Goal: Task Accomplishment & Management: Manage account settings

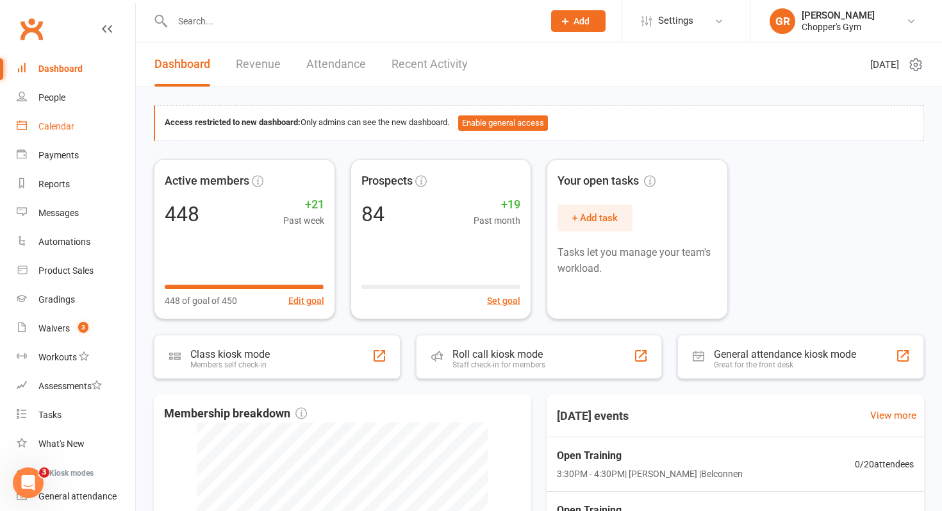
click at [60, 129] on div "Calendar" at bounding box center [56, 126] width 36 height 10
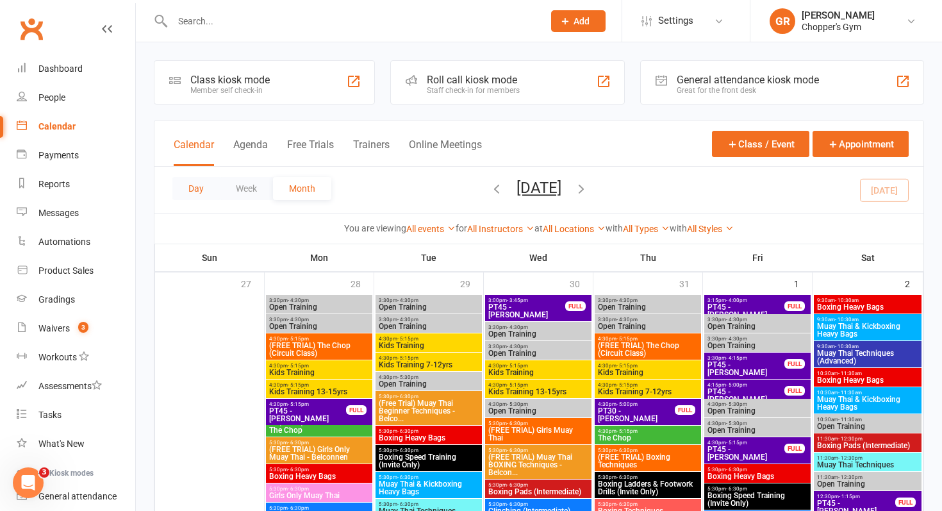
click at [206, 187] on button "Day" at bounding box center [195, 188] width 47 height 23
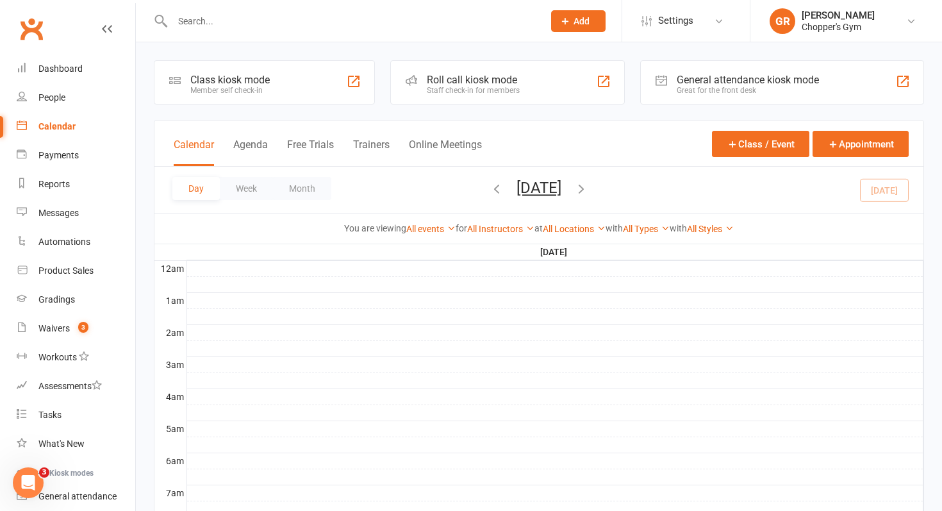
click at [878, 190] on div "Day Week Month Tuesday, Aug 12, 2025 August 2025 Sun Mon Tue Wed Thu Fri Sat 27…" at bounding box center [538, 190] width 769 height 47
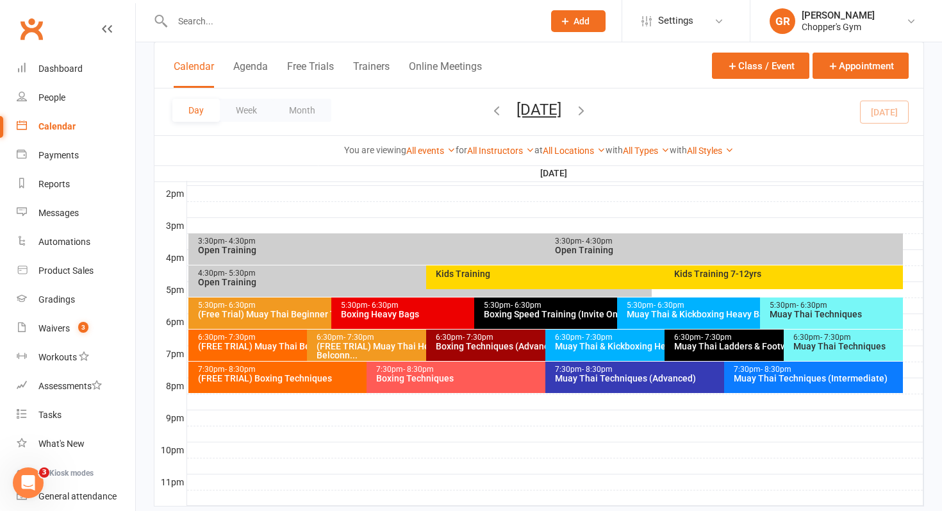
scroll to position [556, 0]
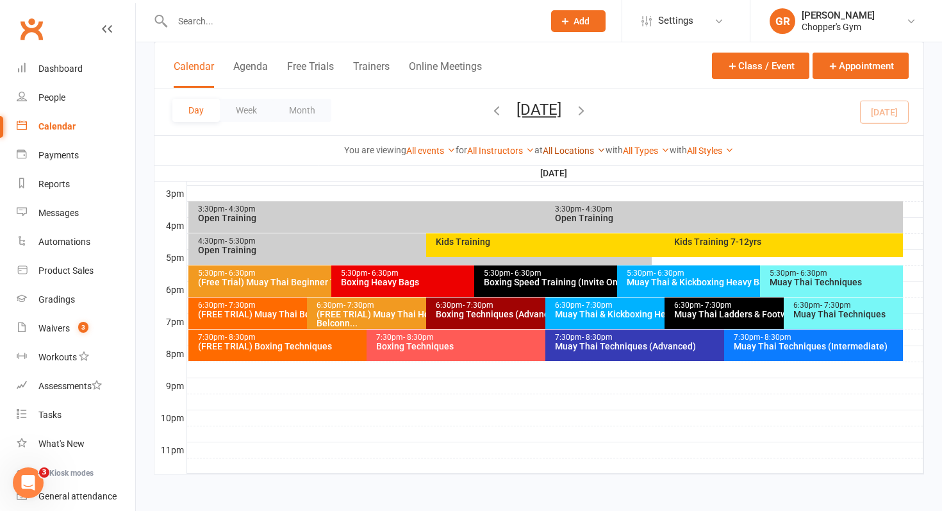
click at [551, 147] on link "All Locations" at bounding box center [574, 150] width 63 height 10
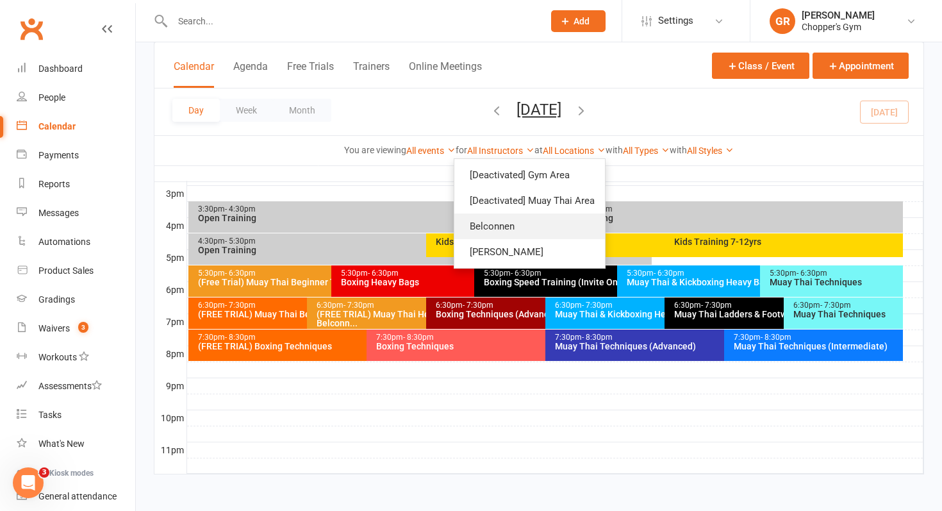
click at [534, 218] on link "Belconnen" at bounding box center [529, 226] width 151 height 26
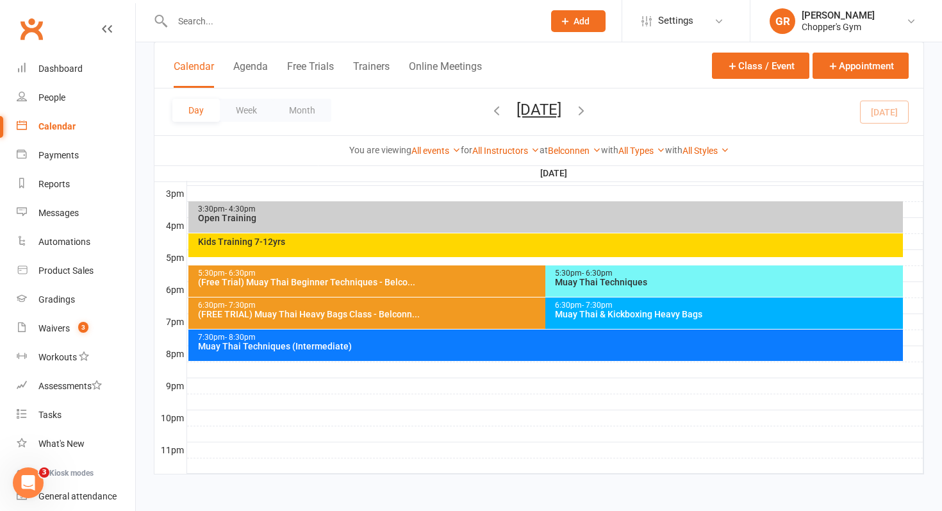
click at [386, 226] on div "3:30pm - 4:30pm Open Training" at bounding box center [545, 216] width 715 height 31
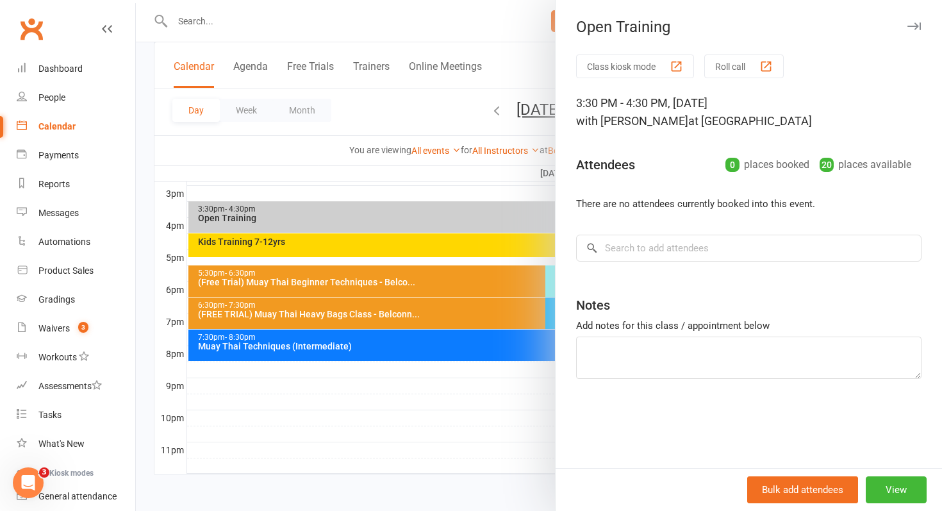
click at [386, 237] on div at bounding box center [539, 255] width 806 height 511
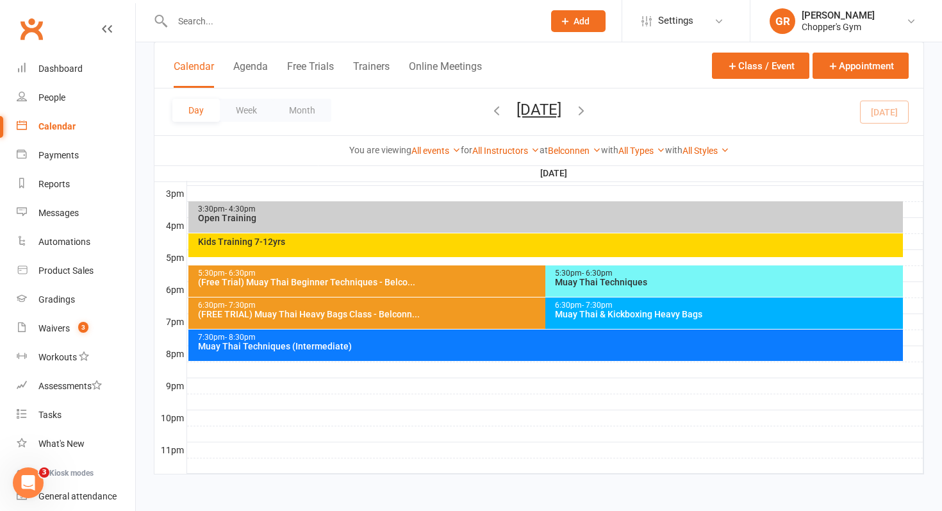
click at [383, 240] on div "Kids Training 7-12yrs" at bounding box center [549, 241] width 704 height 9
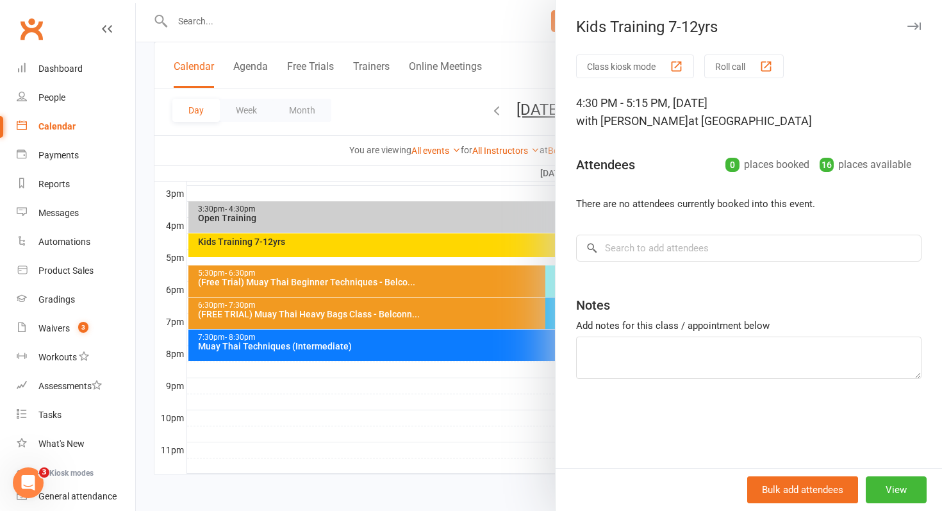
click at [388, 274] on div at bounding box center [539, 255] width 806 height 511
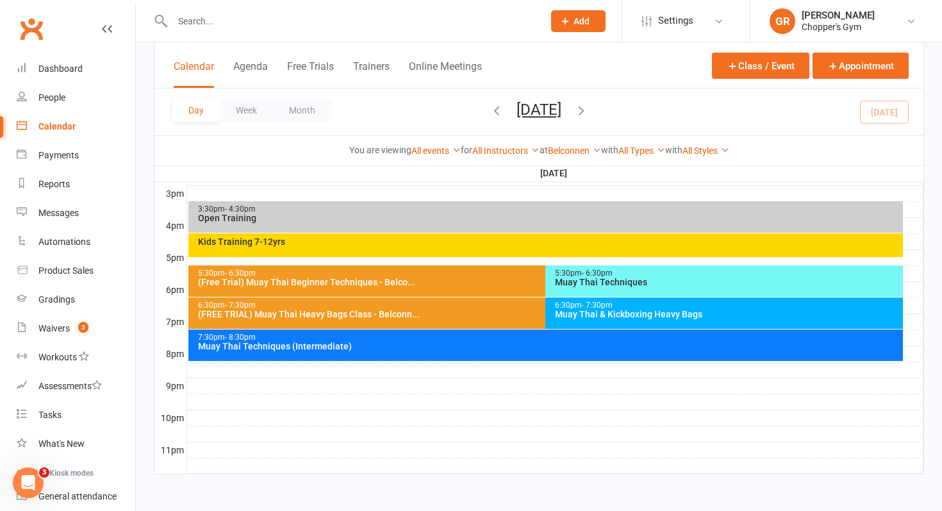
click at [417, 283] on div "(Free Trial) Muay Thai Beginner Techniques - Belco..." at bounding box center [542, 282] width 691 height 9
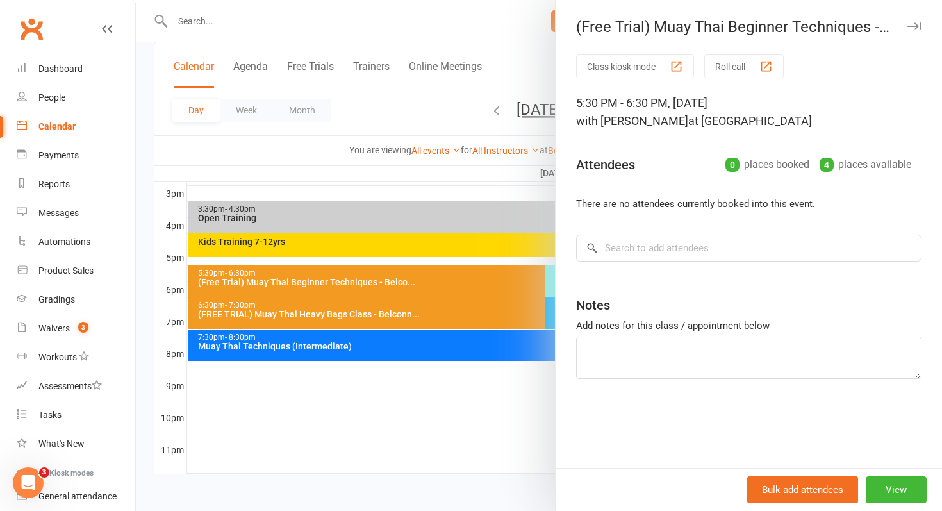
click at [417, 283] on div at bounding box center [539, 255] width 806 height 511
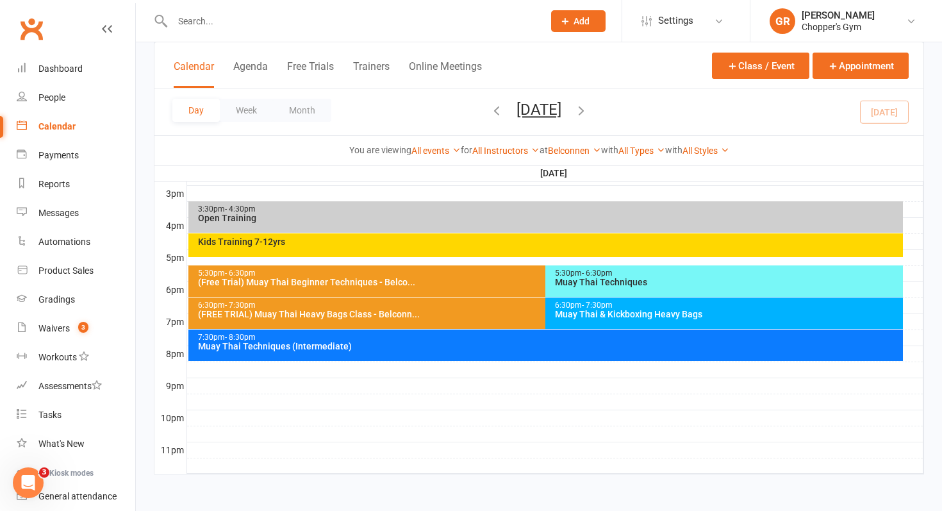
click at [606, 278] on div "Muay Thai Techniques" at bounding box center [727, 282] width 346 height 9
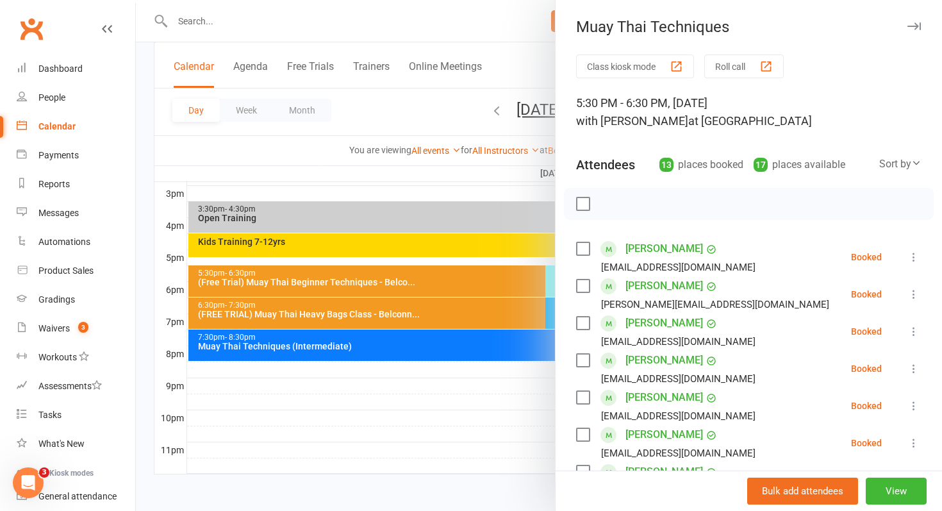
click at [502, 283] on div at bounding box center [539, 255] width 806 height 511
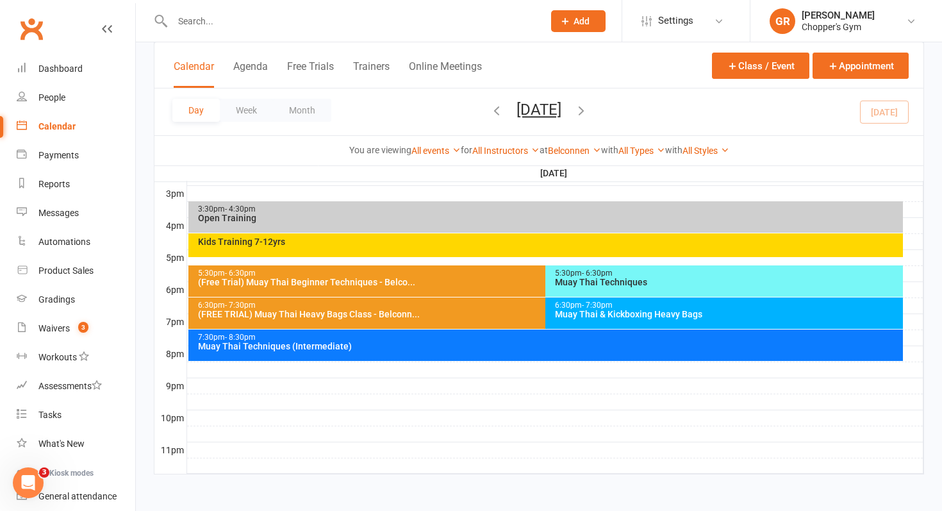
click at [501, 313] on div "(FREE TRIAL) Muay Thai Heavy Bags Class - Belconn..." at bounding box center [542, 314] width 691 height 9
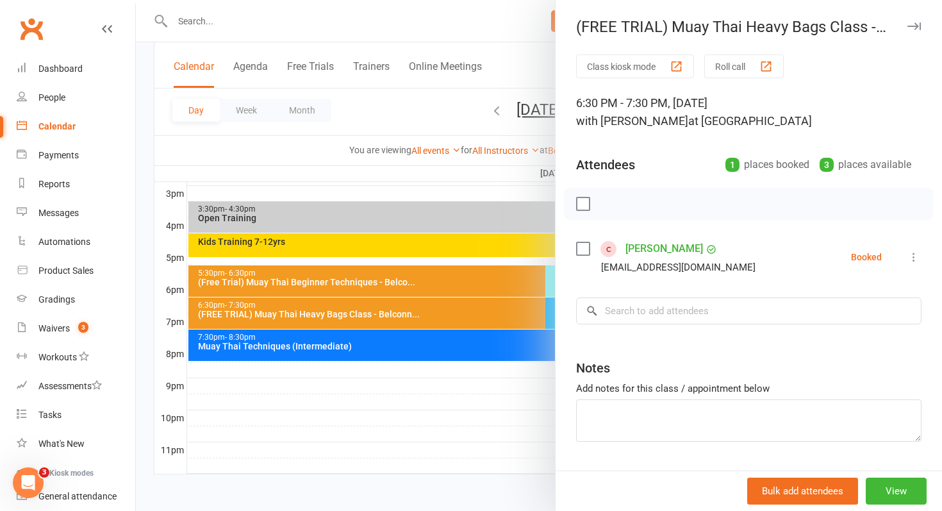
click at [501, 313] on div at bounding box center [539, 255] width 806 height 511
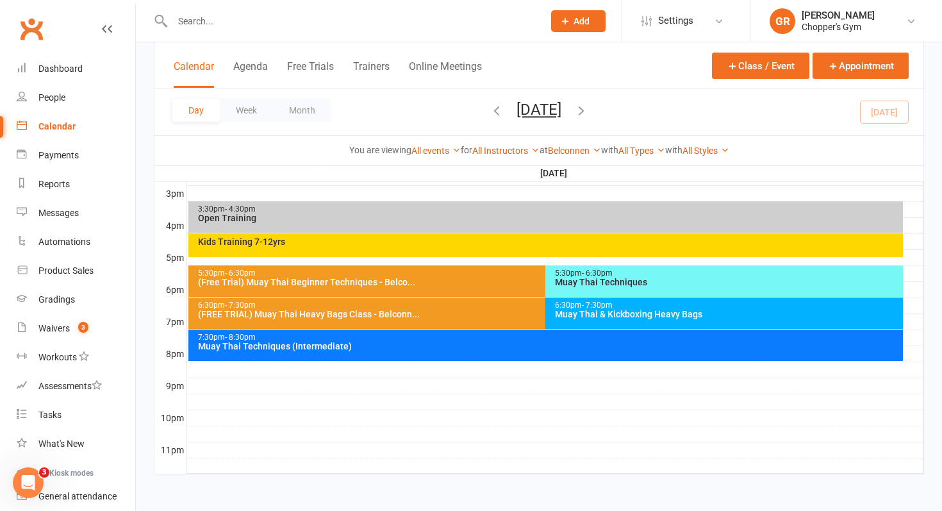
click at [579, 313] on div "Muay Thai & Kickboxing Heavy Bags" at bounding box center [727, 314] width 346 height 9
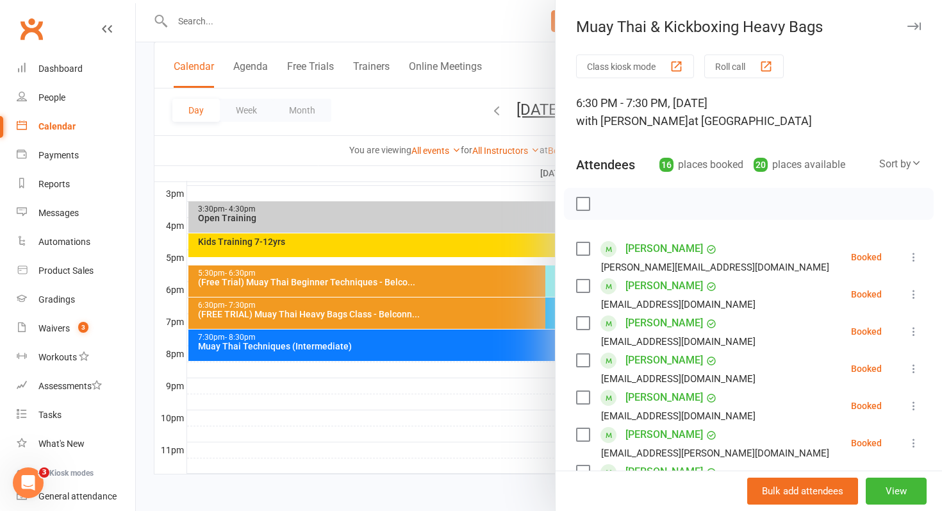
click at [550, 312] on div at bounding box center [539, 255] width 806 height 511
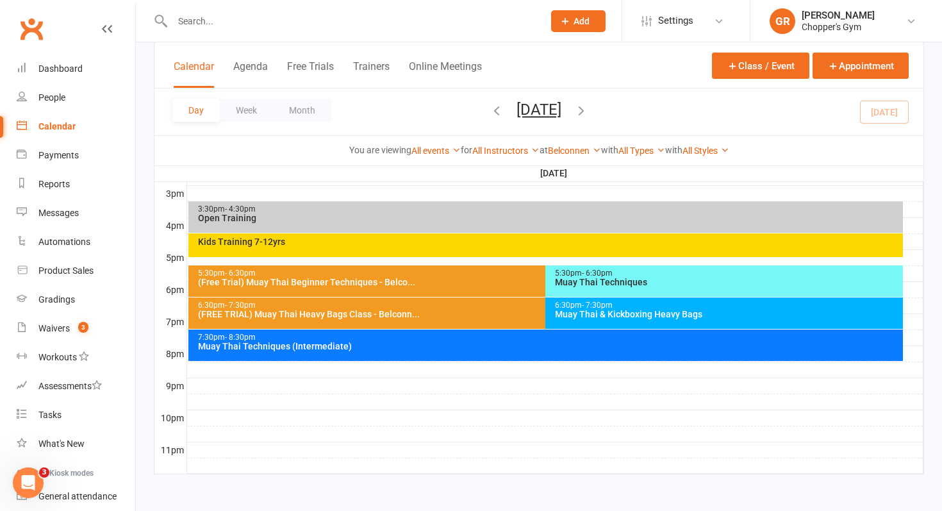
click at [489, 333] on div "7:30pm - 8:30pm" at bounding box center [549, 337] width 704 height 8
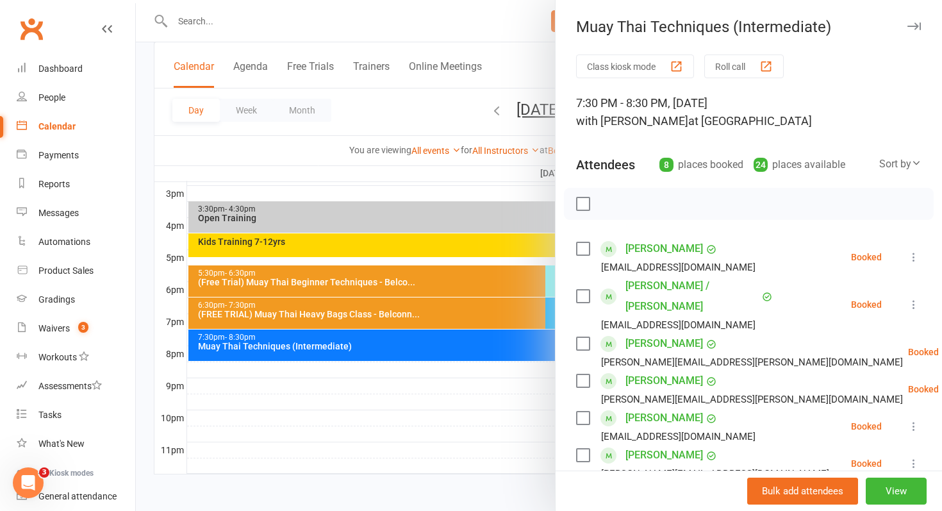
click at [567, 313] on div "Class kiosk mode Roll call 7:30 PM - 8:30 PM, Tuesday, August, 12, 2025 with Ga…" at bounding box center [749, 420] width 386 height 732
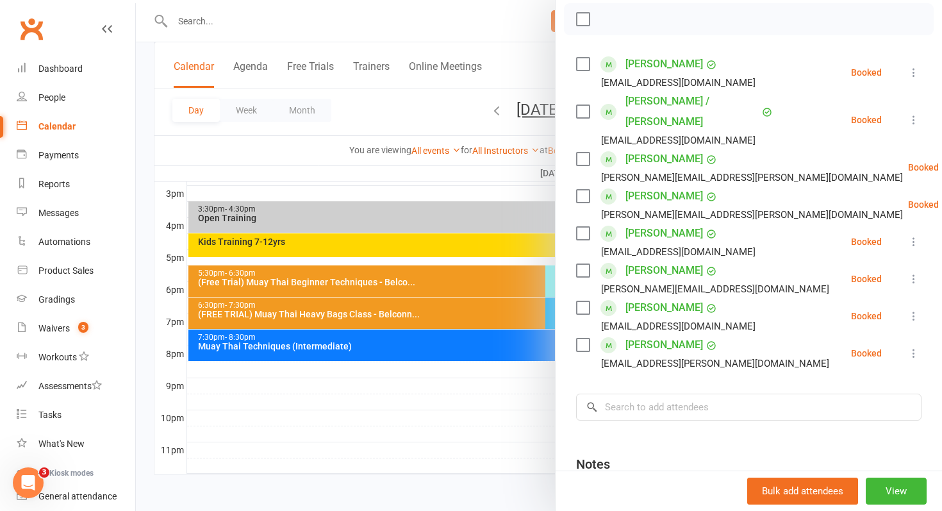
scroll to position [295, 0]
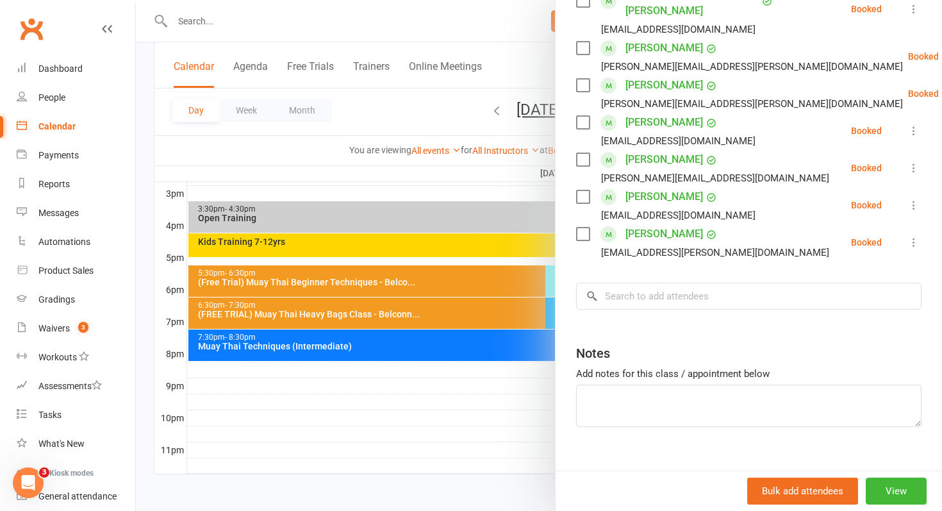
click at [537, 315] on div at bounding box center [539, 255] width 806 height 511
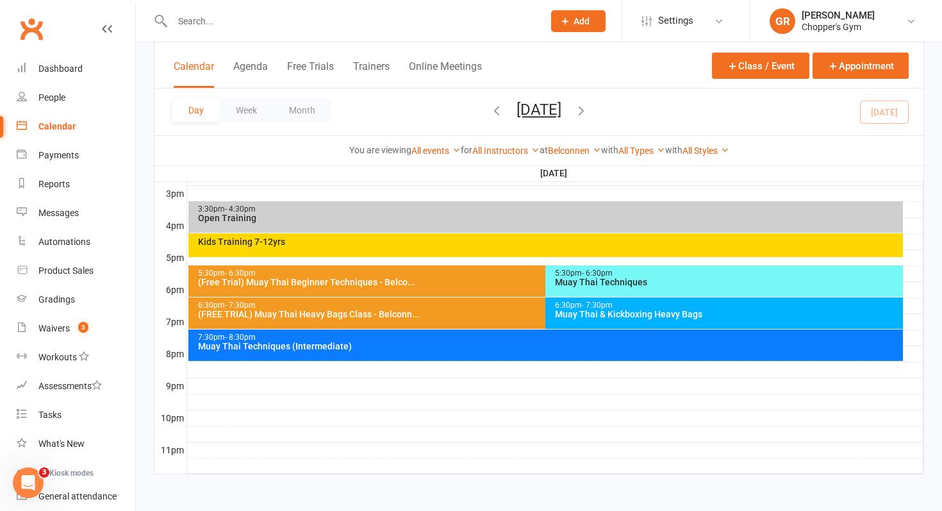
click at [541, 343] on div "Muay Thai Techniques (Intermediate)" at bounding box center [549, 346] width 704 height 9
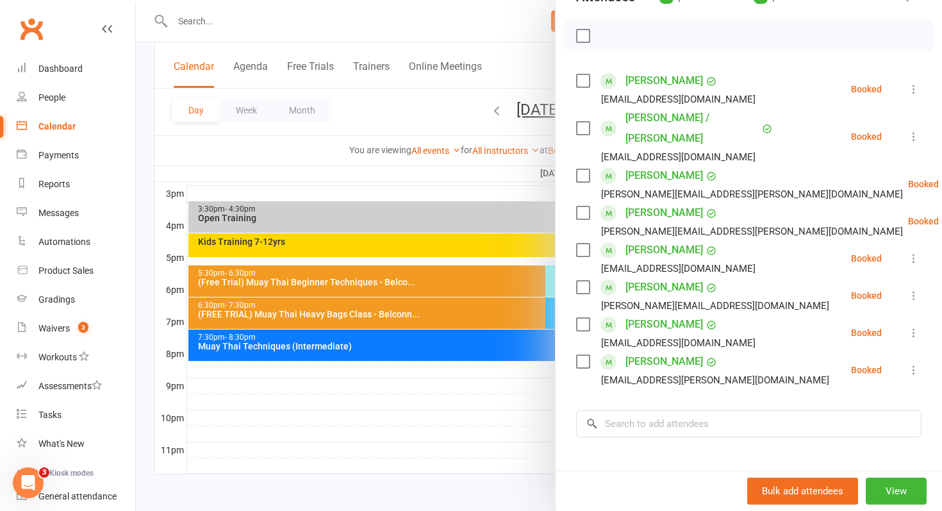
scroll to position [177, 0]
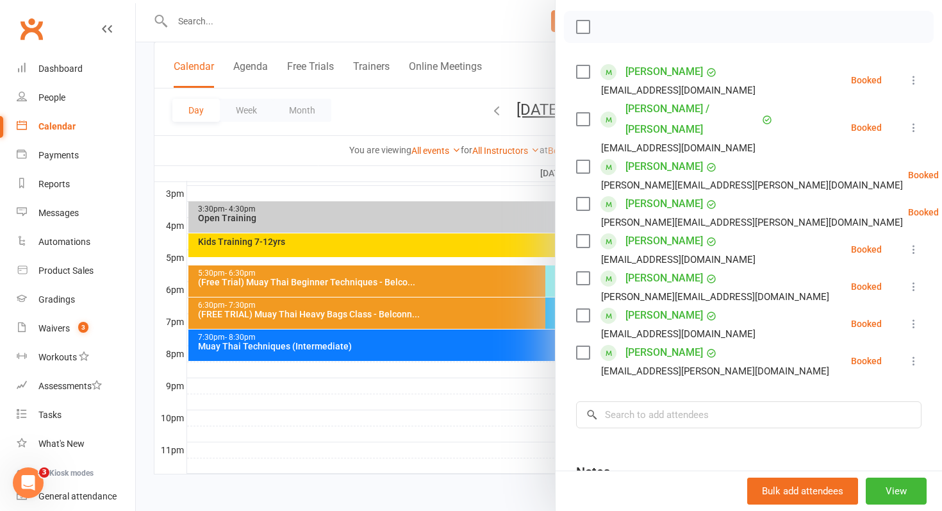
click at [375, 115] on div at bounding box center [539, 255] width 806 height 511
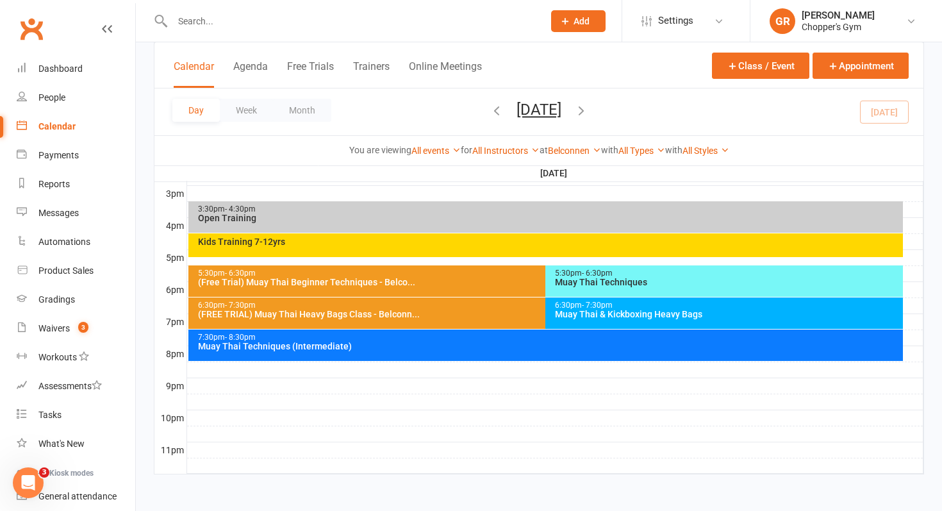
click at [488, 254] on div "Kids Training 7-12yrs" at bounding box center [545, 245] width 715 height 24
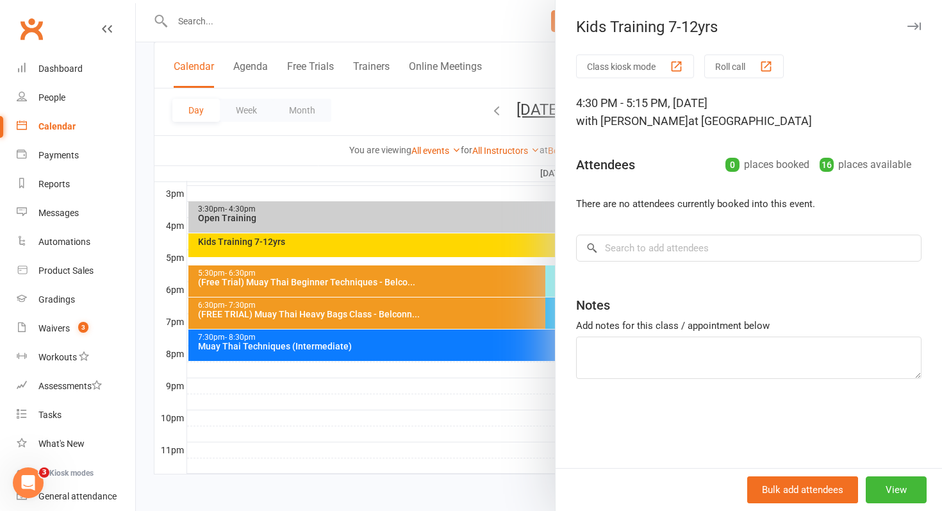
click at [483, 250] on div at bounding box center [539, 255] width 806 height 511
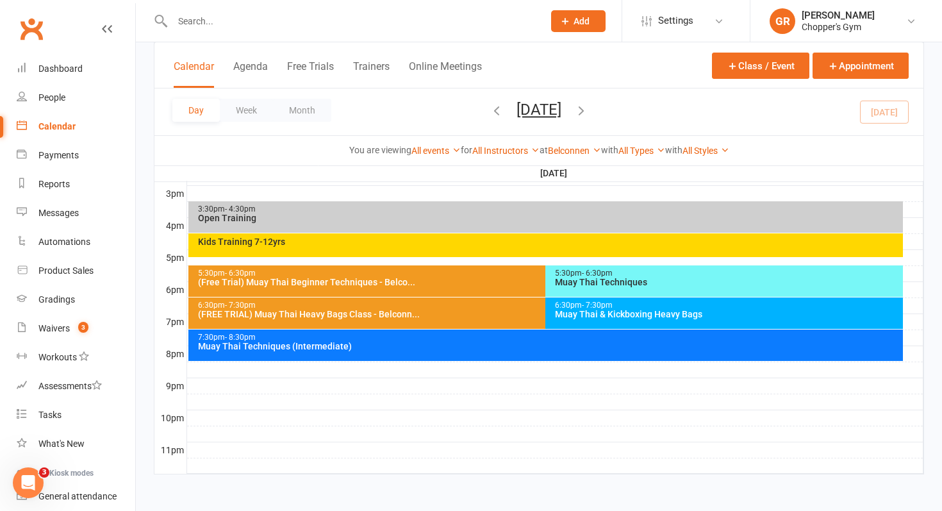
click at [462, 215] on div "Open Training" at bounding box center [549, 217] width 704 height 9
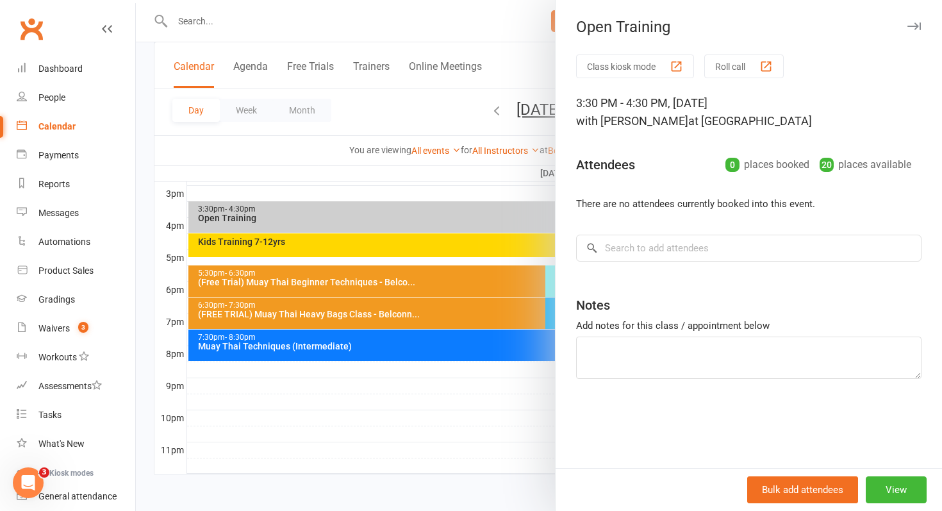
click at [462, 215] on div at bounding box center [539, 255] width 806 height 511
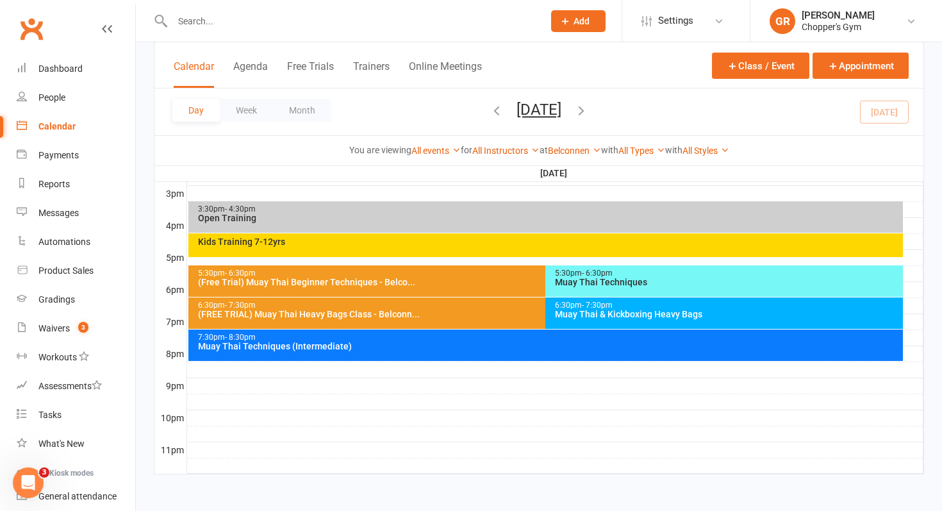
click at [579, 288] on div "5:30pm - 6:30pm Muay Thai Techniques" at bounding box center [724, 280] width 358 height 31
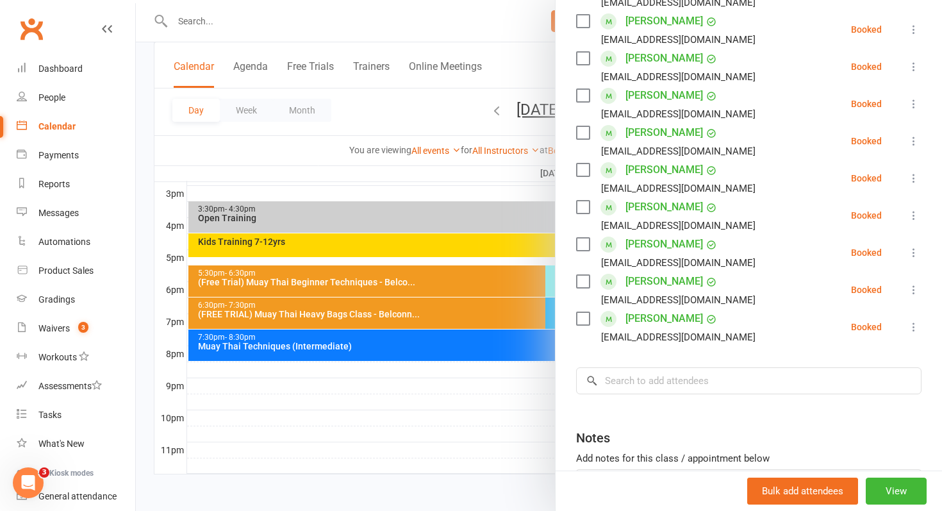
scroll to position [384, 0]
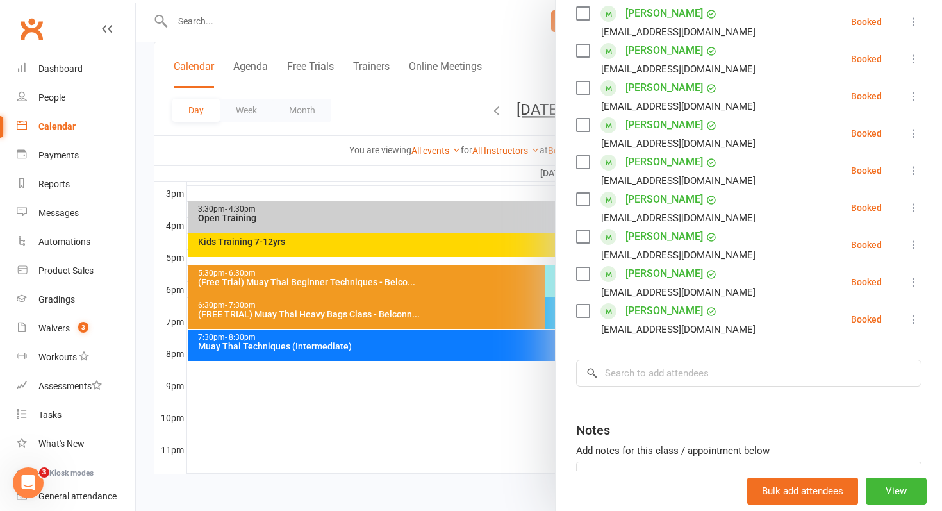
click at [566, 292] on div "Class kiosk mode Roll call 5:30 PM - 6:30 PM, Tuesday, August, 12, 2025 with Ga…" at bounding box center [749, 119] width 386 height 897
click at [540, 312] on div at bounding box center [539, 255] width 806 height 511
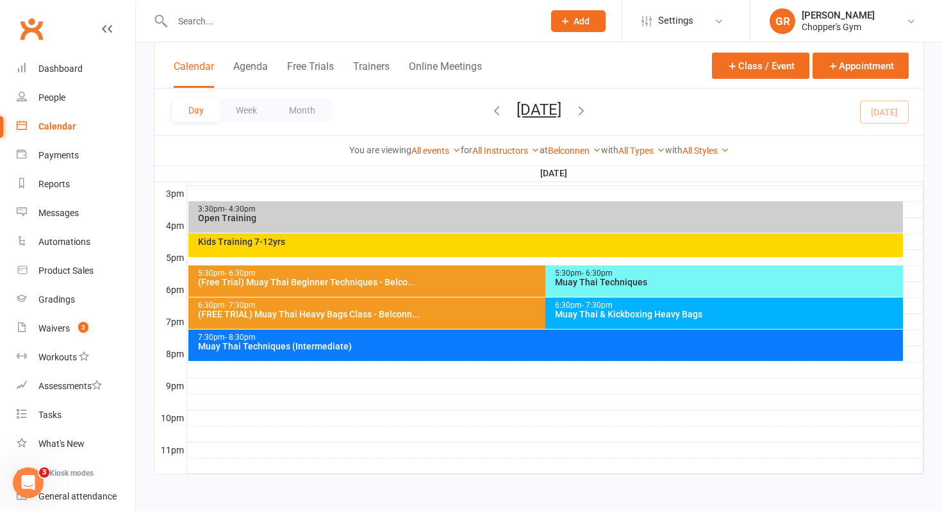
click at [564, 315] on div "Muay Thai & Kickboxing Heavy Bags" at bounding box center [727, 314] width 346 height 9
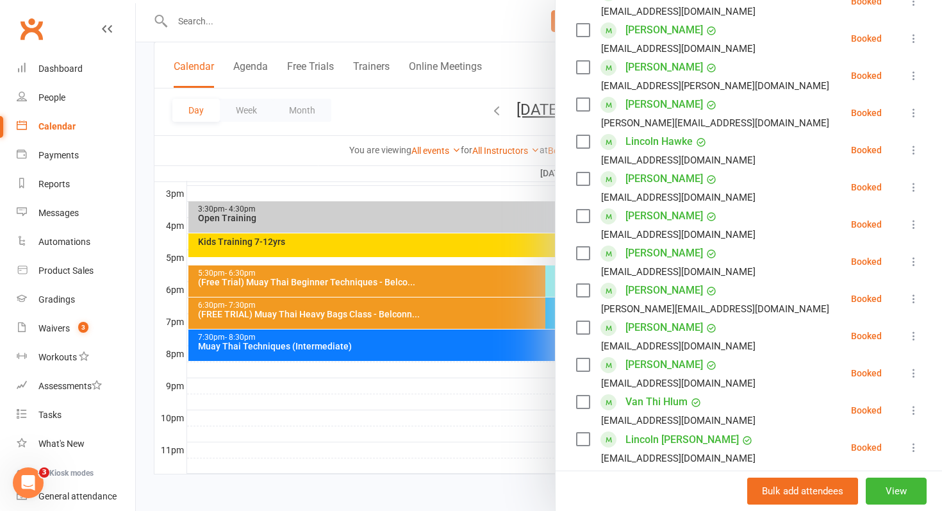
scroll to position [346, 0]
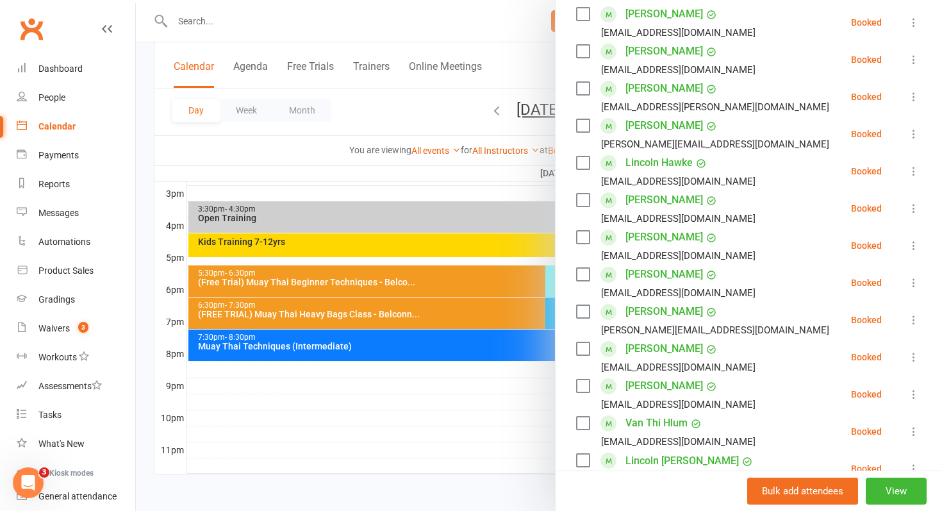
click at [466, 322] on div at bounding box center [539, 255] width 806 height 511
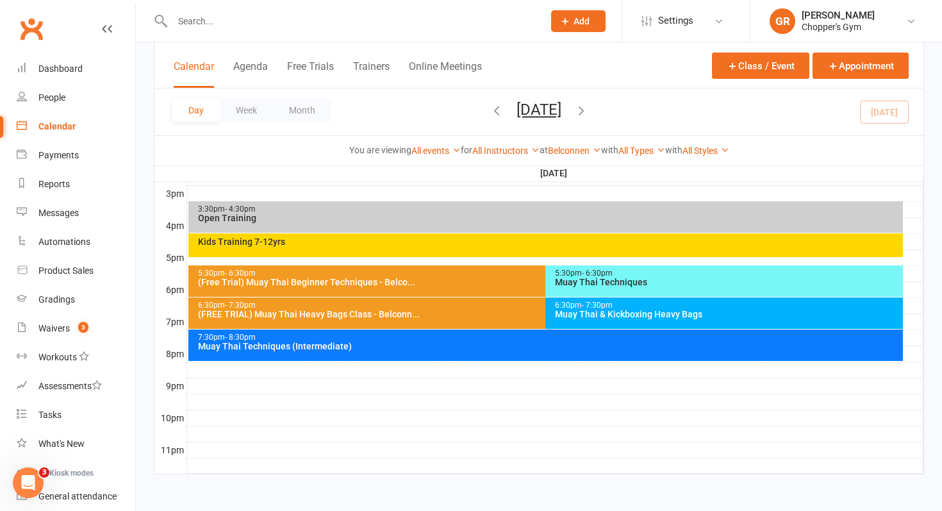
click at [576, 286] on div "Muay Thai Techniques" at bounding box center [727, 282] width 346 height 9
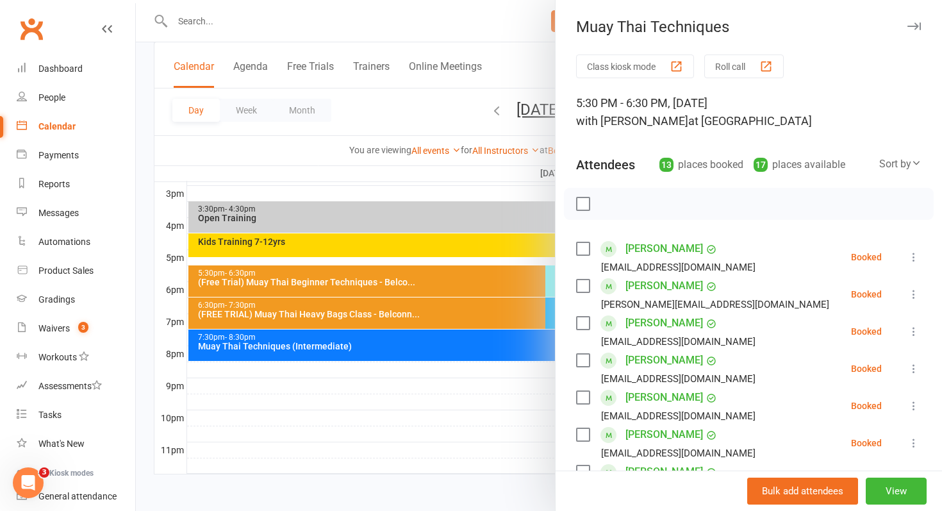
click at [495, 279] on div at bounding box center [539, 255] width 806 height 511
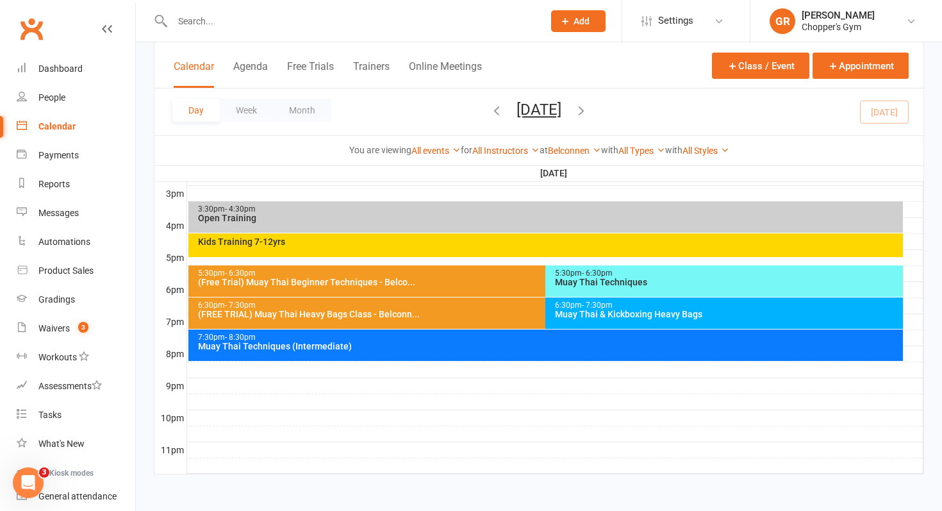
click at [495, 279] on div "(Free Trial) Muay Thai Beginner Techniques - Belco..." at bounding box center [542, 282] width 691 height 9
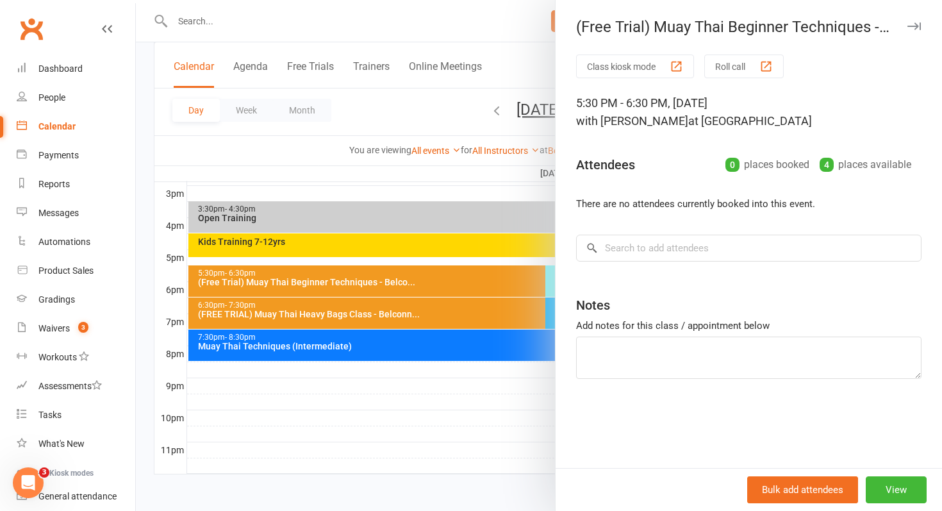
click at [473, 307] on div at bounding box center [539, 255] width 806 height 511
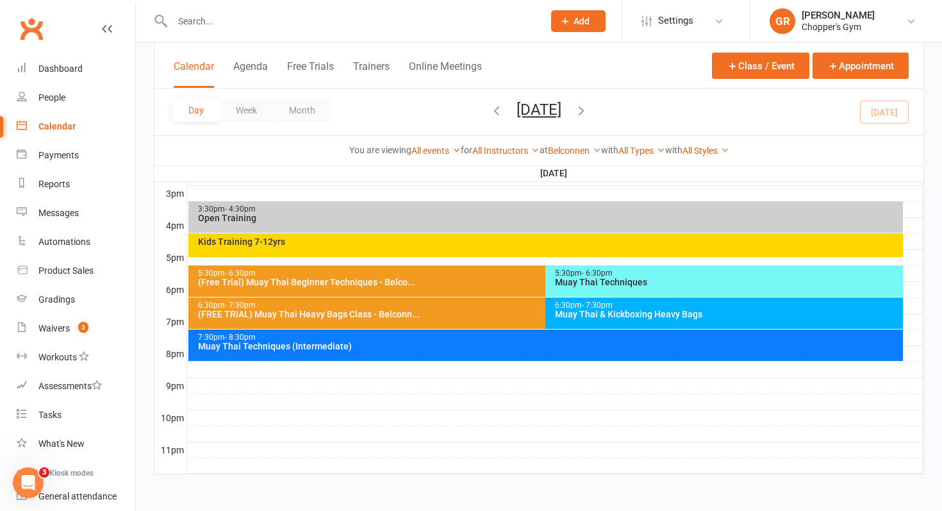
click at [455, 315] on div "(FREE TRIAL) Muay Thai Heavy Bags Class - Belconn..." at bounding box center [542, 314] width 691 height 9
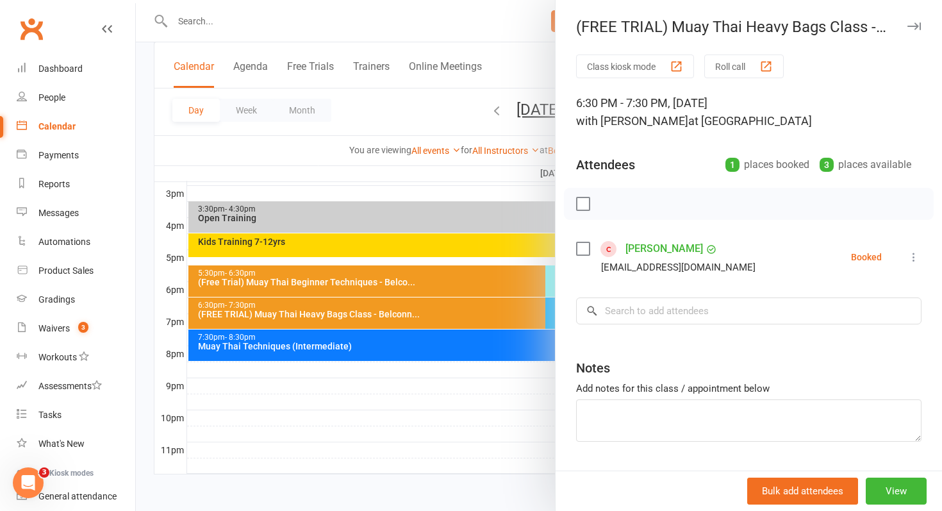
click at [455, 315] on div at bounding box center [539, 255] width 806 height 511
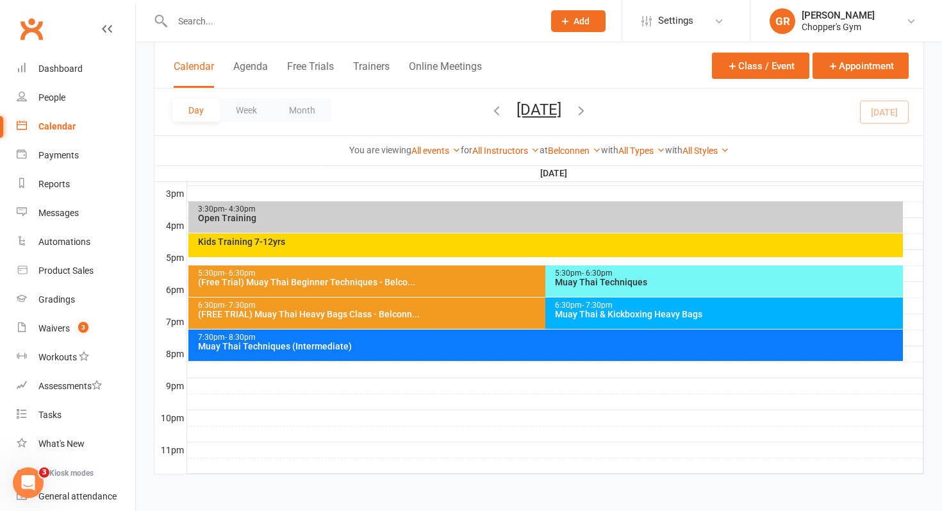
click at [586, 274] on span "- 6:30pm" at bounding box center [597, 273] width 31 height 9
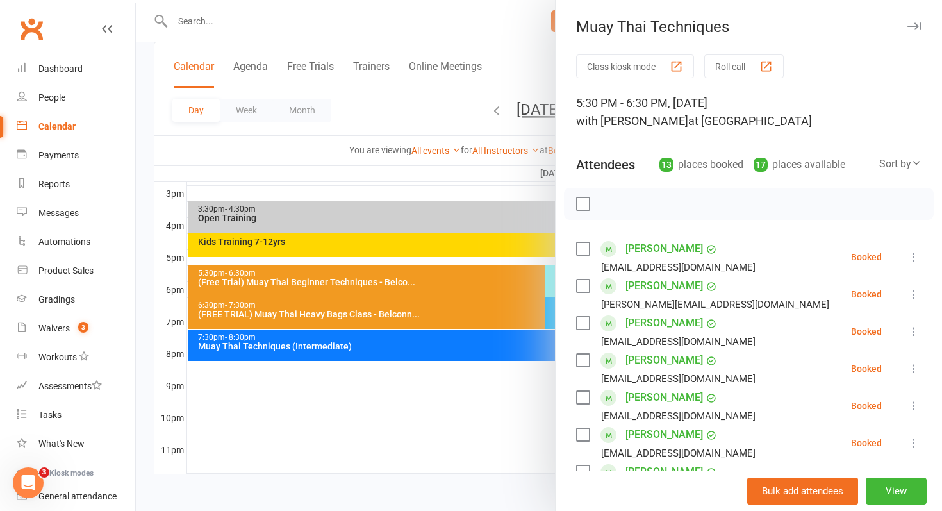
click at [455, 276] on div at bounding box center [539, 255] width 806 height 511
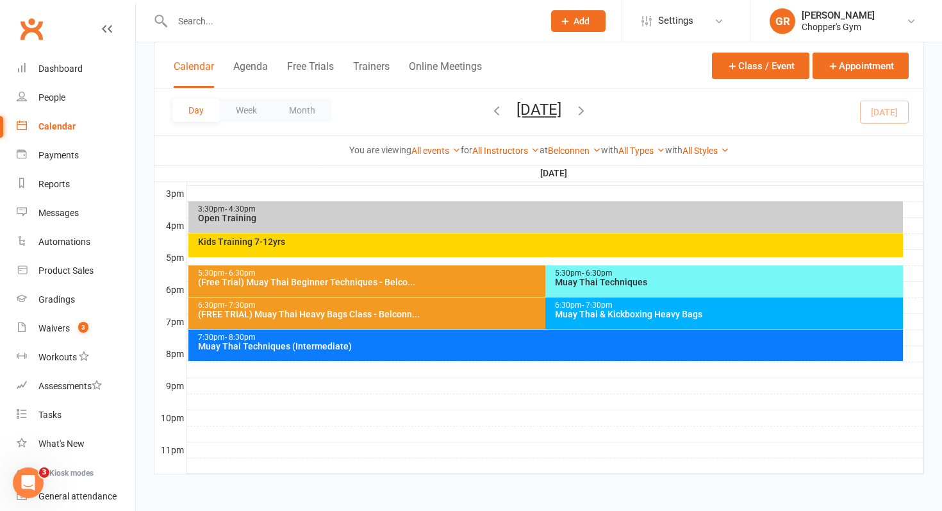
click at [435, 253] on div "Kids Training 7-12yrs" at bounding box center [545, 245] width 715 height 24
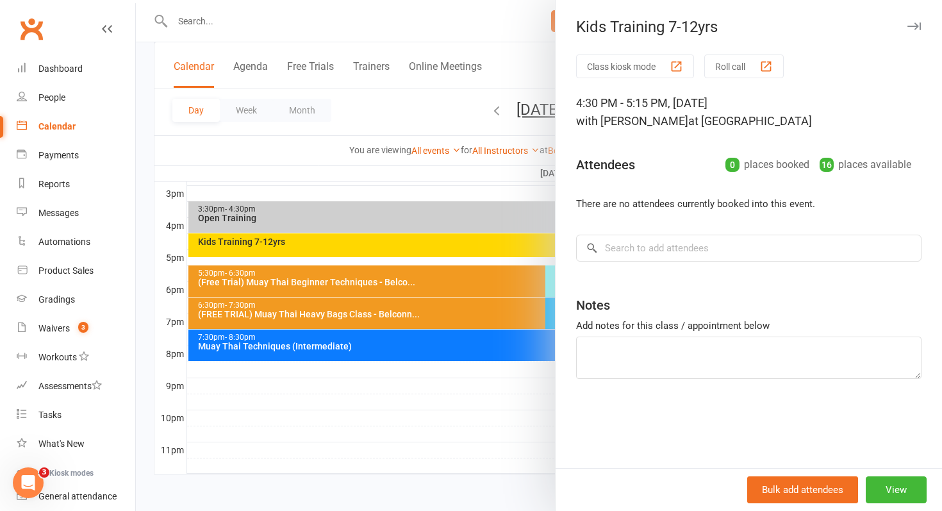
click at [395, 232] on div at bounding box center [539, 255] width 806 height 511
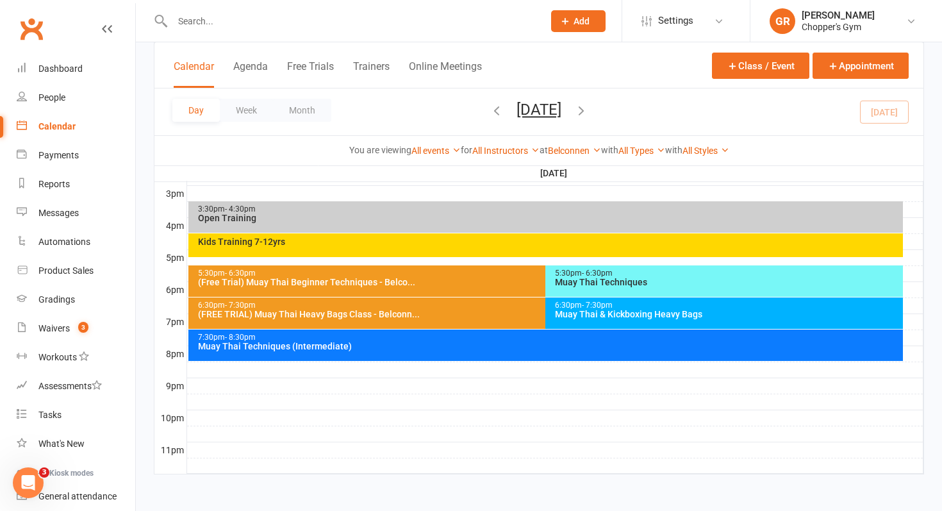
click at [378, 224] on div "3:30pm - 4:30pm Open Training" at bounding box center [545, 216] width 715 height 31
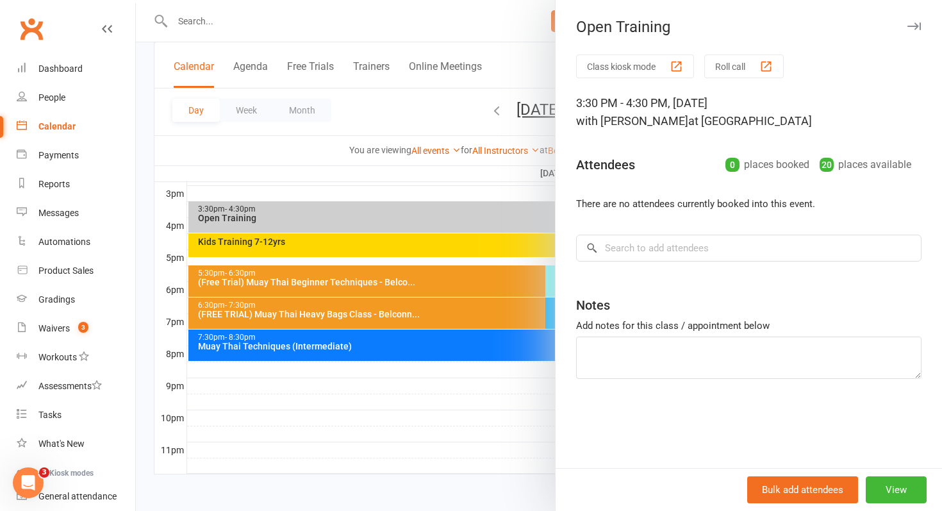
click at [378, 224] on div at bounding box center [539, 255] width 806 height 511
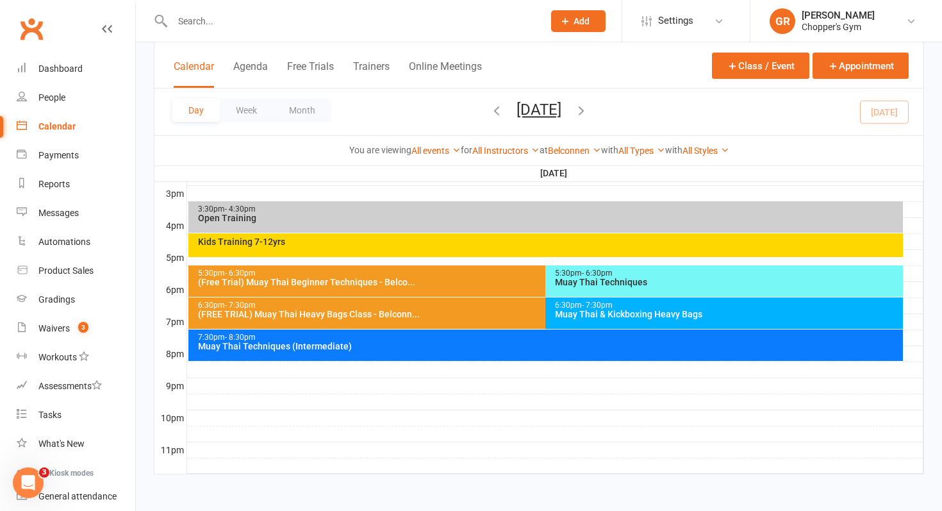
click at [490, 113] on icon "button" at bounding box center [497, 110] width 14 height 14
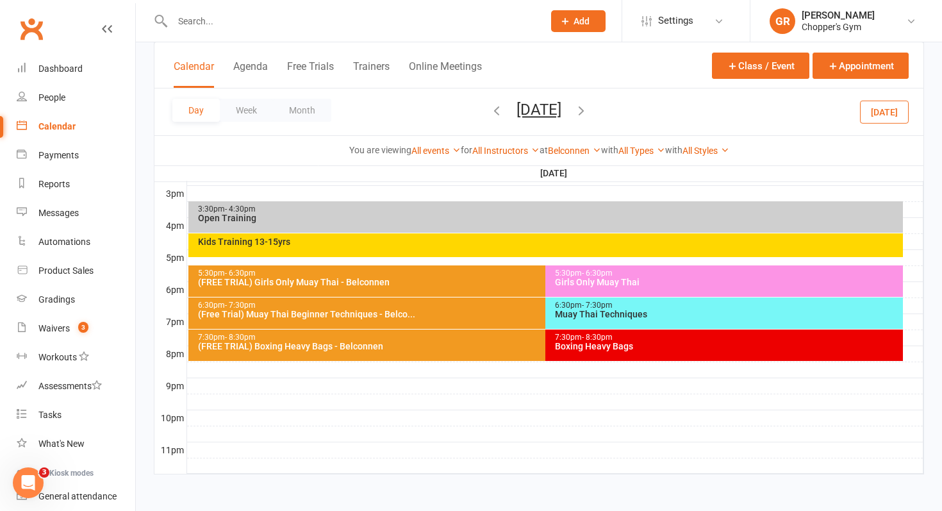
click at [406, 233] on div "Kids Training 13-15yrs" at bounding box center [545, 245] width 715 height 24
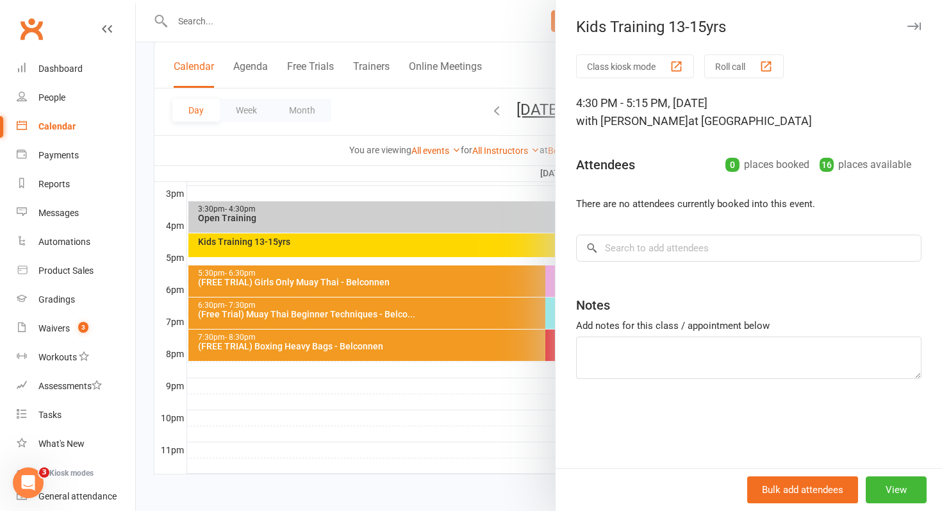
click at [406, 233] on div at bounding box center [539, 255] width 806 height 511
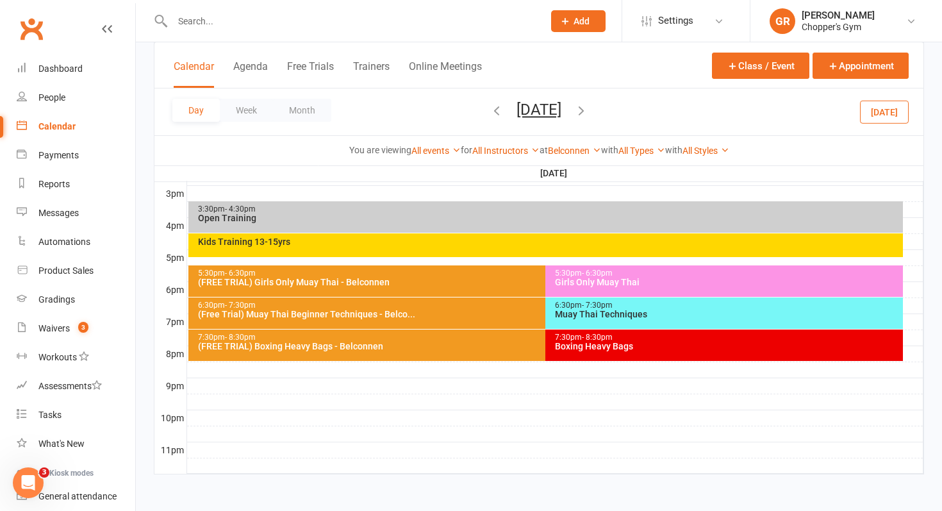
click at [490, 114] on icon "button" at bounding box center [497, 110] width 14 height 14
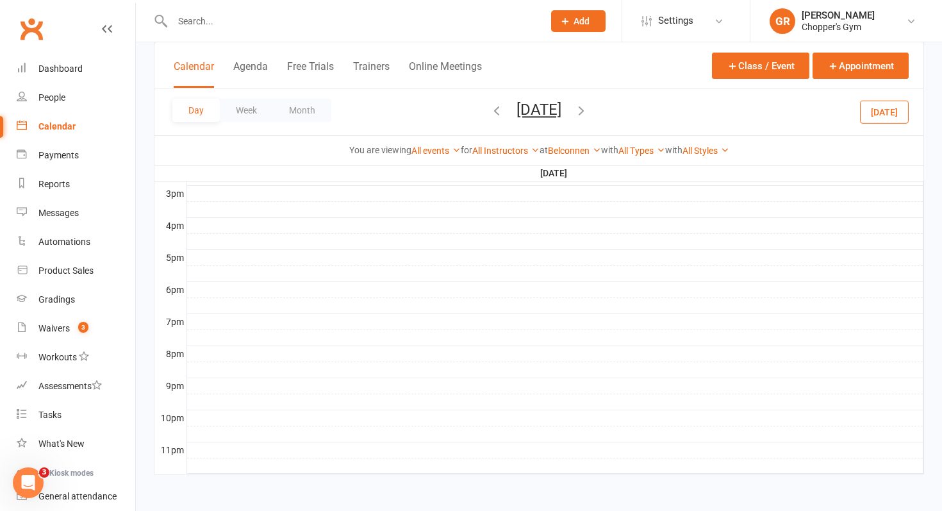
click at [517, 103] on button "Sunday, Aug 10, 2025" at bounding box center [539, 110] width 45 height 18
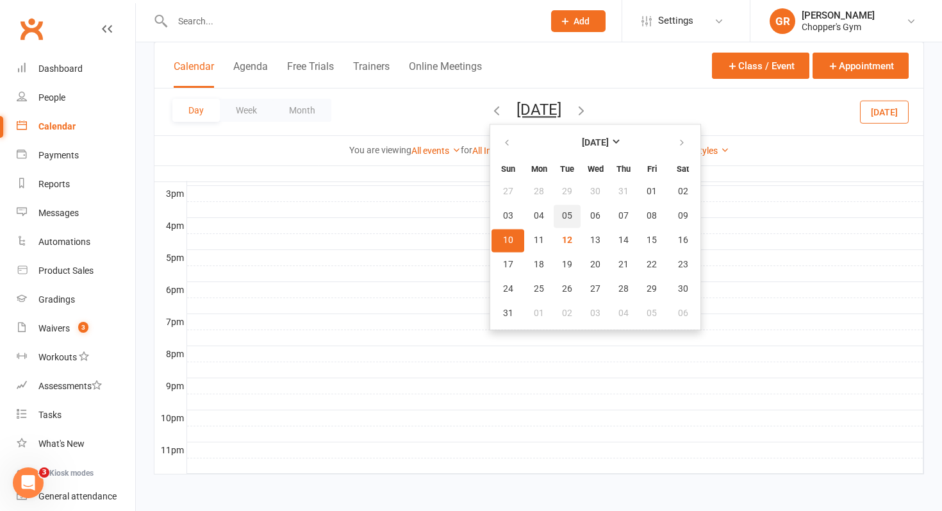
click at [554, 217] on button "05" at bounding box center [567, 215] width 27 height 23
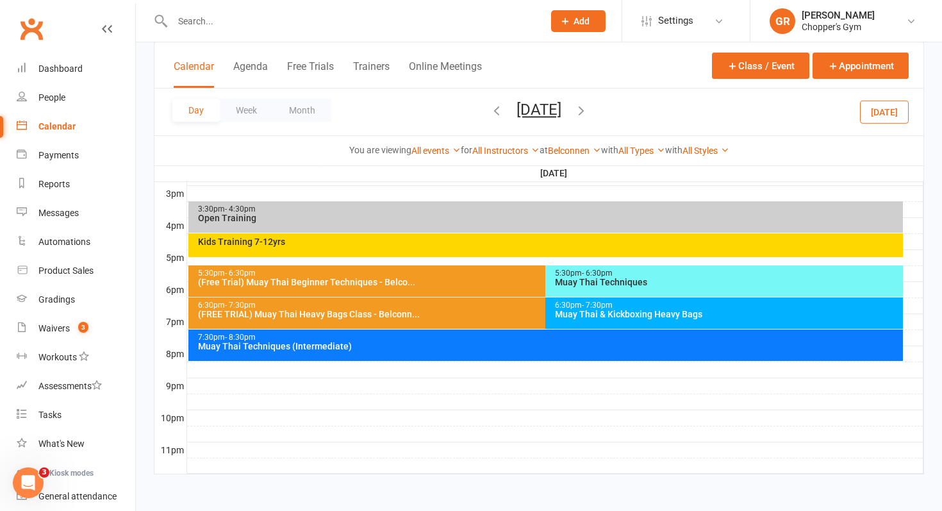
click at [497, 242] on div "Kids Training 7-12yrs" at bounding box center [549, 241] width 704 height 9
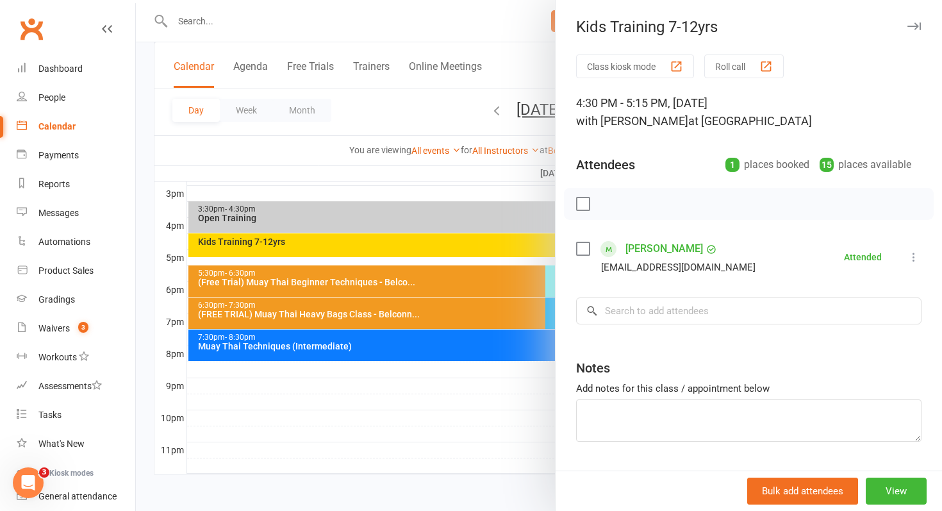
click at [643, 244] on link "Henry Larkin" at bounding box center [665, 248] width 78 height 21
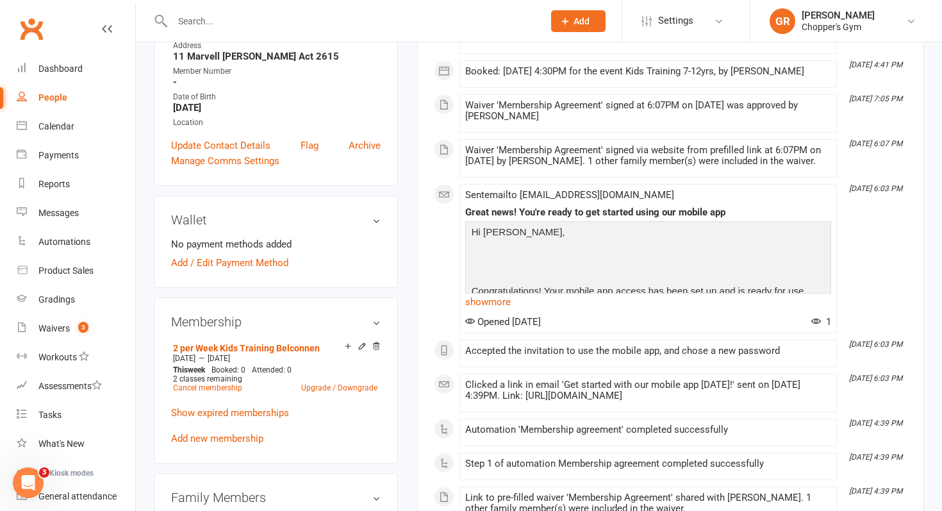
scroll to position [138, 0]
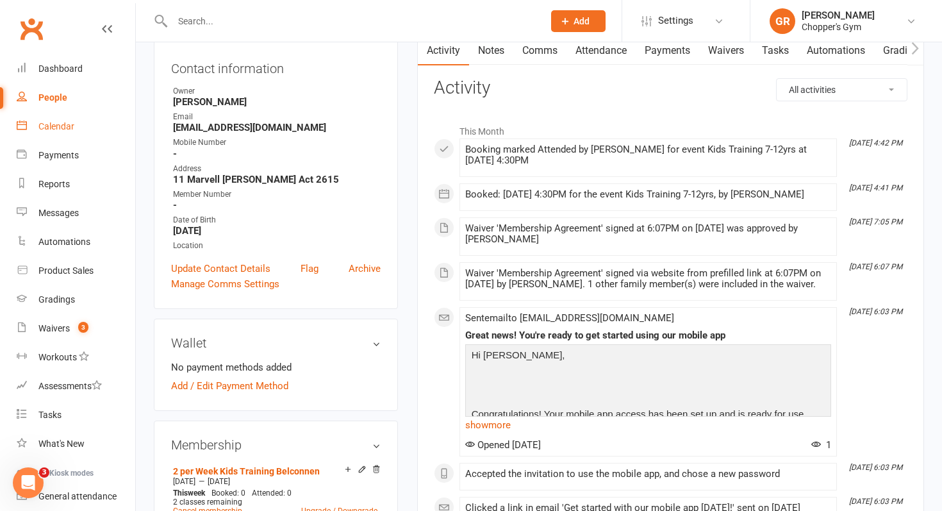
click at [50, 131] on div "Calendar" at bounding box center [56, 126] width 36 height 10
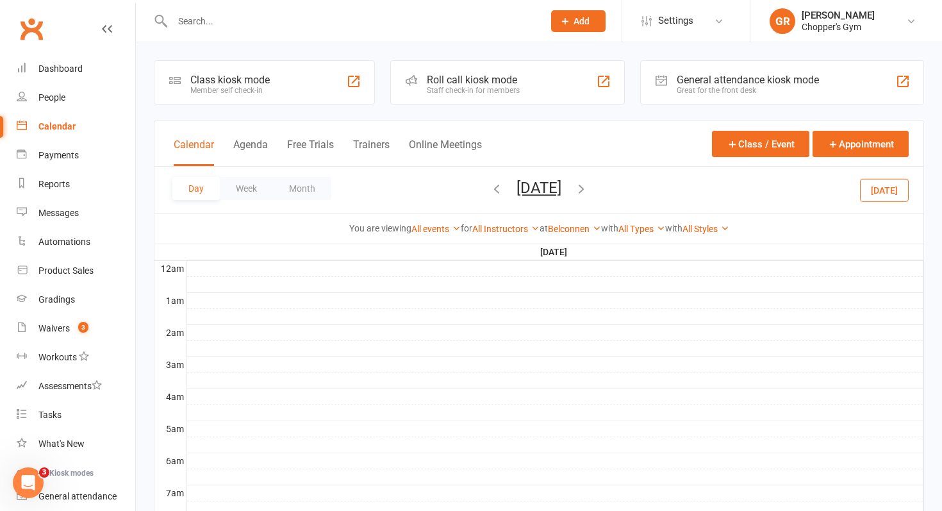
click at [886, 185] on button "Today" at bounding box center [884, 189] width 49 height 23
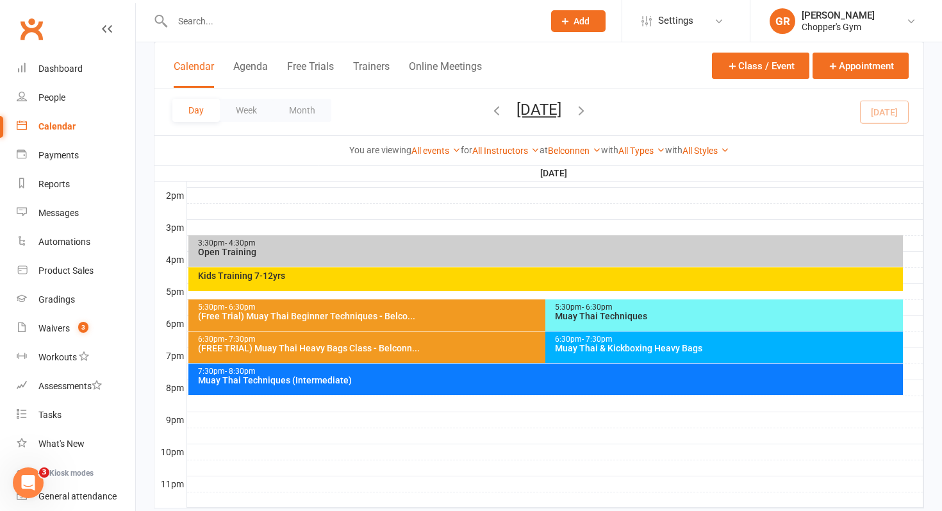
scroll to position [556, 0]
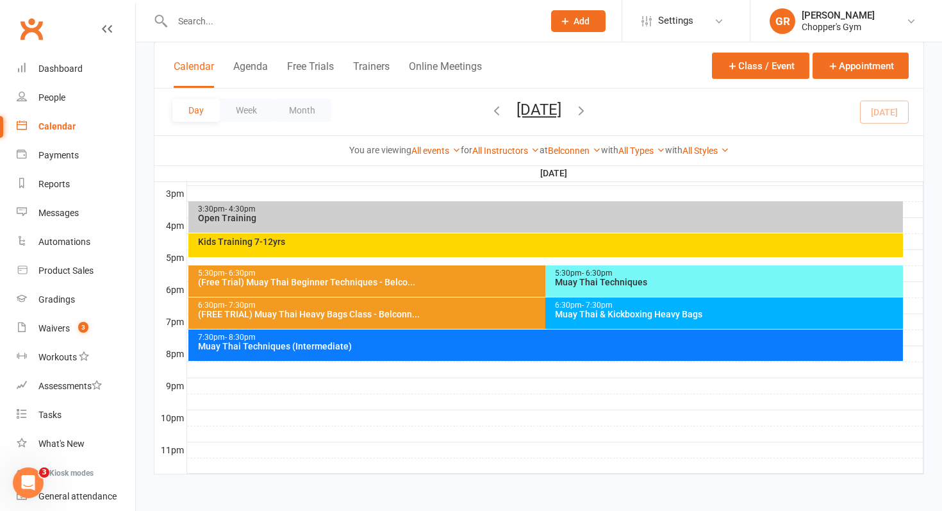
click at [568, 283] on div "Muay Thai Techniques" at bounding box center [727, 282] width 346 height 9
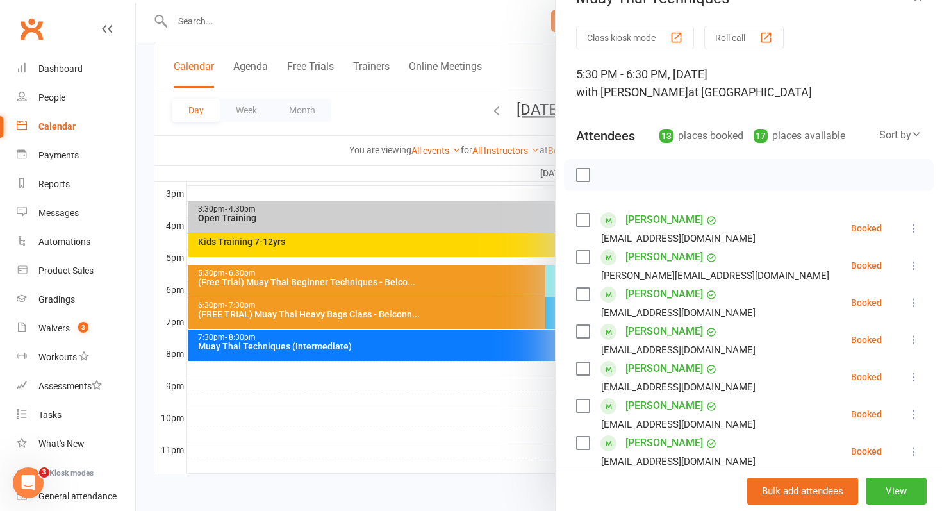
scroll to position [0, 0]
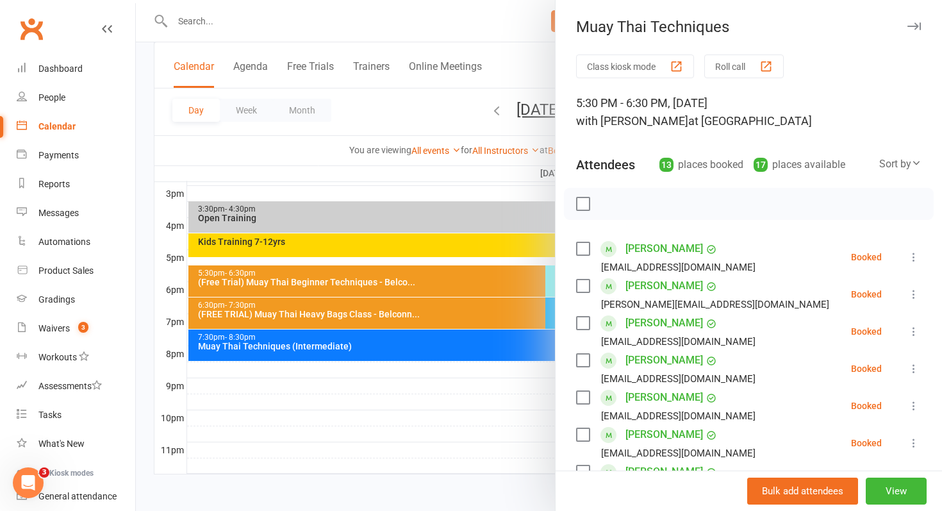
click at [523, 302] on div at bounding box center [539, 255] width 806 height 511
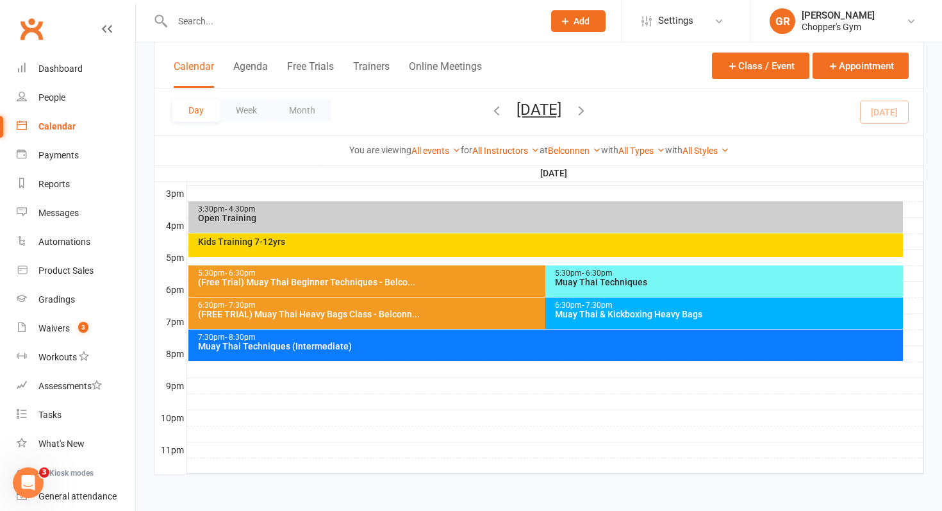
click at [577, 313] on div "Muay Thai & Kickboxing Heavy Bags" at bounding box center [727, 314] width 346 height 9
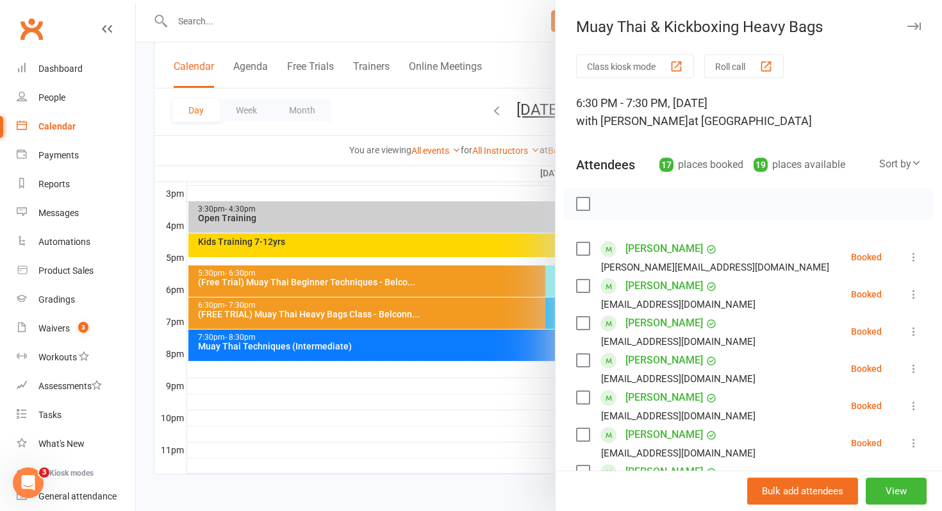
click at [220, 145] on div at bounding box center [539, 255] width 806 height 511
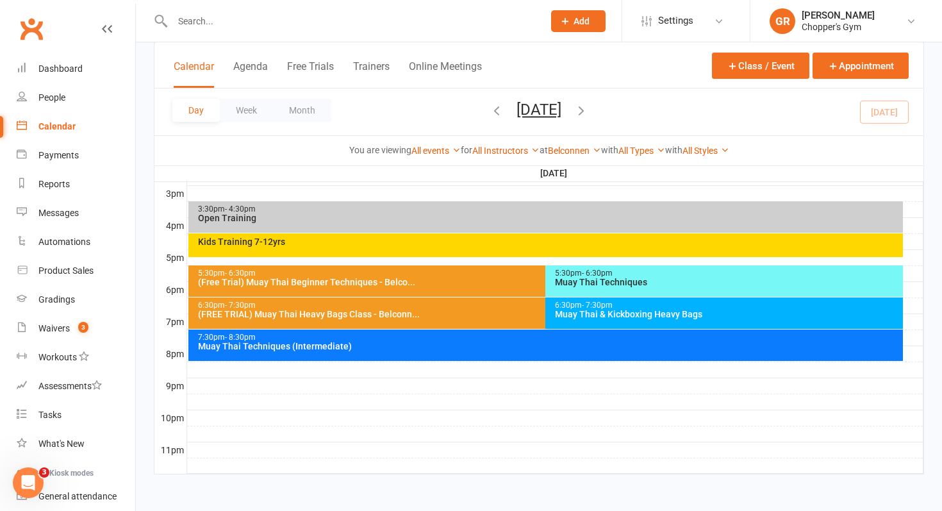
click at [517, 114] on button "Tuesday, Aug 12, 2025" at bounding box center [539, 110] width 45 height 18
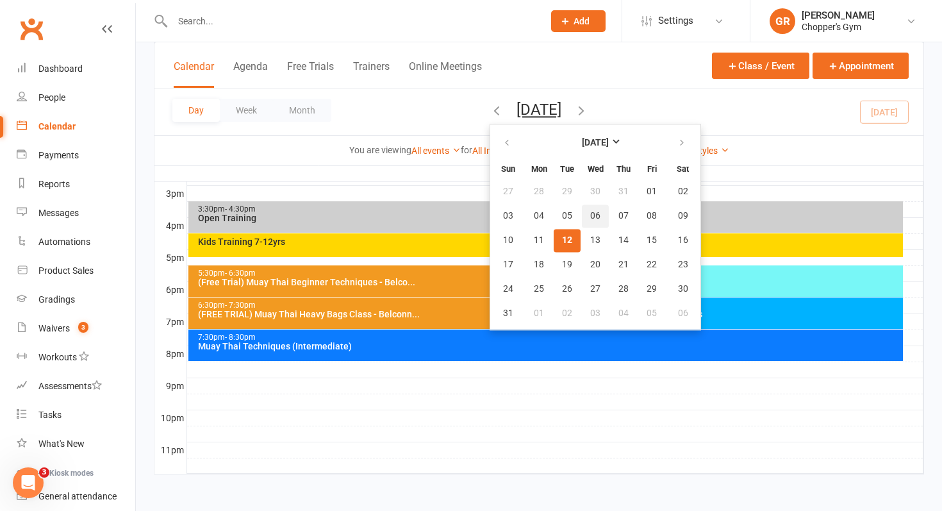
click at [590, 219] on span "06" at bounding box center [595, 216] width 10 height 10
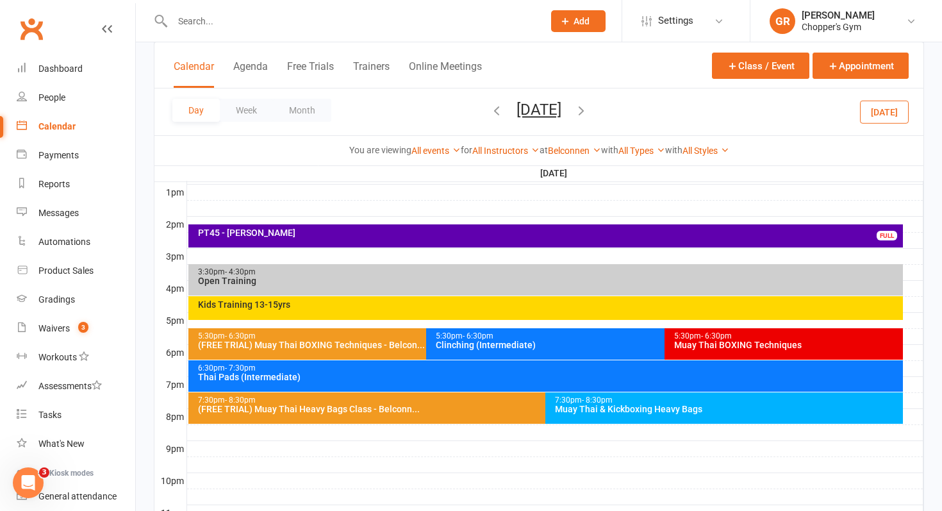
scroll to position [492, 0]
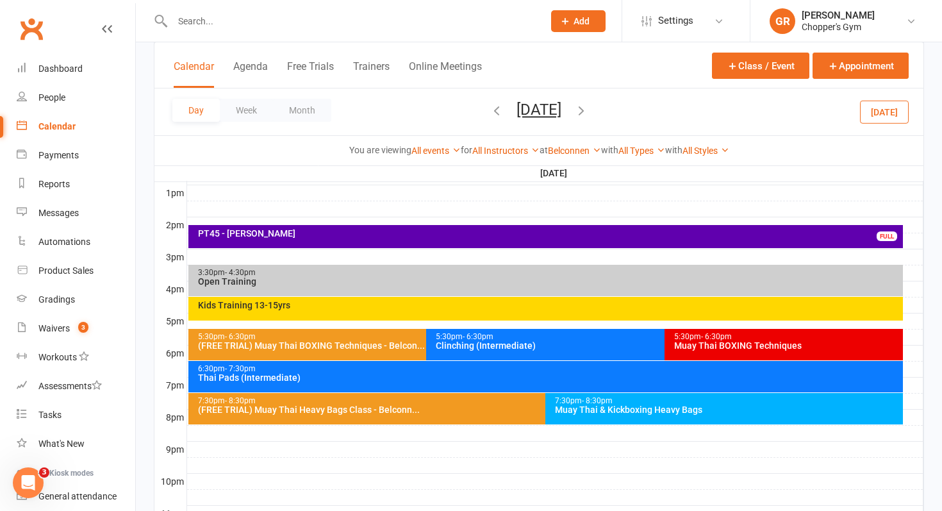
click at [487, 313] on div "Kids Training 13-15yrs" at bounding box center [545, 309] width 715 height 24
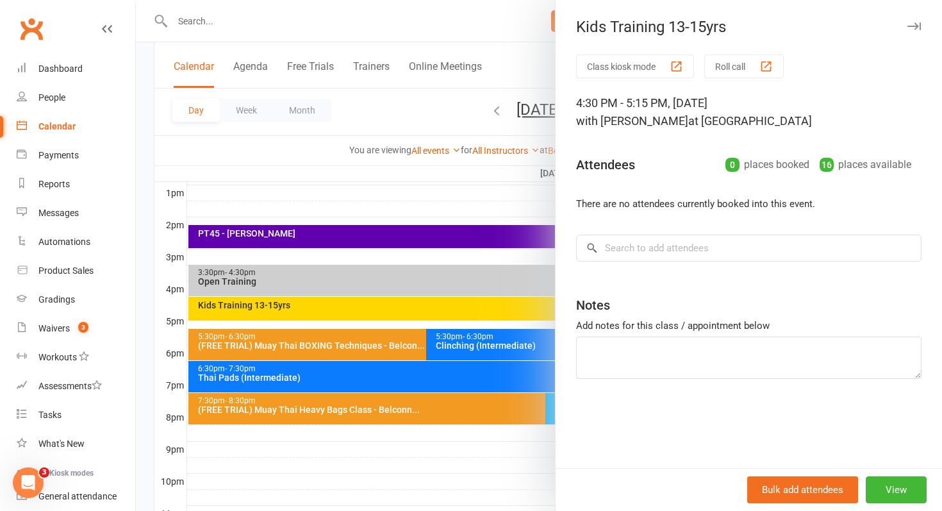
click at [487, 313] on div at bounding box center [539, 255] width 806 height 511
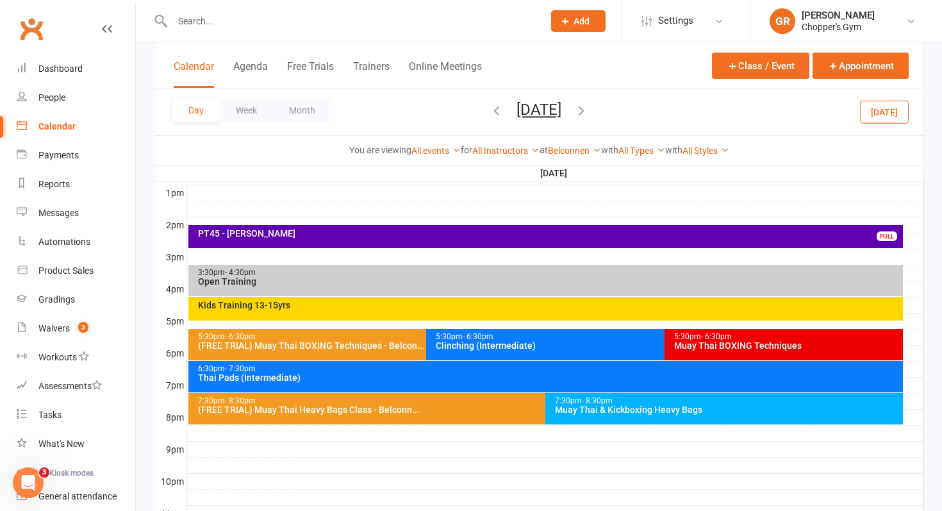
click at [588, 113] on icon "button" at bounding box center [581, 110] width 14 height 14
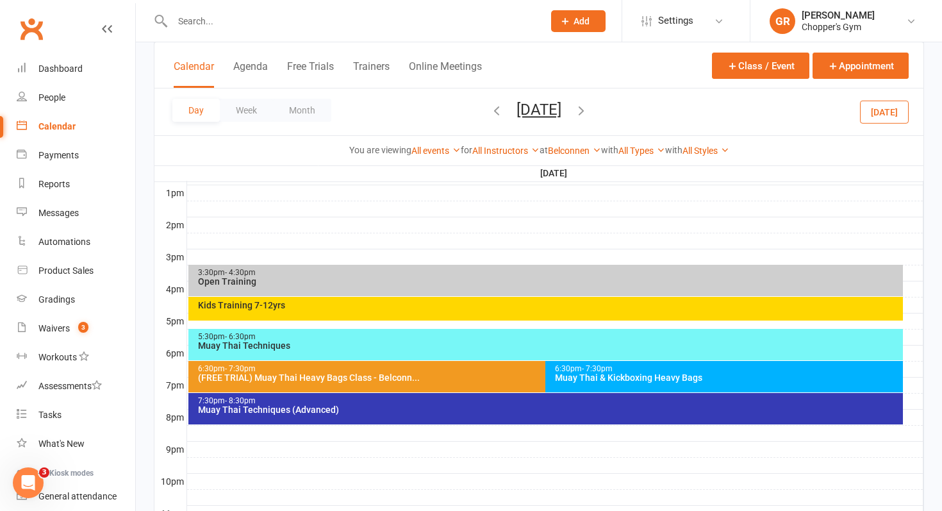
click at [499, 308] on div "Kids Training 7-12yrs" at bounding box center [549, 305] width 704 height 9
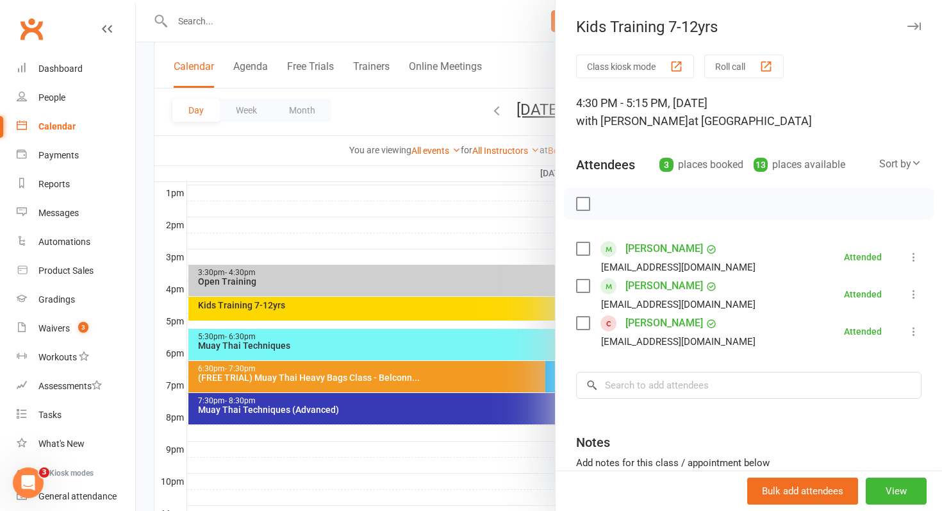
click at [469, 260] on div at bounding box center [539, 255] width 806 height 511
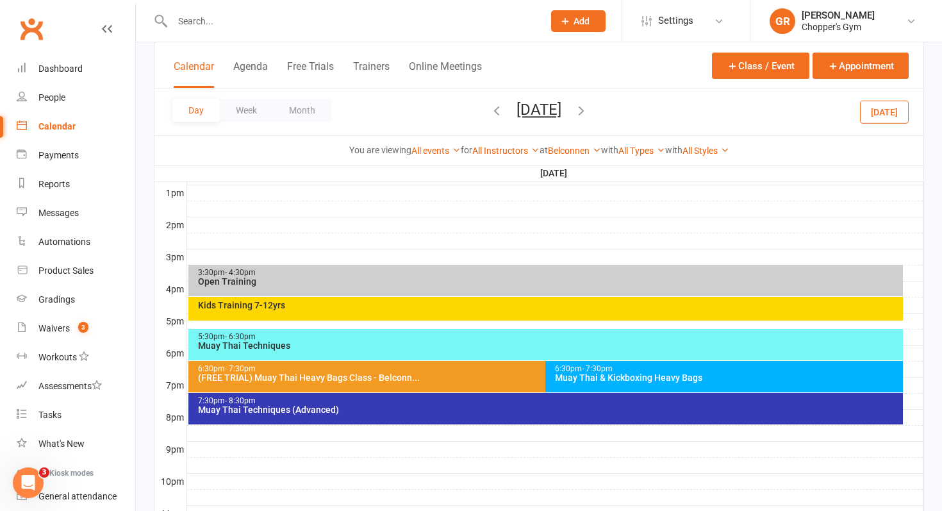
click at [490, 114] on icon "button" at bounding box center [497, 110] width 14 height 14
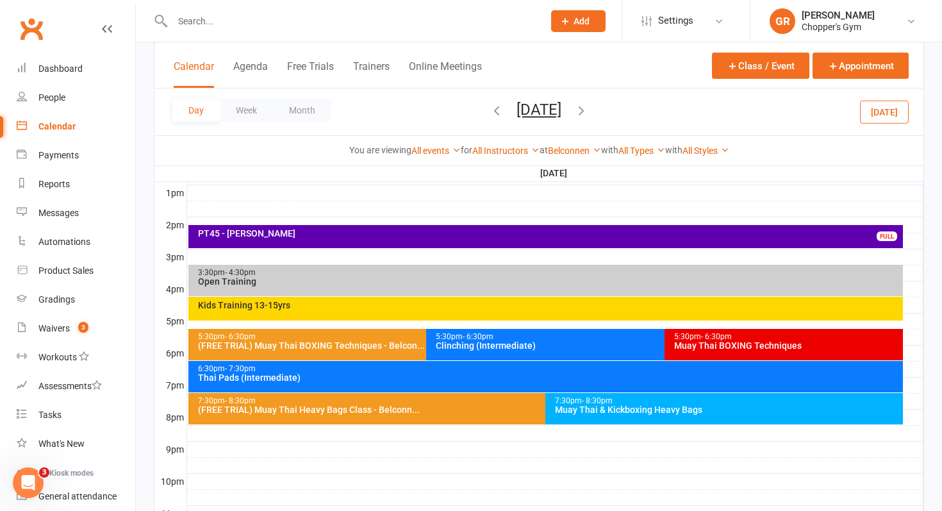
click at [385, 301] on div "Kids Training 13-15yrs" at bounding box center [549, 305] width 704 height 9
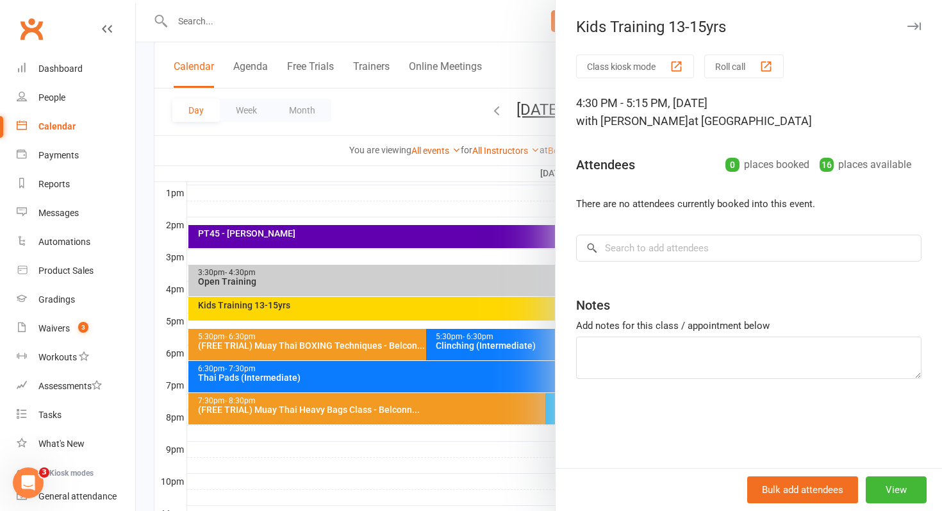
click at [384, 313] on div at bounding box center [539, 255] width 806 height 511
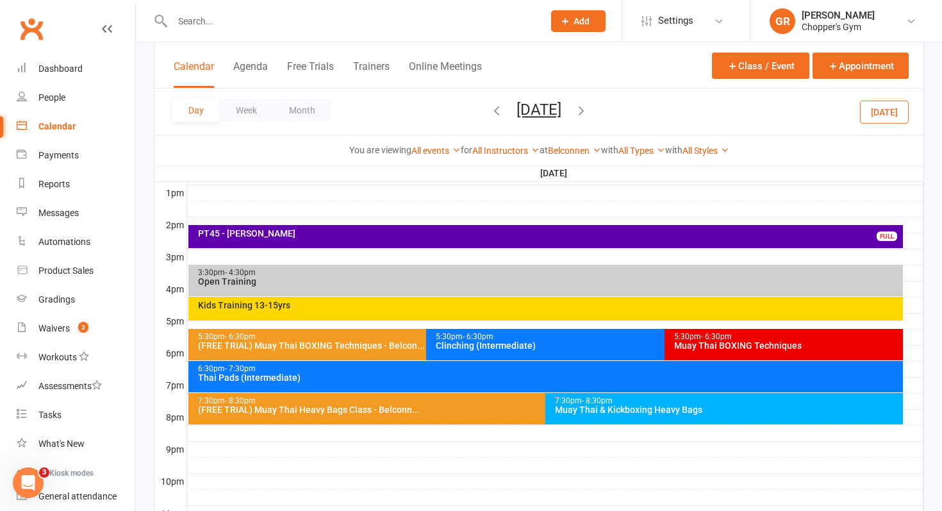
click at [490, 117] on icon "button" at bounding box center [497, 110] width 14 height 14
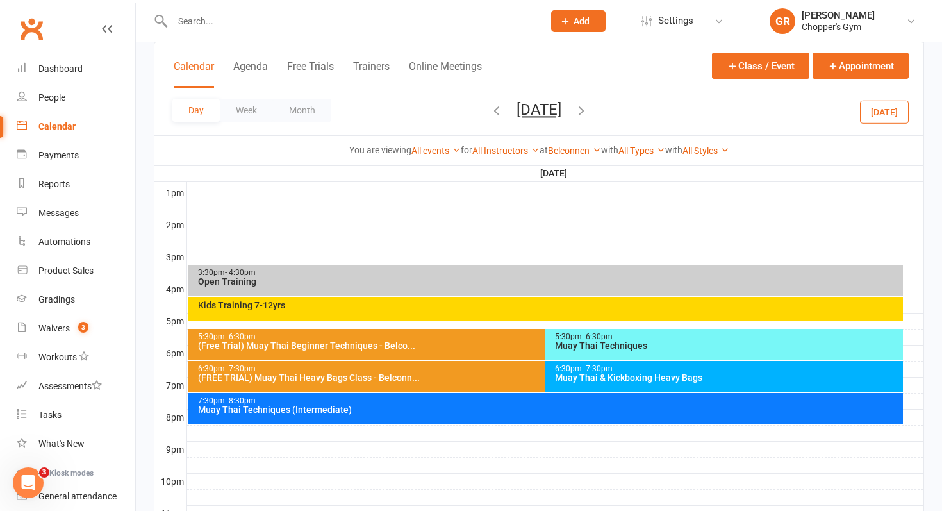
click at [388, 309] on div "Kids Training 7-12yrs" at bounding box center [545, 309] width 715 height 24
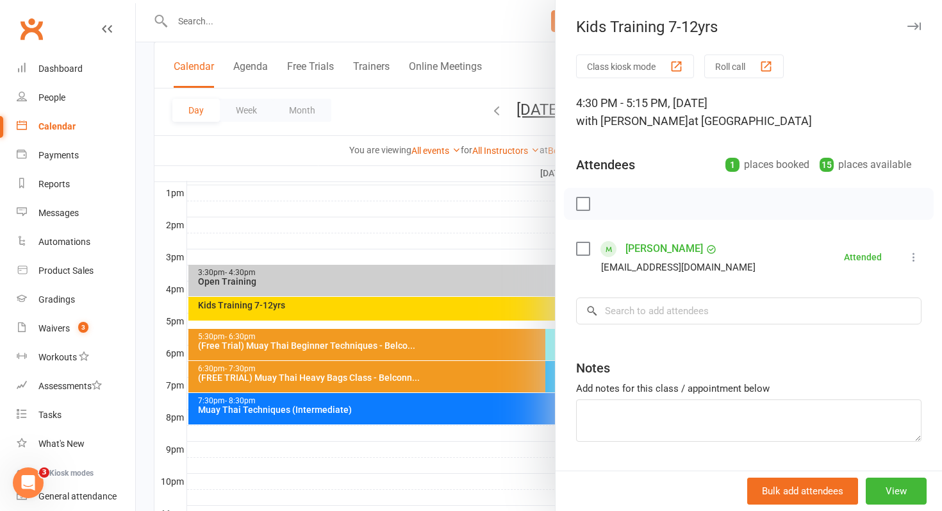
click at [388, 309] on div at bounding box center [539, 255] width 806 height 511
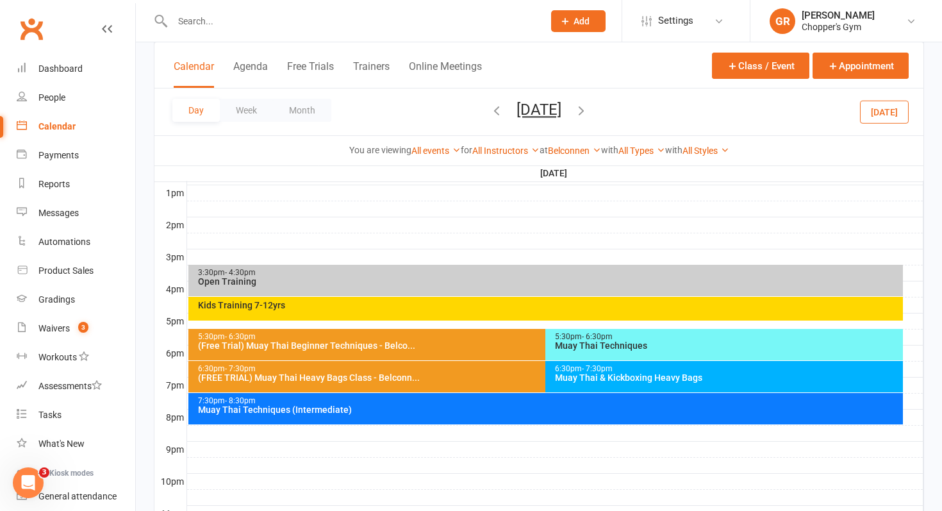
click at [490, 113] on icon "button" at bounding box center [497, 110] width 14 height 14
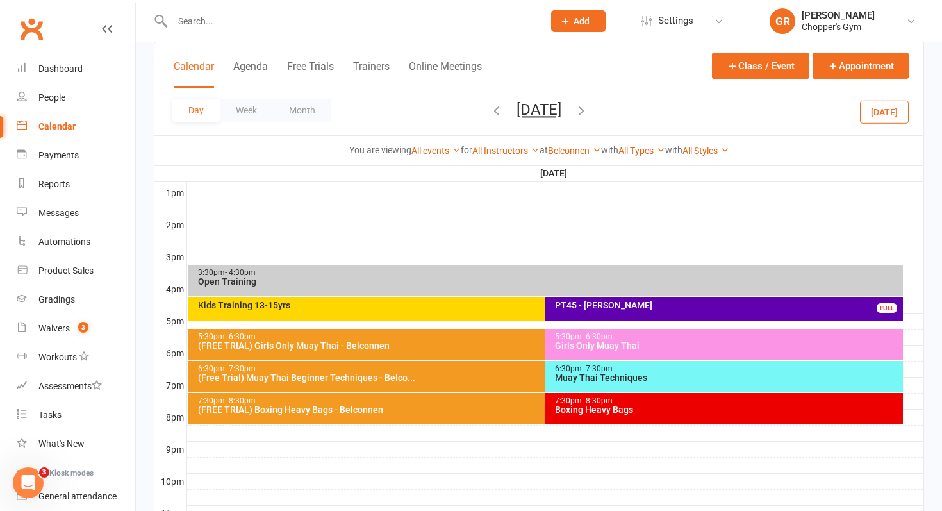
click at [351, 305] on div "Kids Training 13-15yrs" at bounding box center [542, 305] width 691 height 9
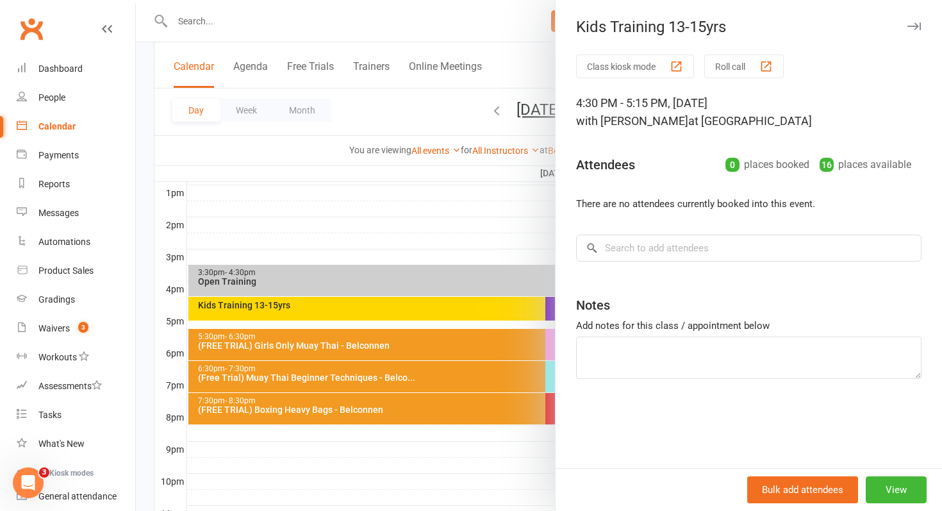
click at [351, 305] on div at bounding box center [539, 255] width 806 height 511
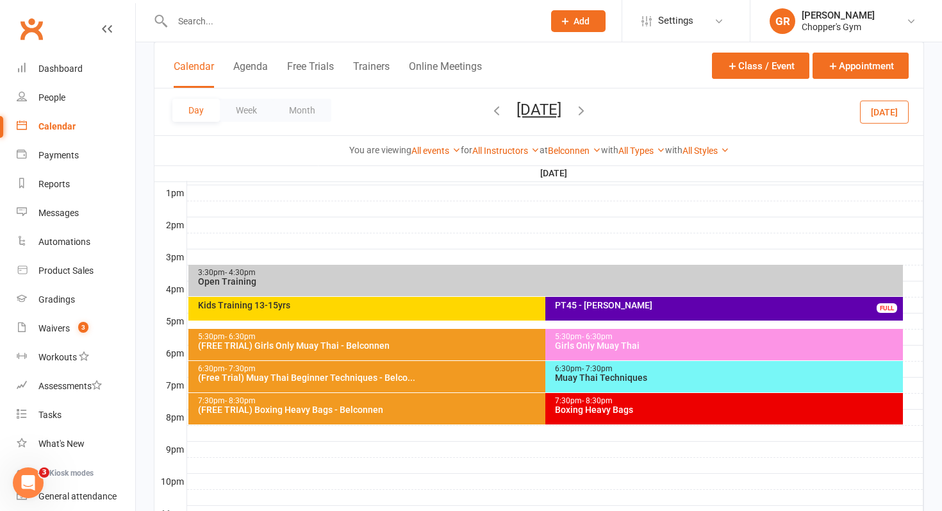
click at [582, 315] on div "PT45 - Hazel Aktas FULL" at bounding box center [724, 309] width 358 height 24
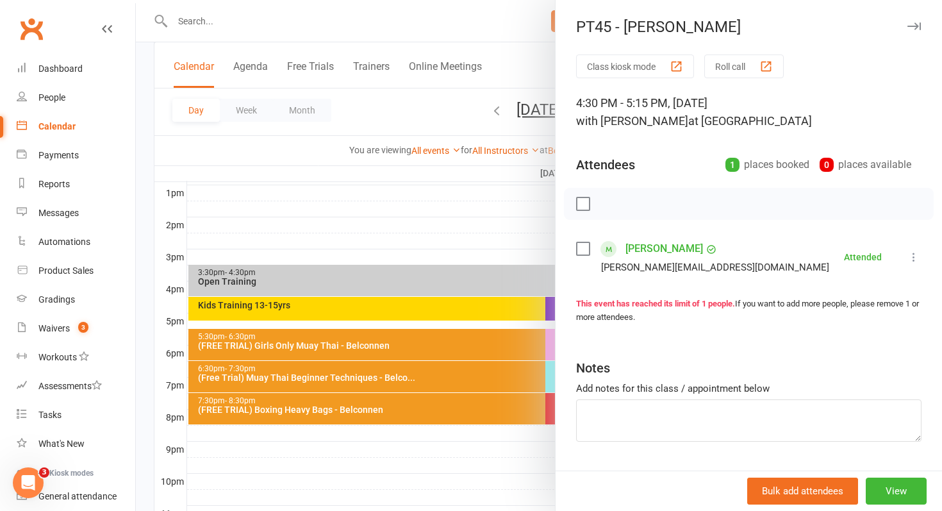
click at [431, 208] on div at bounding box center [539, 255] width 806 height 511
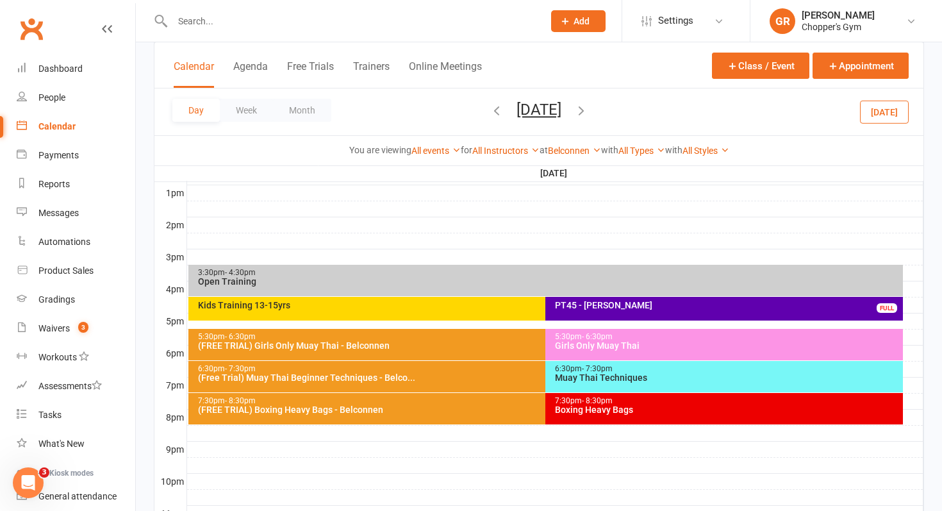
click at [884, 112] on button "Today" at bounding box center [884, 111] width 49 height 23
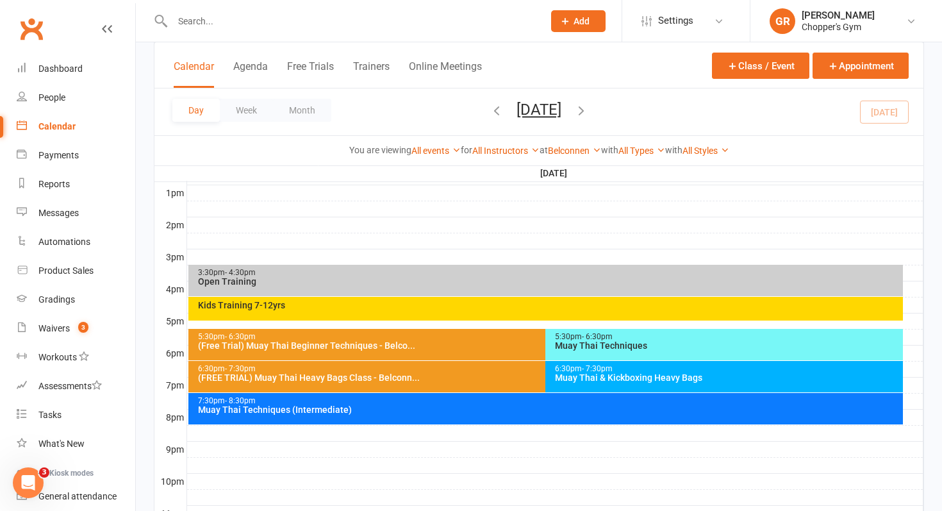
click at [442, 309] on div "Kids Training 7-12yrs" at bounding box center [545, 309] width 715 height 24
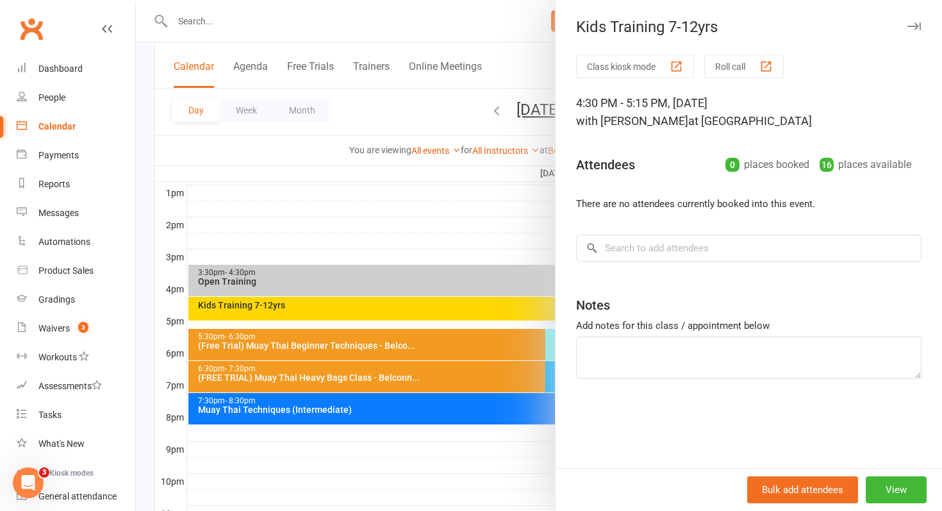
click at [140, 313] on div at bounding box center [539, 255] width 806 height 511
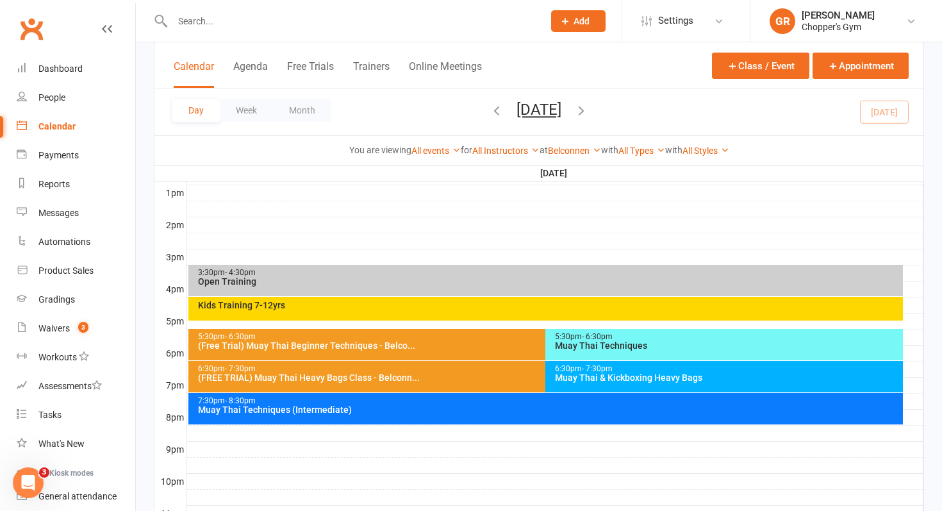
click at [265, 288] on div "3:30pm - 4:30pm Open Training" at bounding box center [545, 280] width 715 height 31
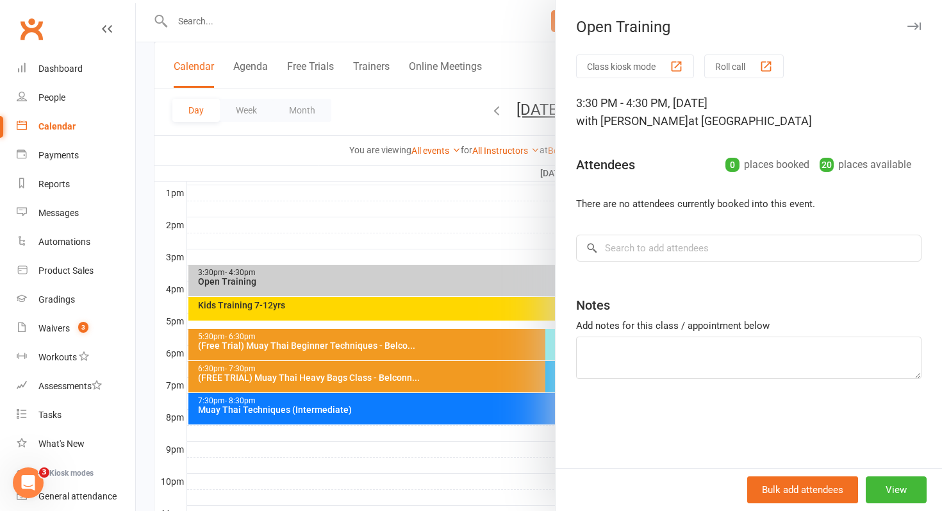
click at [272, 310] on div at bounding box center [539, 255] width 806 height 511
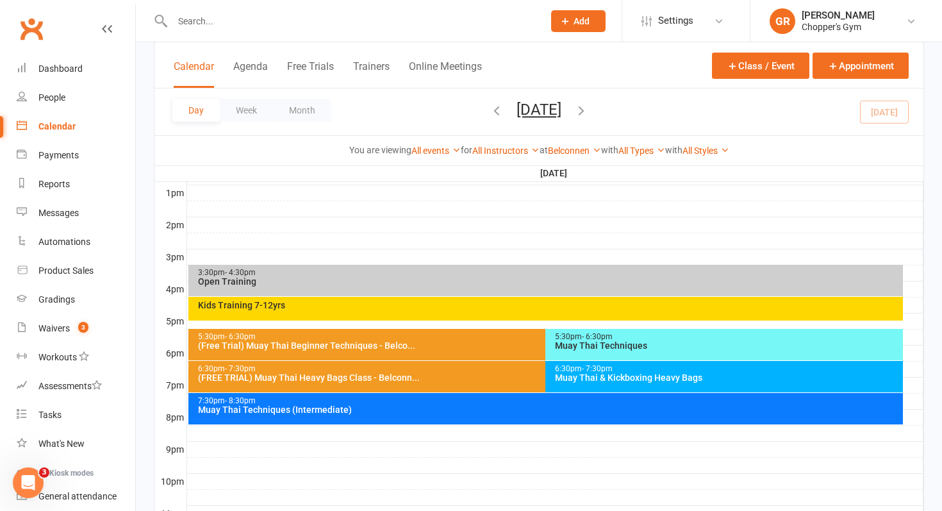
click at [281, 308] on div "Kids Training 7-12yrs" at bounding box center [549, 305] width 704 height 9
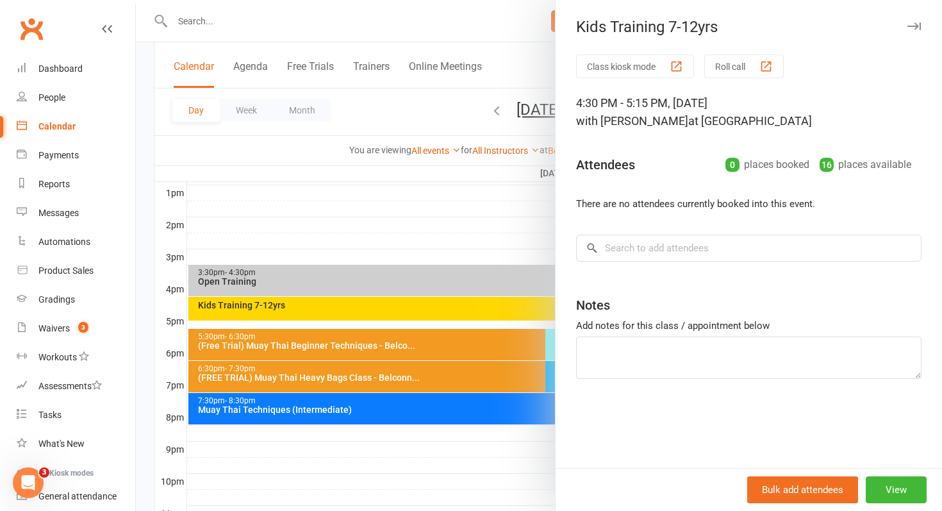
click at [281, 308] on div at bounding box center [539, 255] width 806 height 511
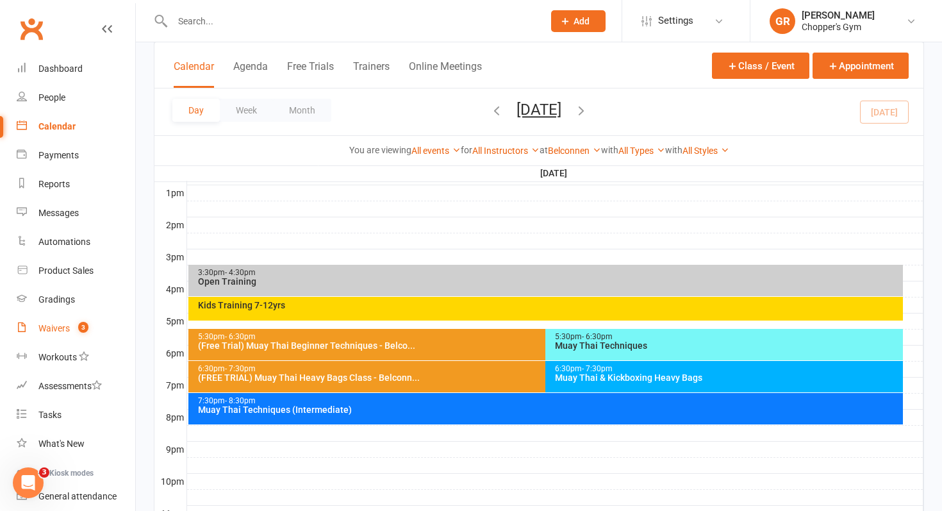
click at [93, 325] on link "Waivers 3" at bounding box center [76, 328] width 119 height 29
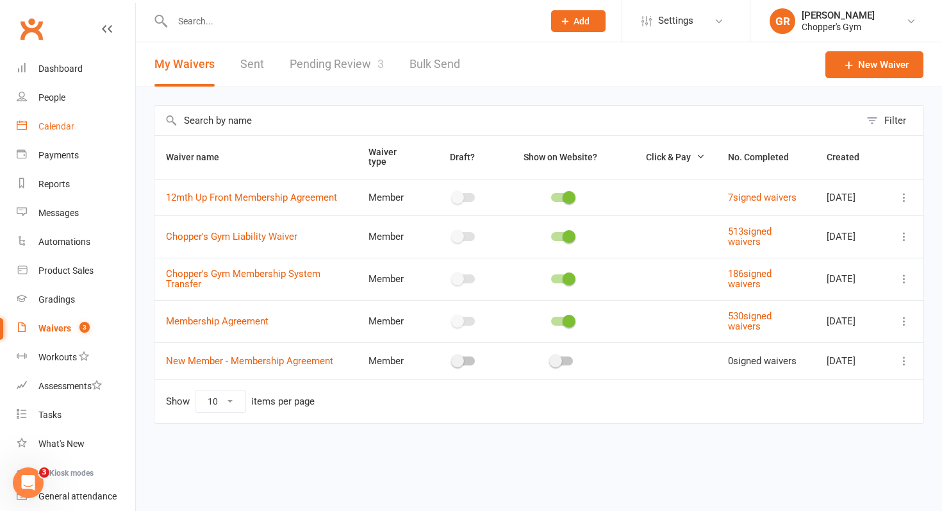
click at [54, 121] on div "Calendar" at bounding box center [56, 126] width 36 height 10
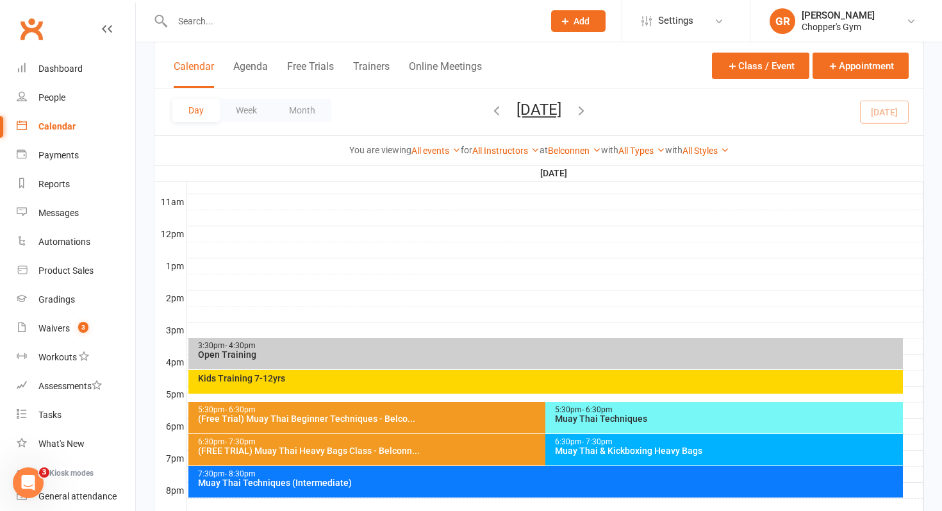
scroll to position [556, 0]
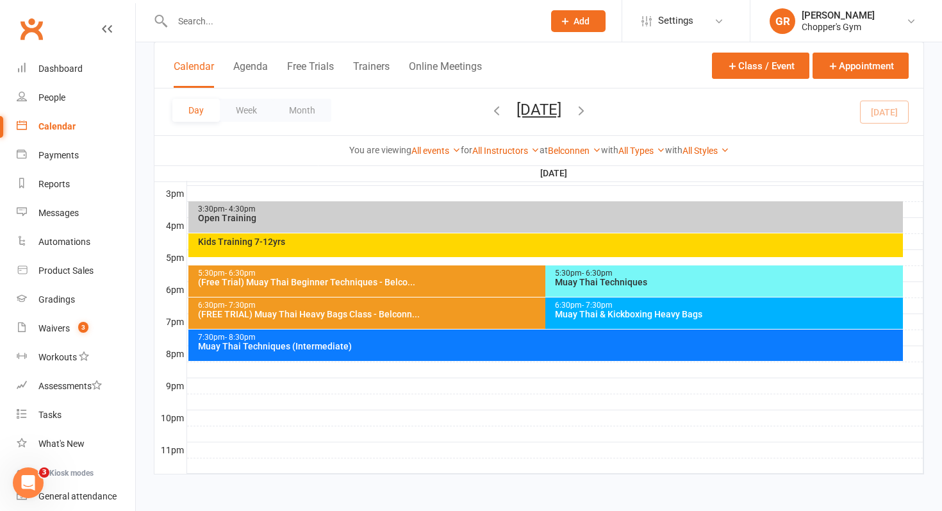
click at [576, 320] on div "6:30pm - 7:30pm Muay Thai & Kickboxing Heavy Bags" at bounding box center [724, 312] width 358 height 31
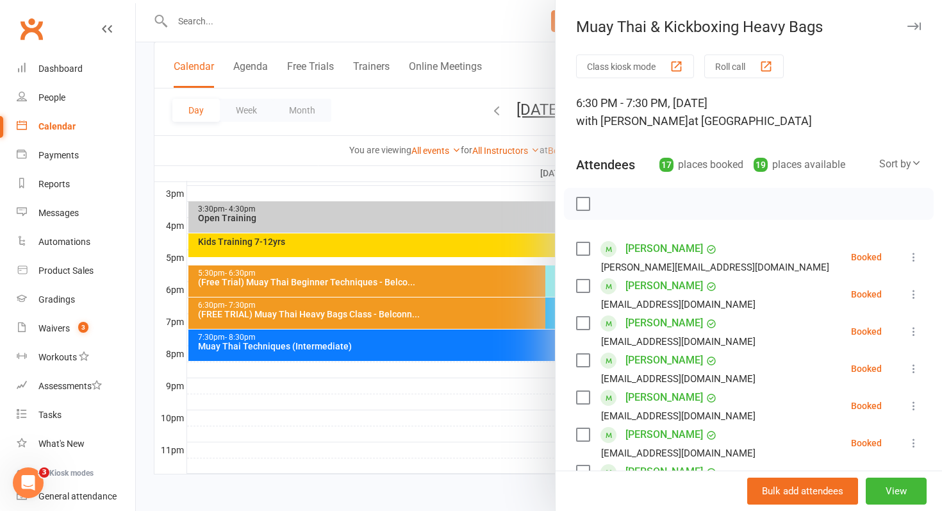
click at [530, 309] on div at bounding box center [539, 255] width 806 height 511
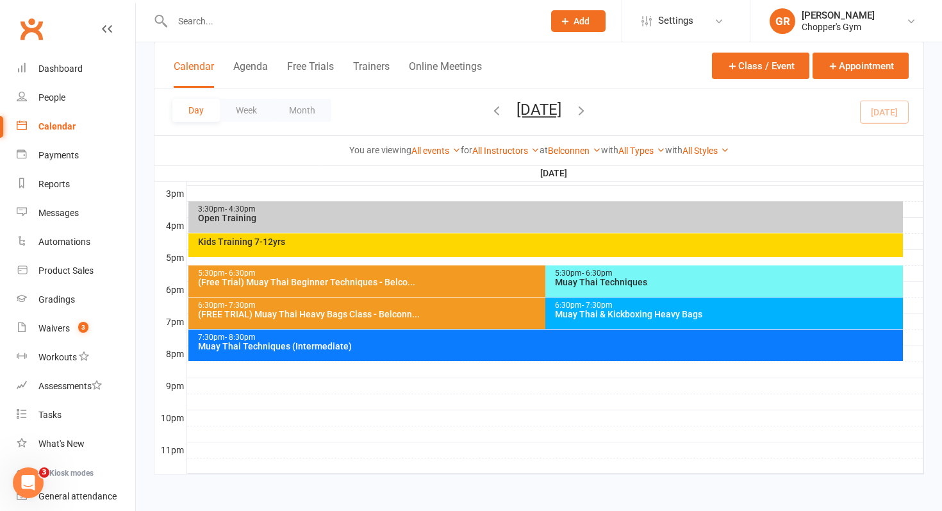
click at [603, 274] on span "- 6:30pm" at bounding box center [597, 273] width 31 height 9
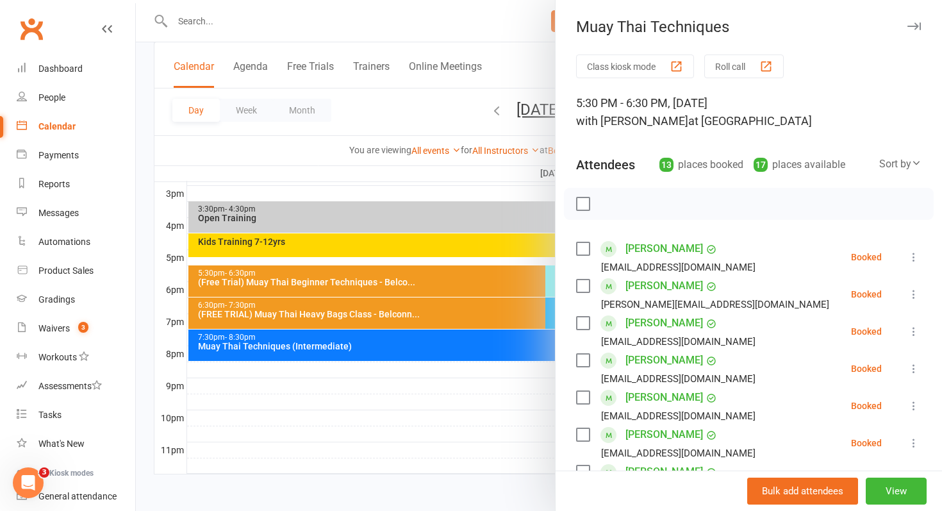
click at [514, 344] on div at bounding box center [539, 255] width 806 height 511
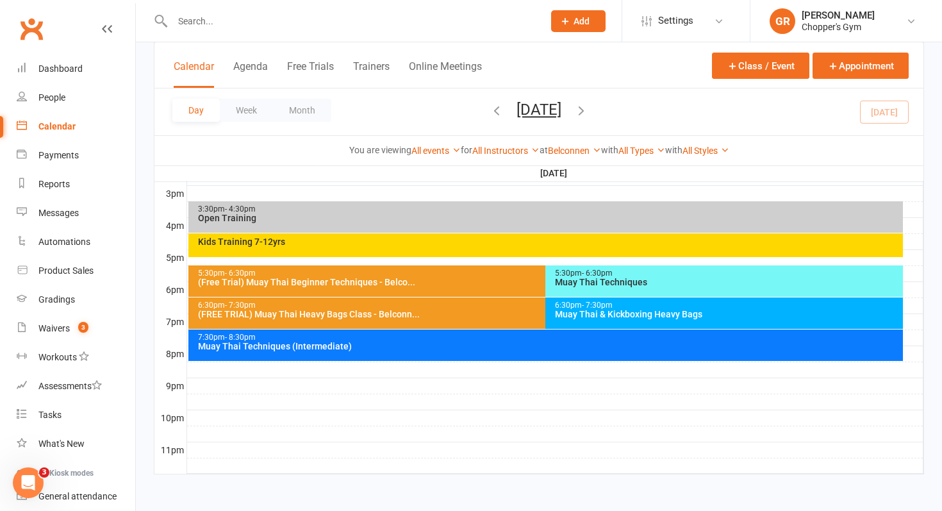
click at [514, 344] on div "Muay Thai Techniques (Intermediate)" at bounding box center [549, 346] width 704 height 9
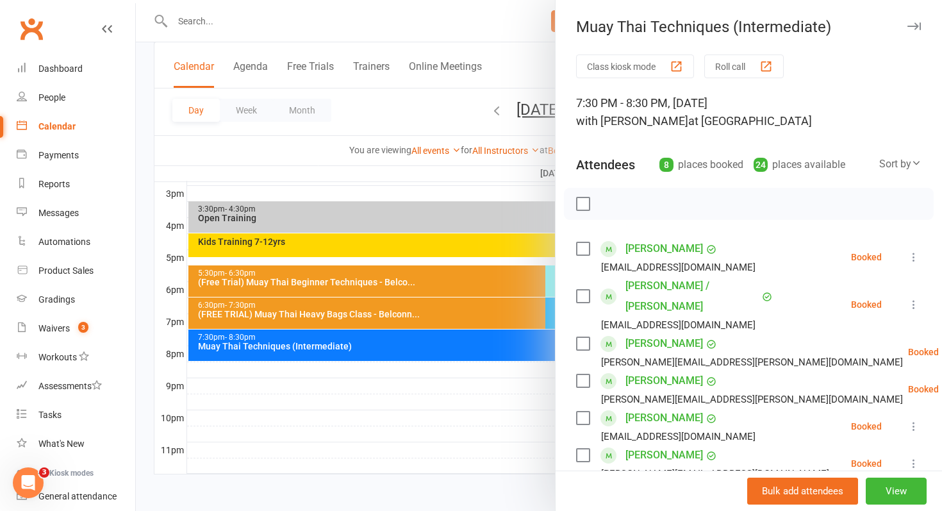
click at [454, 315] on div at bounding box center [539, 255] width 806 height 511
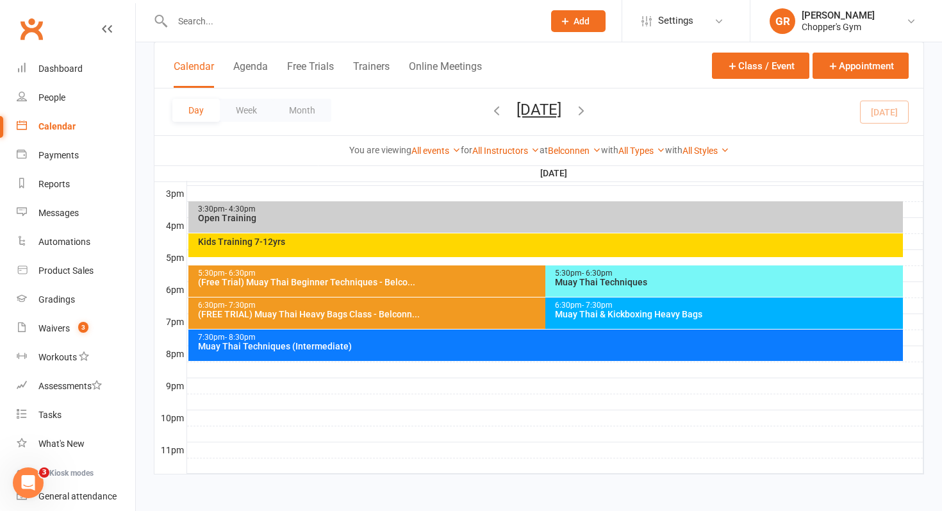
click at [624, 284] on div "Muay Thai Techniques" at bounding box center [727, 282] width 346 height 9
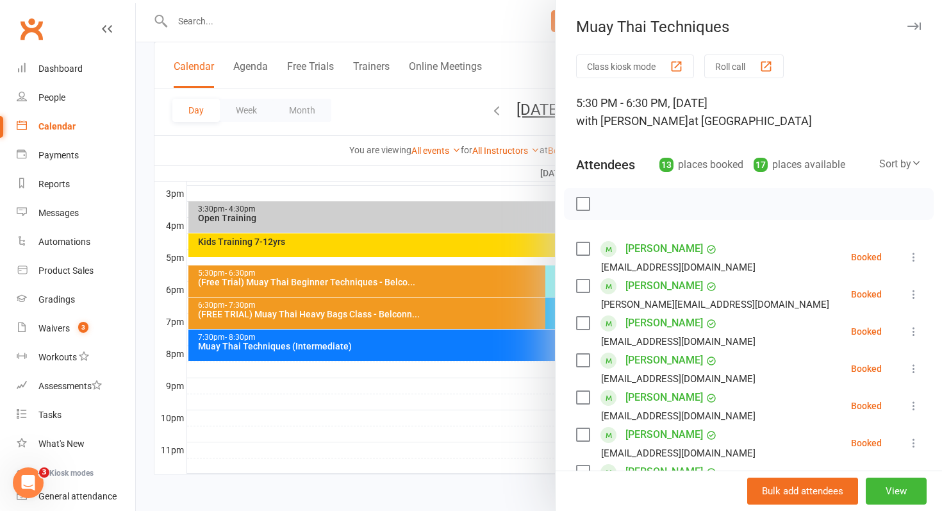
click at [504, 294] on div at bounding box center [539, 255] width 806 height 511
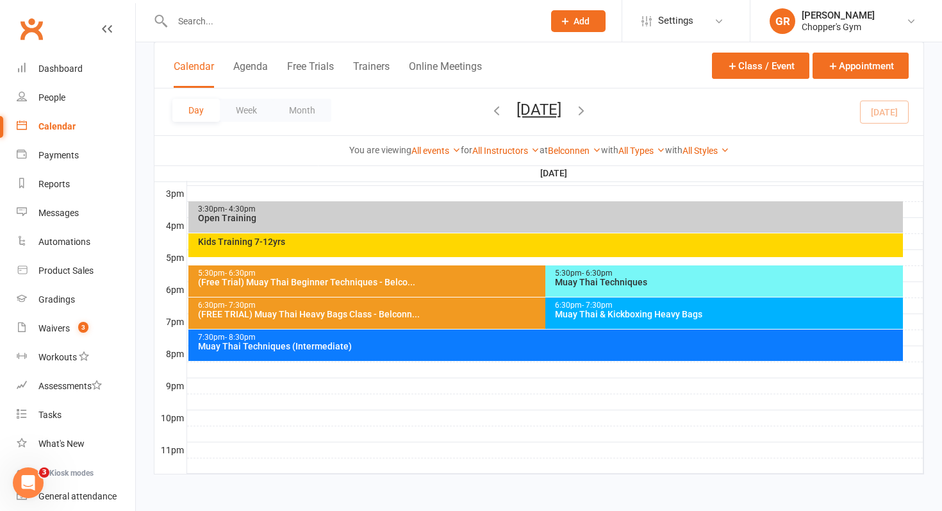
click at [618, 310] on div "Muay Thai & Kickboxing Heavy Bags" at bounding box center [727, 314] width 346 height 9
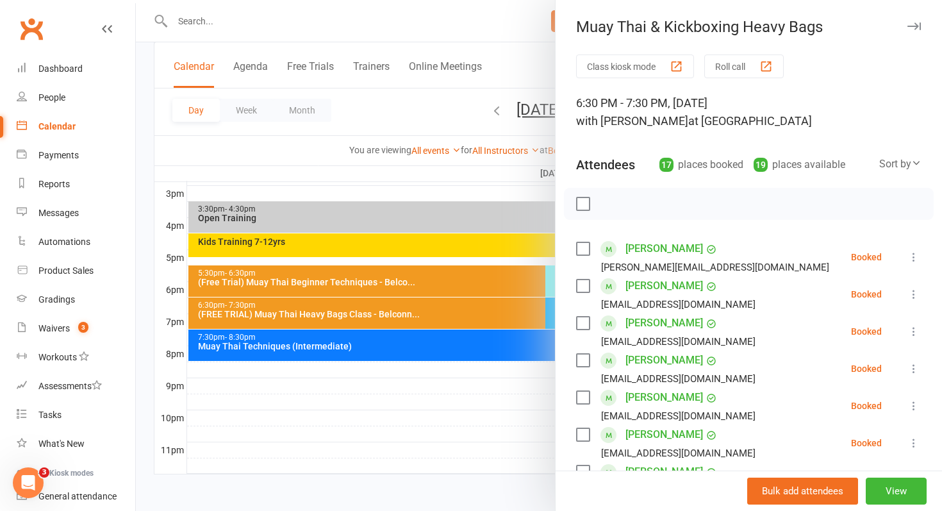
click at [533, 347] on div at bounding box center [539, 255] width 806 height 511
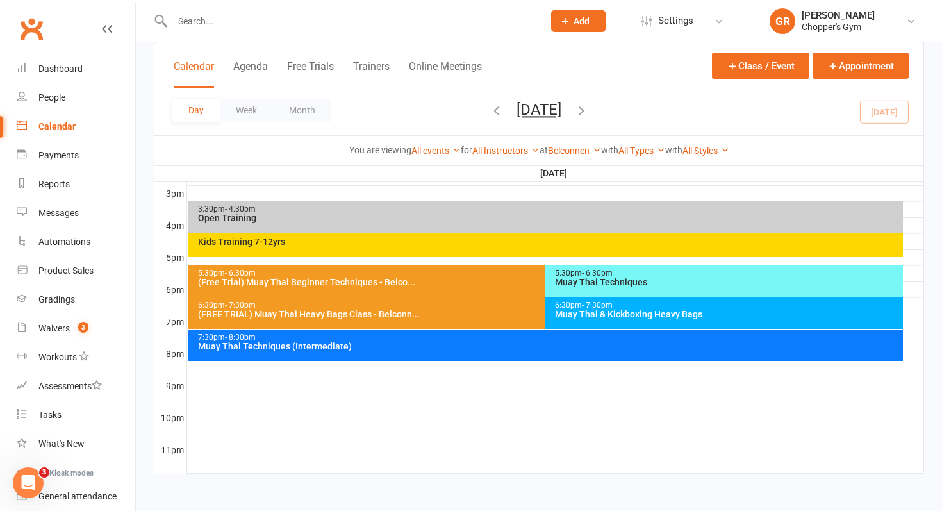
click at [518, 344] on div "Muay Thai Techniques (Intermediate)" at bounding box center [549, 346] width 704 height 9
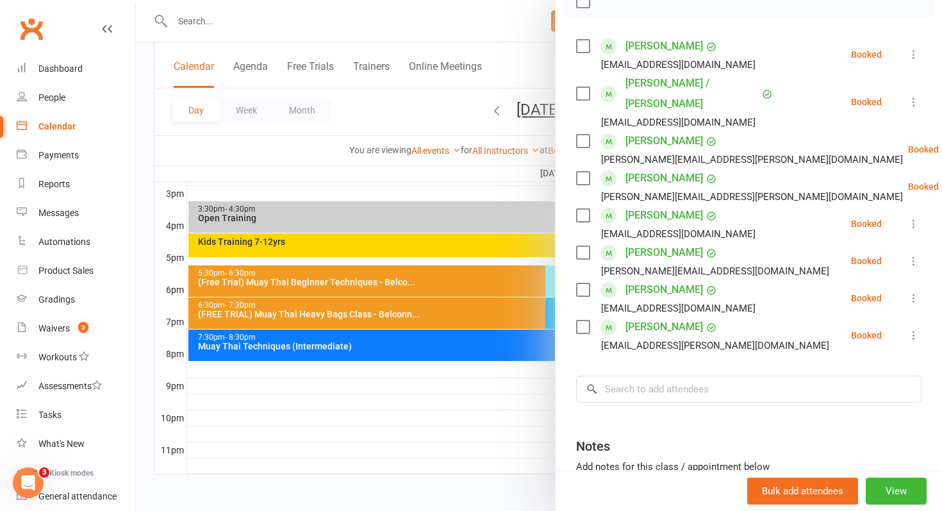
scroll to position [197, 0]
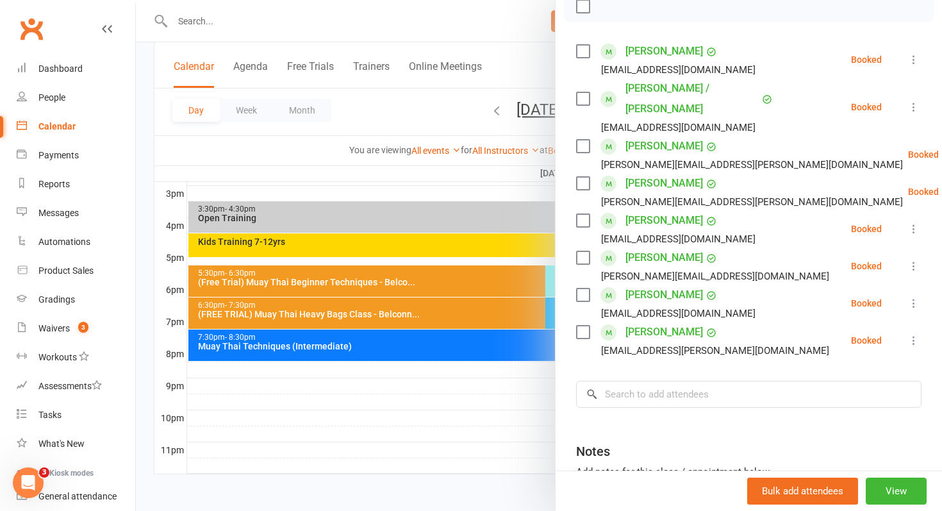
click at [501, 358] on div at bounding box center [539, 255] width 806 height 511
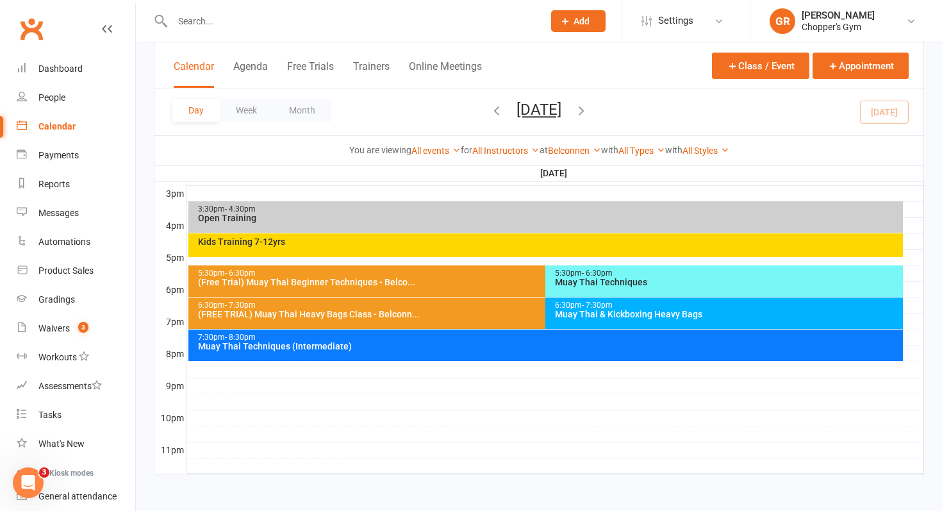
click at [501, 312] on div "(FREE TRIAL) Muay Thai Heavy Bags Class - Belconn..." at bounding box center [542, 314] width 691 height 9
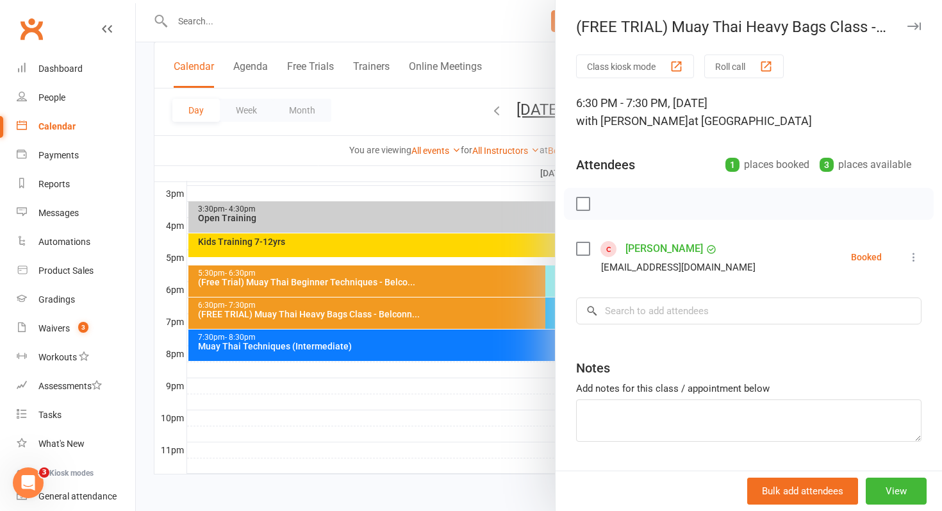
click at [501, 312] on div at bounding box center [539, 255] width 806 height 511
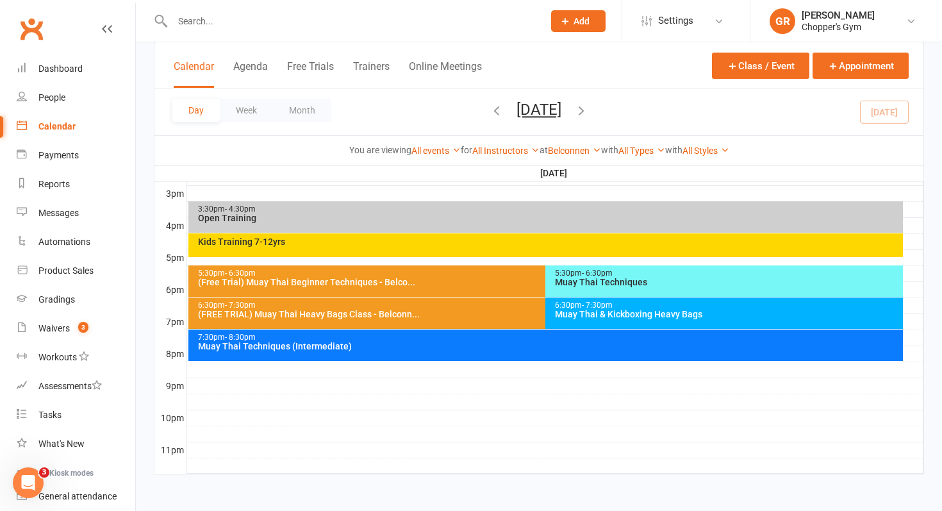
click at [595, 285] on div "Muay Thai Techniques" at bounding box center [727, 282] width 346 height 9
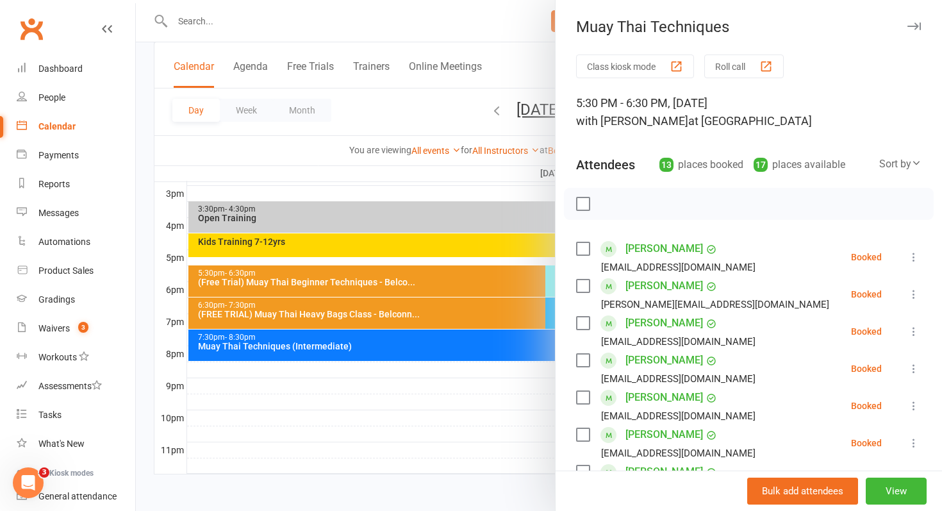
click at [519, 294] on div at bounding box center [539, 255] width 806 height 511
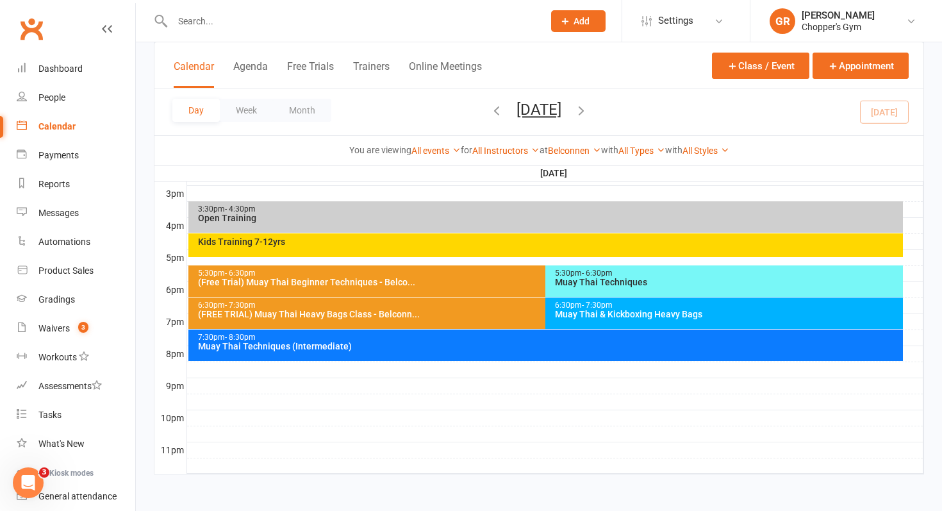
click at [381, 30] on div at bounding box center [344, 21] width 381 height 42
click at [352, 19] on input "text" at bounding box center [352, 21] width 366 height 18
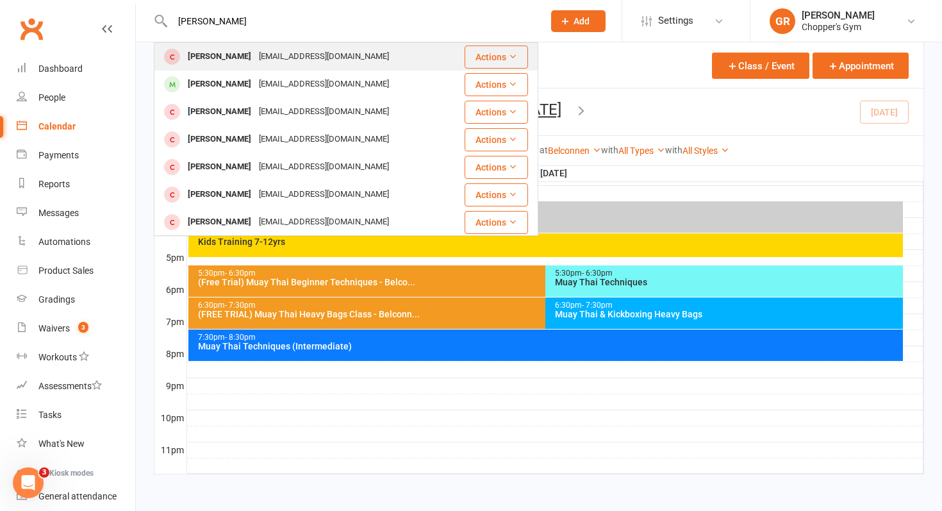
type input "sean"
click at [349, 61] on div "Sean Goss sean_goss@hotmail.com" at bounding box center [309, 57] width 308 height 26
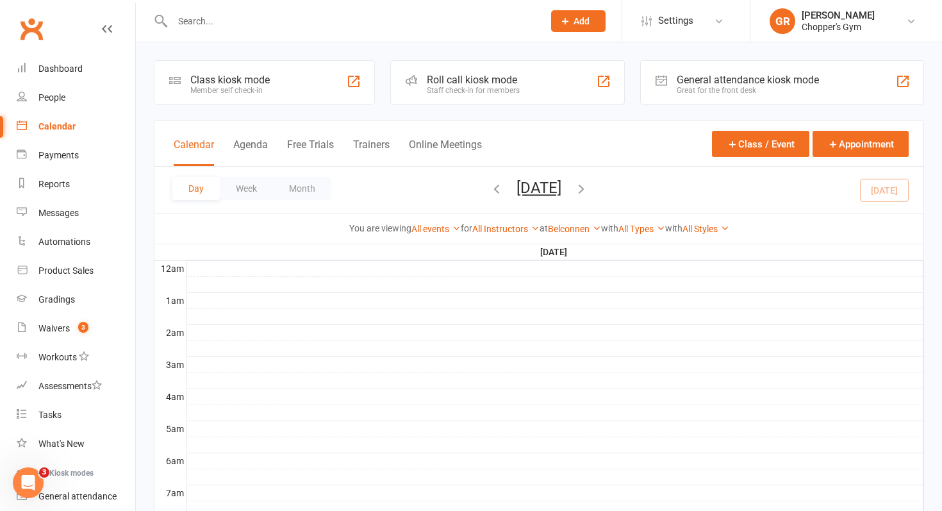
click at [225, 19] on input "text" at bounding box center [352, 21] width 366 height 18
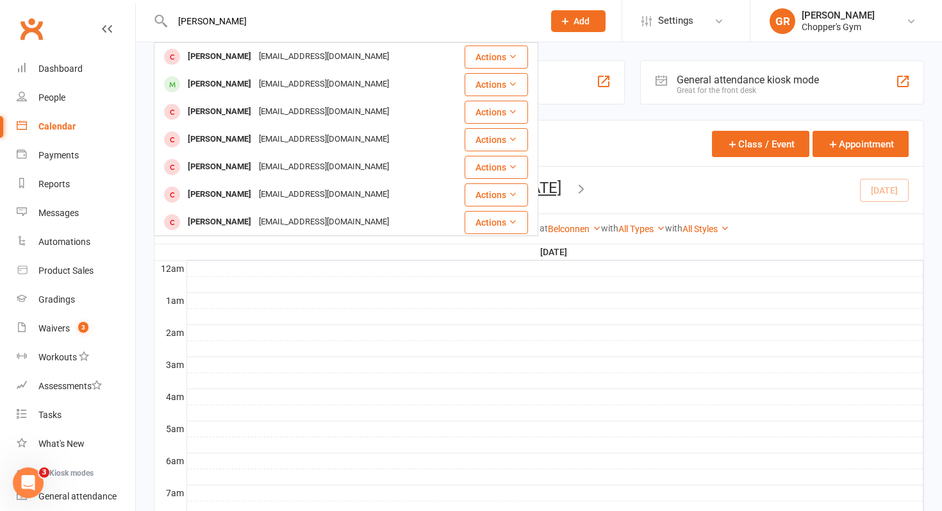
type input "sean"
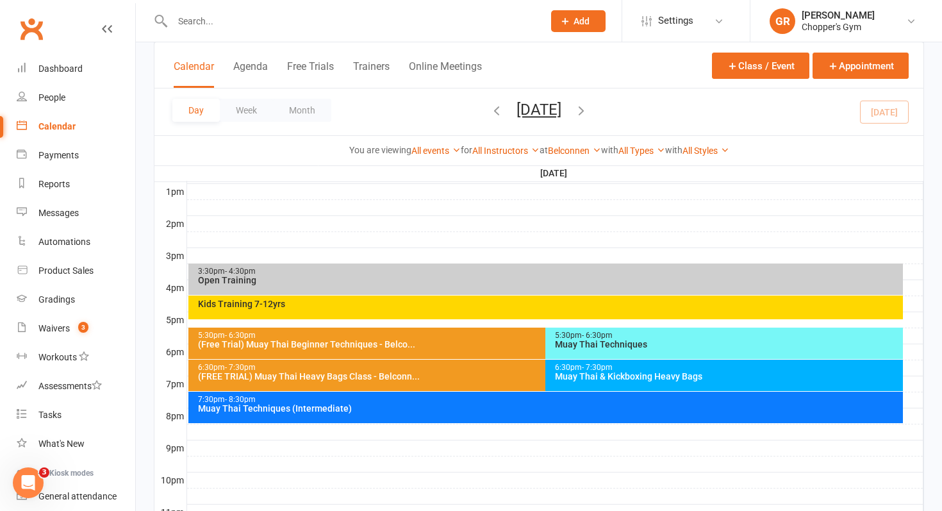
scroll to position [556, 0]
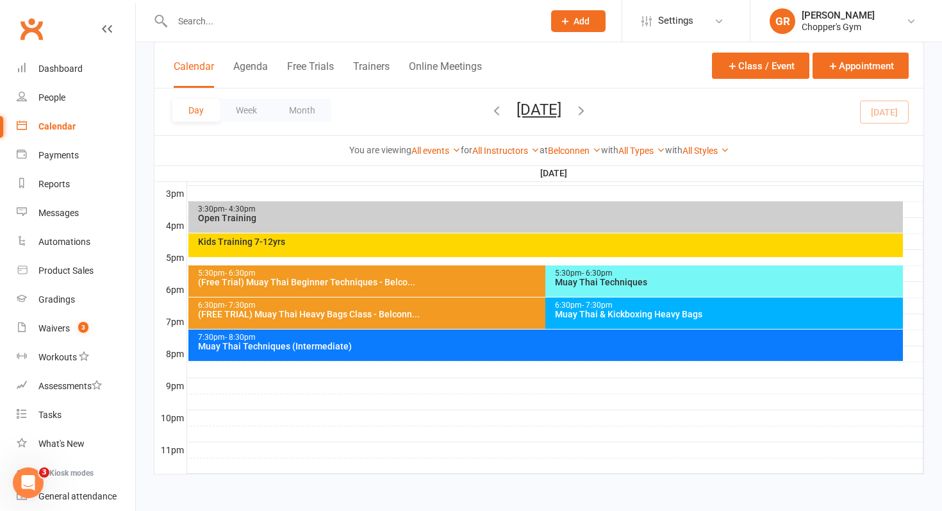
click at [223, 220] on div "Open Training" at bounding box center [549, 217] width 704 height 9
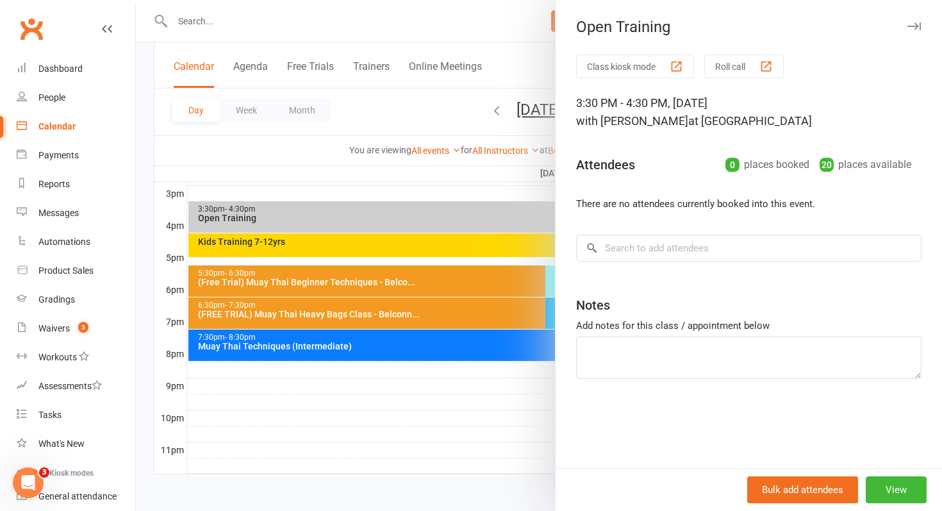
click at [245, 242] on div at bounding box center [539, 255] width 806 height 511
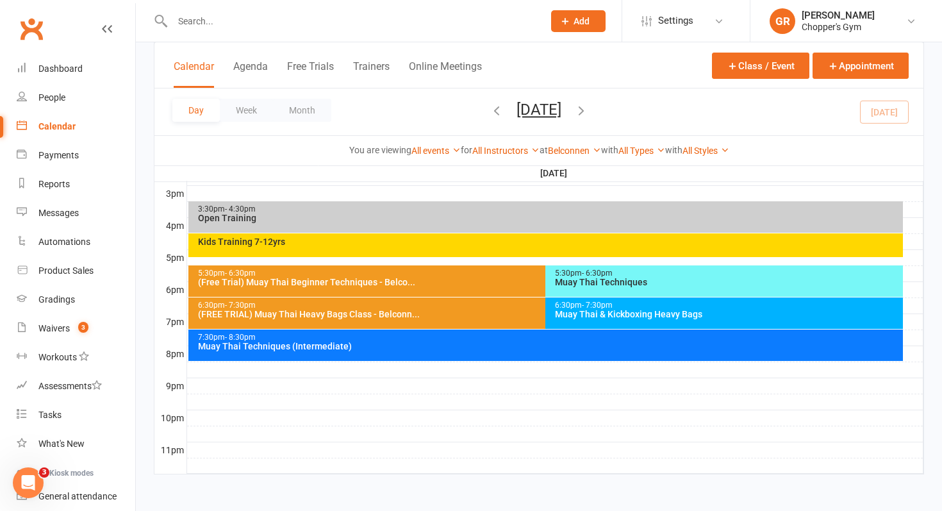
click at [273, 244] on div "Kids Training 7-12yrs" at bounding box center [549, 241] width 704 height 9
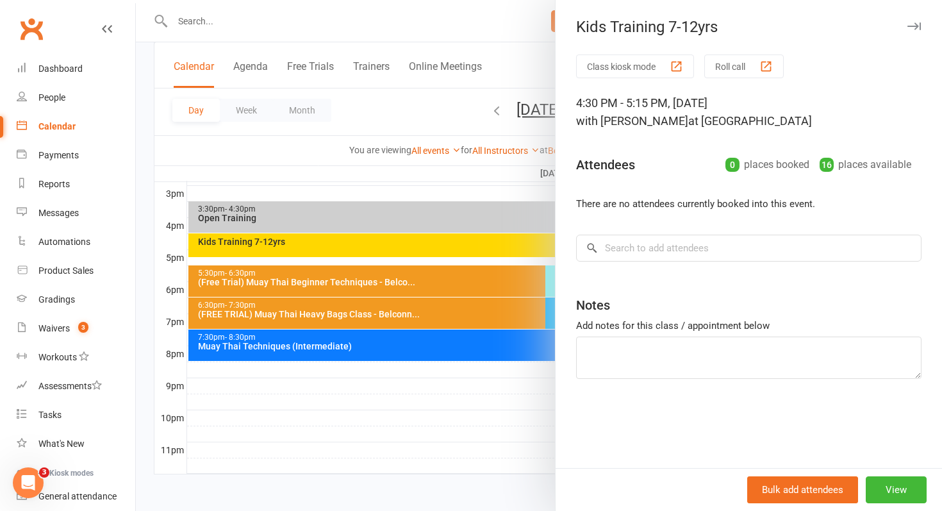
click at [315, 283] on div at bounding box center [539, 255] width 806 height 511
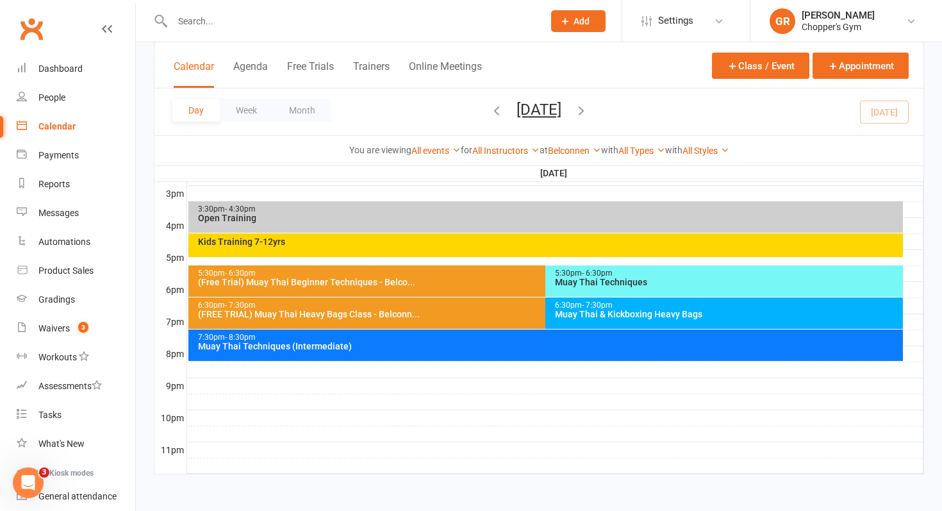
click at [397, 282] on div "(Free Trial) Muay Thai Beginner Techniques - Belco..." at bounding box center [542, 282] width 691 height 9
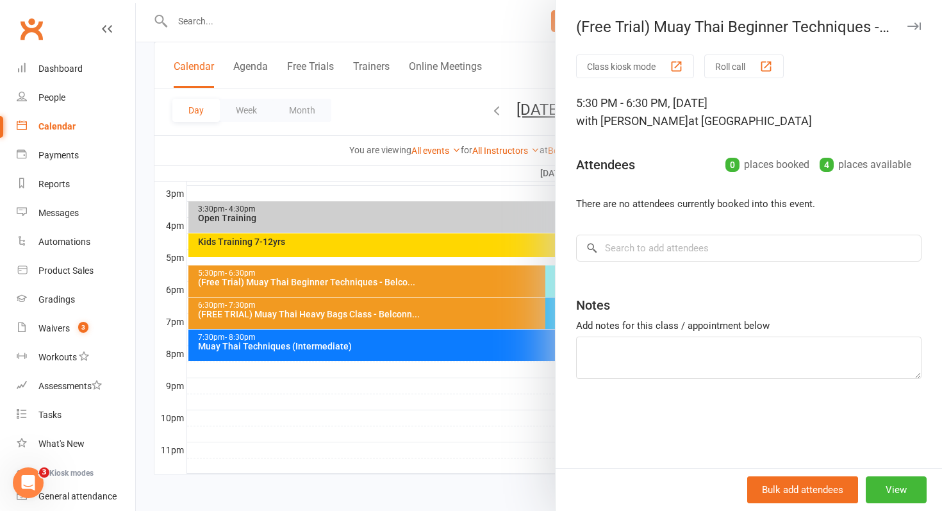
click at [397, 282] on div at bounding box center [539, 255] width 806 height 511
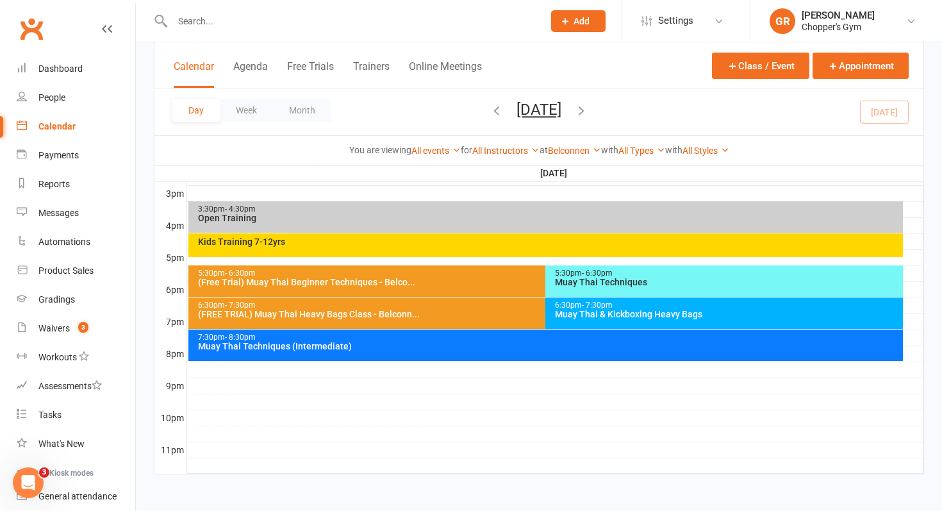
click at [568, 278] on div "Muay Thai Techniques" at bounding box center [727, 282] width 346 height 9
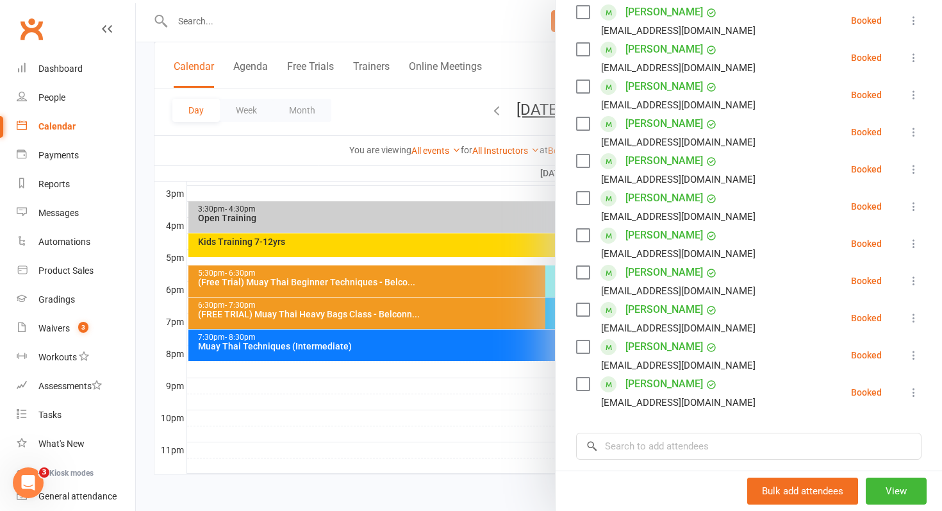
scroll to position [338, 0]
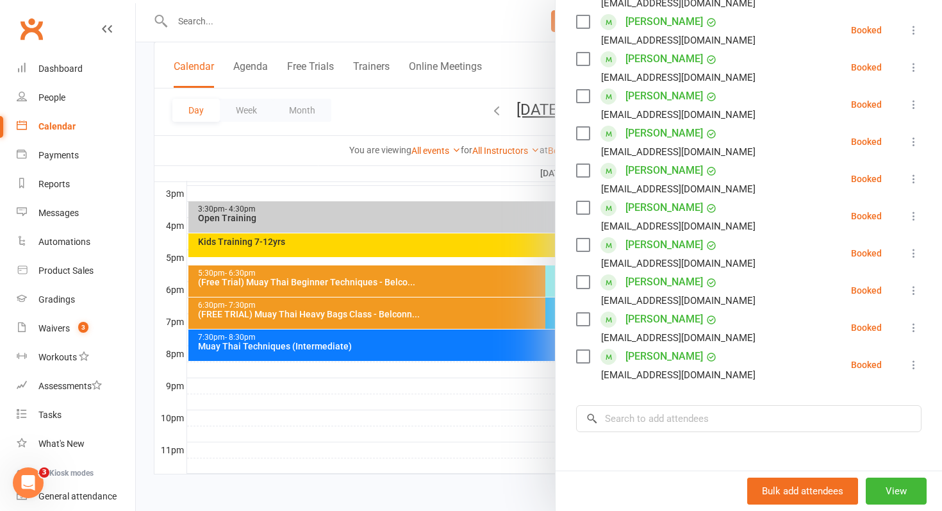
click at [652, 169] on link "Matt Haydon" at bounding box center [665, 170] width 78 height 21
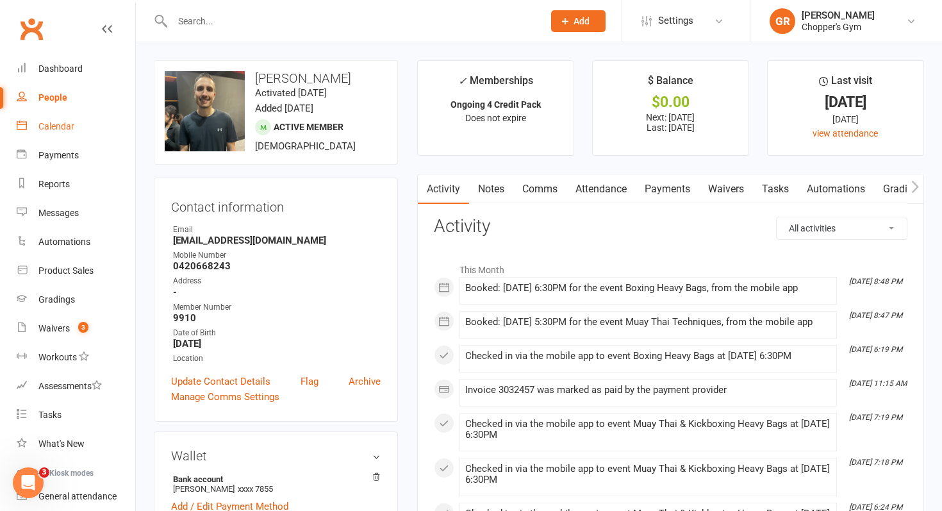
click at [114, 120] on link "Calendar" at bounding box center [76, 126] width 119 height 29
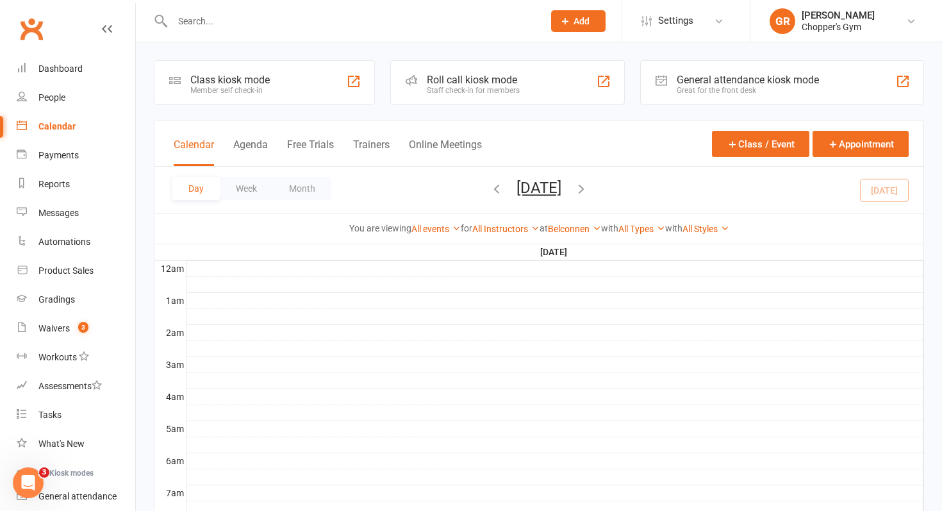
click at [215, 21] on input "text" at bounding box center [352, 21] width 366 height 18
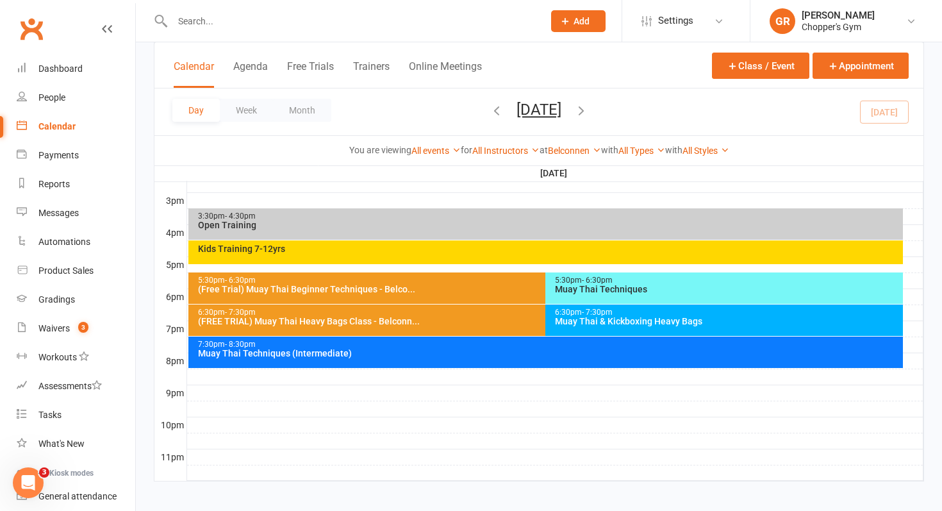
scroll to position [556, 0]
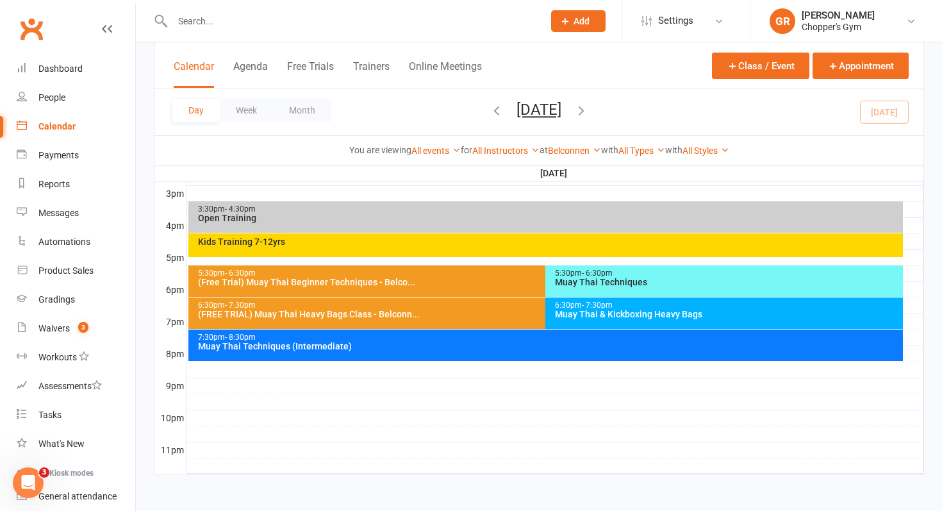
click at [265, 286] on div "5:30pm - 6:30pm (Free Trial) Muay Thai Beginner Techniques - Belco..." at bounding box center [539, 280] width 702 height 31
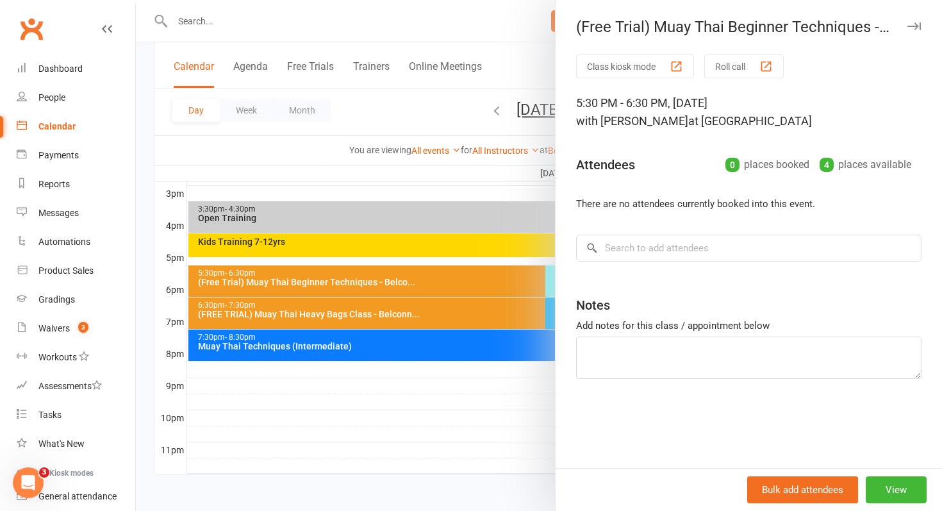
click at [315, 286] on div at bounding box center [539, 255] width 806 height 511
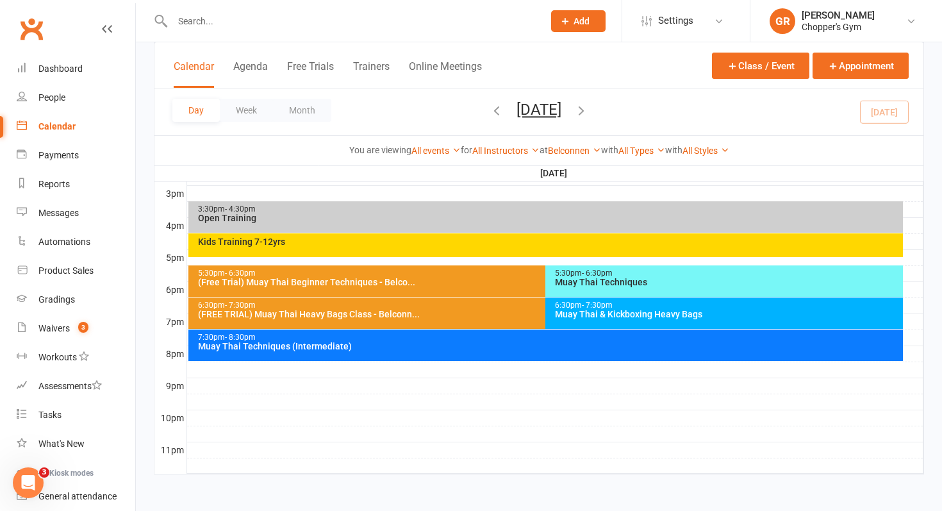
click at [607, 285] on div "Muay Thai Techniques" at bounding box center [727, 282] width 346 height 9
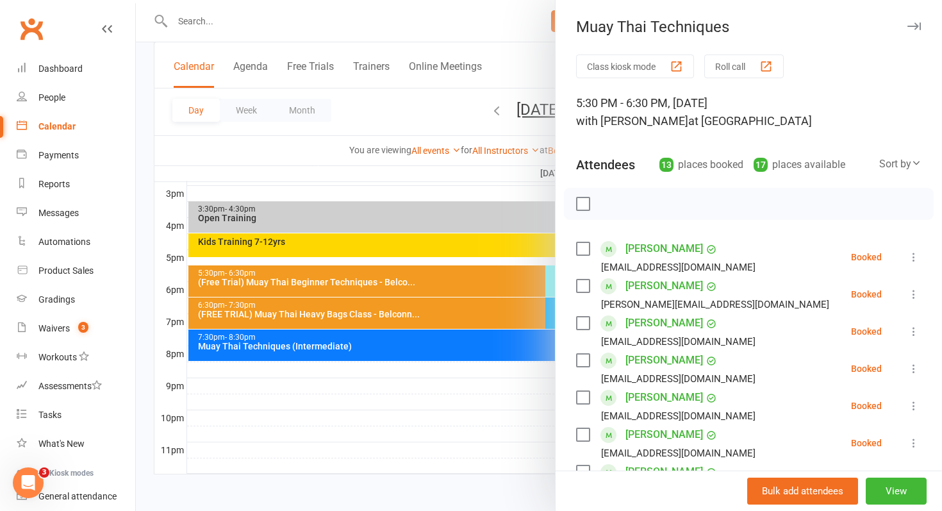
click at [607, 285] on span at bounding box center [609, 286] width 16 height 16
click at [152, 253] on div at bounding box center [539, 255] width 806 height 511
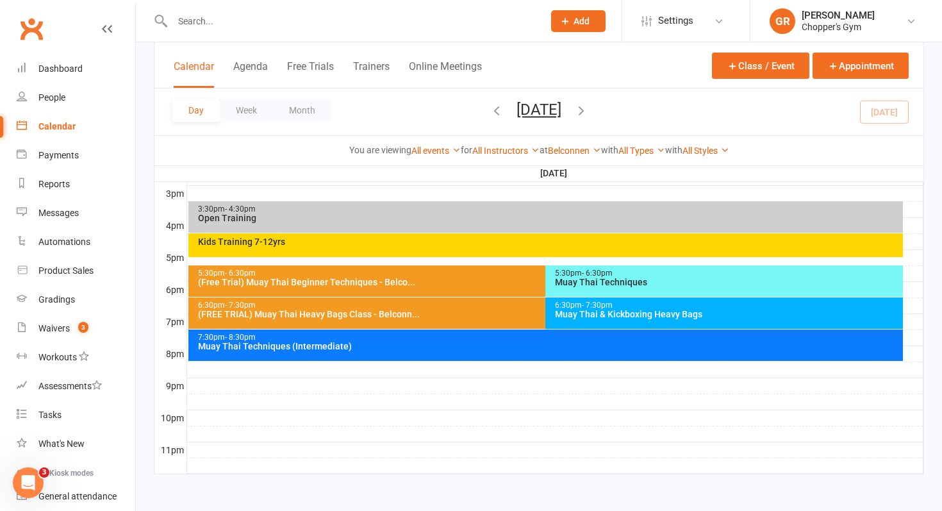
click at [234, 158] on div "You are viewing All events All events Empty events Full events Non-empty events…" at bounding box center [538, 149] width 769 height 29
click at [525, 135] on div "Day Week Month Tuesday, Aug 12, 2025 August 2025 Sun Mon Tue Wed Thu Fri Sat 27…" at bounding box center [538, 111] width 769 height 47
click at [529, 137] on div "You are viewing All events All events Empty events Full events Non-empty events…" at bounding box center [538, 149] width 769 height 29
click at [517, 106] on button "Tuesday, Aug 12, 2025" at bounding box center [539, 110] width 45 height 18
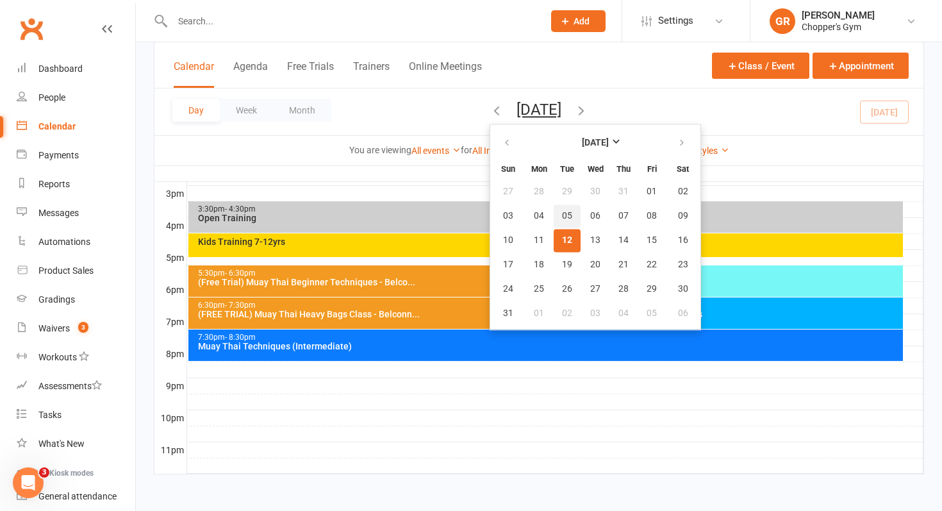
click at [562, 213] on span "05" at bounding box center [567, 216] width 10 height 10
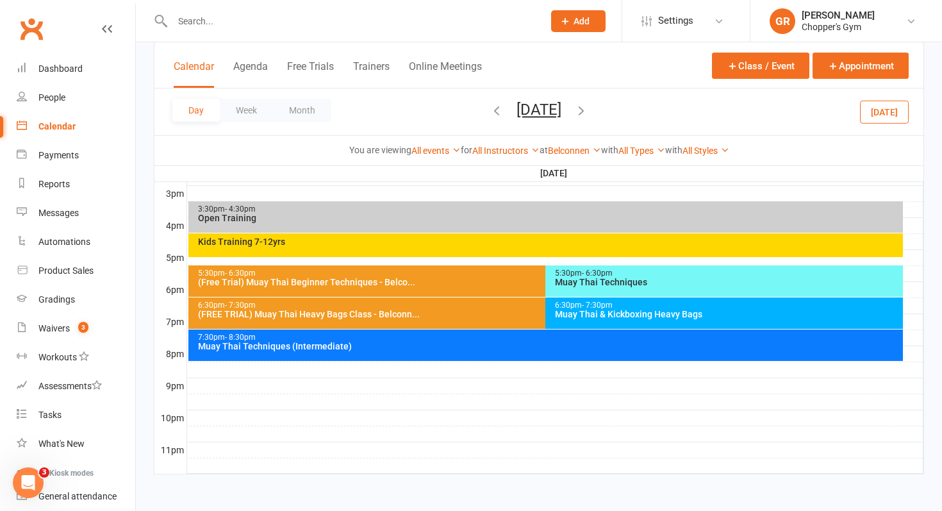
click at [309, 240] on div "Kids Training 7-12yrs" at bounding box center [549, 241] width 704 height 9
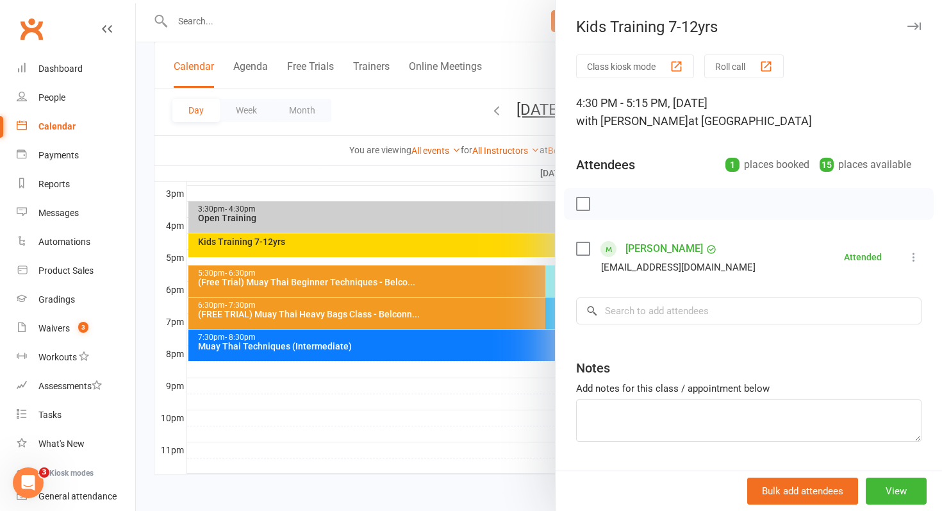
click at [414, 15] on div at bounding box center [539, 255] width 806 height 511
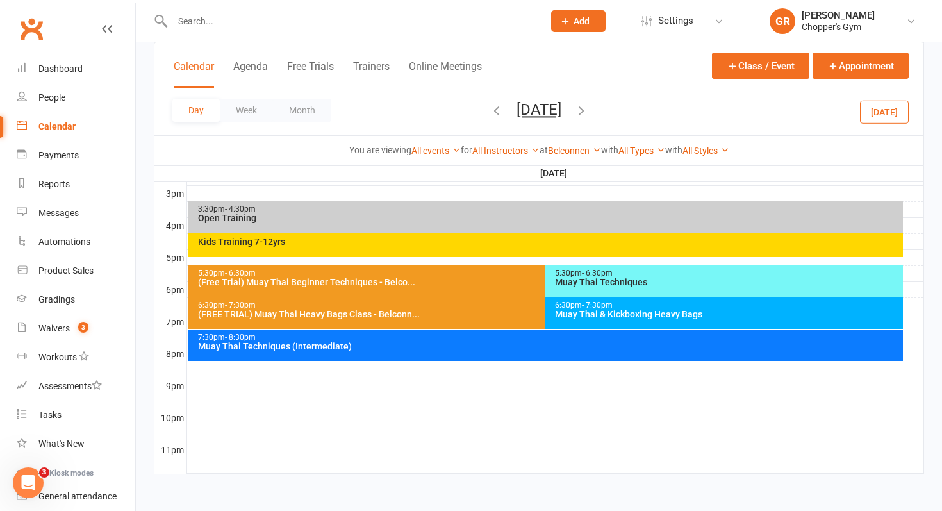
click at [579, 23] on span "Add" at bounding box center [582, 21] width 16 height 10
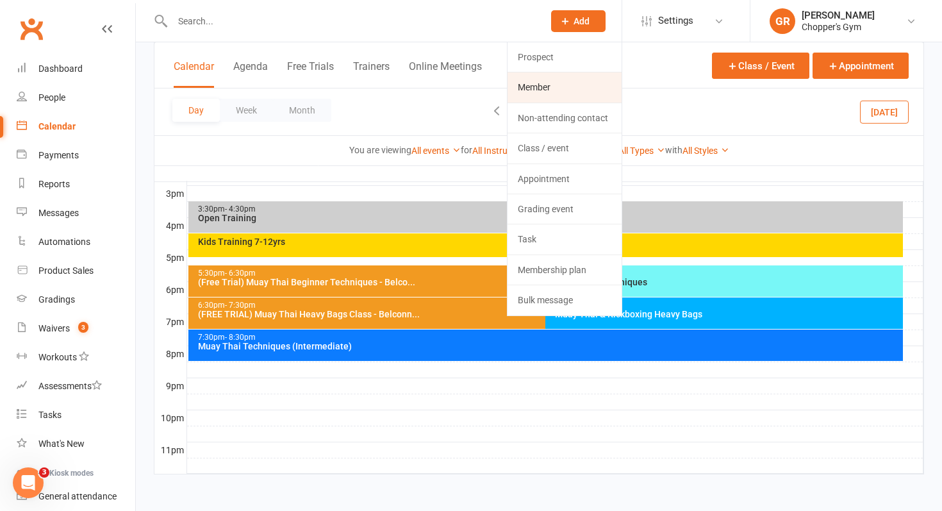
click at [542, 86] on link "Member" at bounding box center [565, 86] width 114 height 29
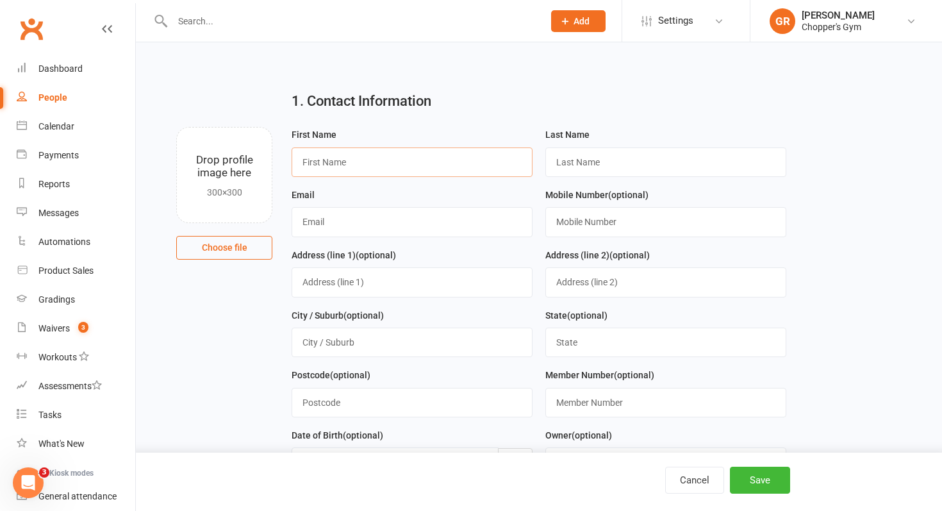
click at [309, 157] on input "text" at bounding box center [412, 161] width 241 height 29
type input "Jane"
type input "Lewis"
type input "jane.lewis7@bigpond.com"
type input "0414778714"
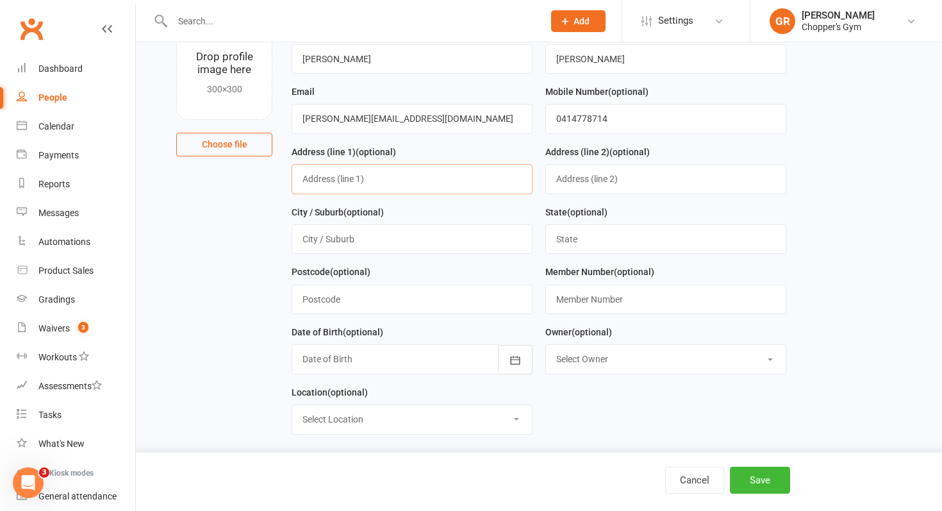
scroll to position [133, 0]
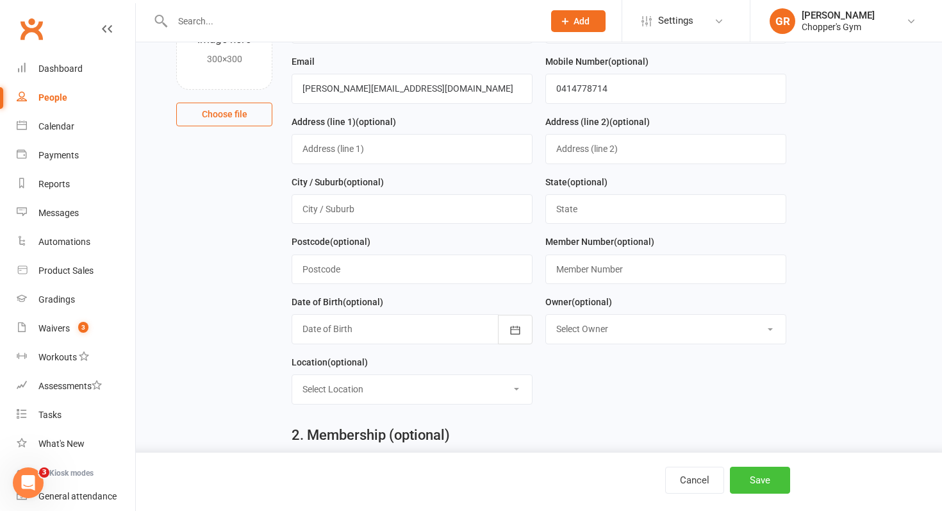
click at [774, 479] on button "Save" at bounding box center [760, 480] width 60 height 27
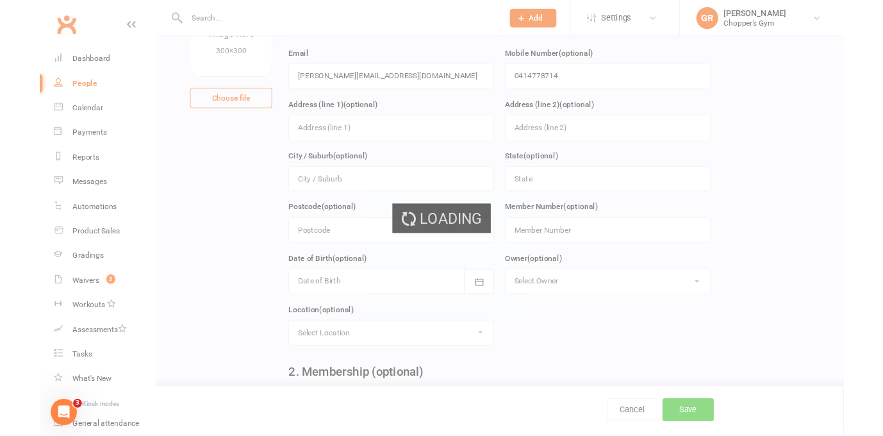
scroll to position [0, 0]
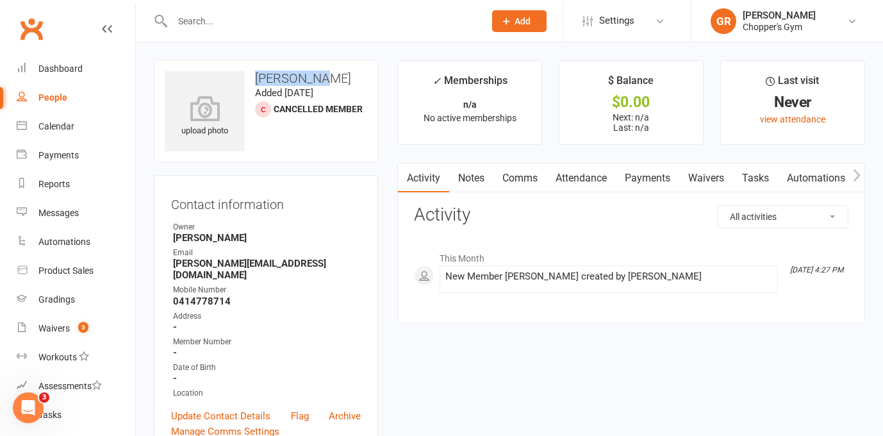
drag, startPoint x: 320, startPoint y: 76, endPoint x: 253, endPoint y: 76, distance: 67.9
click at [253, 76] on h3 "Jane Lewis" at bounding box center [266, 78] width 203 height 14
copy h3 "Jane Lewis"
click at [73, 127] on div "Calendar" at bounding box center [56, 126] width 36 height 10
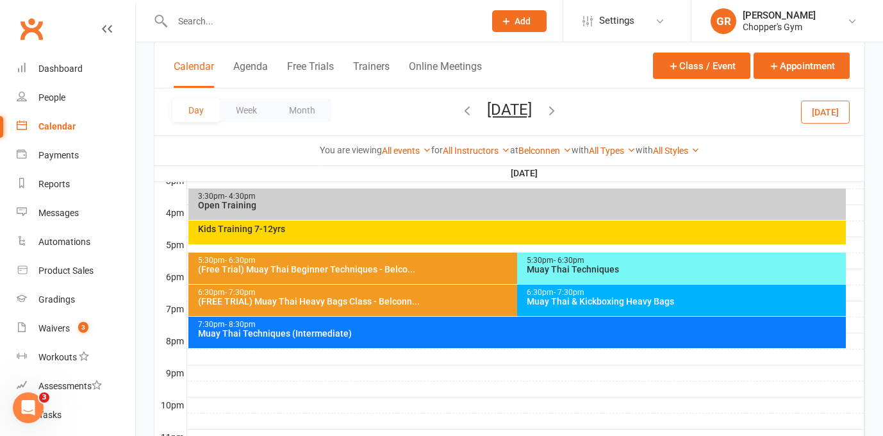
scroll to position [586, 0]
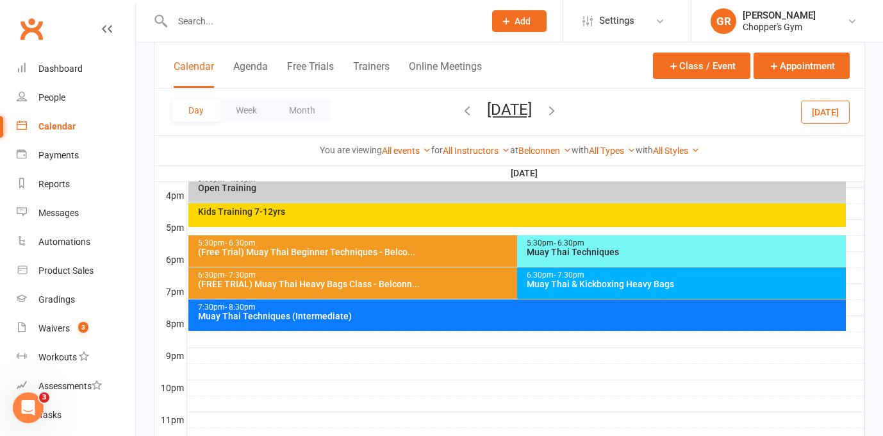
click at [468, 208] on div "Kids Training 7-12yrs" at bounding box center [520, 211] width 646 height 9
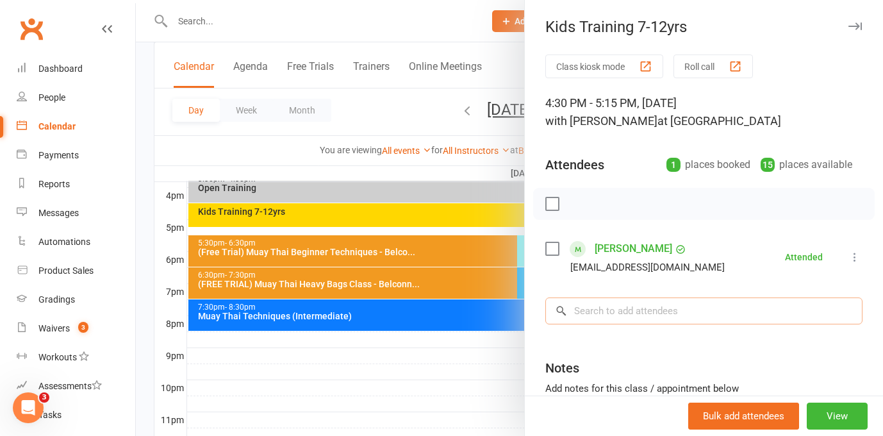
click at [631, 313] on input "search" at bounding box center [703, 310] width 317 height 27
paste input "Jane Lewis"
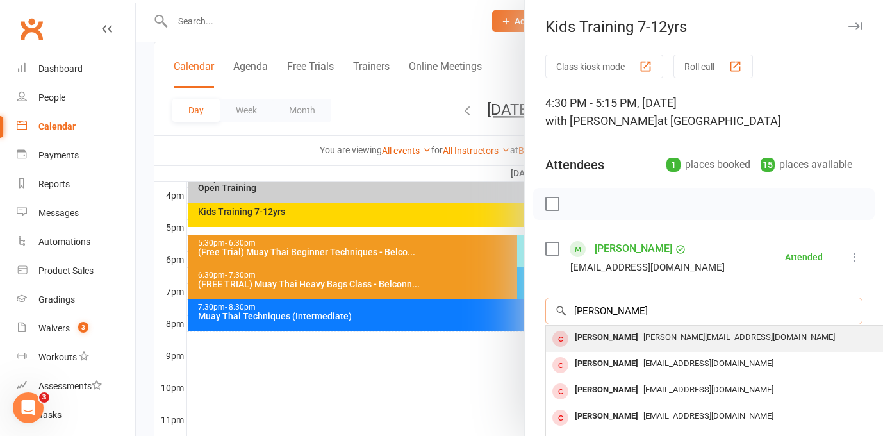
type input "Jane Lewis"
click at [615, 344] on div "Jane Lewis" at bounding box center [607, 337] width 74 height 19
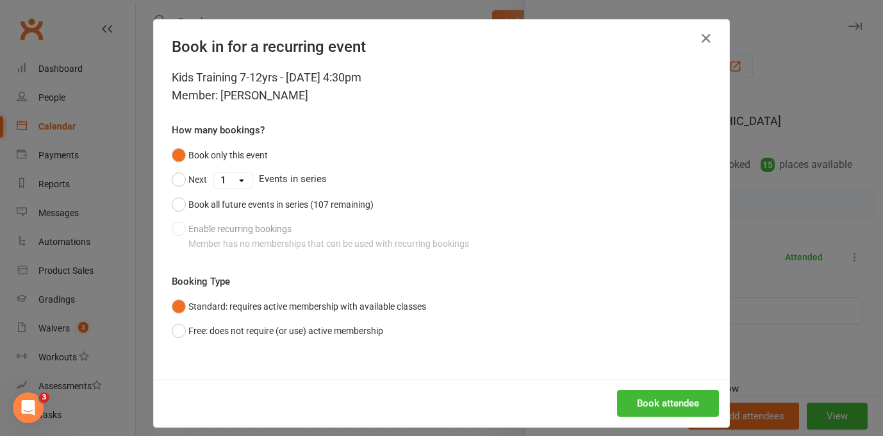
scroll to position [11, 0]
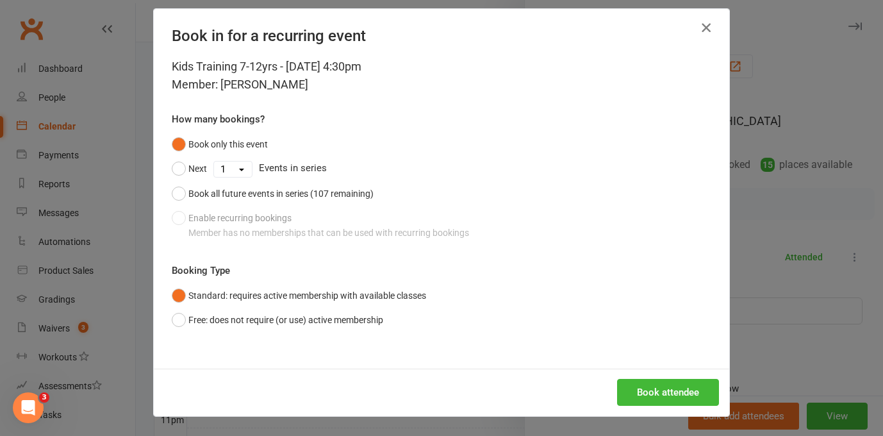
click at [706, 29] on icon "button" at bounding box center [706, 27] width 15 height 15
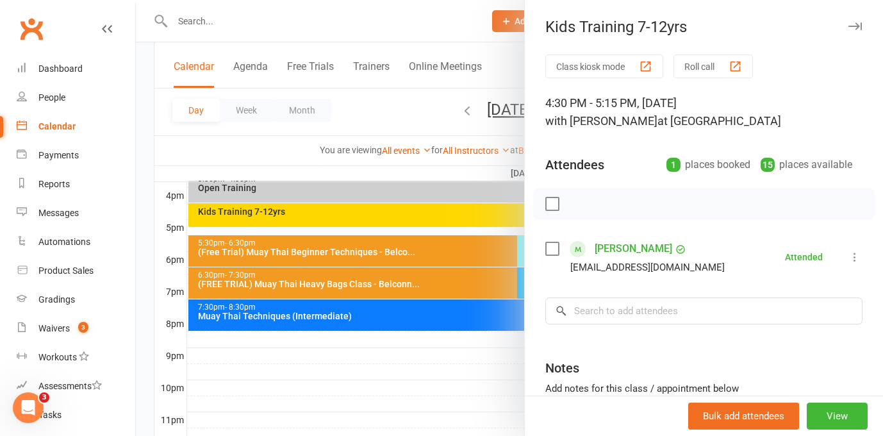
click at [616, 253] on link "Henry Larkin" at bounding box center [634, 248] width 78 height 21
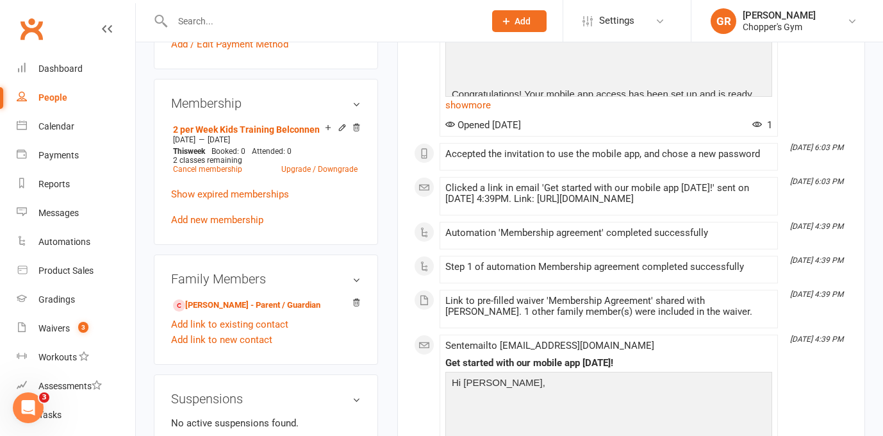
scroll to position [492, 0]
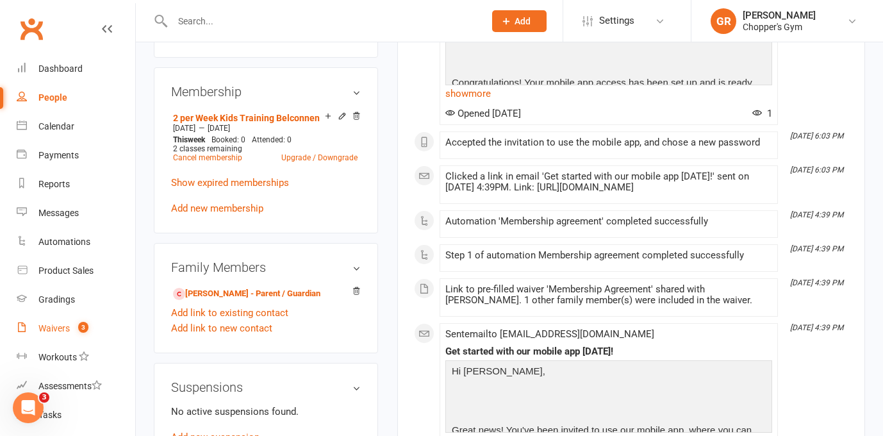
click at [48, 333] on div "Waivers" at bounding box center [53, 328] width 31 height 10
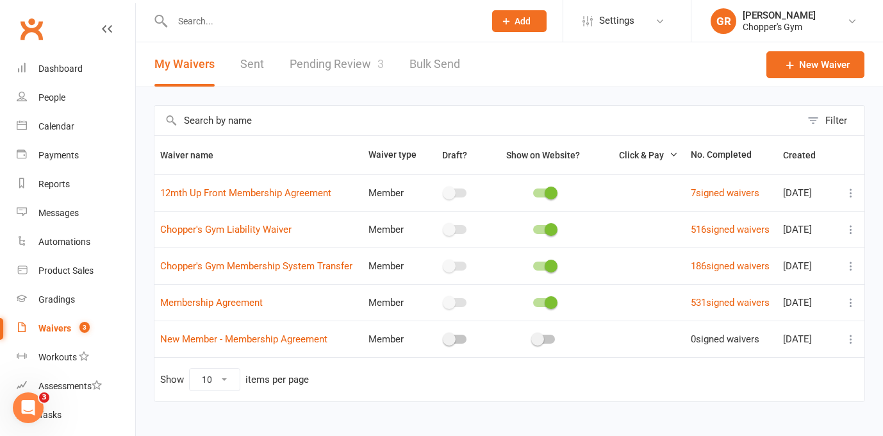
click at [352, 66] on link "Pending Review 3" at bounding box center [337, 64] width 94 height 44
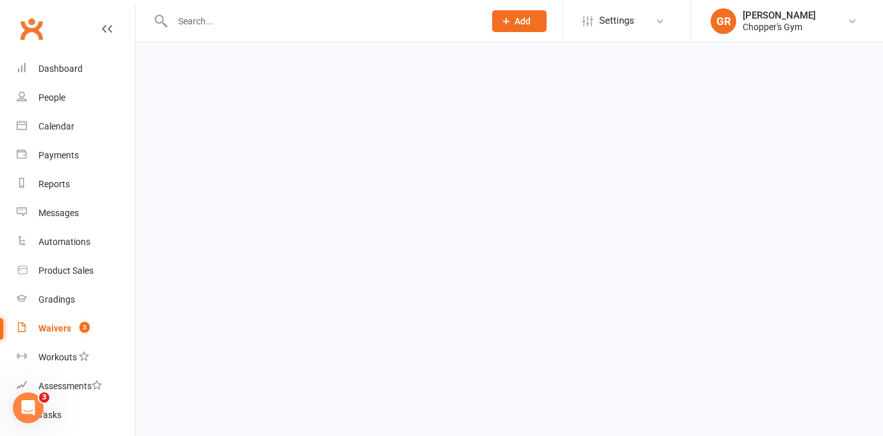
select select "50"
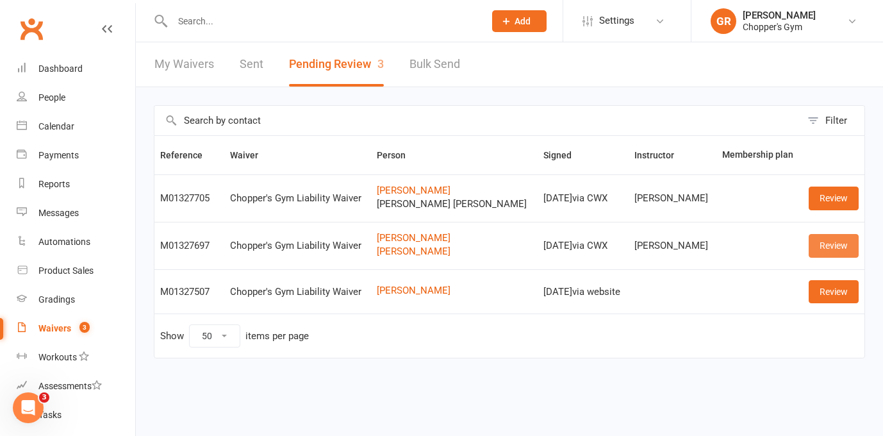
click at [830, 251] on link "Review" at bounding box center [834, 245] width 50 height 23
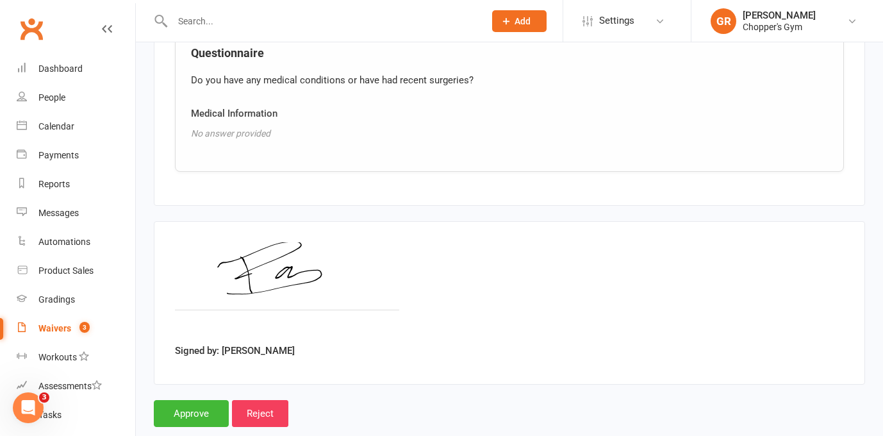
scroll to position [1428, 0]
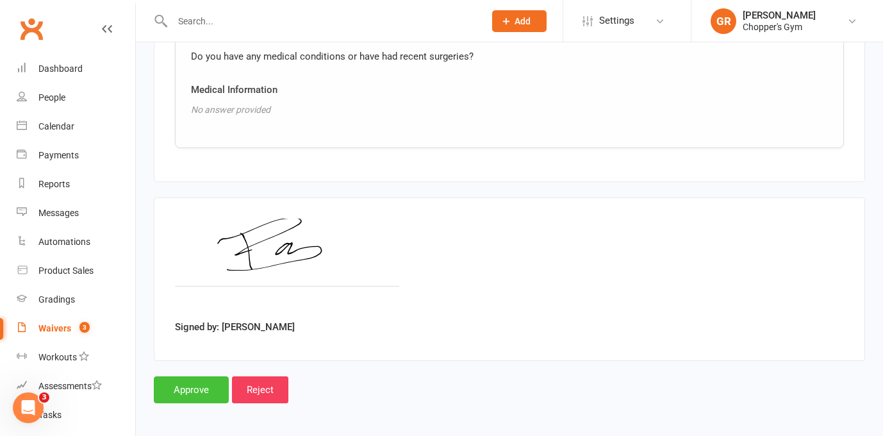
click at [172, 376] on input "Approve" at bounding box center [191, 389] width 75 height 27
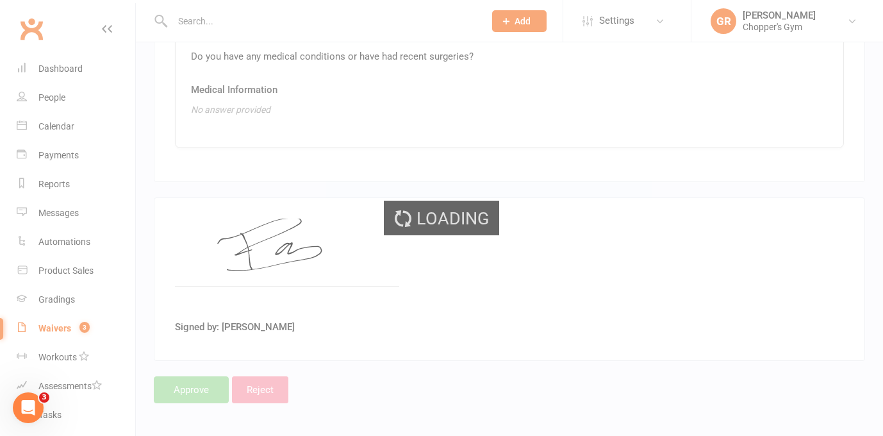
select select "50"
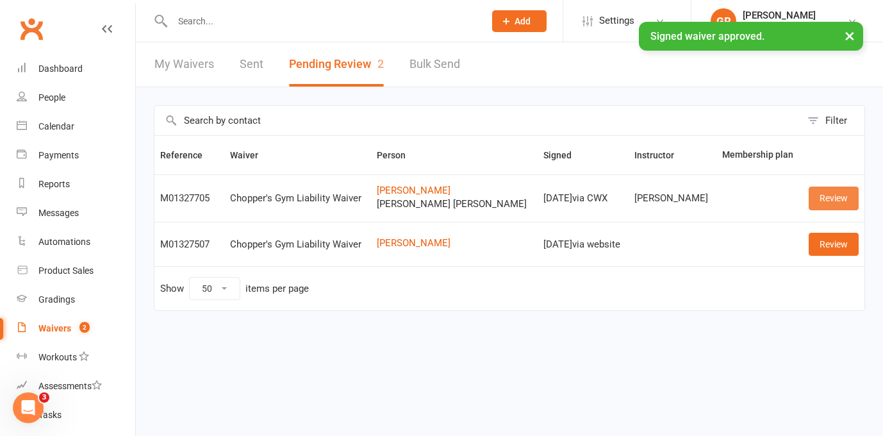
click at [832, 197] on link "Review" at bounding box center [834, 197] width 50 height 23
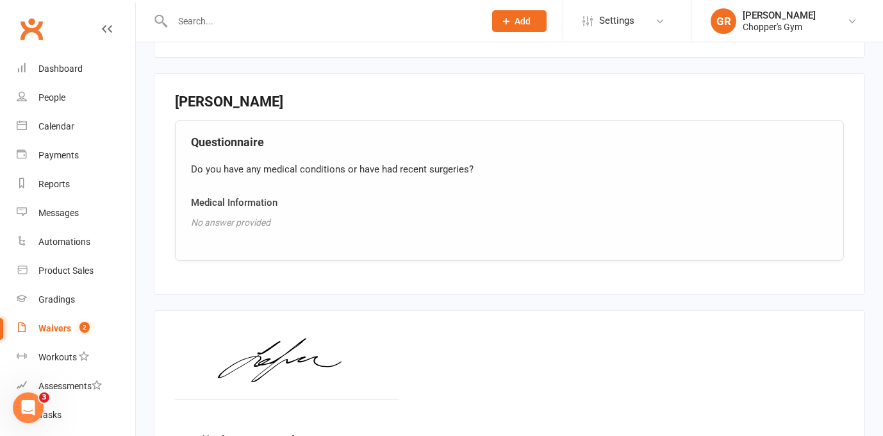
scroll to position [1428, 0]
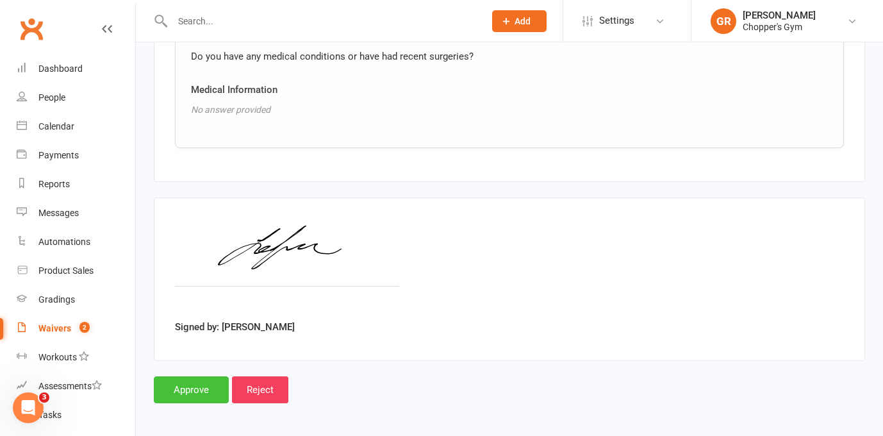
click at [186, 377] on input "Approve" at bounding box center [191, 389] width 75 height 27
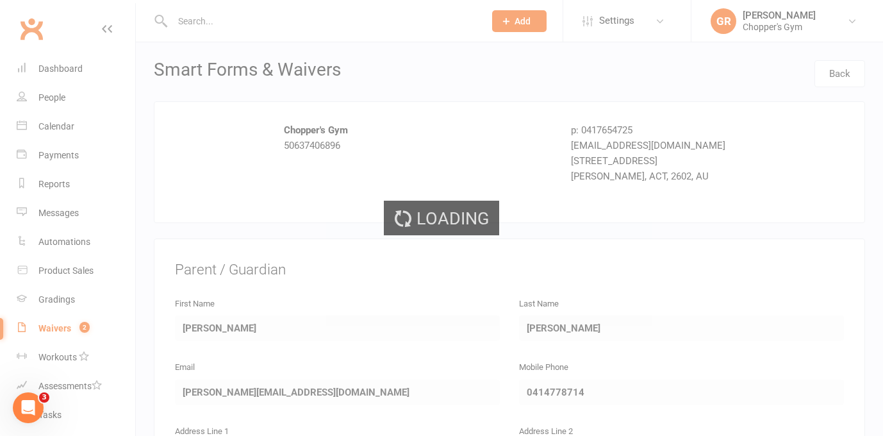
select select "50"
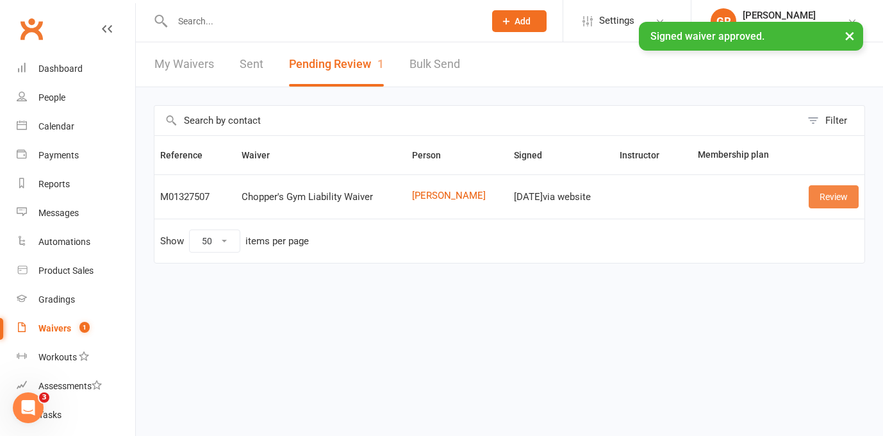
click at [820, 194] on link "Review" at bounding box center [834, 196] width 50 height 23
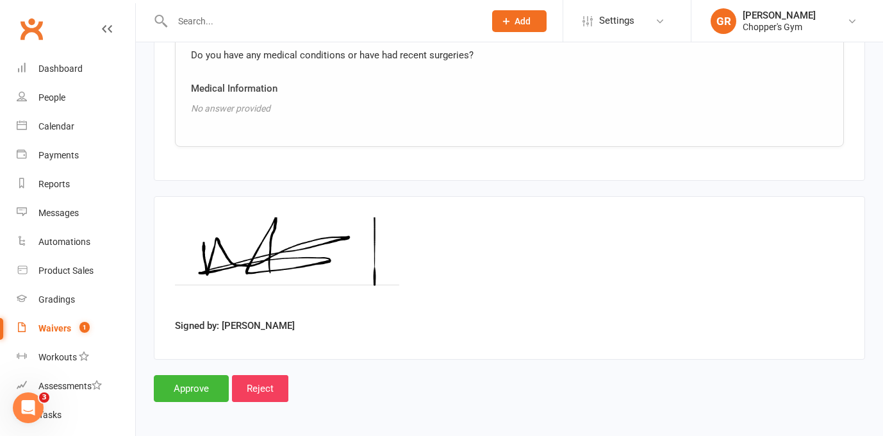
scroll to position [941, 0]
click at [194, 376] on input "Approve" at bounding box center [191, 389] width 75 height 27
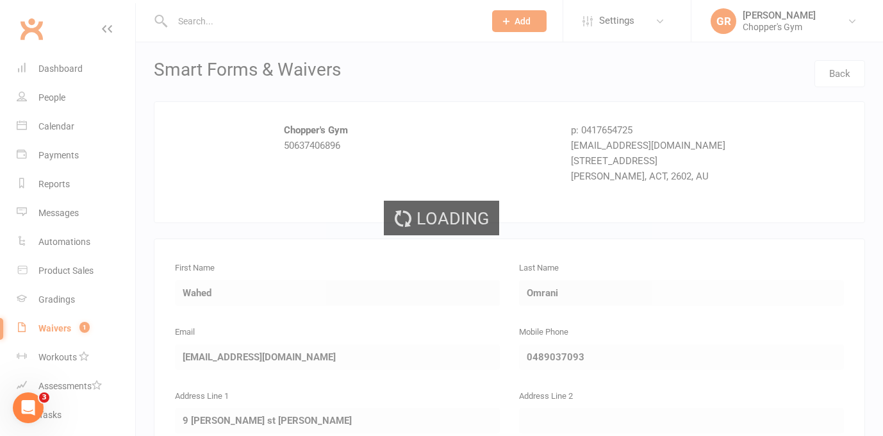
select select "50"
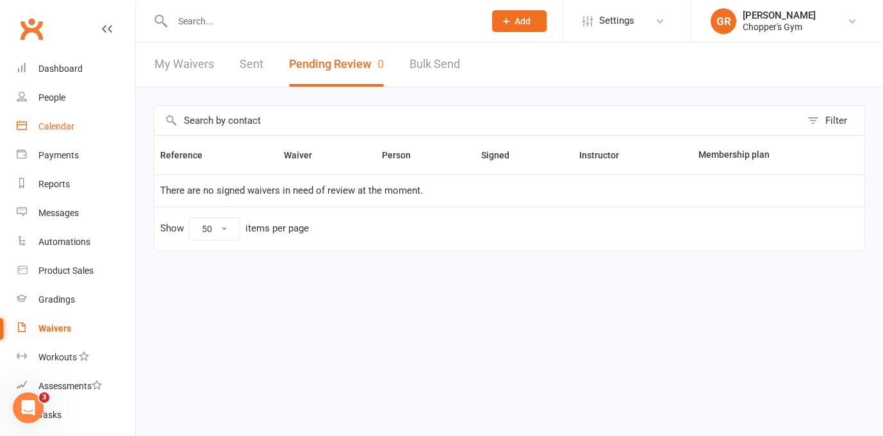
click at [44, 127] on div "Calendar" at bounding box center [56, 126] width 36 height 10
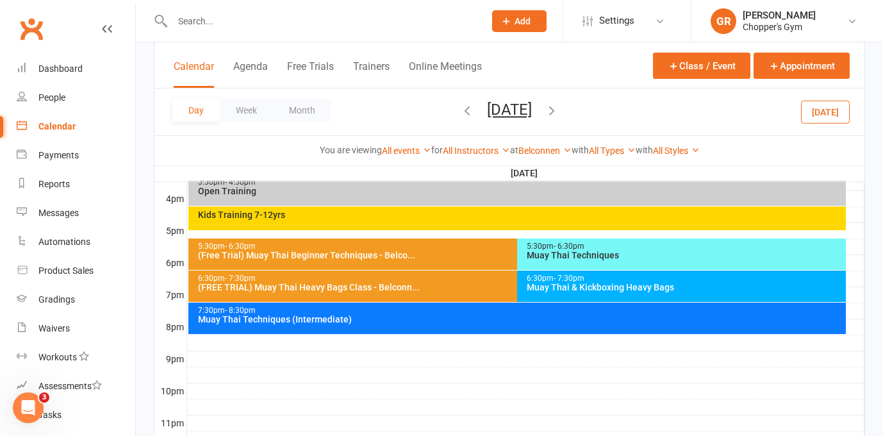
scroll to position [568, 0]
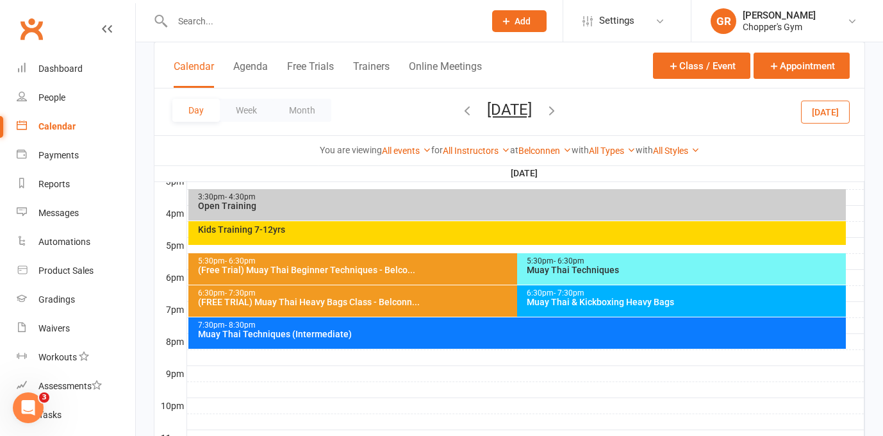
click at [543, 235] on div "Kids Training 7-12yrs" at bounding box center [517, 233] width 658 height 24
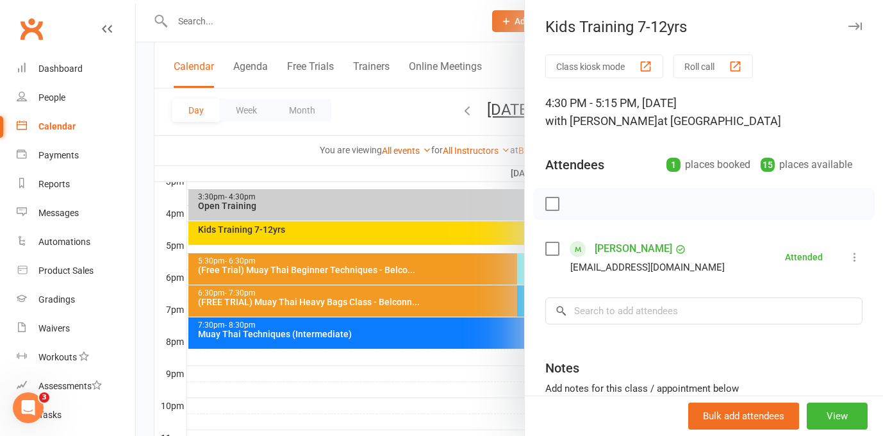
click at [626, 250] on link "Henry Larkin" at bounding box center [634, 248] width 78 height 21
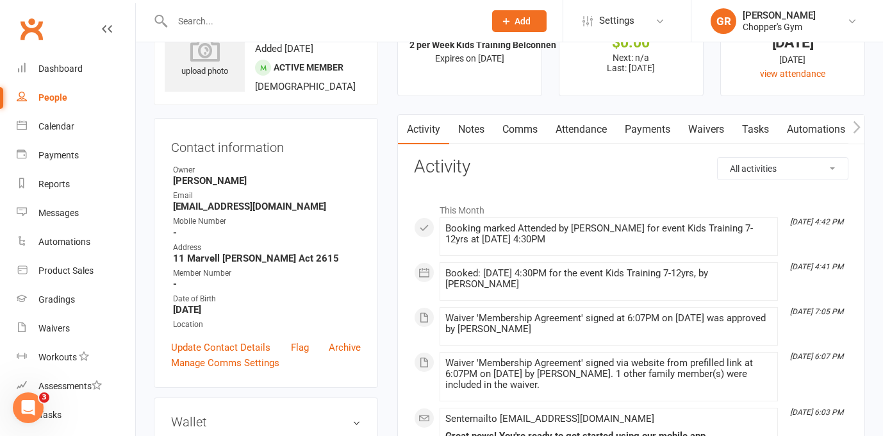
scroll to position [61, 0]
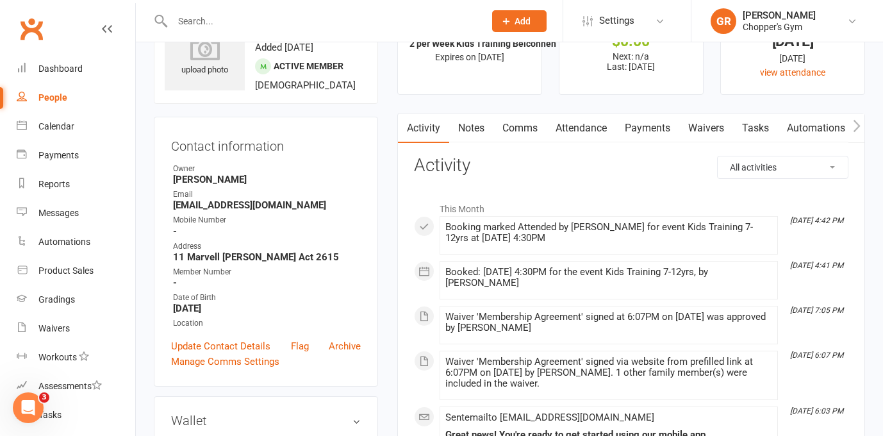
click at [709, 128] on link "Waivers" at bounding box center [706, 127] width 54 height 29
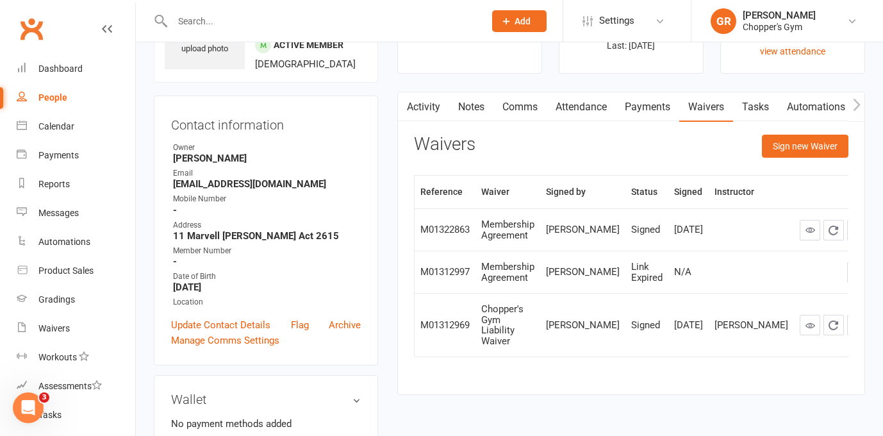
scroll to position [89, 0]
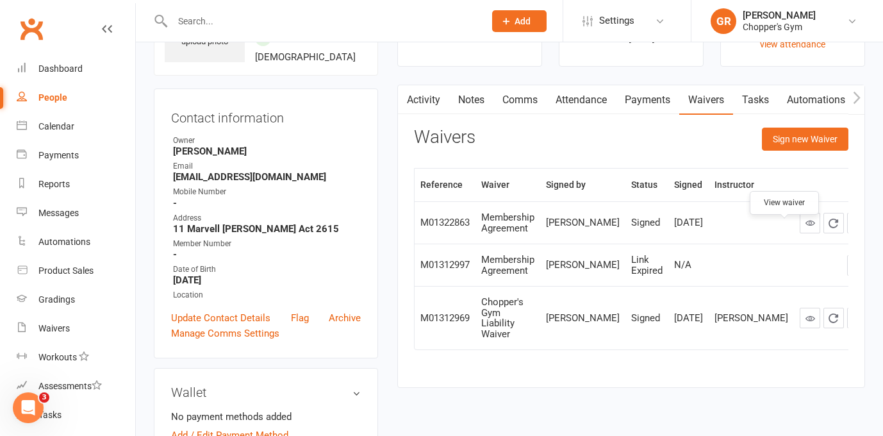
click at [806, 228] on icon at bounding box center [811, 223] width 10 height 10
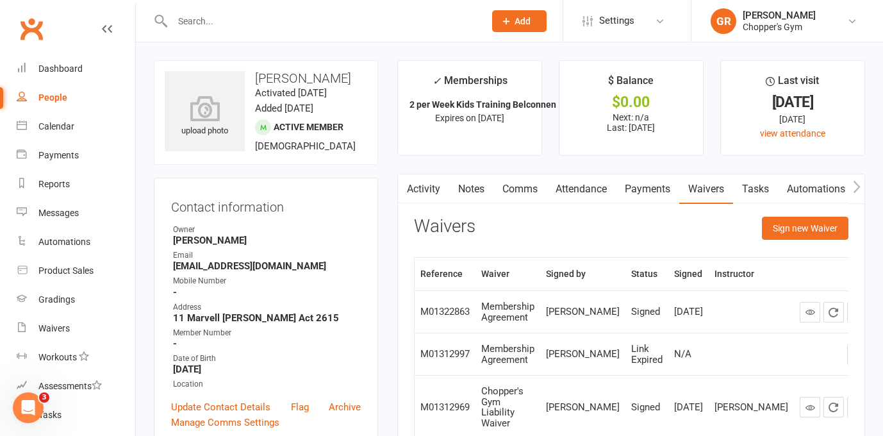
click at [282, 29] on div at bounding box center [315, 21] width 322 height 42
click at [250, 21] on input "text" at bounding box center [322, 21] width 307 height 18
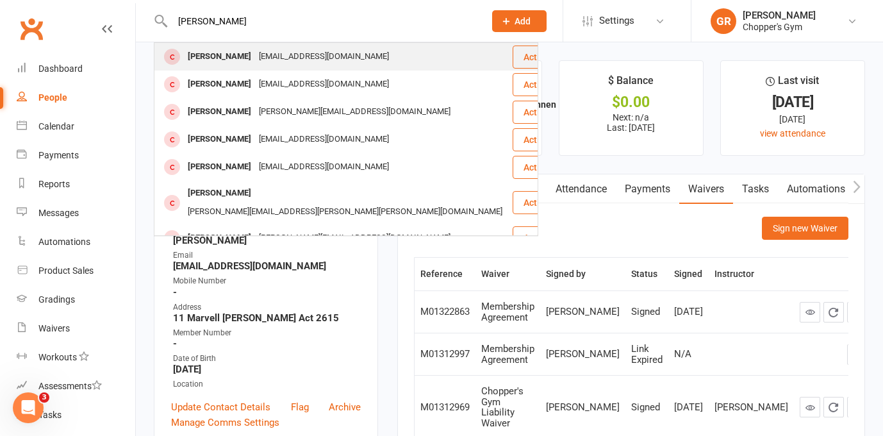
type input "paul burke"
click at [227, 56] on div "Paul Burke" at bounding box center [219, 56] width 71 height 19
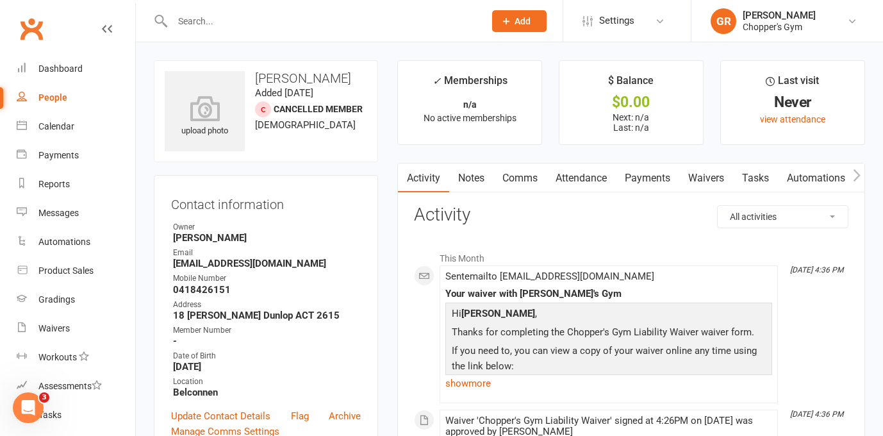
click at [715, 175] on link "Waivers" at bounding box center [706, 177] width 54 height 29
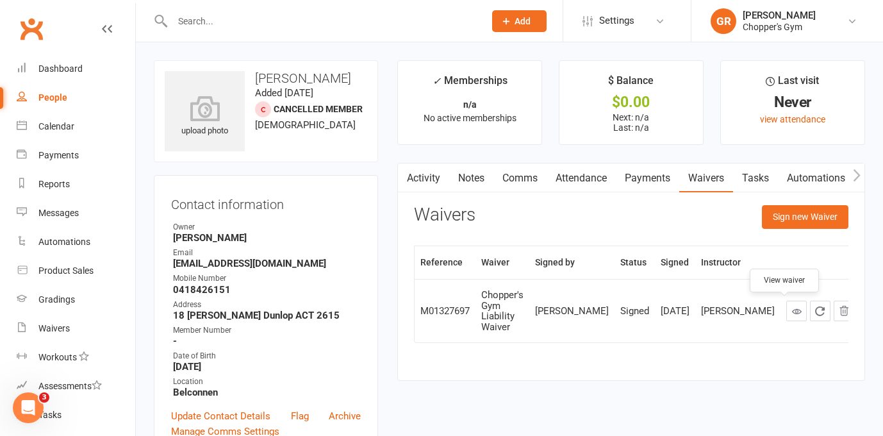
click at [792, 312] on icon at bounding box center [797, 311] width 10 height 10
click at [210, 27] on input "text" at bounding box center [322, 21] width 307 height 18
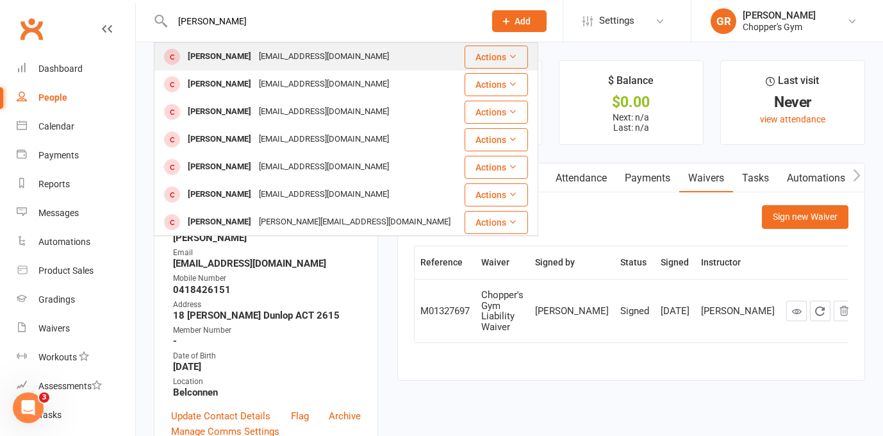
type input "charlie burke"
click at [213, 48] on div "Charley Burke" at bounding box center [219, 56] width 71 height 19
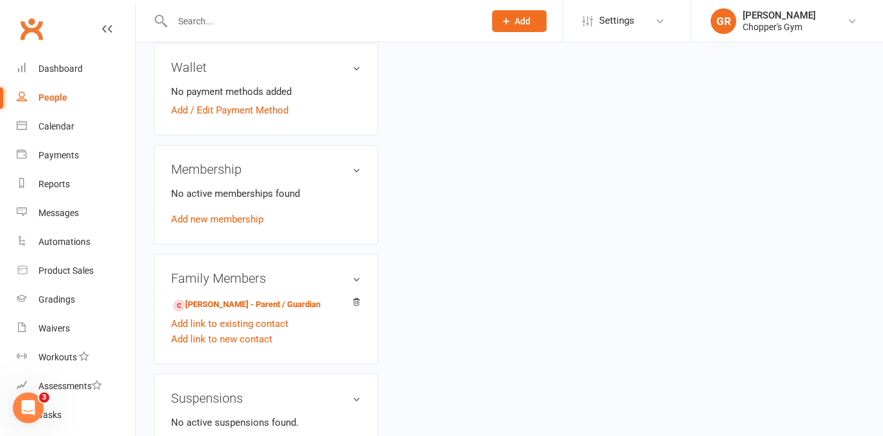
scroll to position [410, 0]
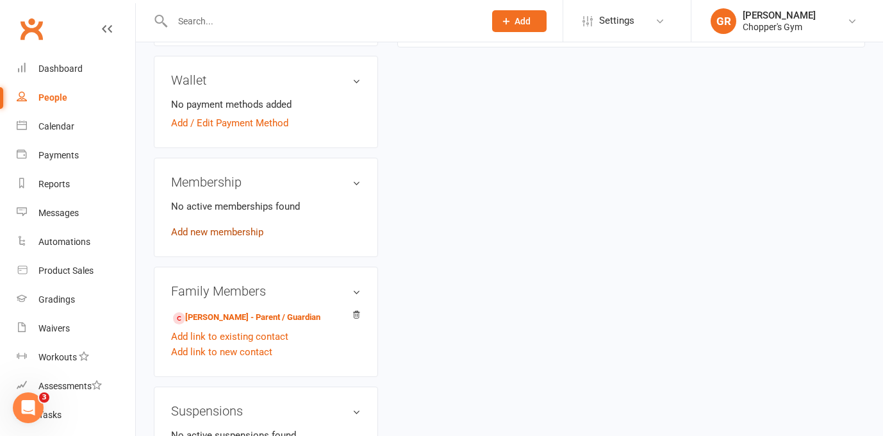
click at [223, 231] on link "Add new membership" at bounding box center [217, 232] width 92 height 12
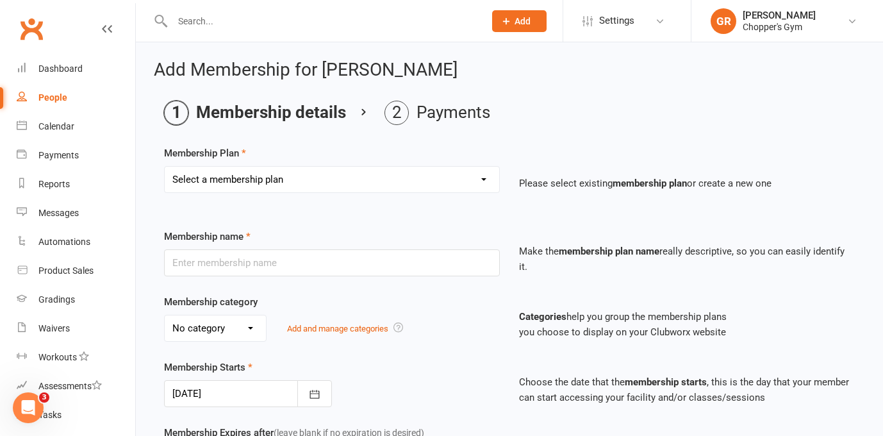
click at [274, 180] on select "Select a membership plan Create new Membership Plan Staff Membership Ongoing Un…" at bounding box center [332, 180] width 335 height 26
select select "3"
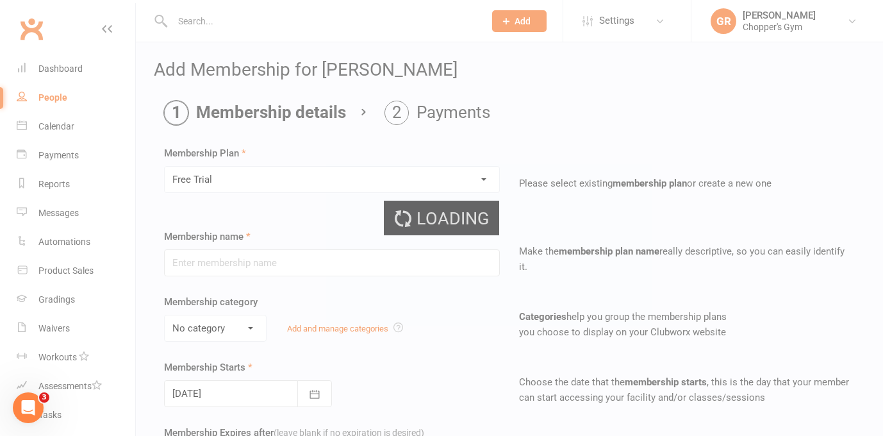
type input "Free Trial"
select select "0"
type input "0"
type input "1"
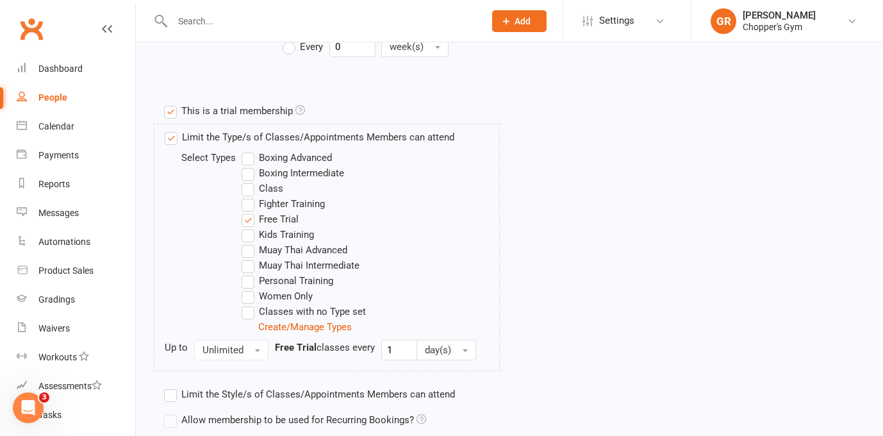
scroll to position [670, 0]
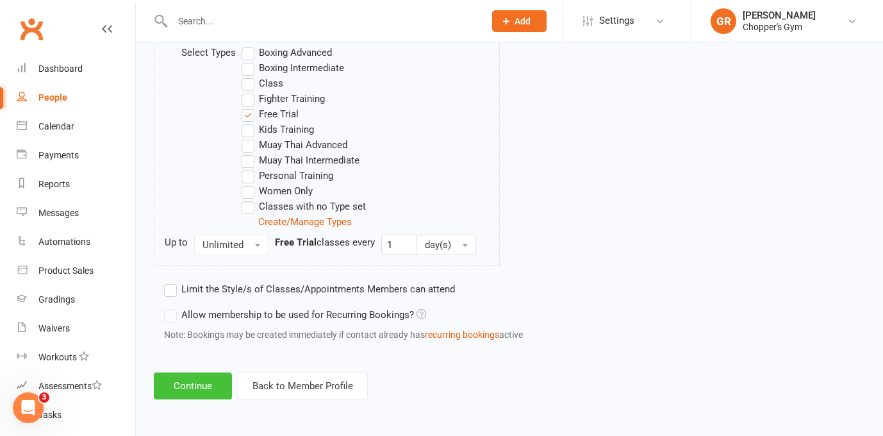
click at [204, 375] on button "Continue" at bounding box center [193, 385] width 78 height 27
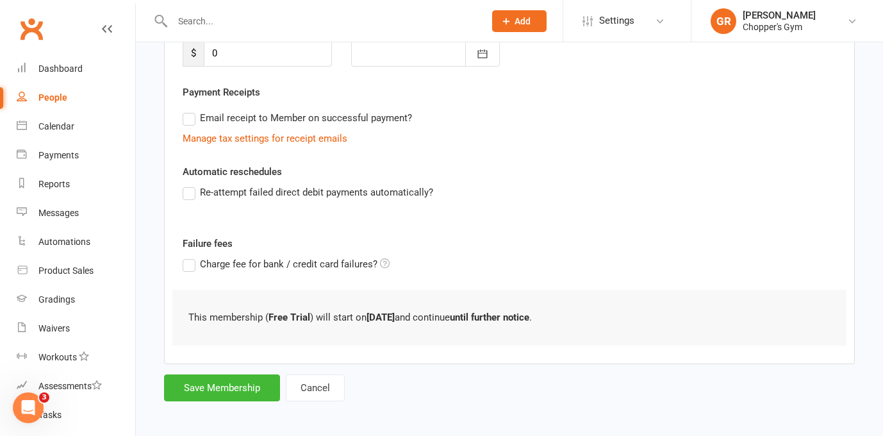
scroll to position [211, 0]
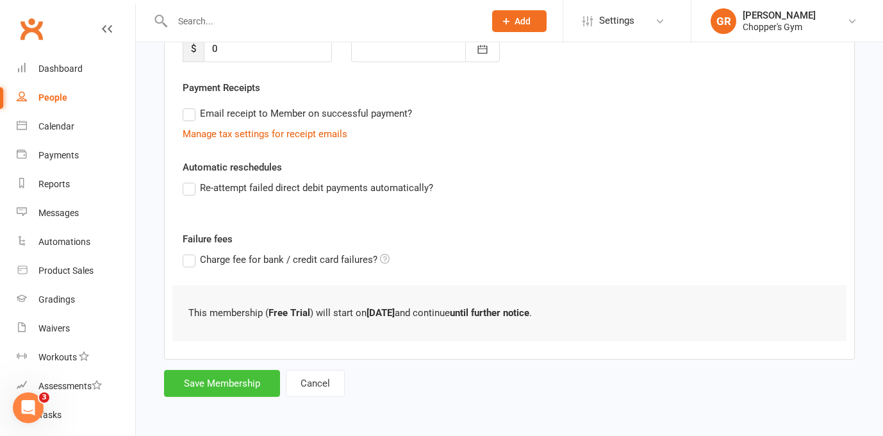
click at [240, 373] on button "Save Membership" at bounding box center [222, 383] width 116 height 27
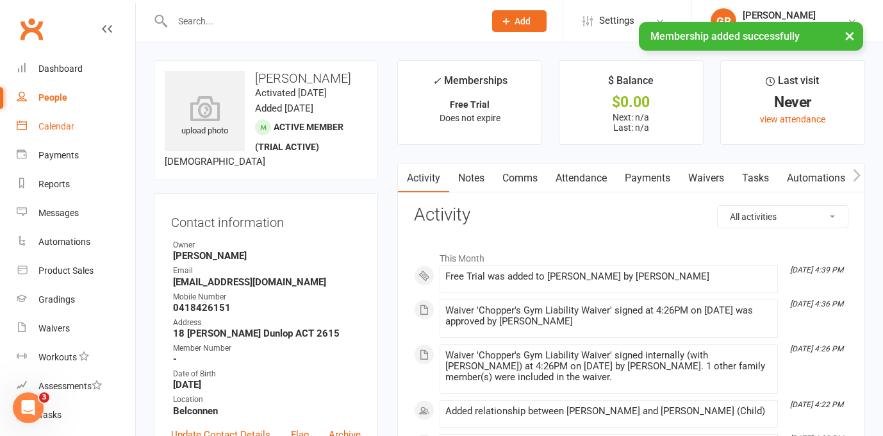
click at [47, 127] on div "Calendar" at bounding box center [56, 126] width 36 height 10
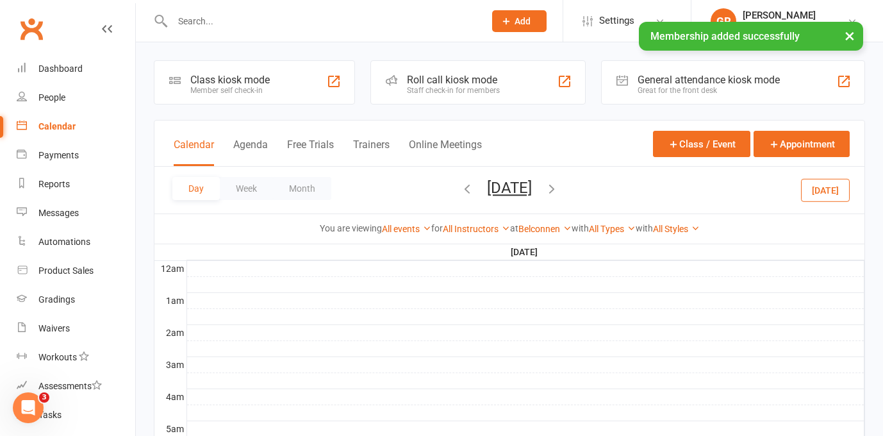
click at [559, 188] on icon "button" at bounding box center [552, 188] width 14 height 14
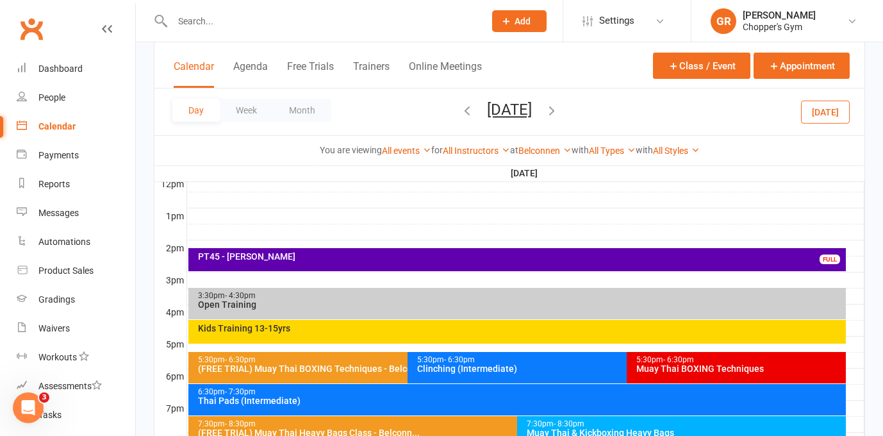
scroll to position [476, 0]
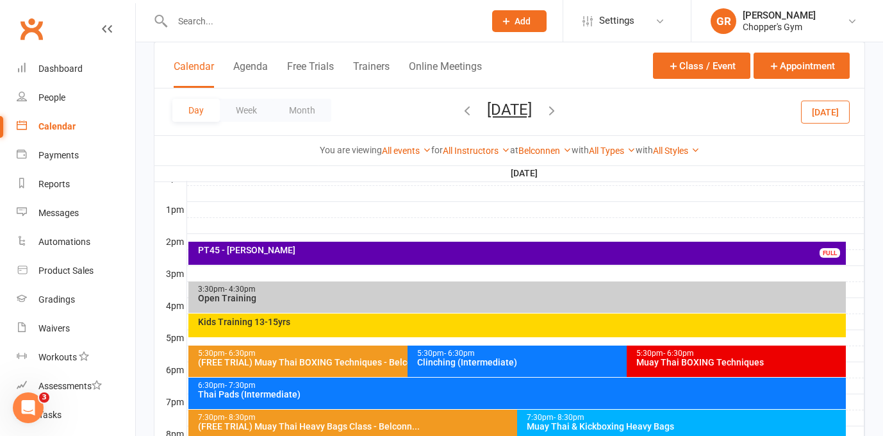
click at [447, 324] on div "Kids Training 13-15yrs" at bounding box center [520, 321] width 646 height 9
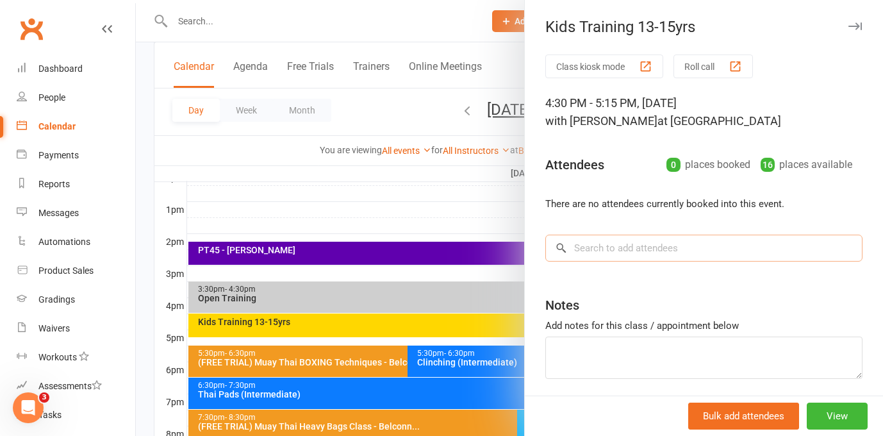
click at [626, 252] on input "search" at bounding box center [703, 248] width 317 height 27
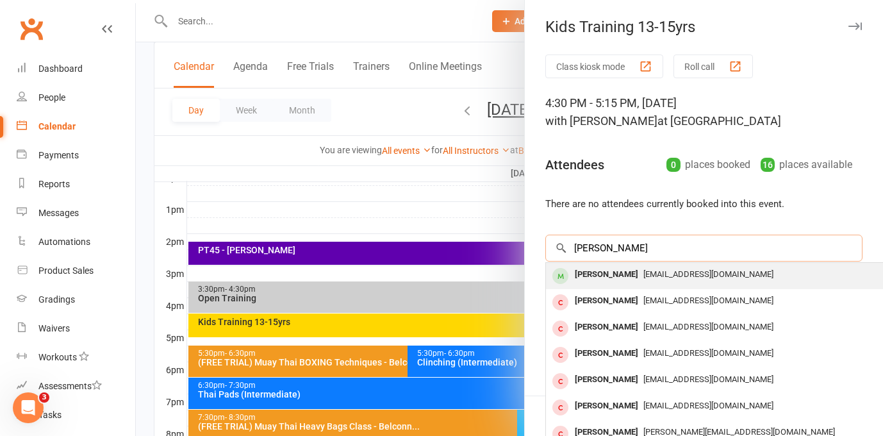
type input "charlie burke"
click at [622, 274] on div "Charley Burke" at bounding box center [607, 274] width 74 height 19
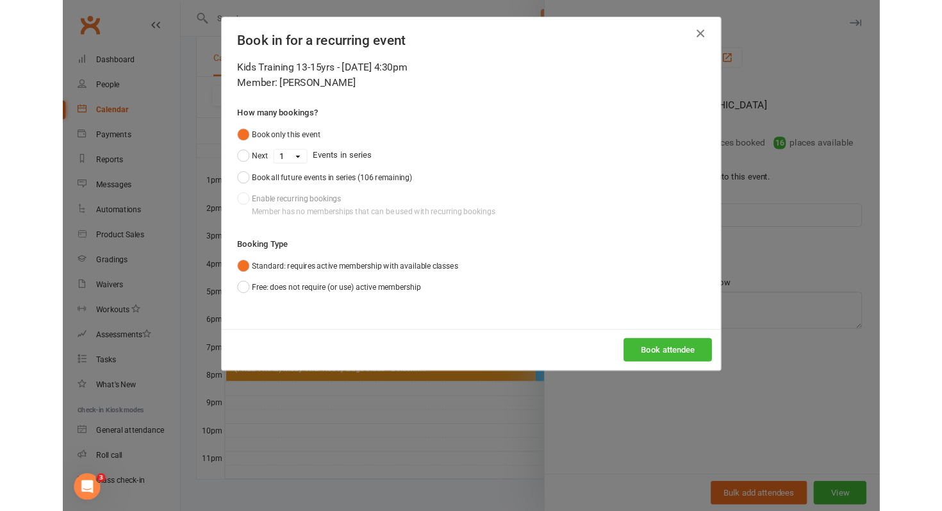
scroll to position [556, 0]
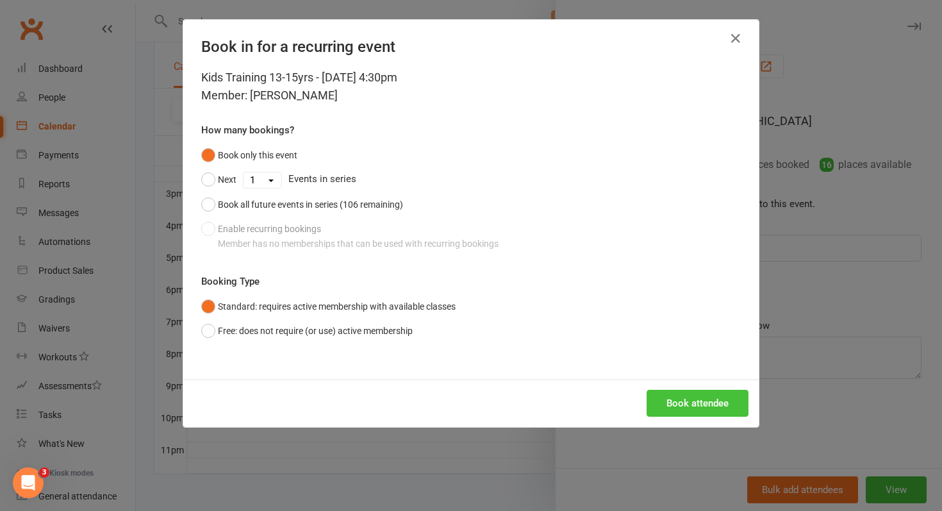
click at [705, 399] on button "Book attendee" at bounding box center [698, 403] width 102 height 27
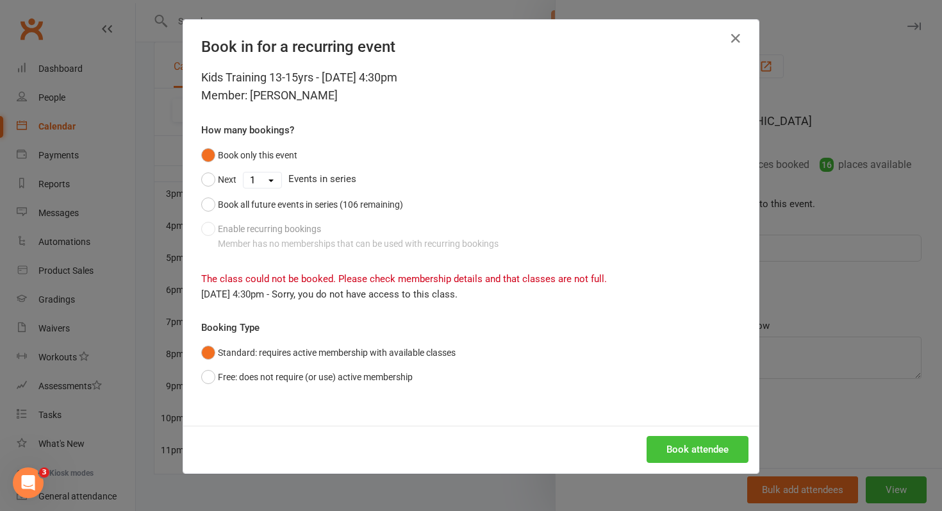
click at [674, 451] on button "Book attendee" at bounding box center [698, 449] width 102 height 27
click at [733, 28] on button "button" at bounding box center [735, 38] width 21 height 21
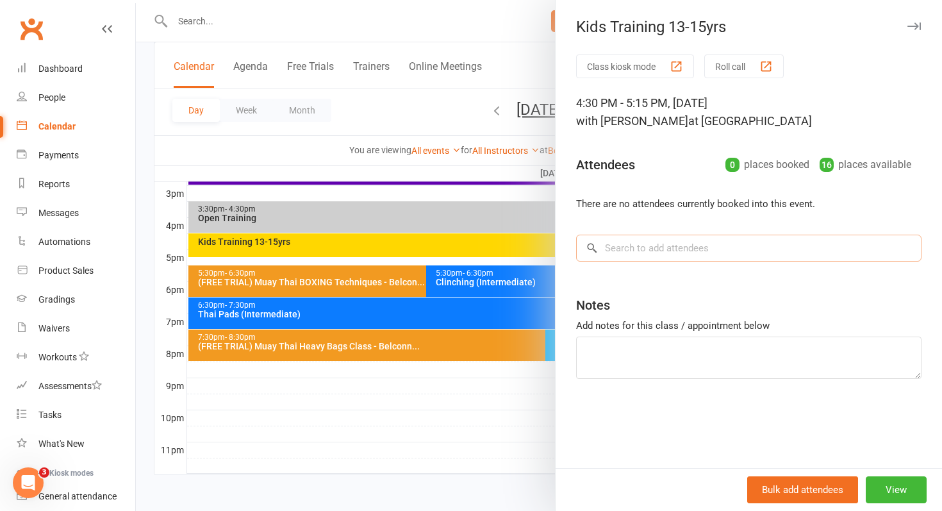
click at [652, 255] on input "search" at bounding box center [748, 248] width 345 height 27
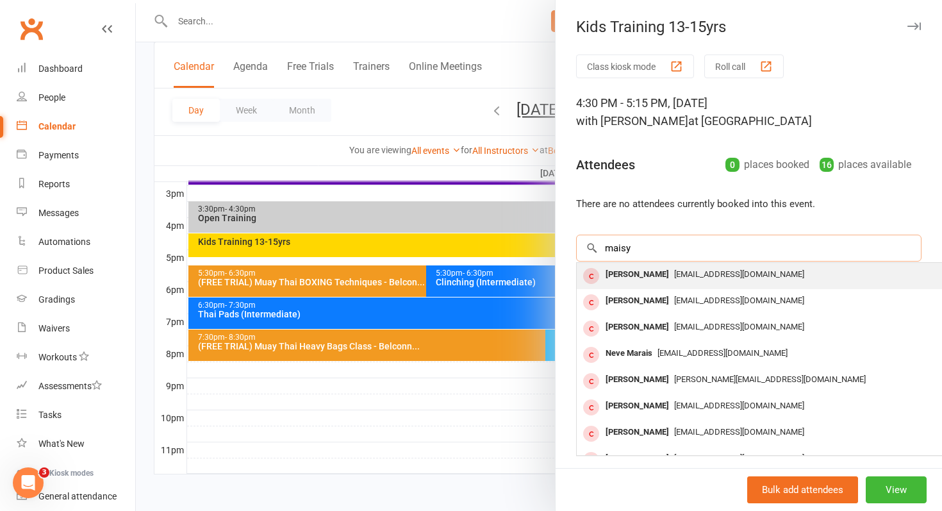
type input "maisy"
click at [720, 281] on div "p_a_milne@hotmail.com" at bounding box center [768, 274] width 373 height 19
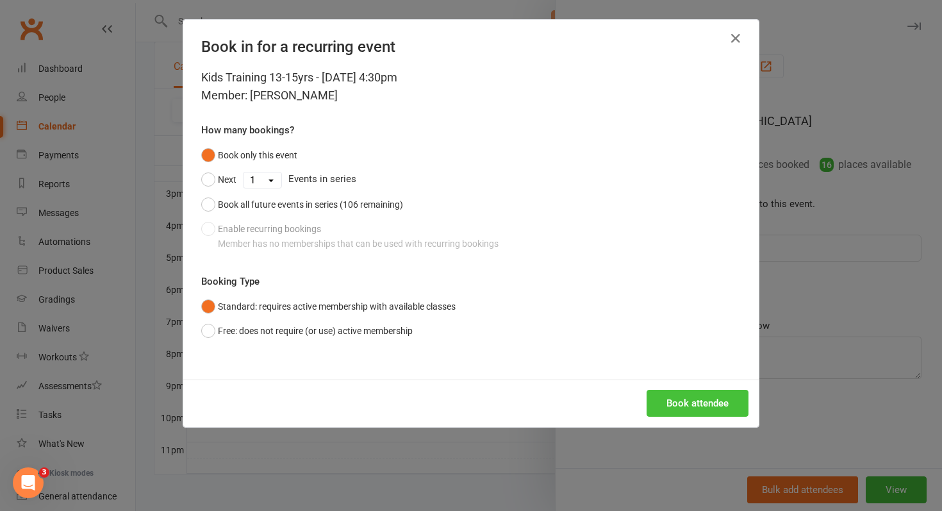
click at [685, 404] on button "Book attendee" at bounding box center [698, 403] width 102 height 27
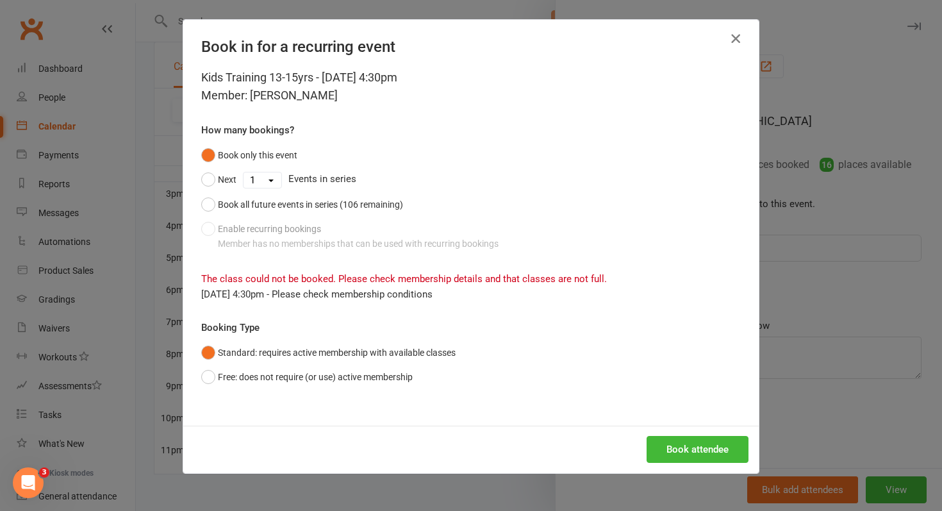
click at [736, 41] on icon "button" at bounding box center [735, 38] width 15 height 15
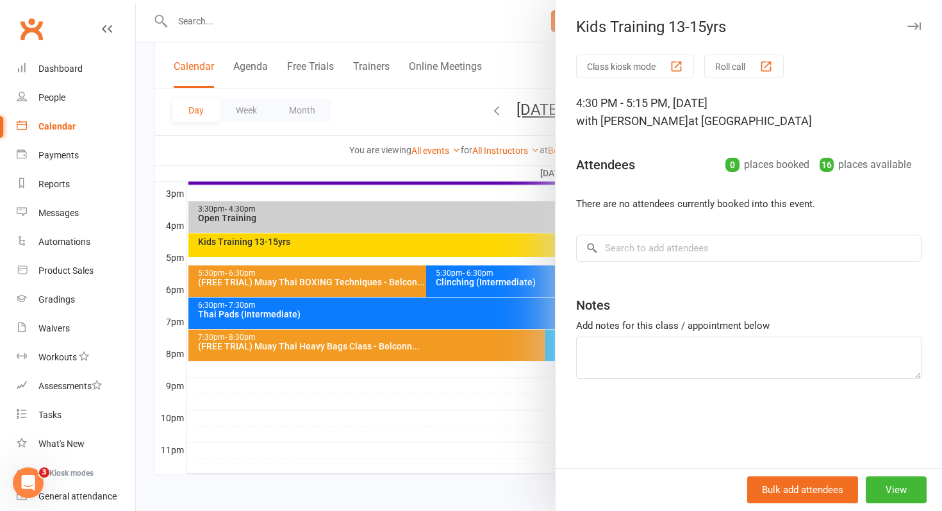
click at [354, 147] on div at bounding box center [539, 255] width 806 height 511
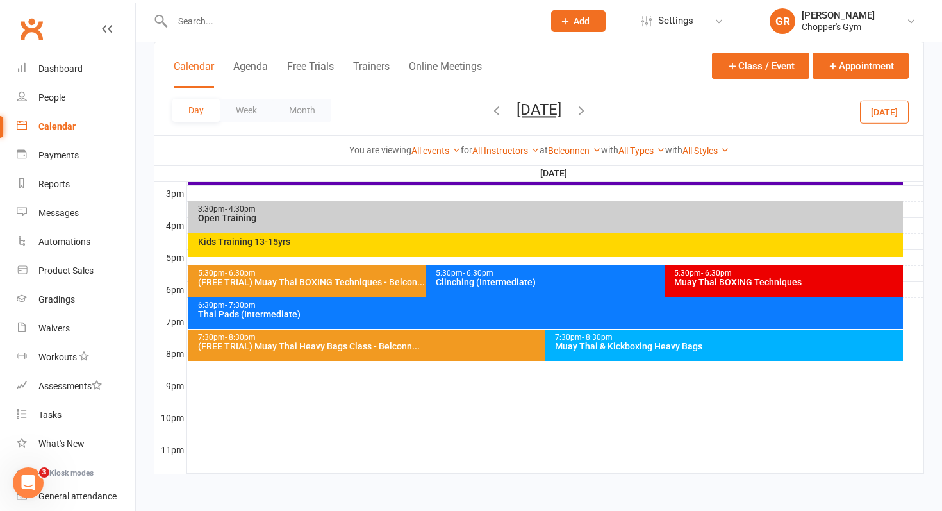
click at [490, 110] on icon "button" at bounding box center [497, 110] width 14 height 14
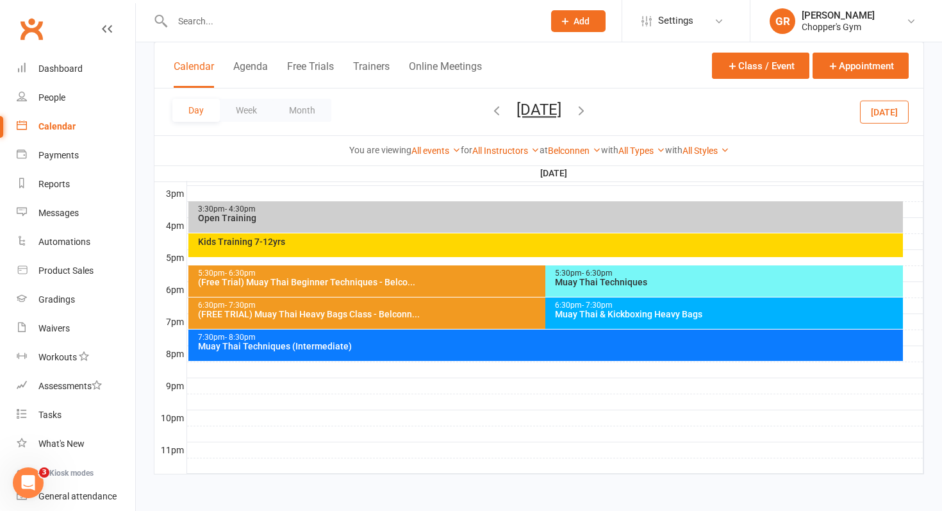
click at [421, 238] on div "Kids Training 7-12yrs" at bounding box center [549, 241] width 704 height 9
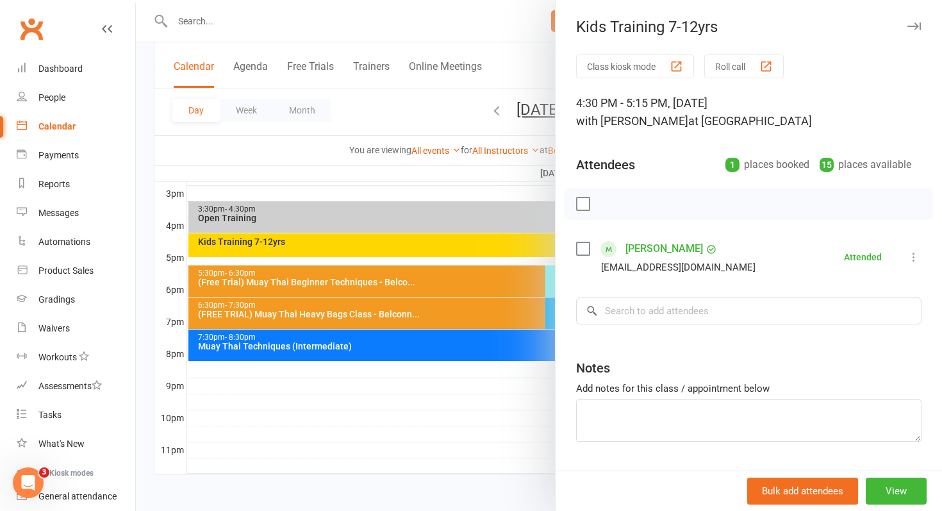
click at [340, 190] on div at bounding box center [539, 255] width 806 height 511
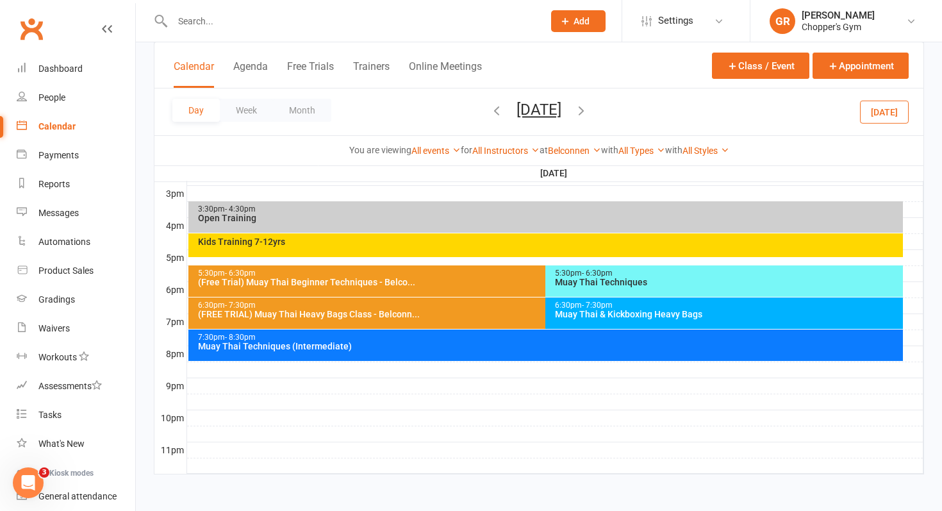
click at [223, 15] on input "text" at bounding box center [352, 21] width 366 height 18
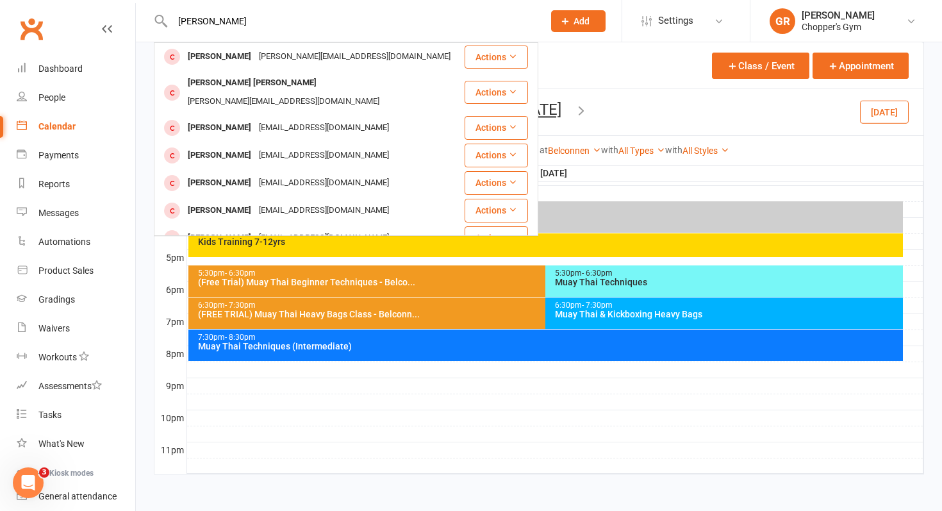
type input "jane lewis"
click at [451, 354] on div "7:30pm - 8:30pm Muay Thai Techniques (Intermediate)" at bounding box center [545, 344] width 715 height 31
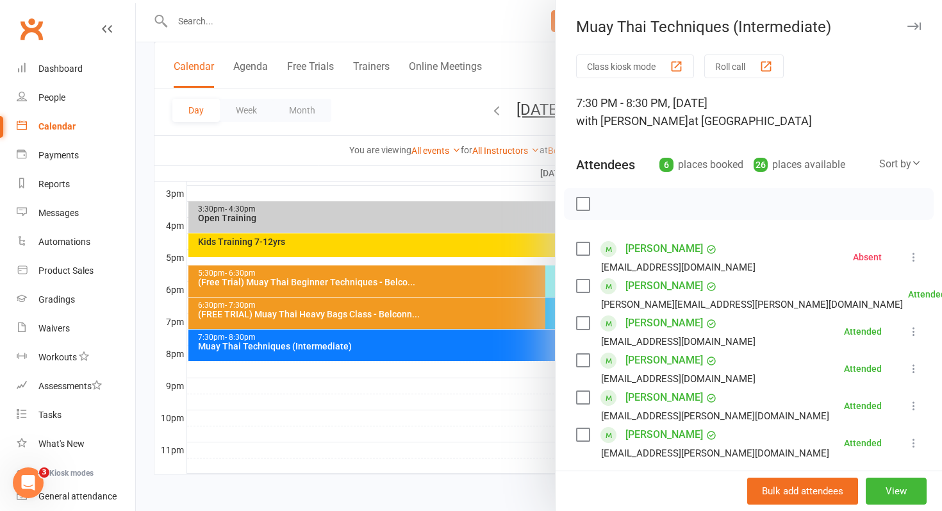
click at [447, 269] on div at bounding box center [539, 255] width 806 height 511
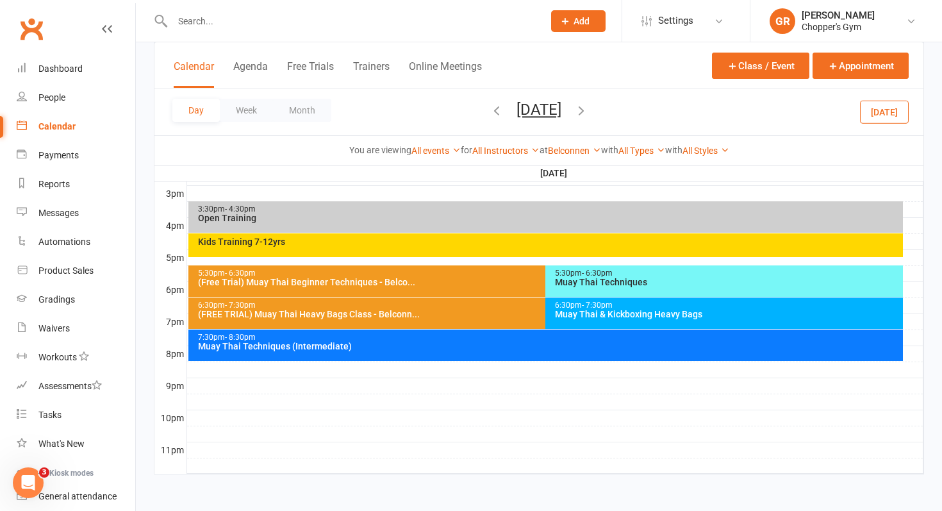
click at [476, 238] on div "Kids Training 7-12yrs" at bounding box center [549, 241] width 704 height 9
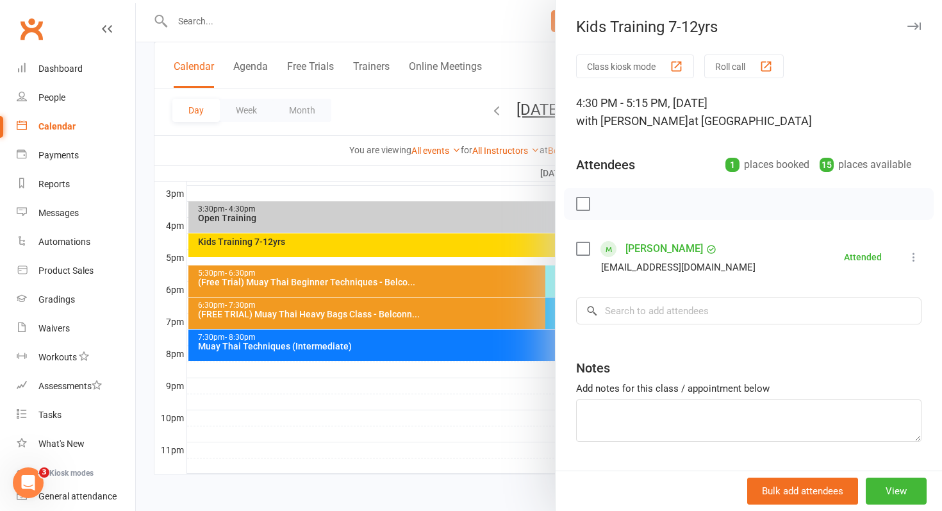
click at [476, 238] on div at bounding box center [539, 255] width 806 height 511
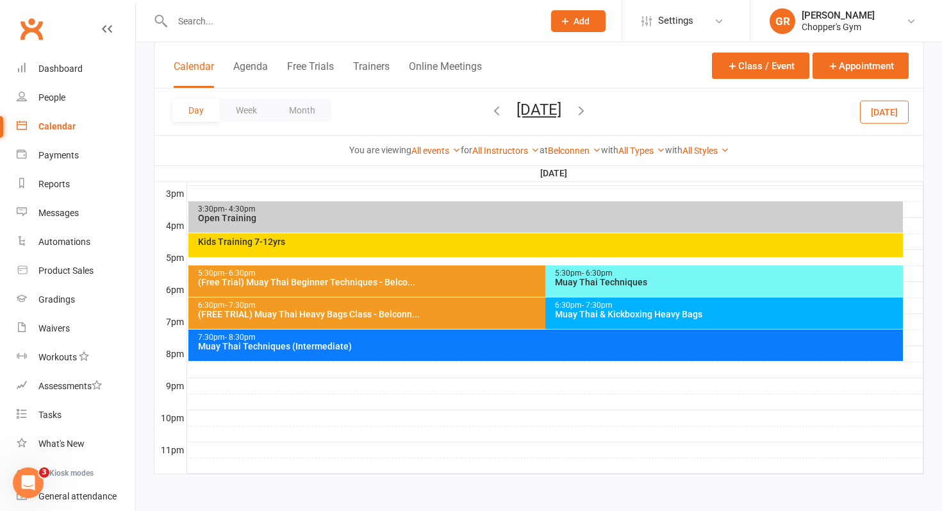
click at [429, 322] on div "6:30pm - 7:30pm (FREE TRIAL) Muay Thai Heavy Bags Class - Belconn..." at bounding box center [539, 312] width 702 height 31
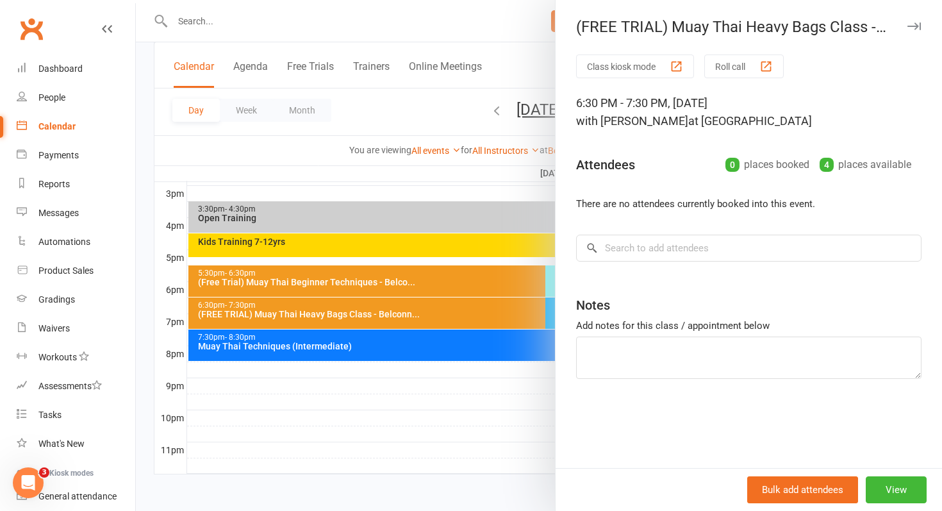
click at [416, 342] on div at bounding box center [539, 255] width 806 height 511
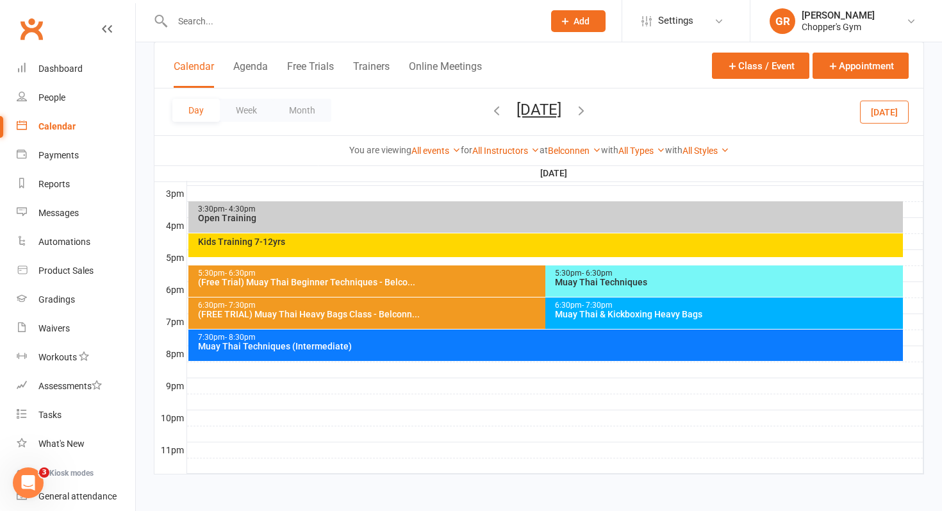
click at [416, 342] on div "Muay Thai Techniques (Intermediate)" at bounding box center [549, 346] width 704 height 9
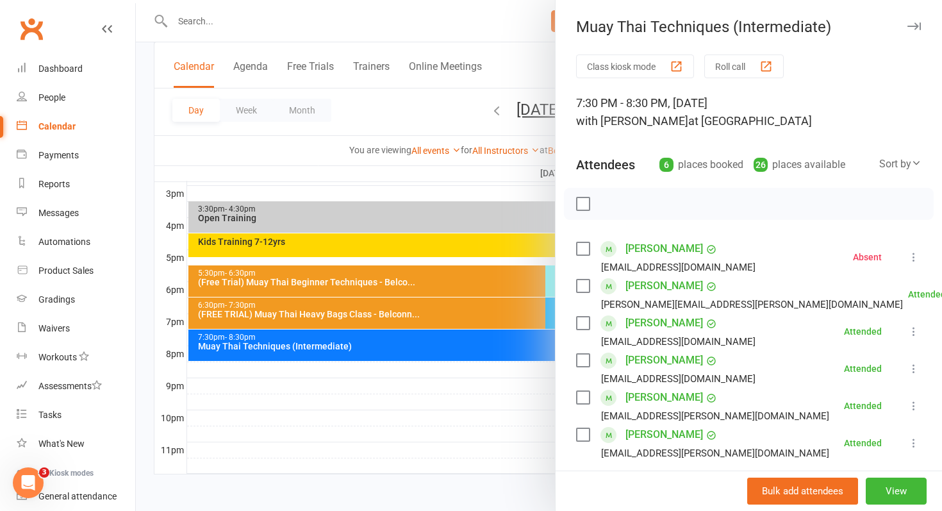
click at [437, 426] on div at bounding box center [539, 255] width 806 height 511
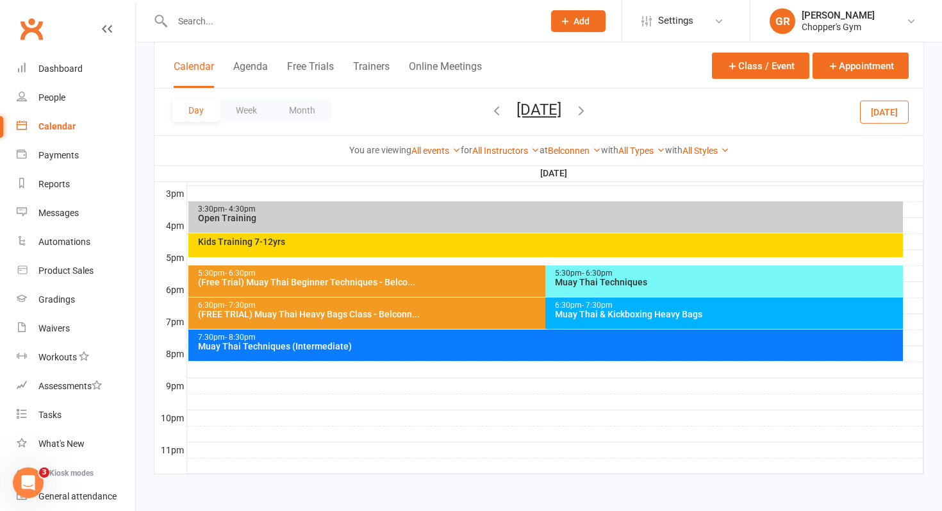
click at [891, 113] on button "Today" at bounding box center [884, 111] width 49 height 23
click at [507, 247] on div "Kids Training 7-12yrs" at bounding box center [545, 245] width 715 height 24
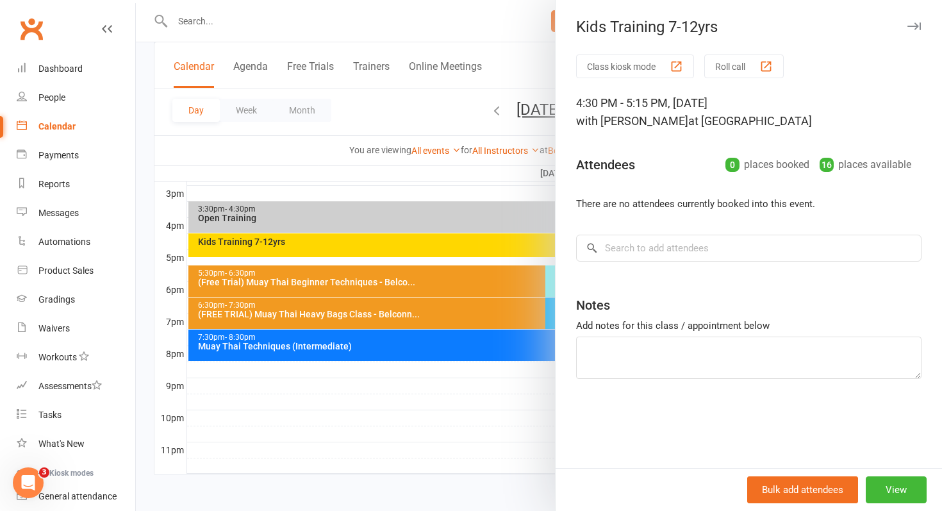
click at [507, 247] on div at bounding box center [539, 255] width 806 height 511
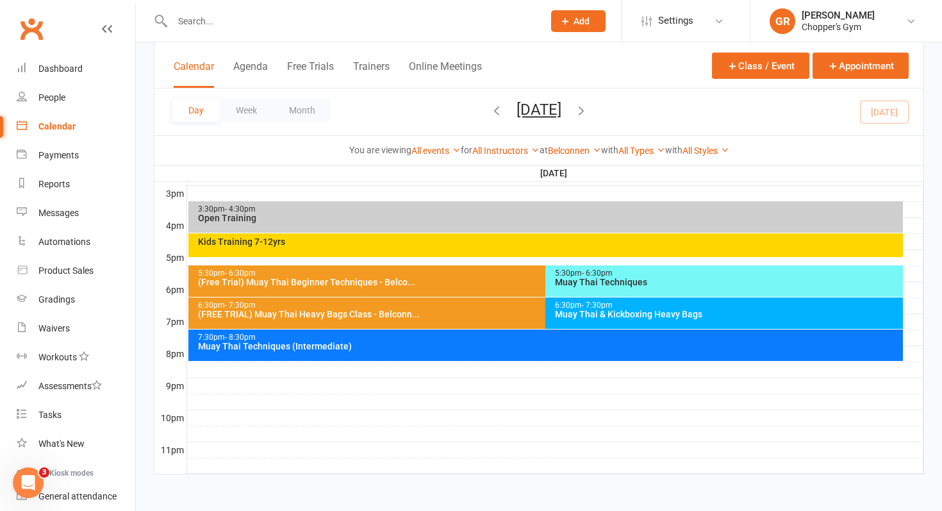
click at [588, 109] on icon "button" at bounding box center [581, 110] width 14 height 14
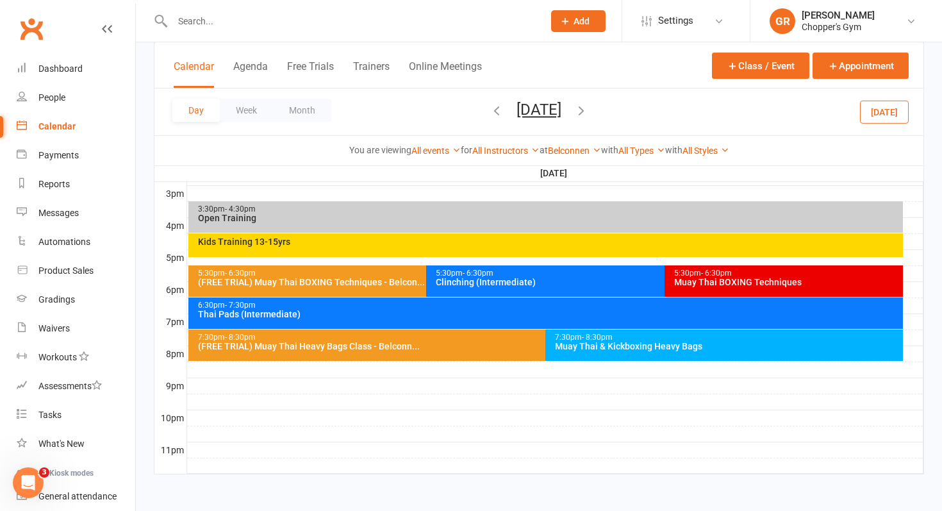
click at [481, 246] on div "Kids Training 13-15yrs" at bounding box center [545, 245] width 715 height 24
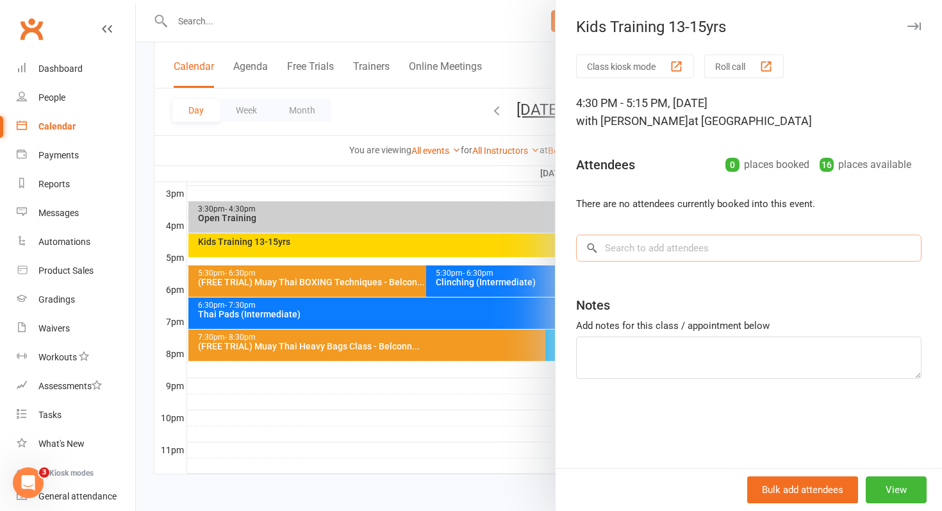
click at [656, 252] on input "search" at bounding box center [748, 248] width 345 height 27
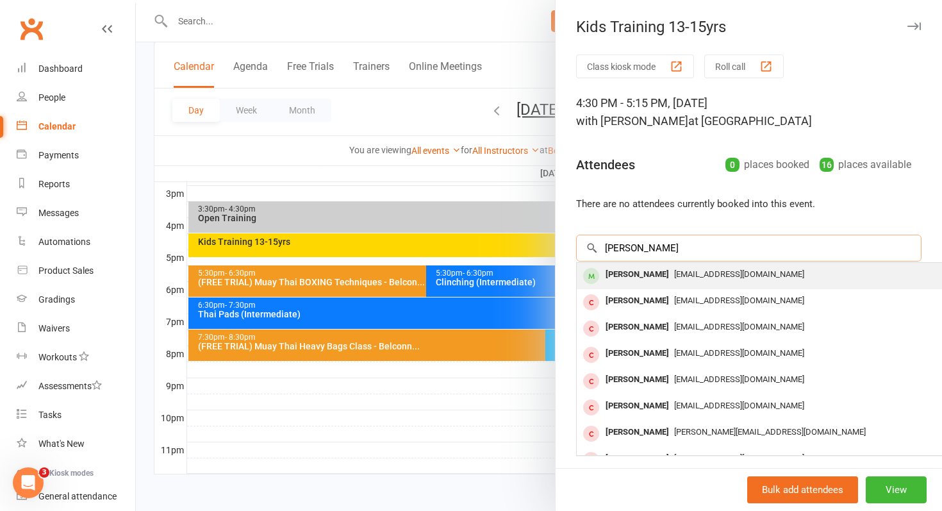
type input "charlie burke"
click at [674, 272] on span "Paulburke@live.com.au" at bounding box center [739, 274] width 130 height 10
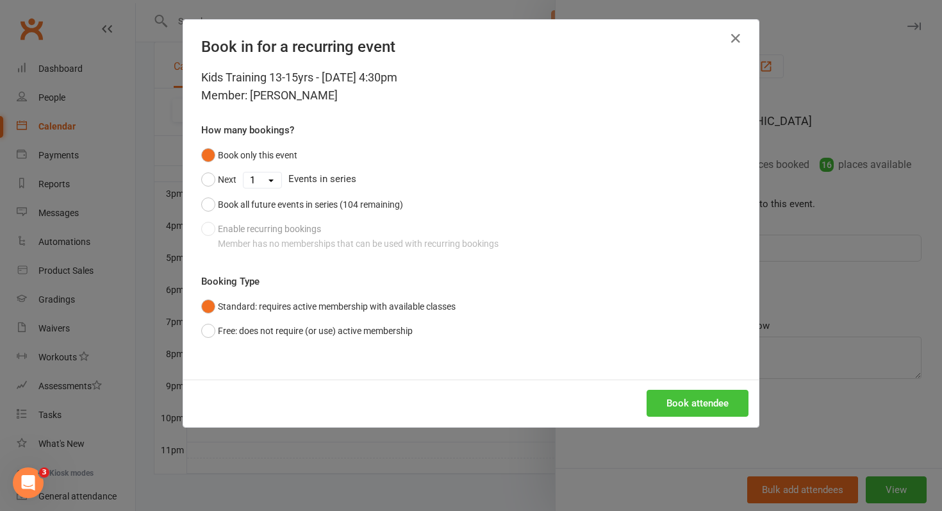
click at [667, 396] on button "Book attendee" at bounding box center [698, 403] width 102 height 27
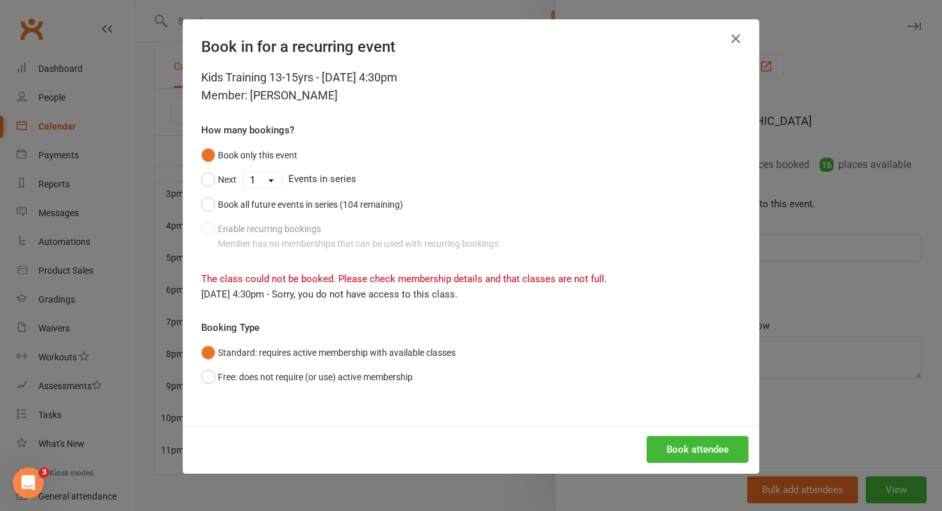
click at [730, 43] on icon "button" at bounding box center [735, 38] width 15 height 15
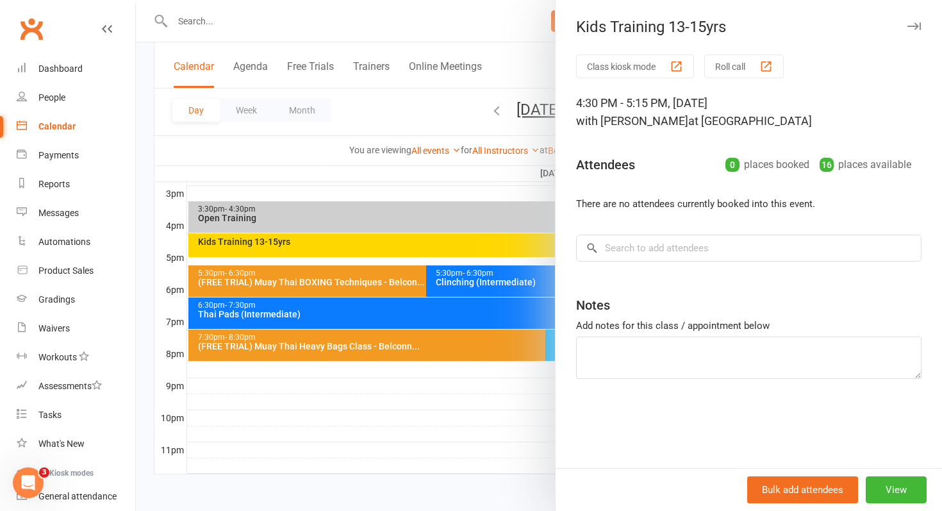
click at [432, 164] on div at bounding box center [539, 255] width 806 height 511
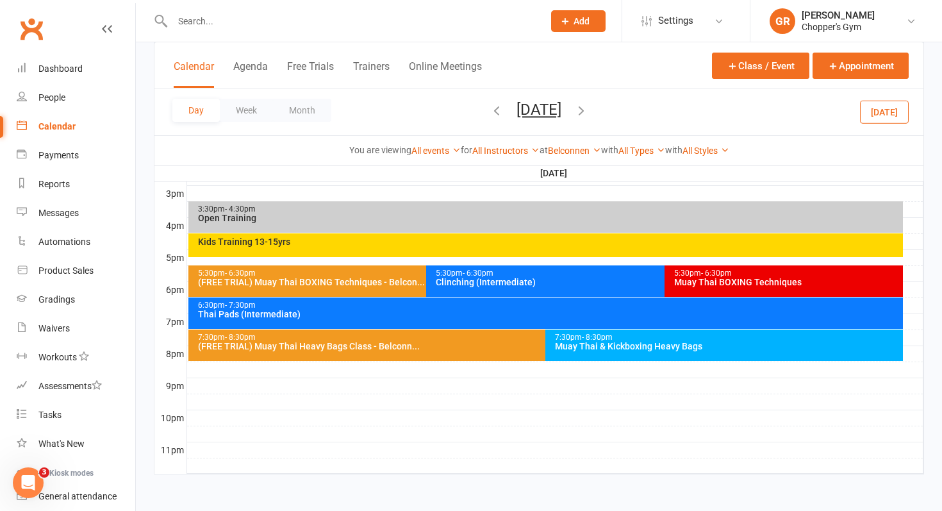
click at [490, 119] on button "button" at bounding box center [497, 112] width 14 height 22
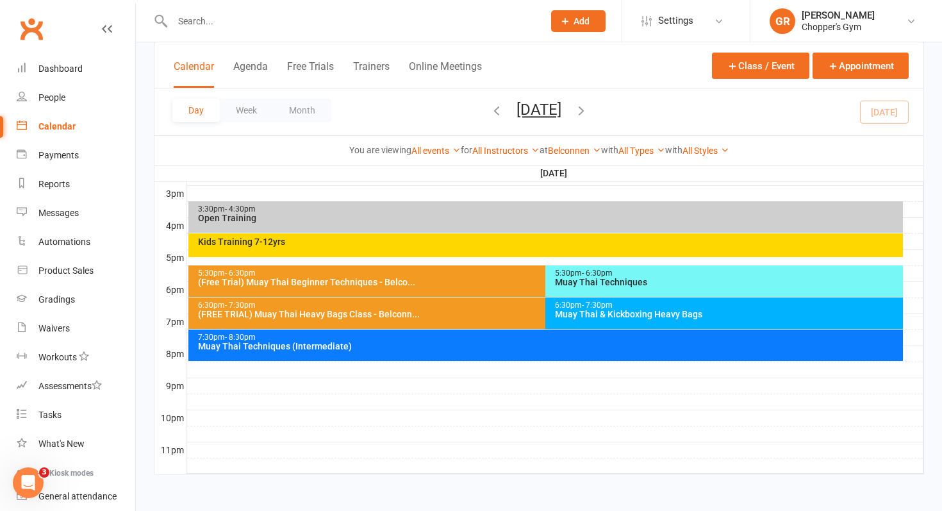
click at [412, 251] on div "Kids Training 7-12yrs" at bounding box center [545, 245] width 715 height 24
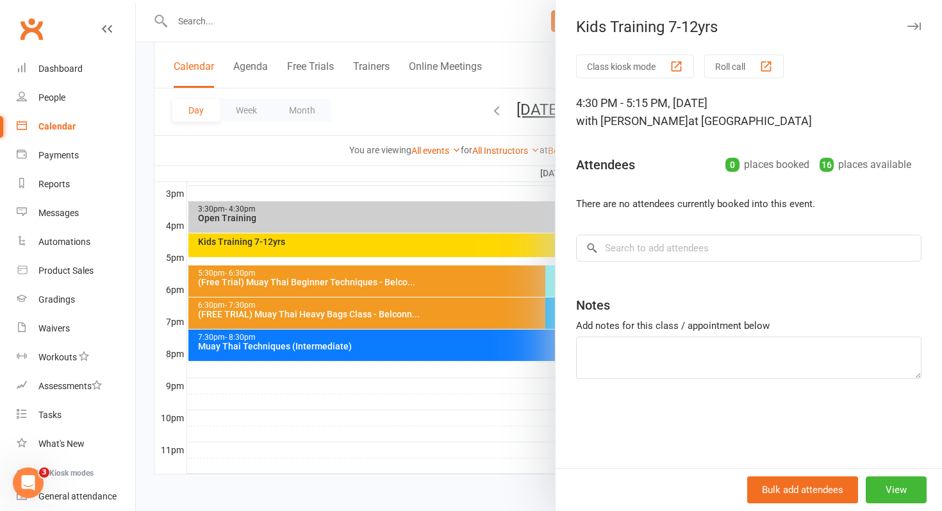
click at [504, 253] on div at bounding box center [539, 255] width 806 height 511
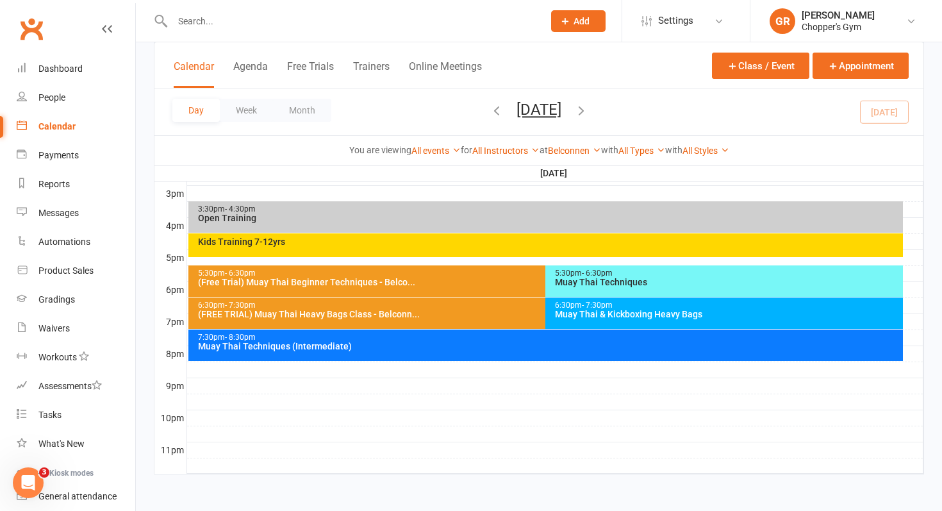
click at [435, 240] on div "Kids Training 7-12yrs" at bounding box center [549, 241] width 704 height 9
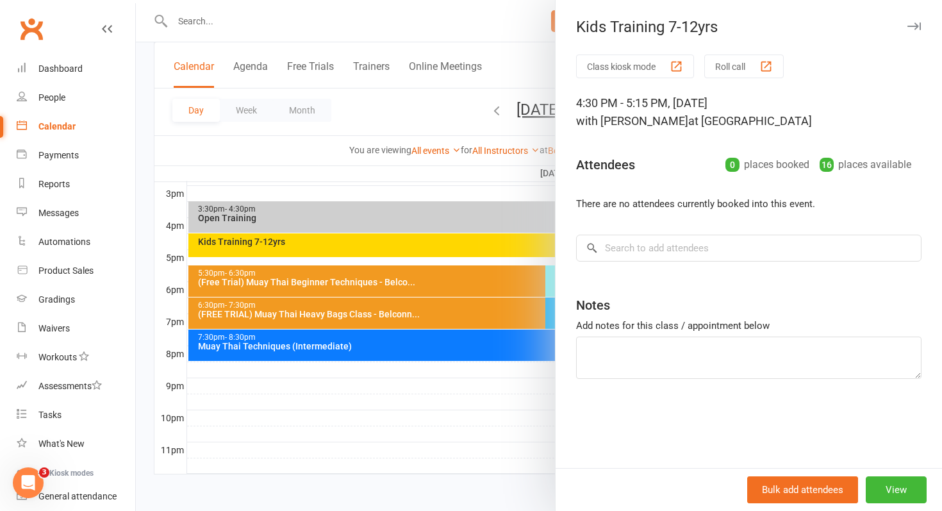
click at [435, 240] on div at bounding box center [539, 255] width 806 height 511
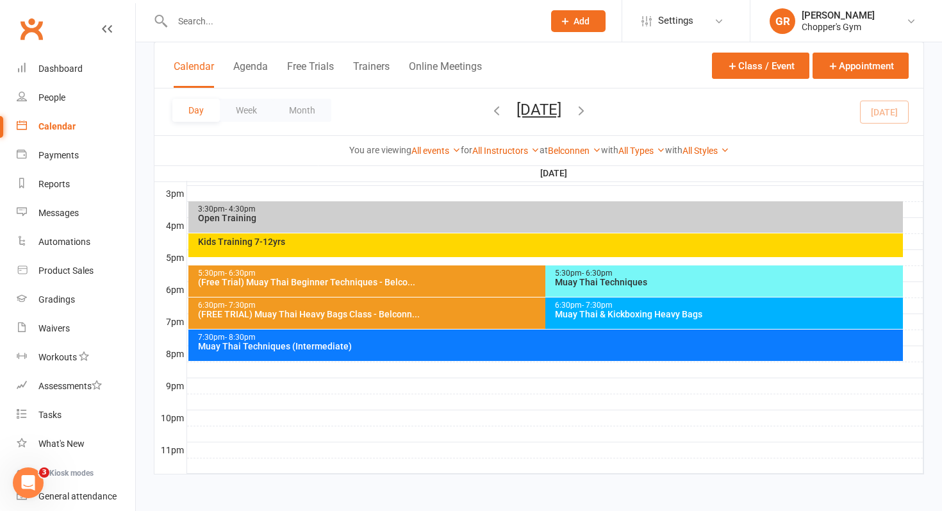
click at [490, 109] on icon "button" at bounding box center [497, 110] width 14 height 14
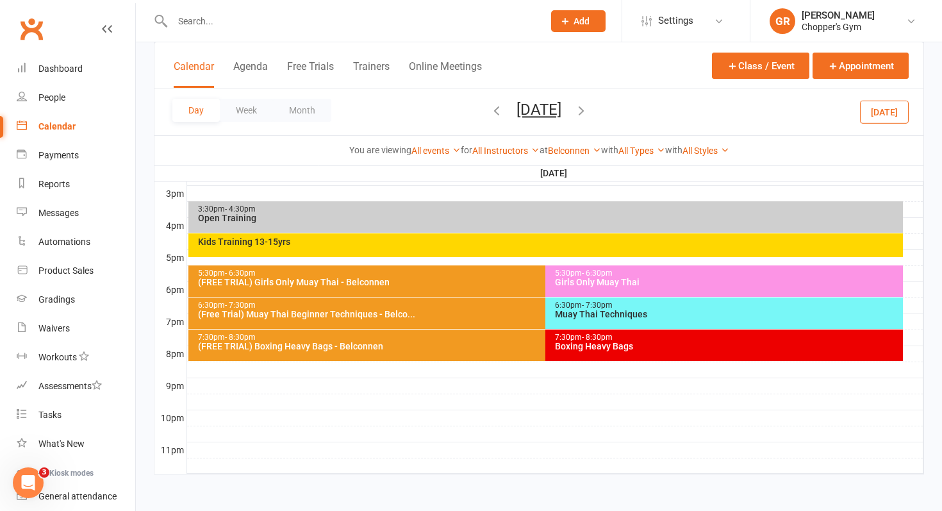
click at [526, 249] on div "Kids Training 13-15yrs" at bounding box center [545, 245] width 715 height 24
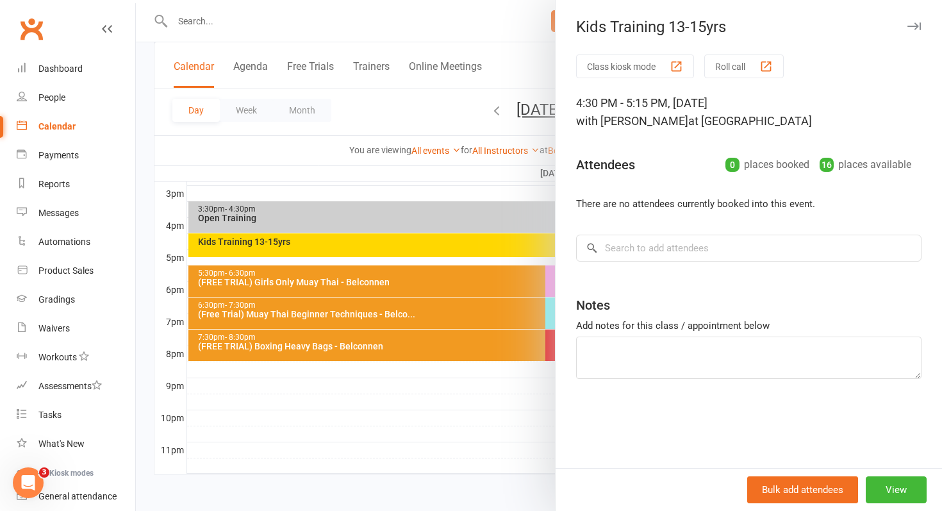
click at [526, 249] on div at bounding box center [539, 255] width 806 height 511
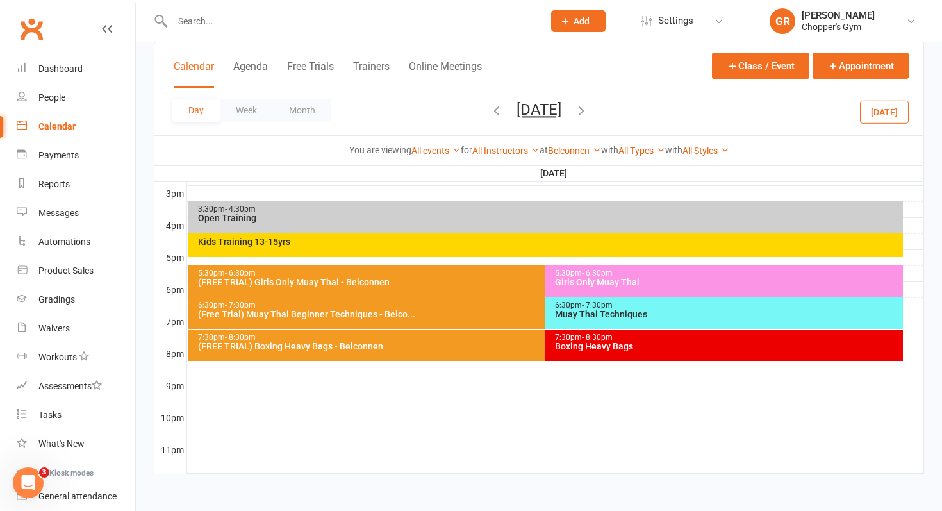
click at [588, 112] on icon "button" at bounding box center [581, 110] width 14 height 14
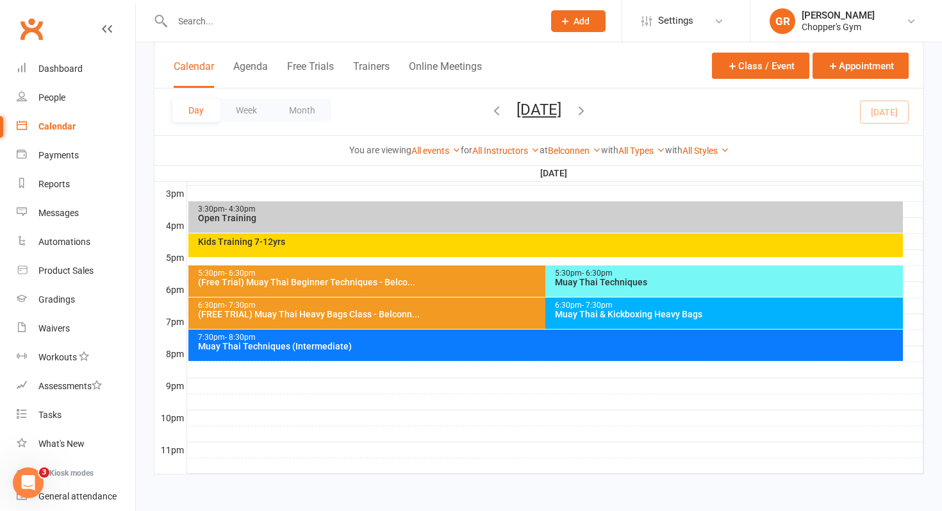
click at [214, 25] on input "text" at bounding box center [352, 21] width 366 height 18
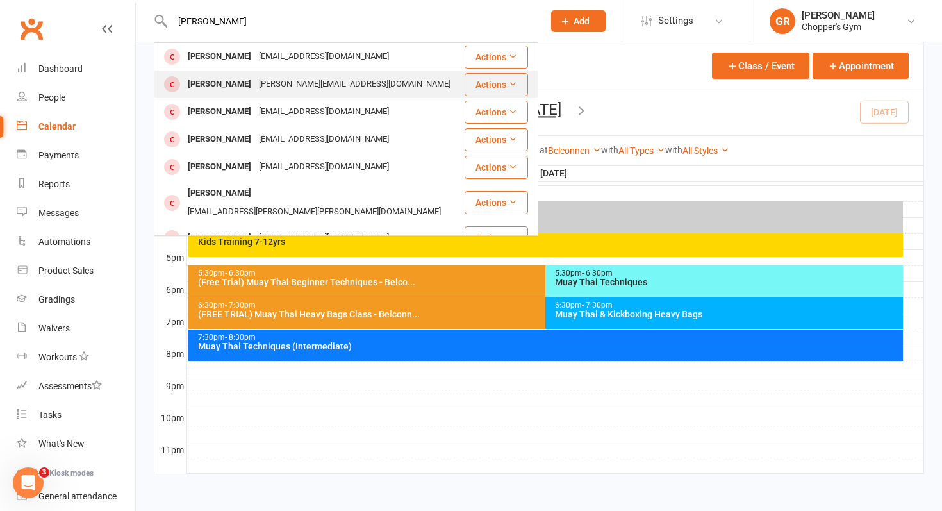
type input "jane"
click at [197, 80] on div "Jane Lewis" at bounding box center [219, 84] width 71 height 19
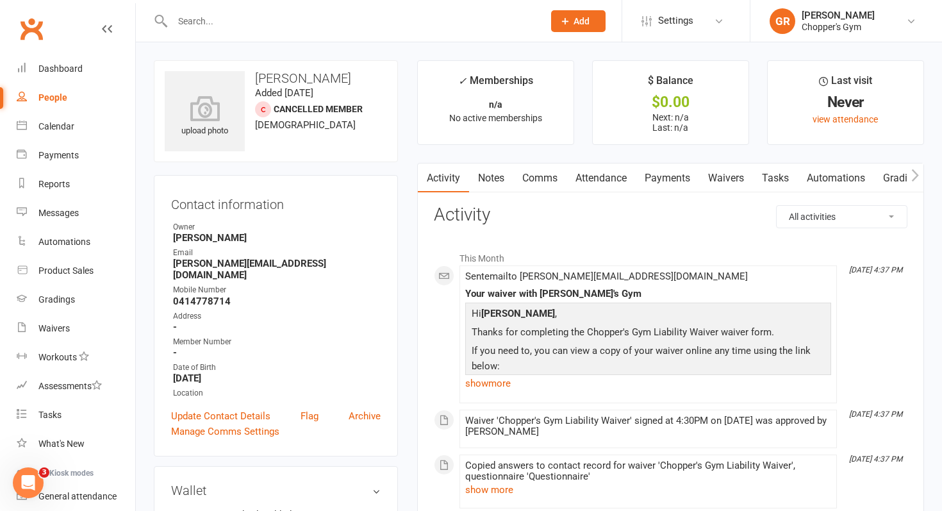
click at [738, 183] on link "Waivers" at bounding box center [726, 177] width 54 height 29
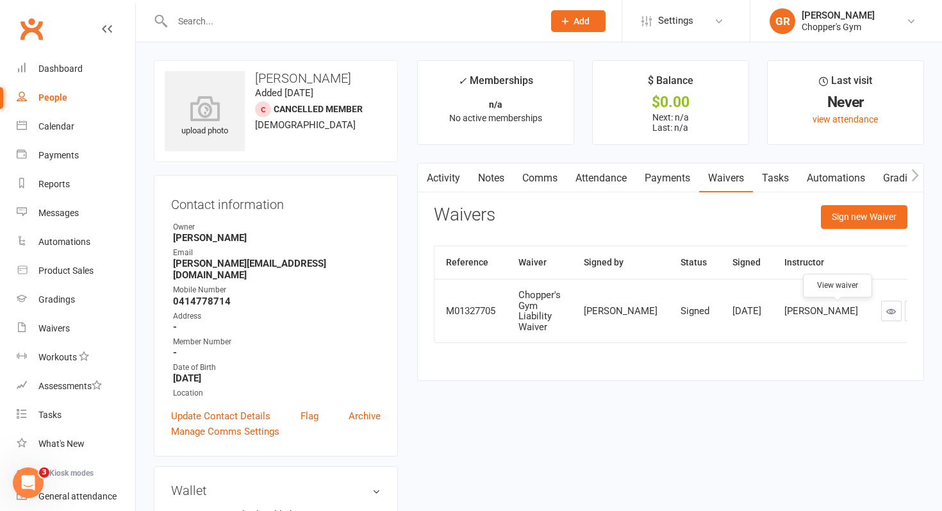
click at [886, 312] on icon at bounding box center [891, 311] width 10 height 10
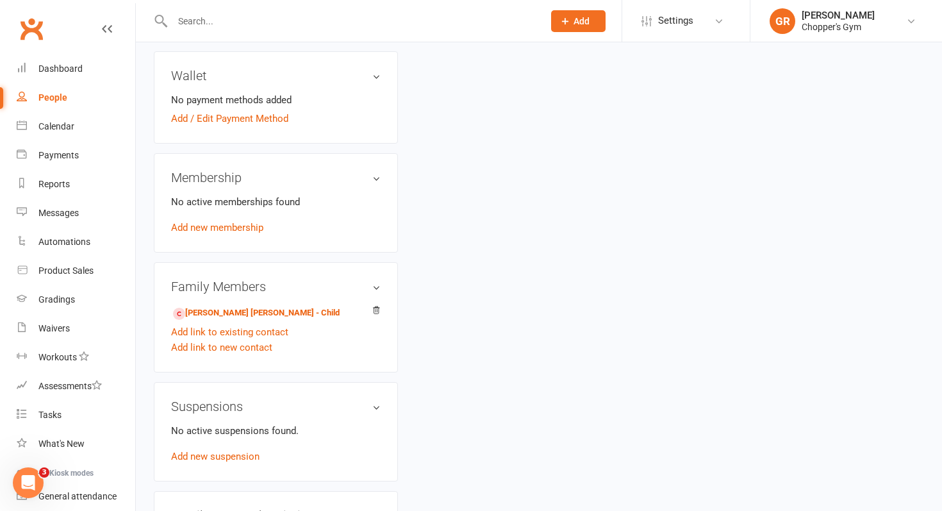
scroll to position [415, 0]
click at [249, 306] on link "Max Li donni - Lewis - Child" at bounding box center [256, 312] width 167 height 13
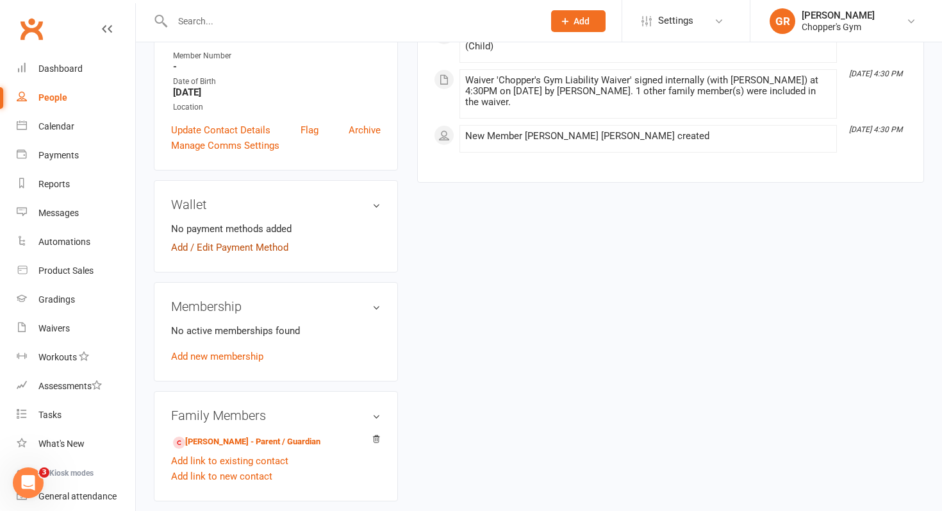
scroll to position [287, 0]
click at [212, 349] on link "Add new membership" at bounding box center [217, 355] width 92 height 12
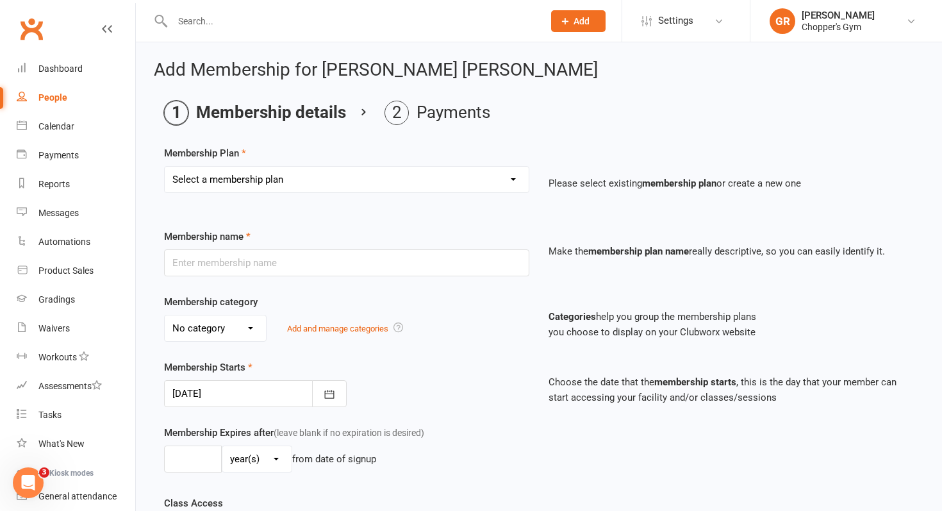
click at [356, 178] on select "Select a membership plan Create new Membership Plan Staff Membership Ongoing Un…" at bounding box center [347, 180] width 364 height 26
select select "3"
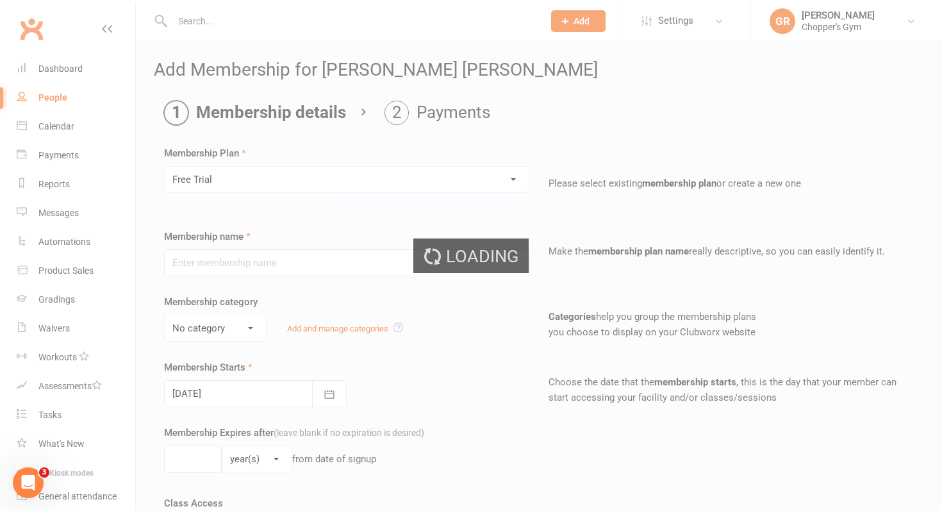
type input "Free Trial"
select select "0"
type input "0"
type input "1"
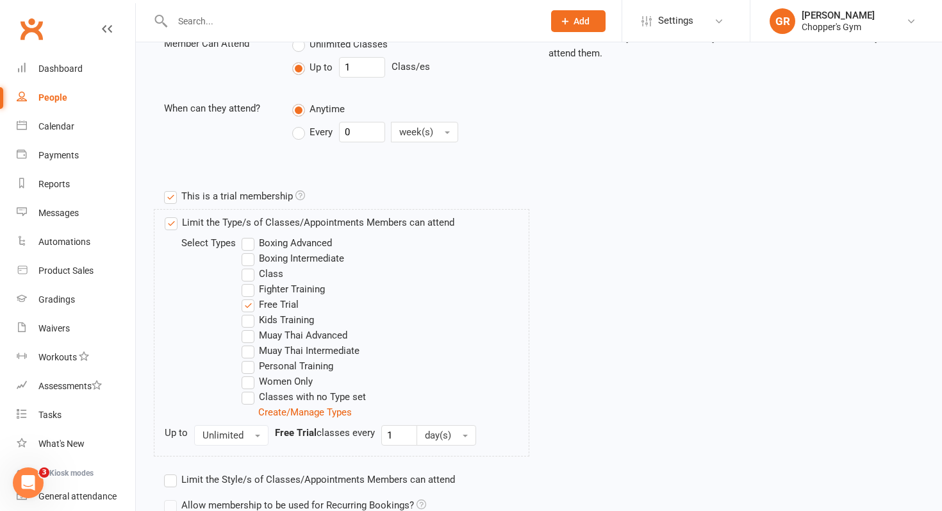
scroll to position [595, 0]
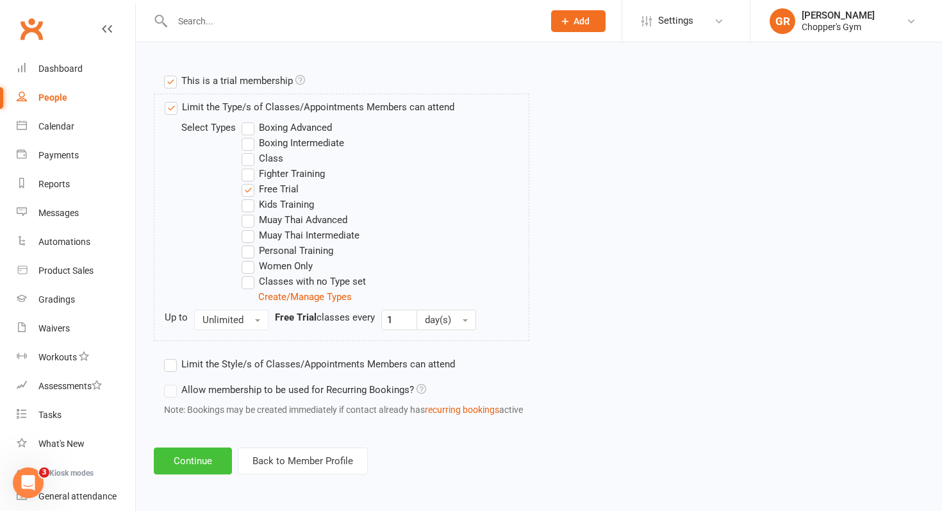
click at [178, 472] on button "Continue" at bounding box center [193, 460] width 78 height 27
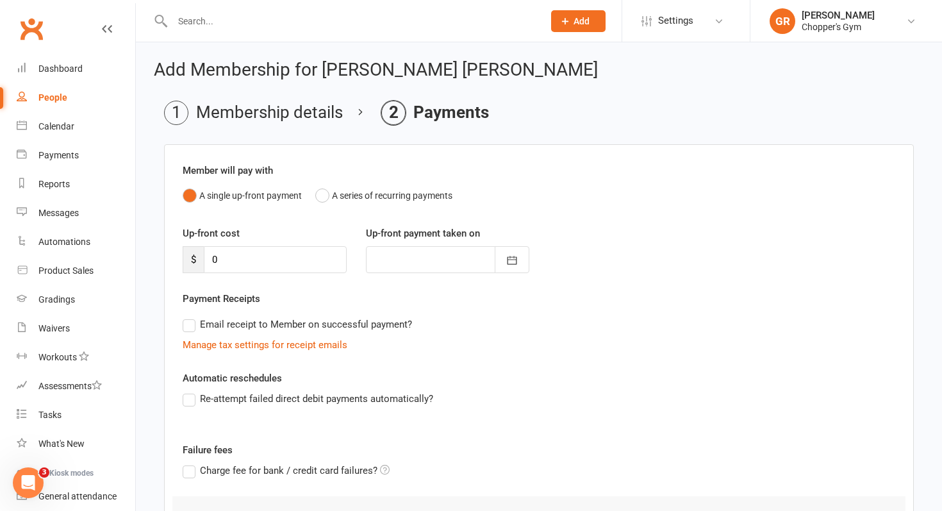
scroll to position [136, 0]
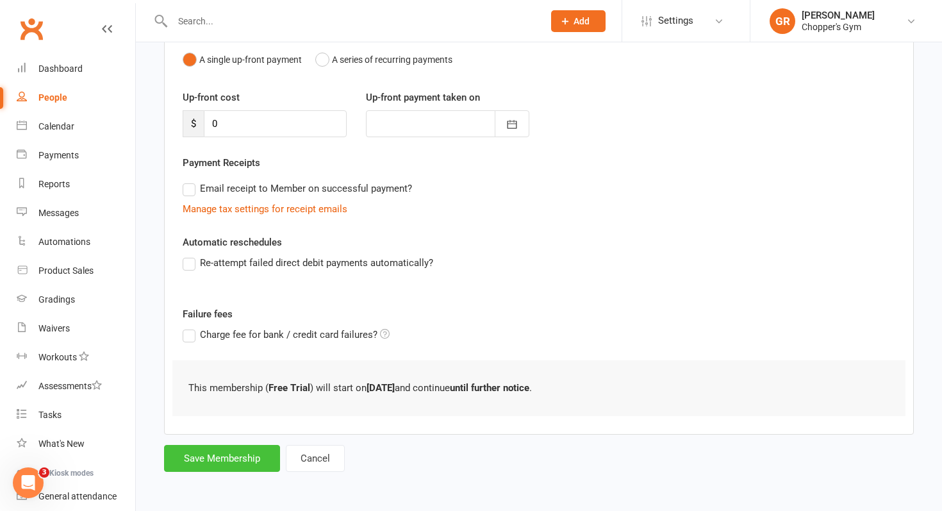
click at [197, 462] on button "Save Membership" at bounding box center [222, 458] width 116 height 27
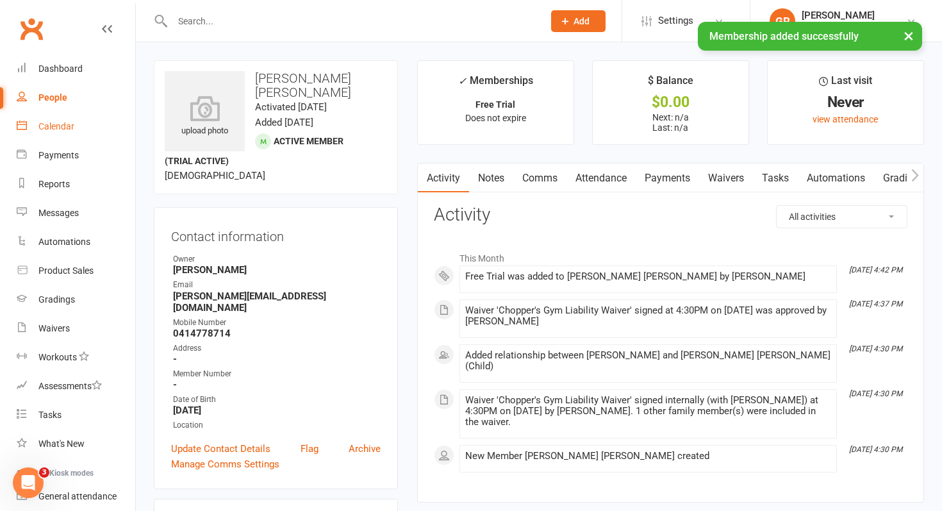
click at [55, 132] on link "Calendar" at bounding box center [76, 126] width 119 height 29
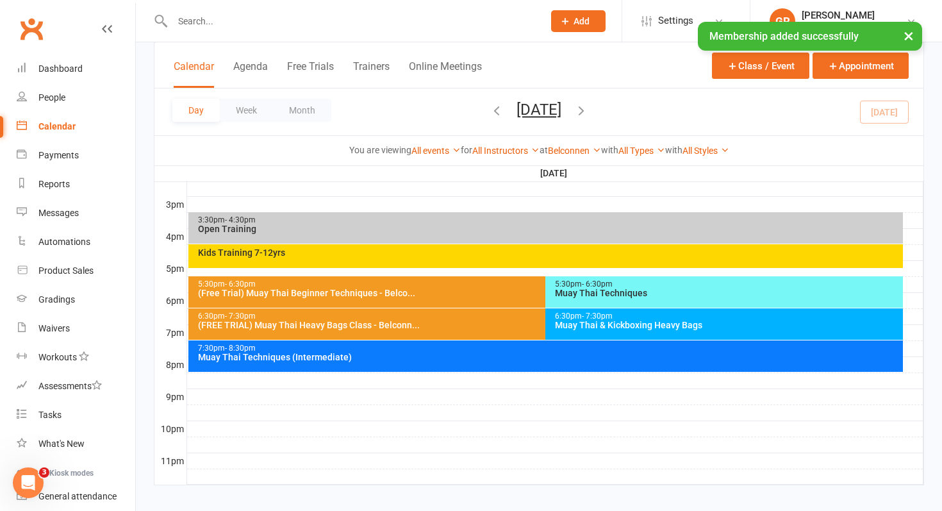
scroll to position [545, 0]
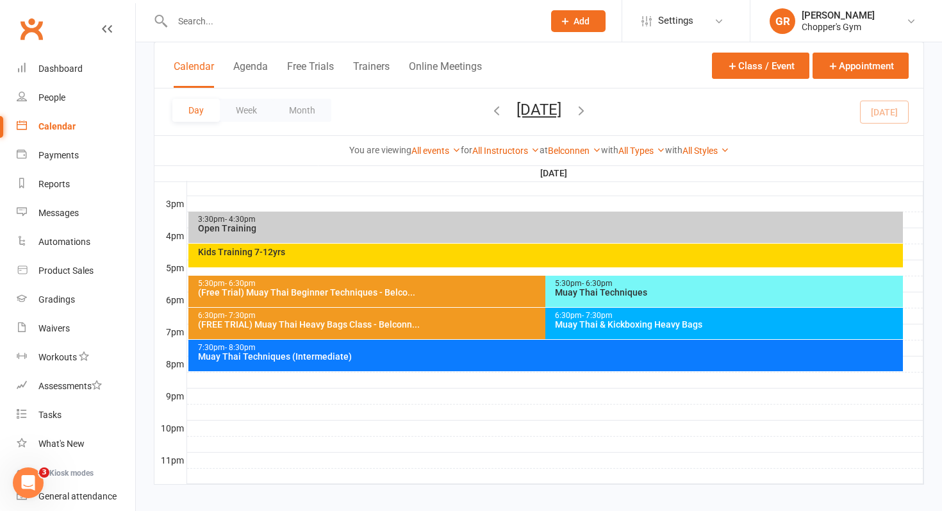
click at [517, 254] on div "Kids Training 7-12yrs" at bounding box center [549, 251] width 704 height 9
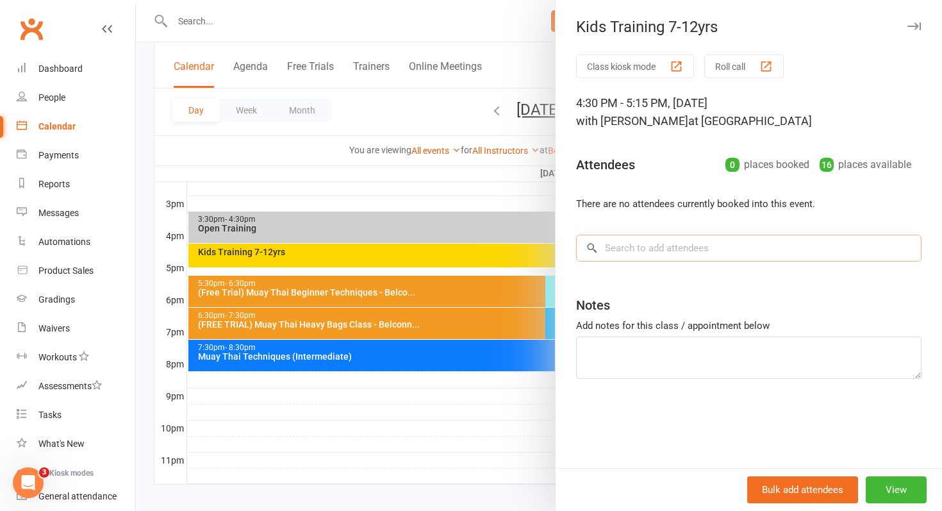
click at [618, 259] on input "search" at bounding box center [748, 248] width 345 height 27
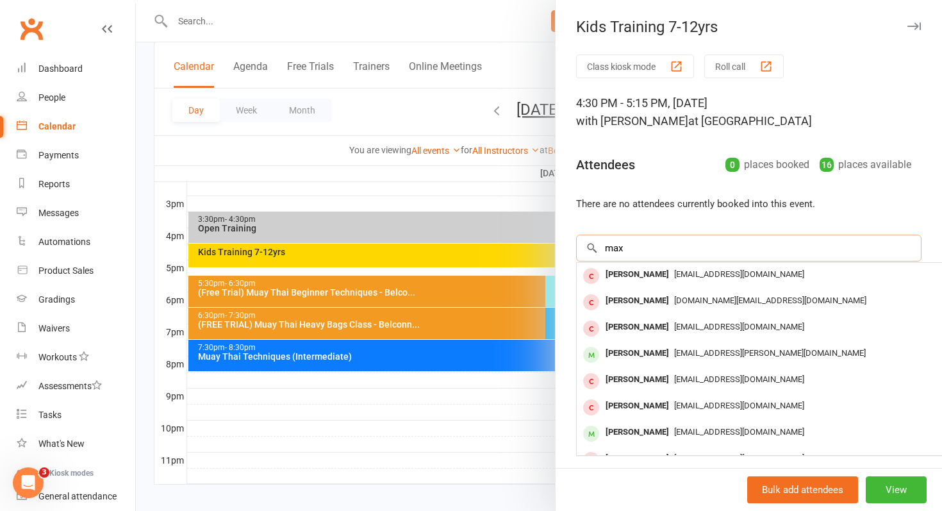
paste input "Li donni - Lewis"
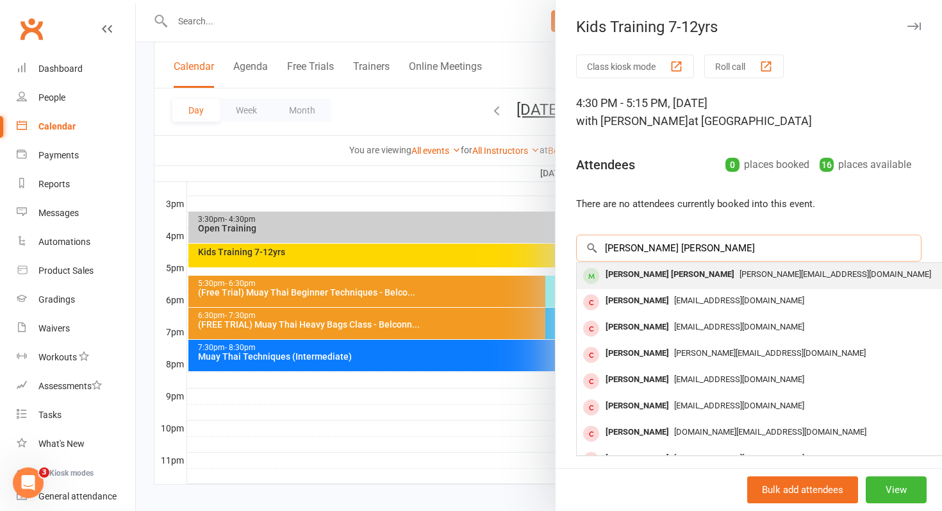
type input "max Li donni - Lewis"
click at [642, 274] on div "Max Li donni - Lewis" at bounding box center [670, 274] width 139 height 19
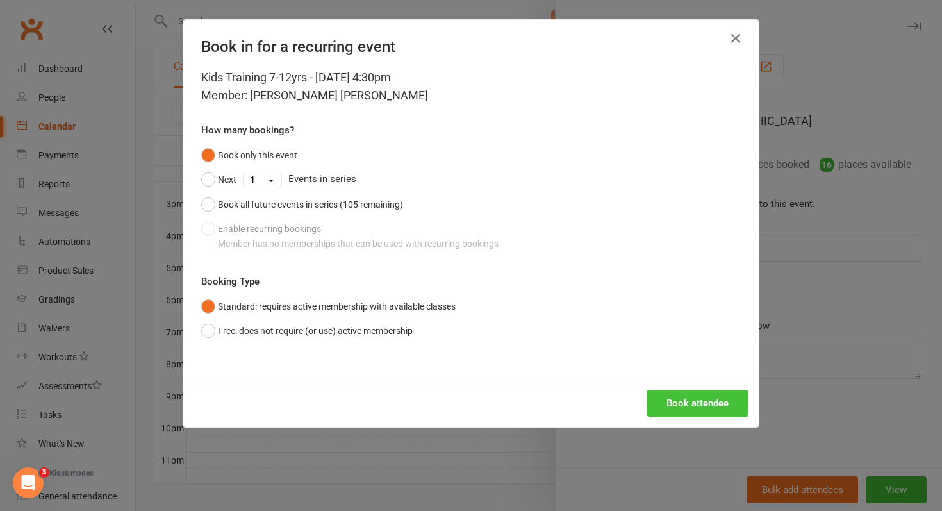
click at [707, 397] on button "Book attendee" at bounding box center [698, 403] width 102 height 27
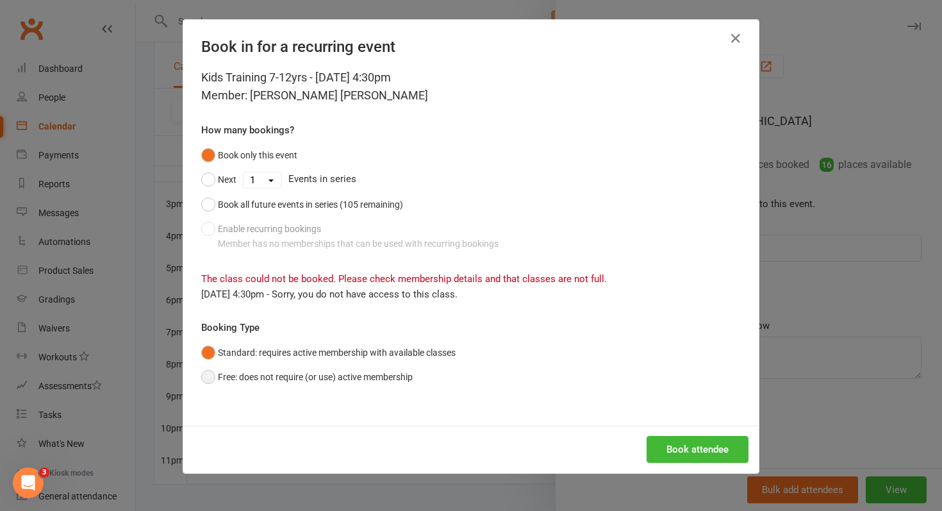
click at [360, 376] on button "Free: does not require (or use) active membership" at bounding box center [306, 377] width 211 height 24
click at [673, 449] on button "Book attendee" at bounding box center [698, 449] width 102 height 27
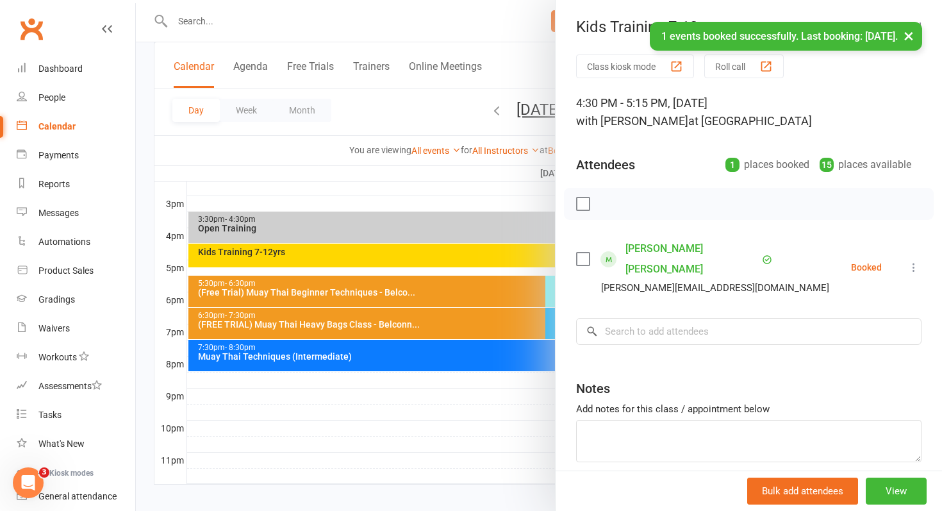
click at [916, 261] on icon at bounding box center [913, 267] width 13 height 13
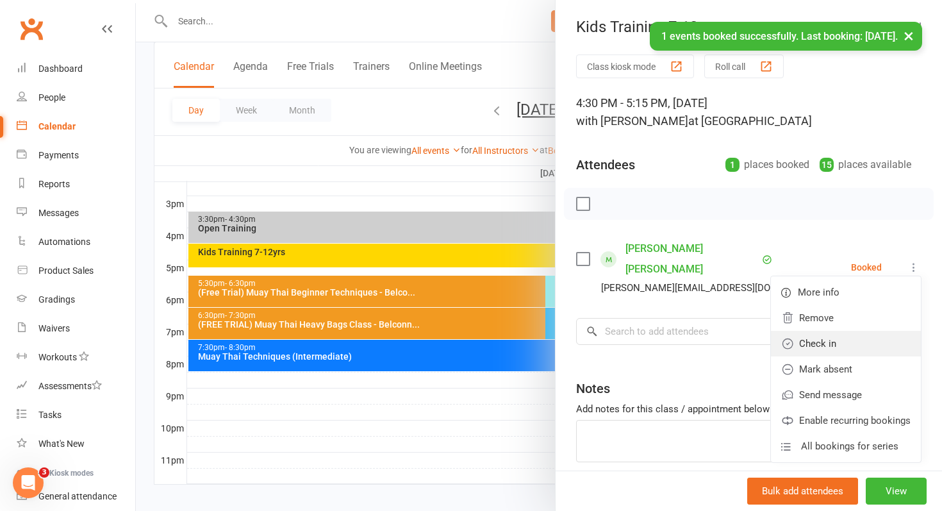
click at [858, 338] on link "Check in" at bounding box center [846, 344] width 150 height 26
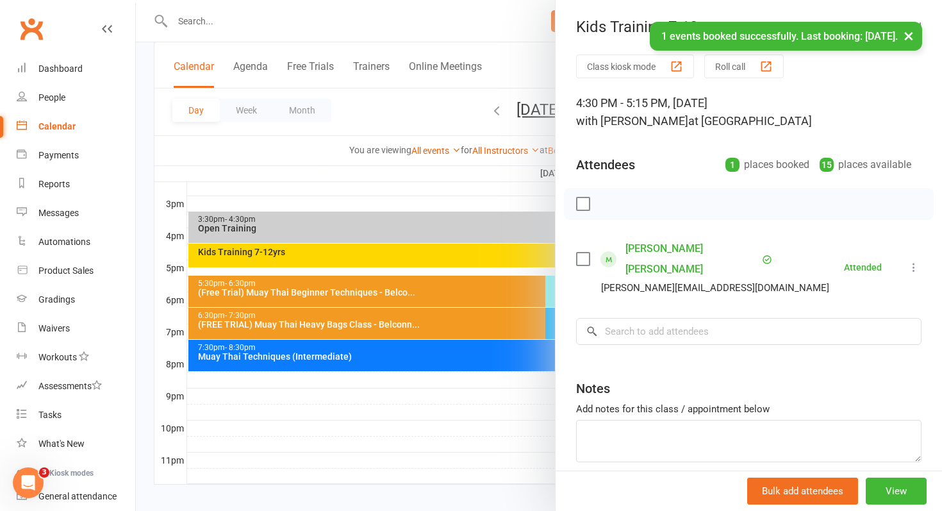
click at [461, 423] on div at bounding box center [539, 255] width 806 height 511
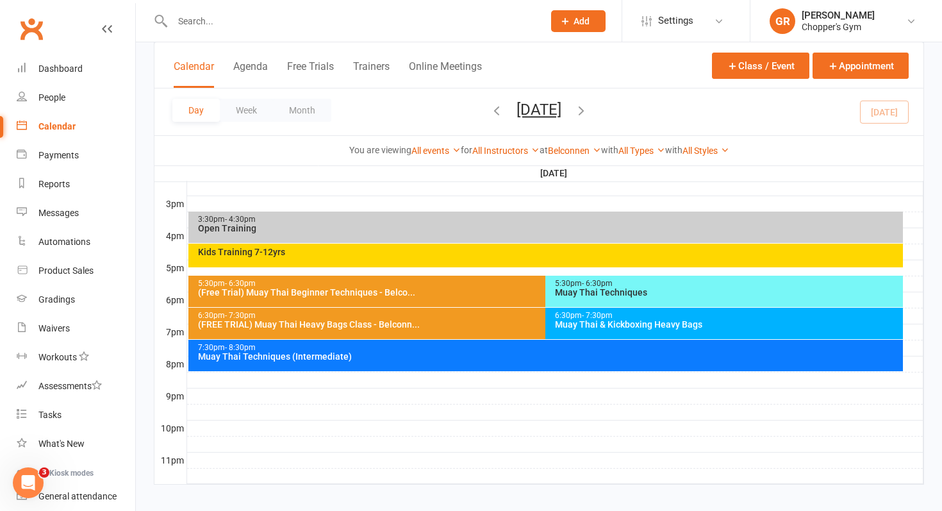
click at [588, 108] on icon "button" at bounding box center [581, 110] width 14 height 14
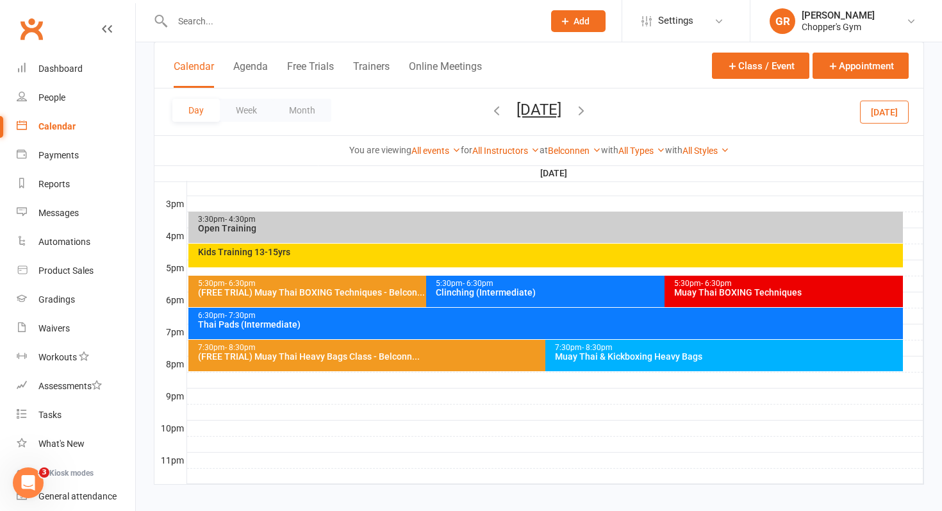
click at [481, 255] on div "Kids Training 13-15yrs" at bounding box center [549, 251] width 704 height 9
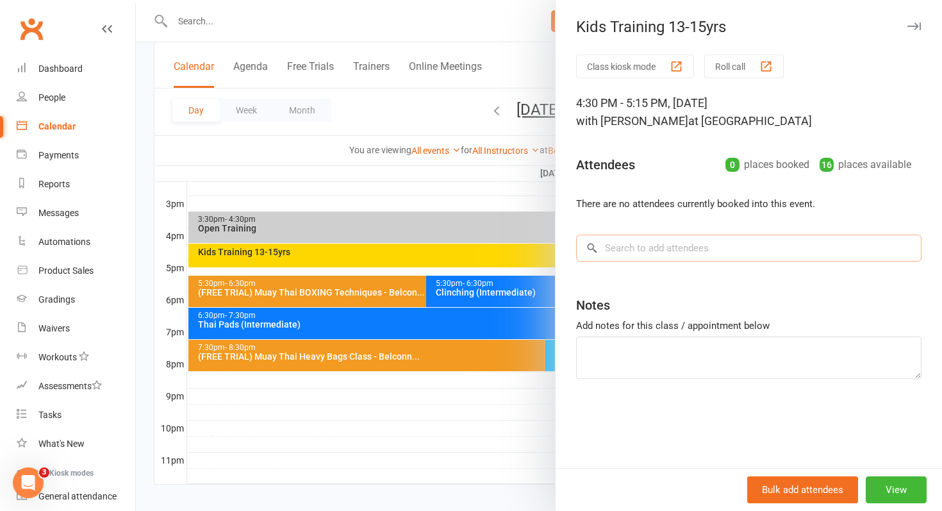
click at [611, 244] on input "search" at bounding box center [748, 248] width 345 height 27
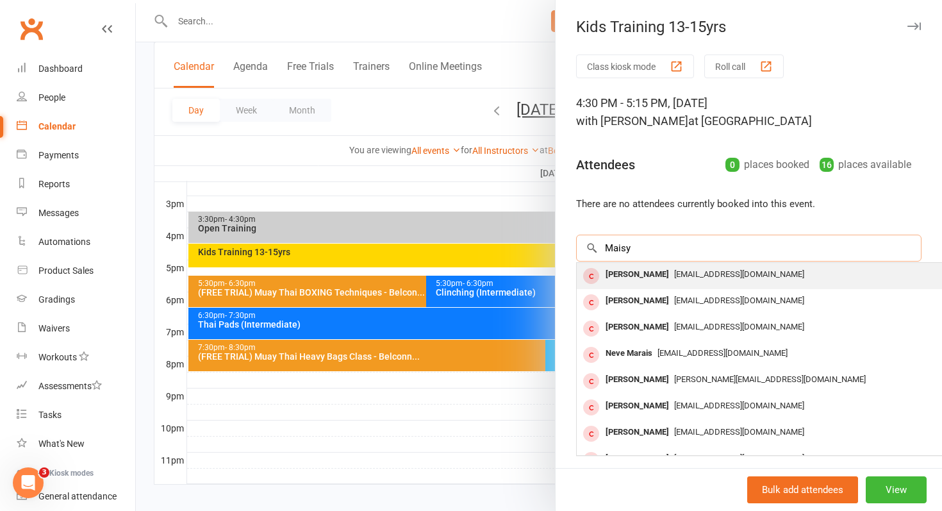
type input "Maisy"
click at [620, 270] on div "Maisy milne-Freyne" at bounding box center [638, 274] width 74 height 19
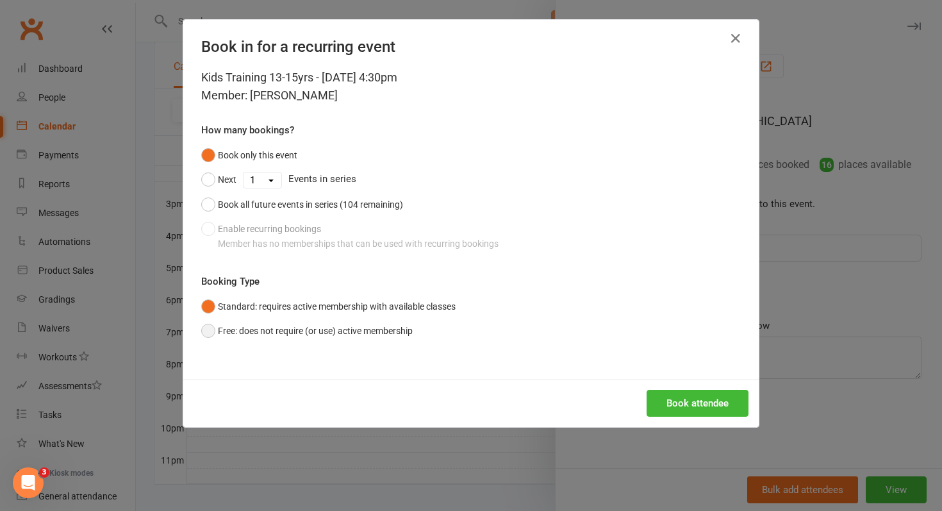
click at [380, 332] on button "Free: does not require (or use) active membership" at bounding box center [306, 331] width 211 height 24
click at [672, 409] on button "Book attendee" at bounding box center [698, 403] width 102 height 27
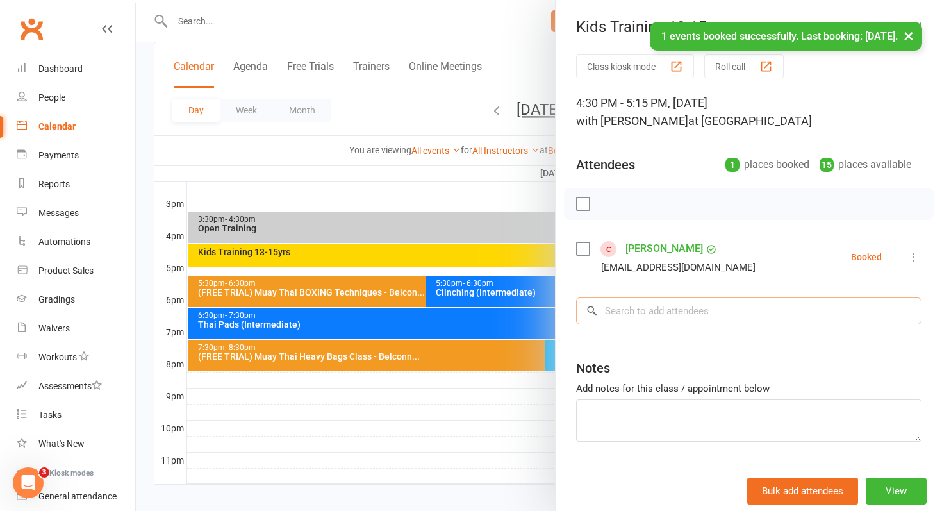
click at [852, 318] on input "search" at bounding box center [748, 310] width 345 height 27
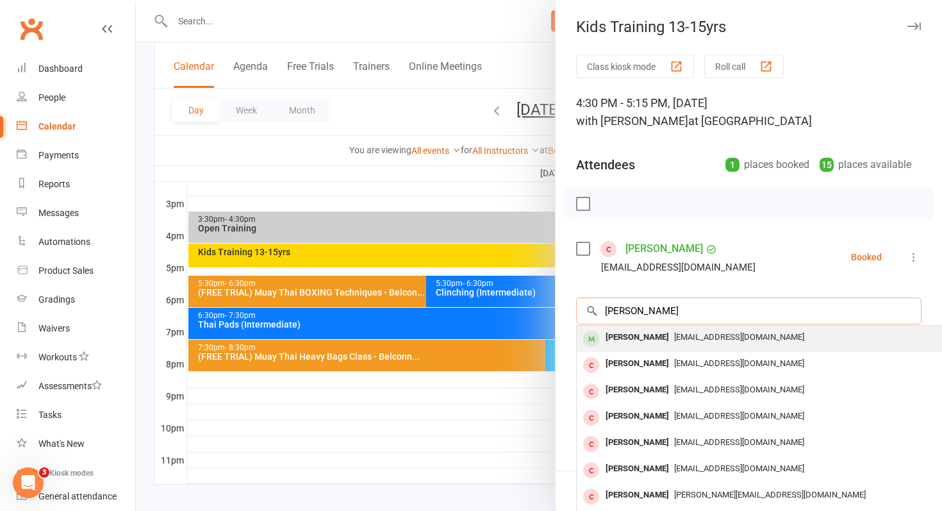
type input "Charlie burke"
click at [848, 342] on div "Paulburke@live.com.au" at bounding box center [768, 337] width 373 height 19
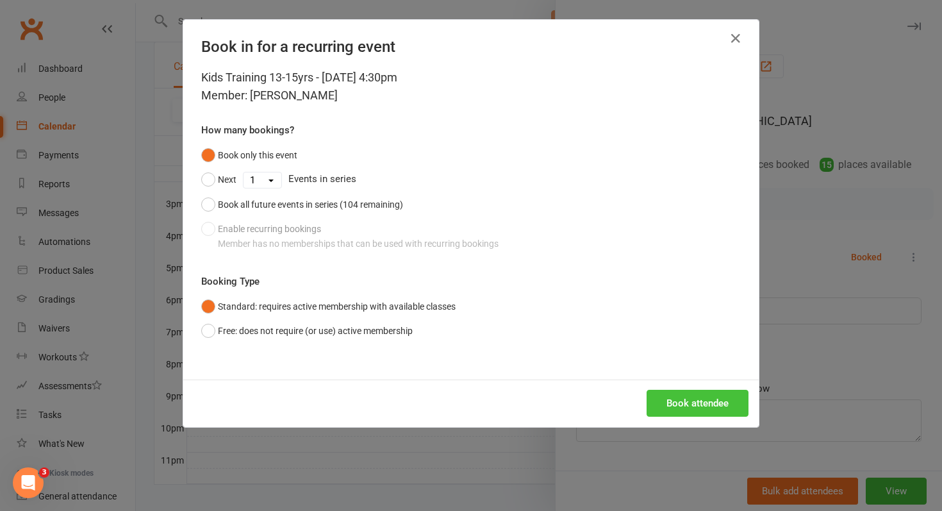
click at [681, 394] on button "Book attendee" at bounding box center [698, 403] width 102 height 27
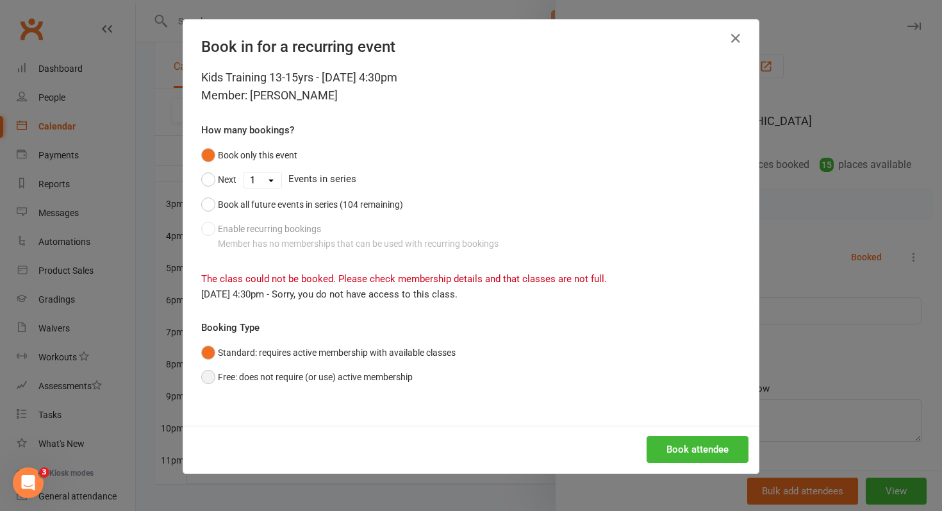
click at [413, 373] on button "Free: does not require (or use) active membership" at bounding box center [306, 377] width 211 height 24
click at [672, 448] on button "Book attendee" at bounding box center [698, 449] width 102 height 27
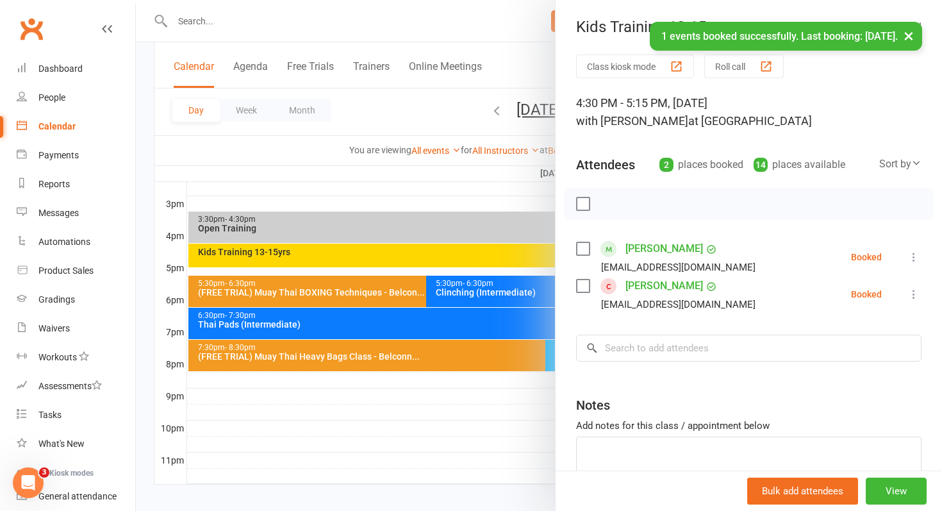
click at [699, 286] on link "Maisy milne-Freyne" at bounding box center [665, 286] width 78 height 21
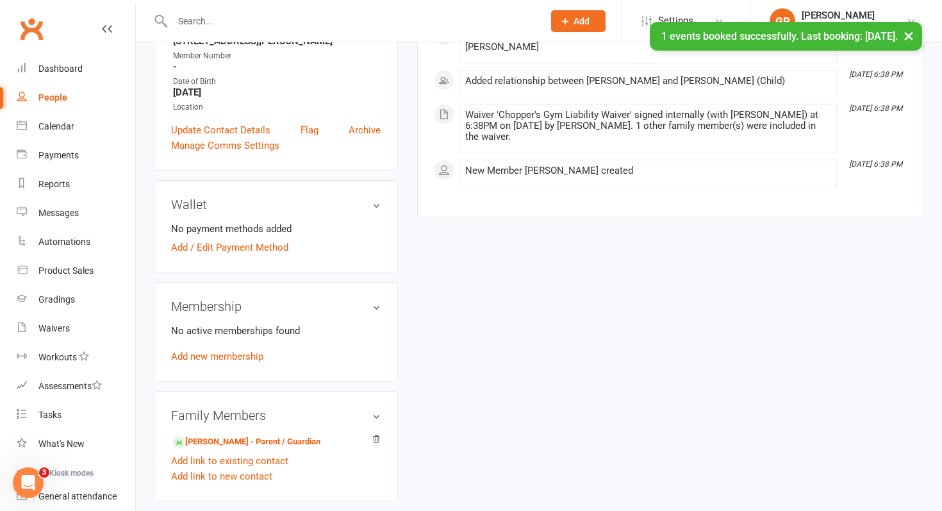
scroll to position [295, 0]
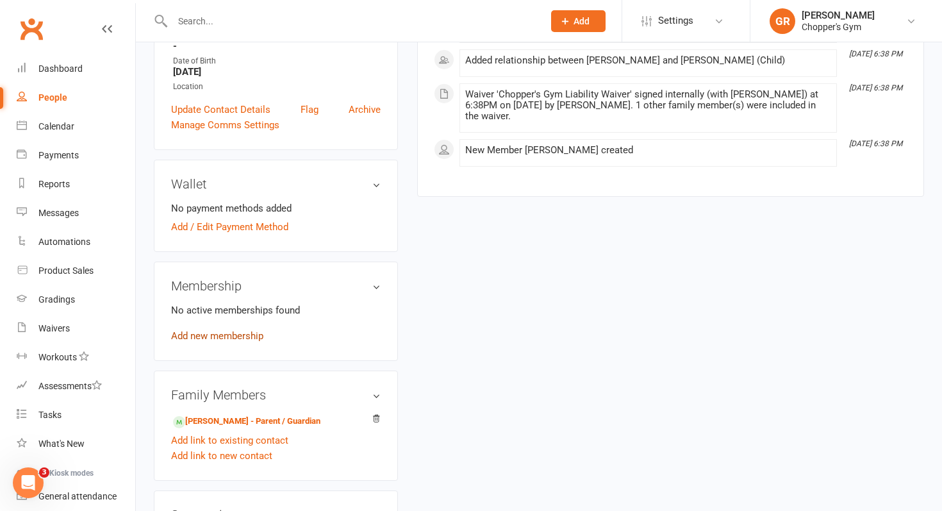
click at [229, 335] on link "Add new membership" at bounding box center [217, 336] width 92 height 12
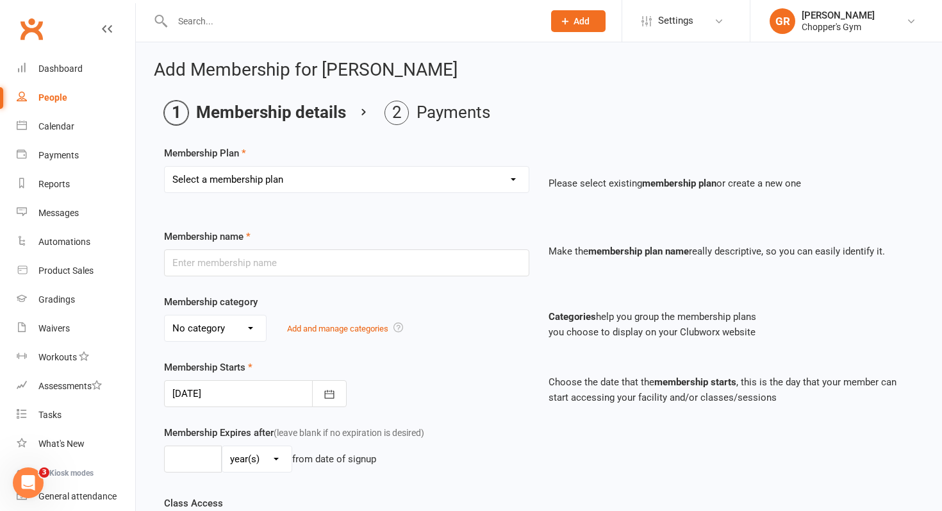
click at [333, 192] on div "Select a membership plan Create new Membership Plan Staff Membership Ongoing Un…" at bounding box center [346, 179] width 365 height 27
click at [337, 179] on select "Select a membership plan Create new Membership Plan Staff Membership Ongoing Un…" at bounding box center [347, 180] width 364 height 26
select select "3"
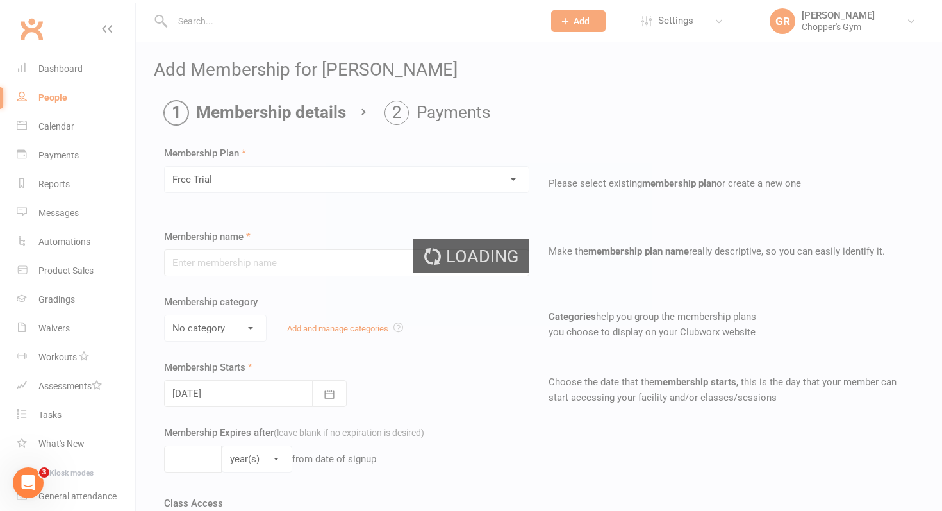
type input "Free Trial"
select select "0"
type input "0"
type input "1"
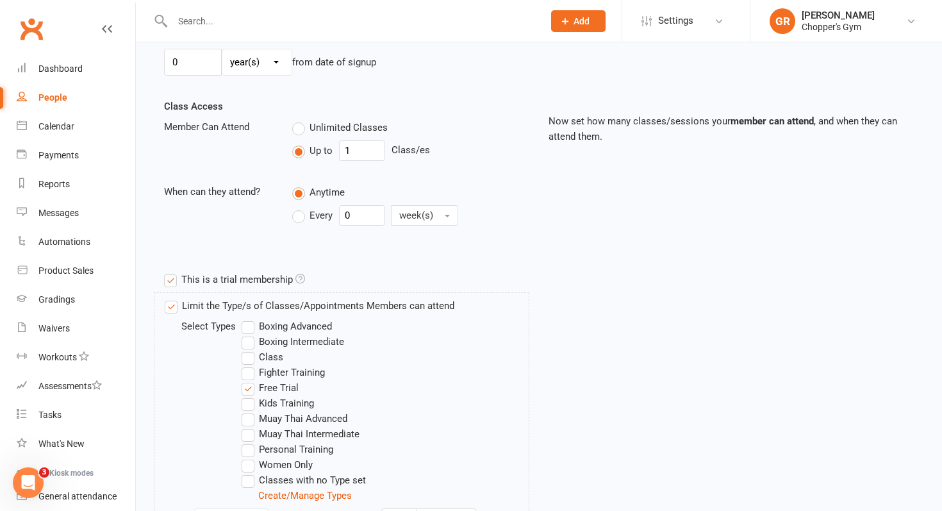
scroll to position [595, 0]
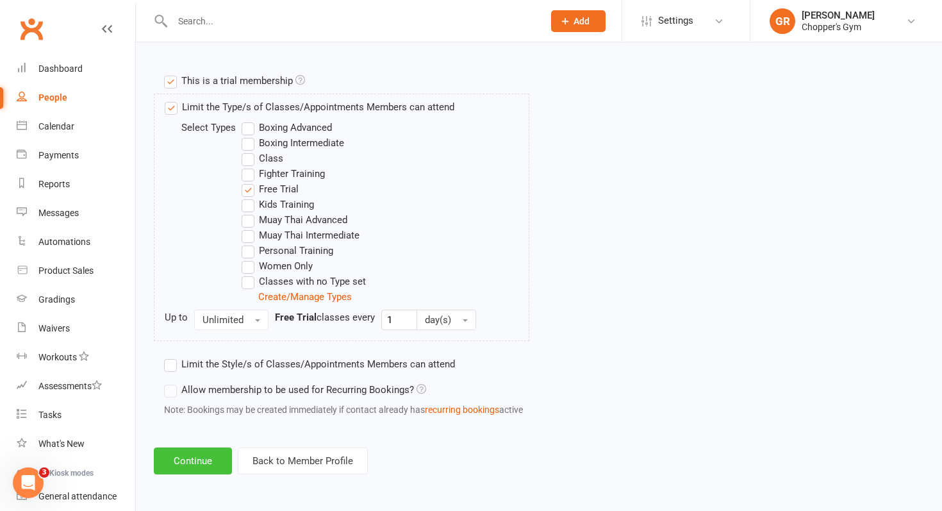
click at [188, 458] on button "Continue" at bounding box center [193, 460] width 78 height 27
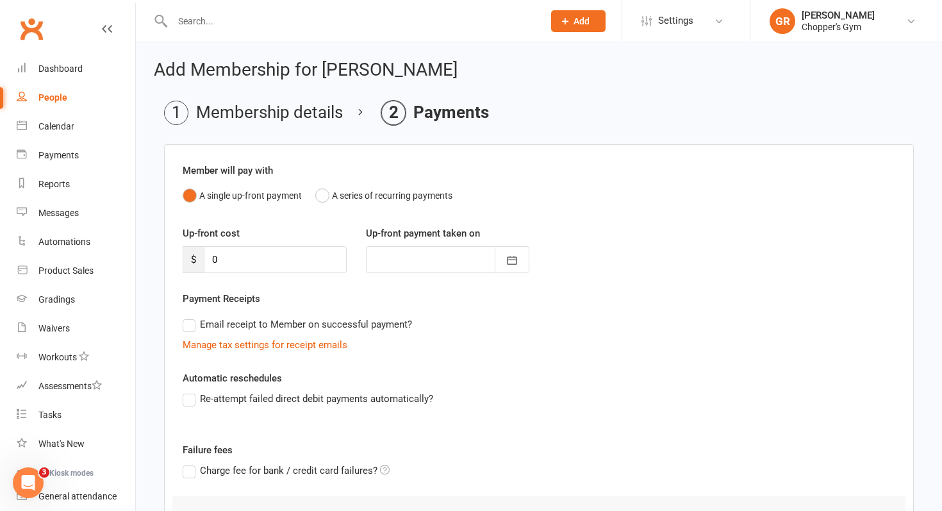
scroll to position [136, 0]
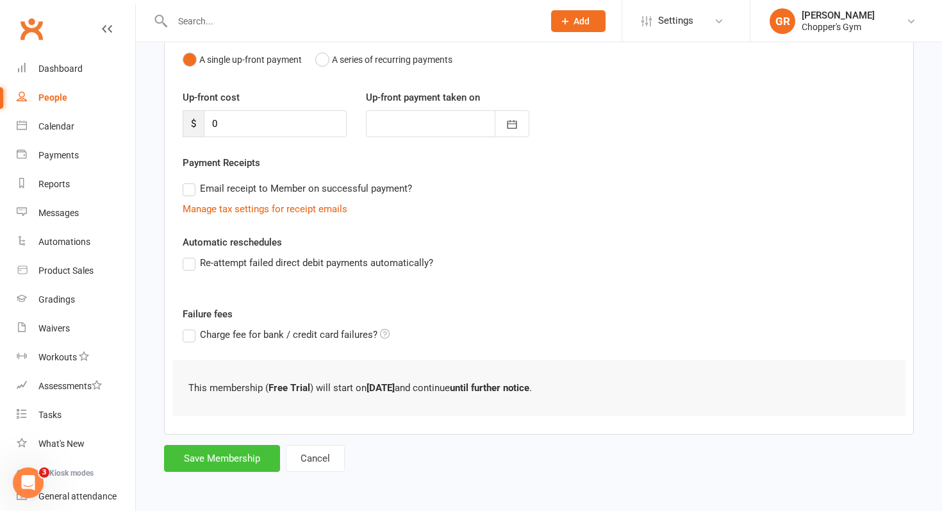
click at [213, 454] on button "Save Membership" at bounding box center [222, 458] width 116 height 27
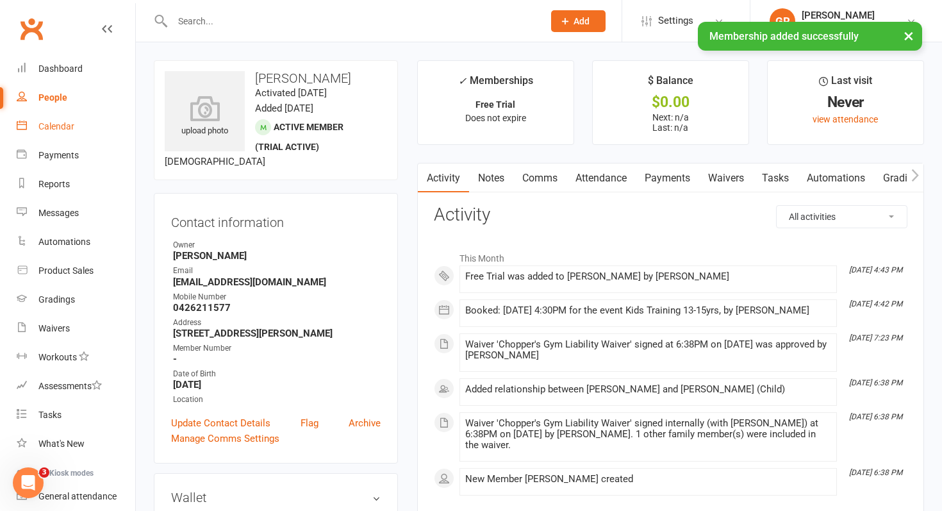
click at [76, 138] on link "Calendar" at bounding box center [76, 126] width 119 height 29
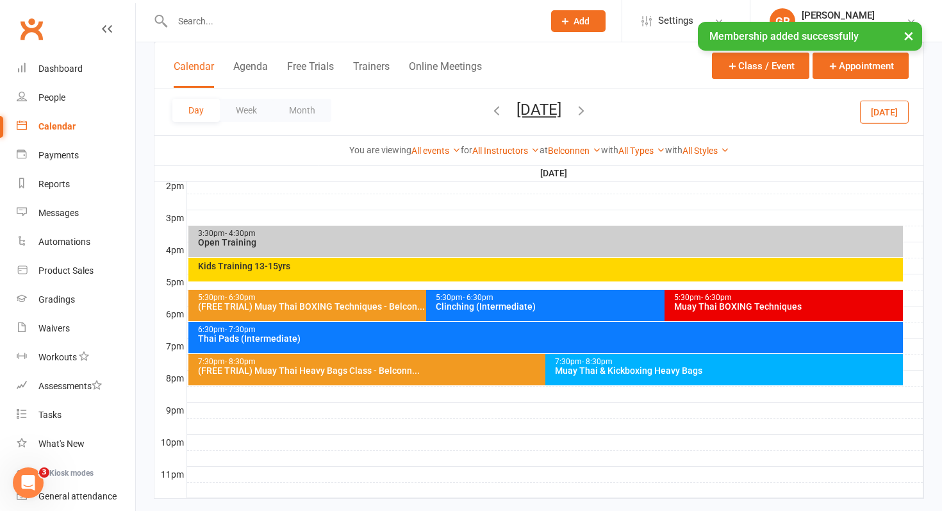
scroll to position [556, 0]
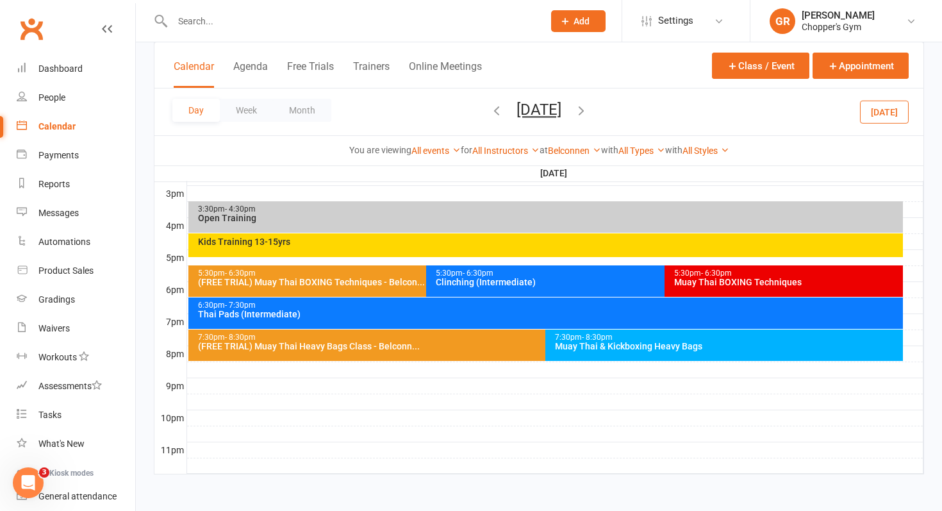
click at [488, 233] on div "Kids Training 13-15yrs" at bounding box center [545, 245] width 715 height 24
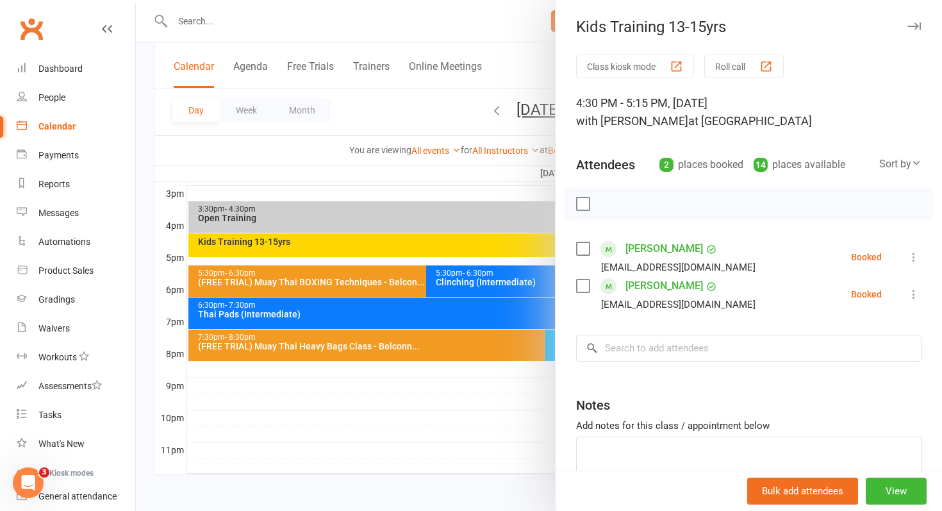
click at [453, 183] on div at bounding box center [539, 255] width 806 height 511
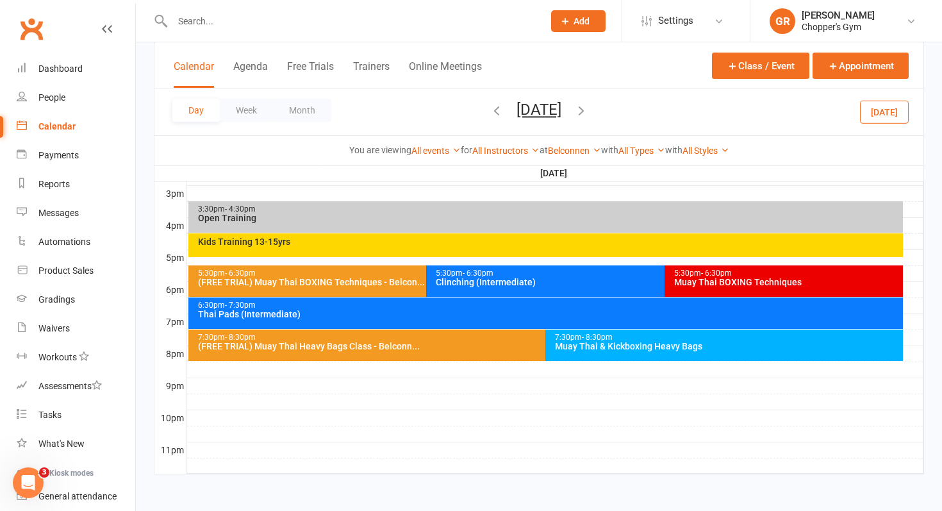
click at [490, 108] on icon "button" at bounding box center [497, 110] width 14 height 14
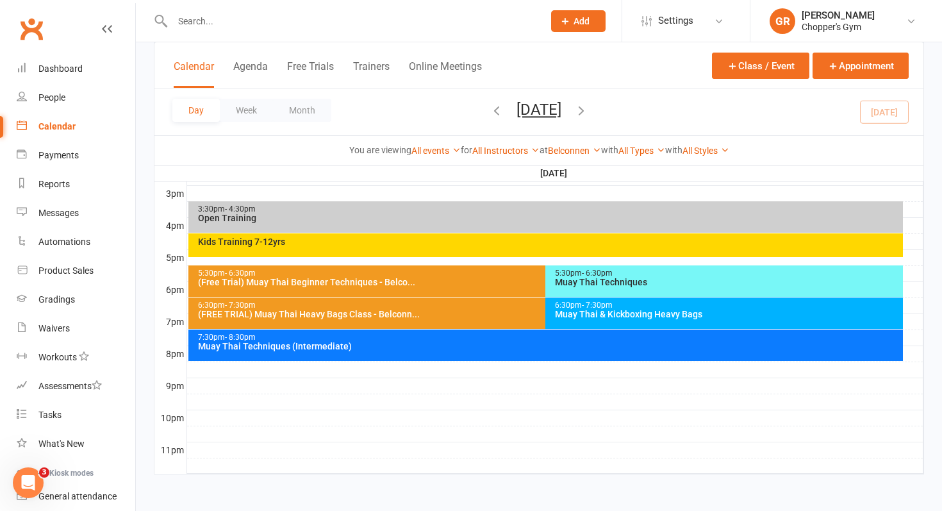
click at [374, 249] on div "Kids Training 7-12yrs" at bounding box center [545, 245] width 715 height 24
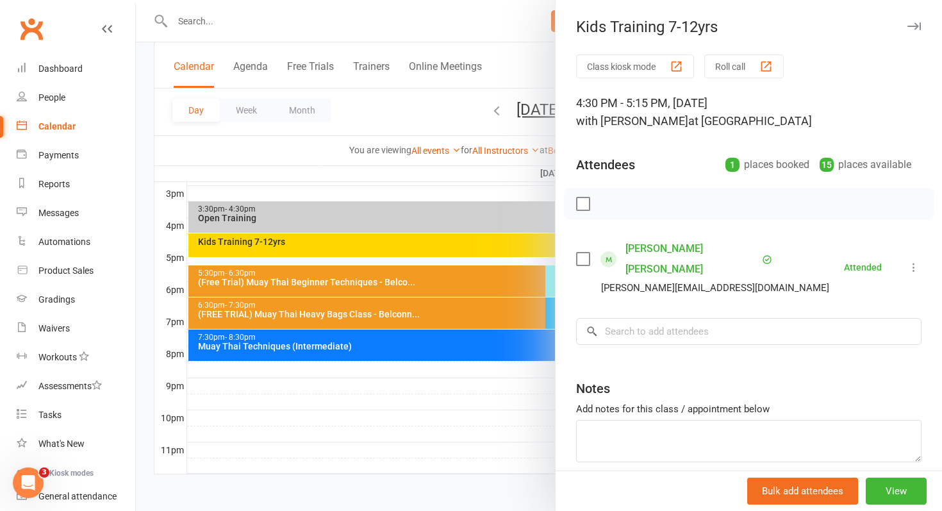
click at [477, 416] on div at bounding box center [539, 255] width 806 height 511
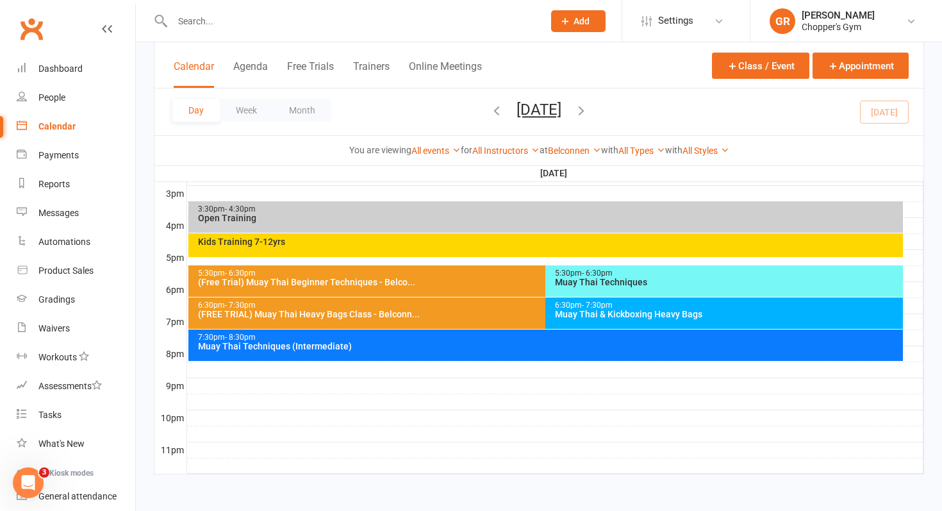
click at [407, 284] on div "(Free Trial) Muay Thai Beginner Techniques - Belco..." at bounding box center [542, 282] width 691 height 9
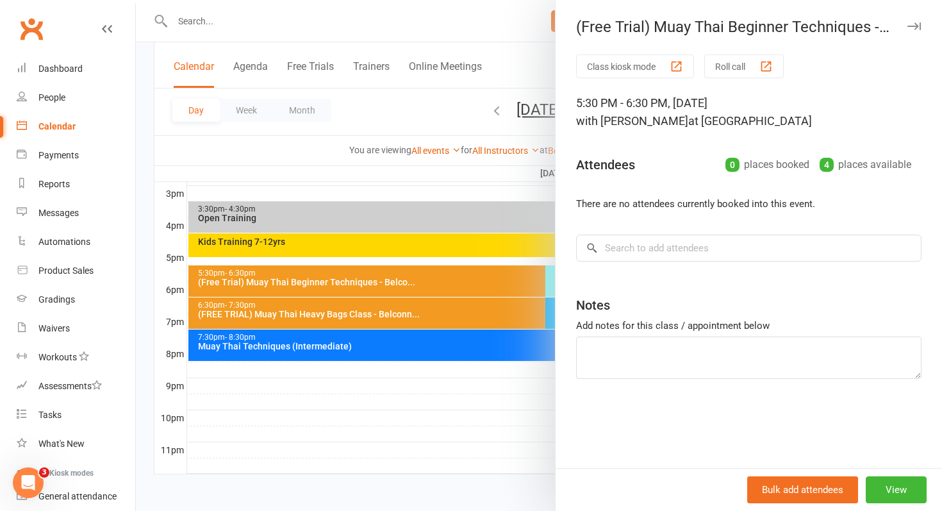
click at [397, 297] on div at bounding box center [539, 255] width 806 height 511
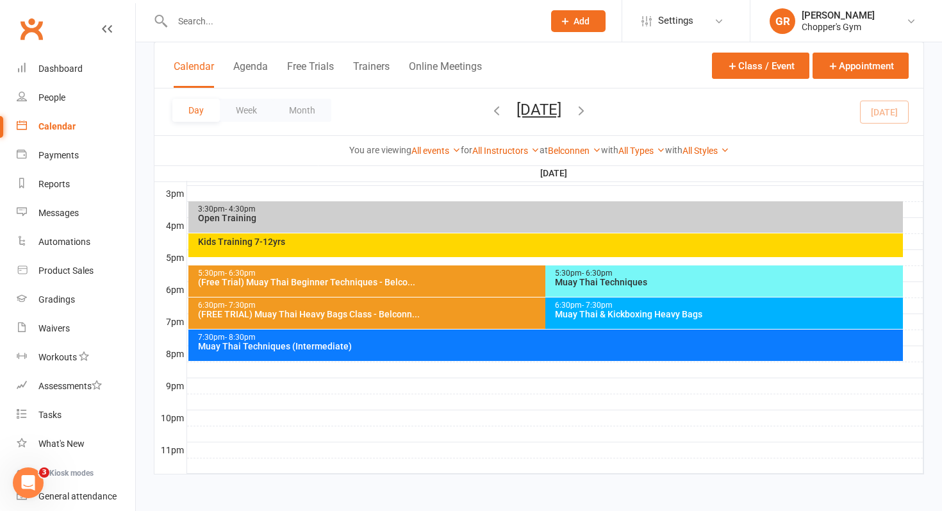
click at [390, 310] on div "(FREE TRIAL) Muay Thai Heavy Bags Class - Belconn..." at bounding box center [542, 314] width 691 height 9
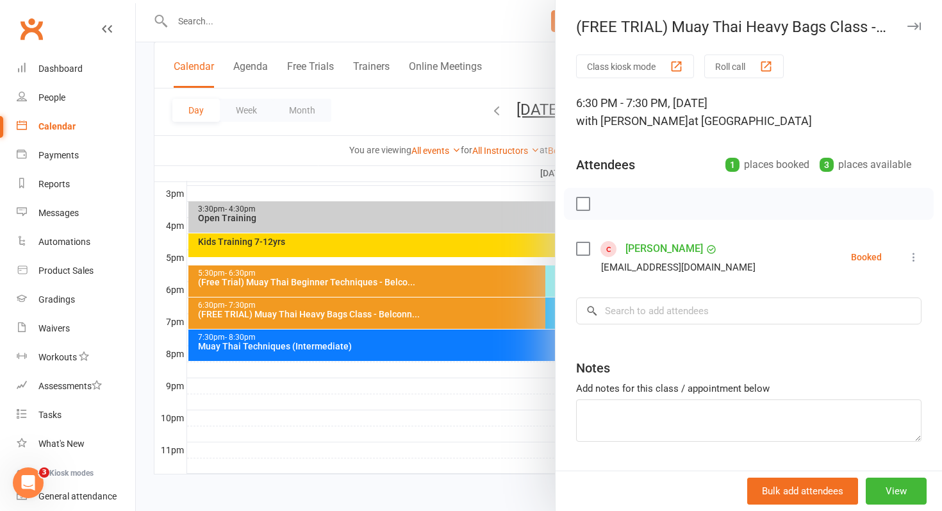
click at [390, 310] on div at bounding box center [539, 255] width 806 height 511
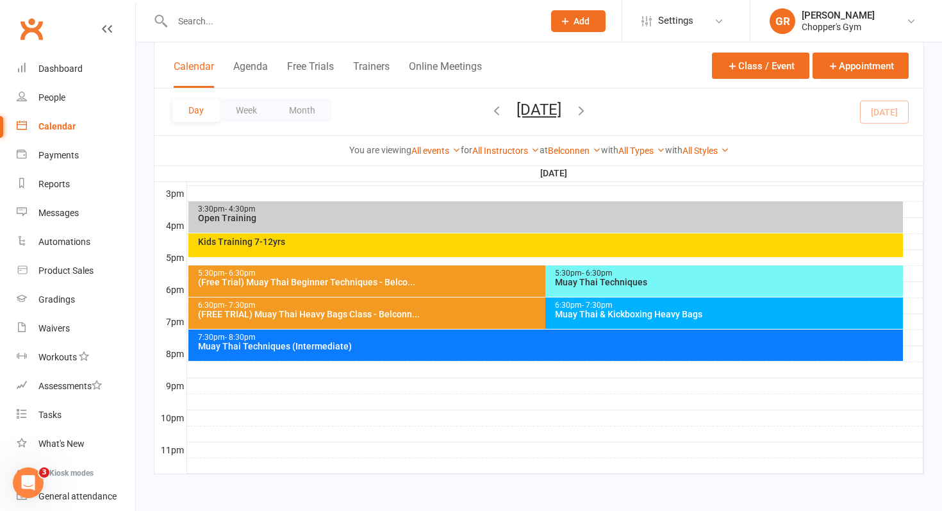
click at [603, 278] on div "Muay Thai Techniques" at bounding box center [727, 282] width 346 height 9
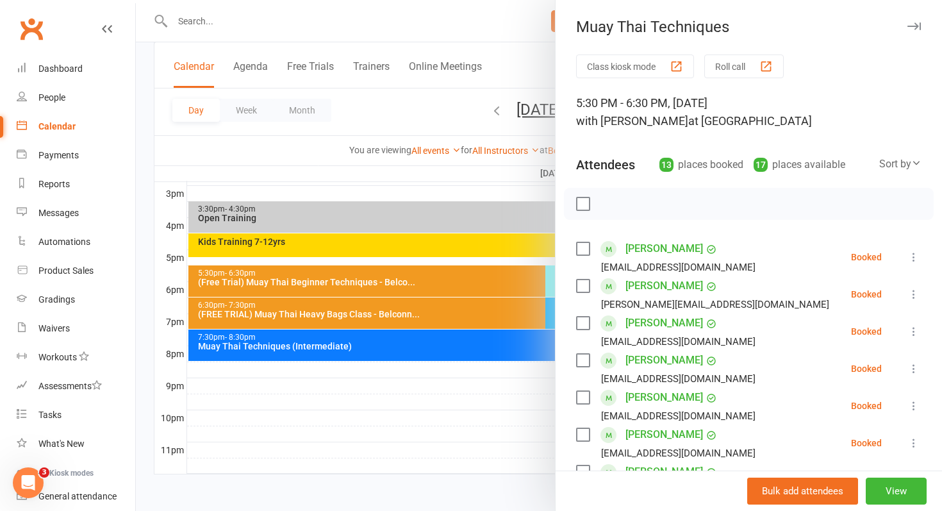
click at [911, 160] on icon at bounding box center [916, 163] width 10 height 10
click at [861, 219] on link "First name" at bounding box center [857, 217] width 127 height 26
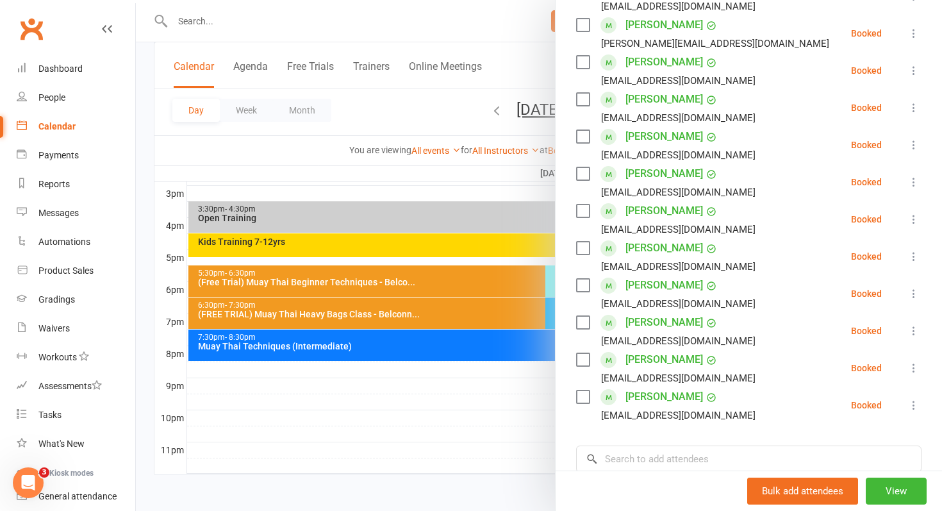
scroll to position [296, 0]
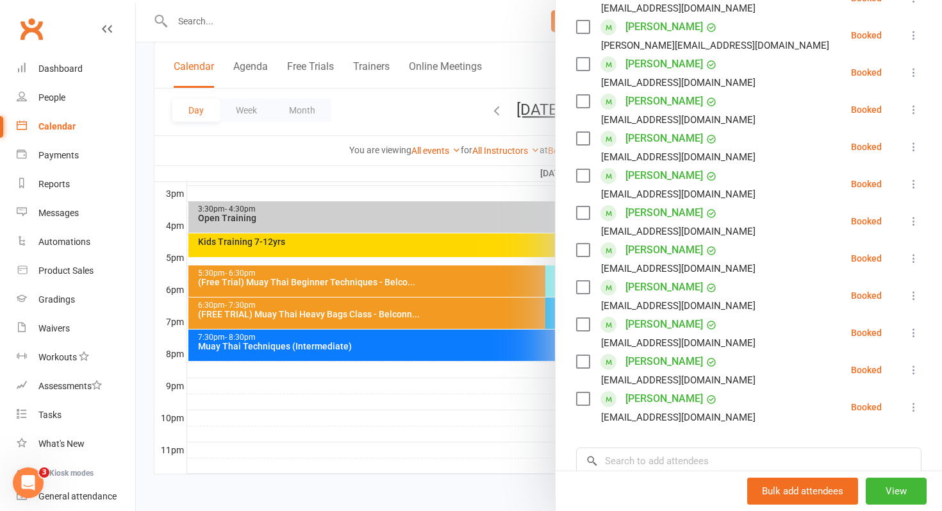
click at [416, 405] on div at bounding box center [539, 255] width 806 height 511
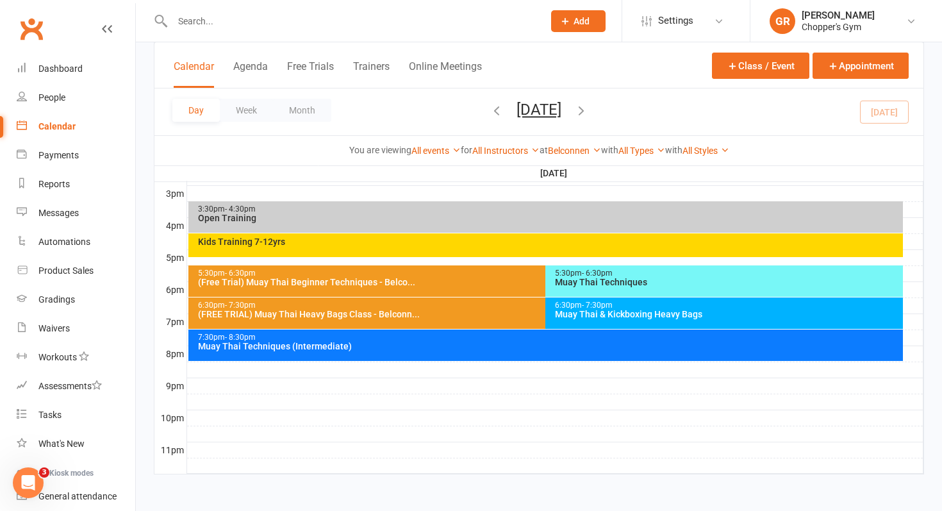
click at [572, 322] on div "6:30pm - 7:30pm Muay Thai & Kickboxing Heavy Bags" at bounding box center [724, 312] width 358 height 31
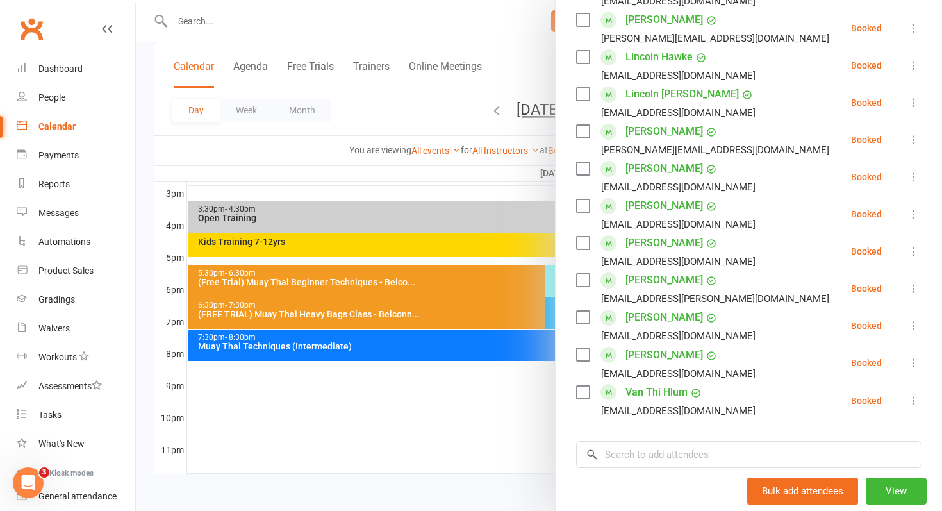
scroll to position [454, 0]
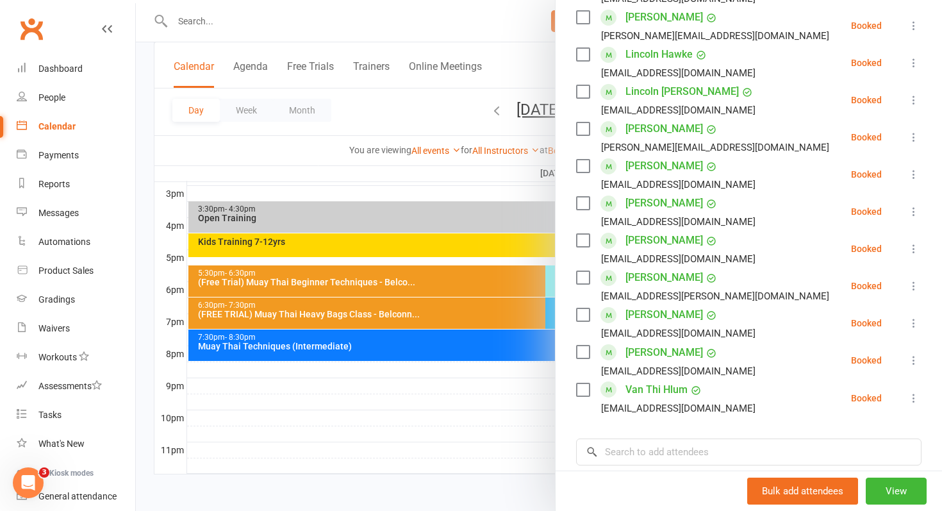
click at [499, 401] on div at bounding box center [539, 255] width 806 height 511
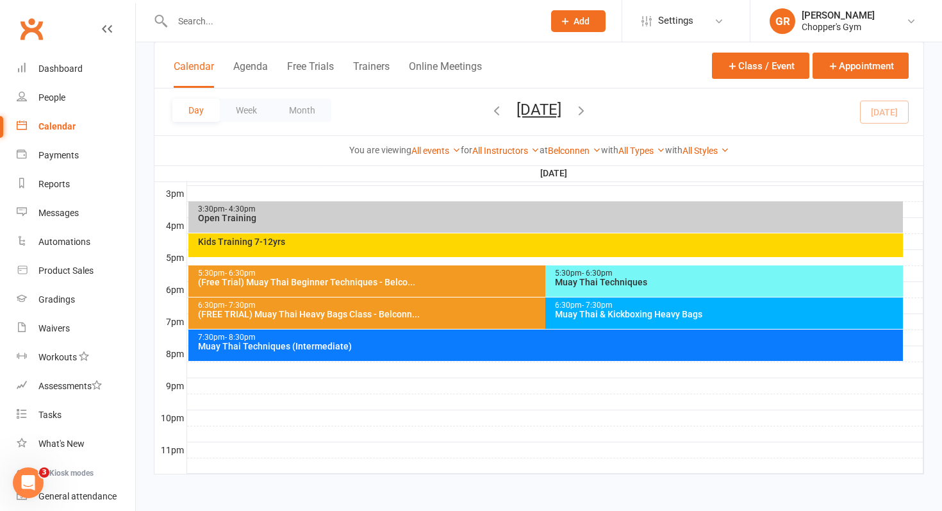
click at [532, 356] on div "7:30pm - 8:30pm Muay Thai Techniques (Intermediate)" at bounding box center [545, 344] width 715 height 31
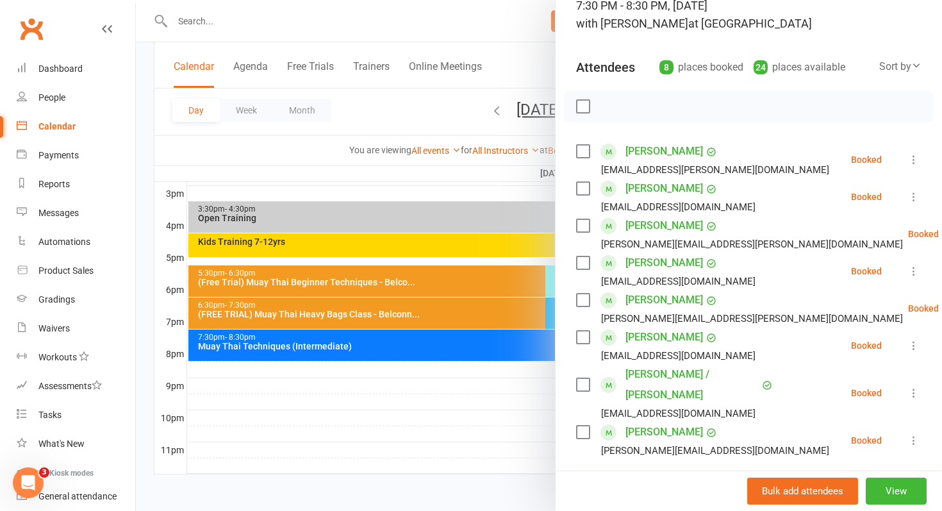
scroll to position [101, 0]
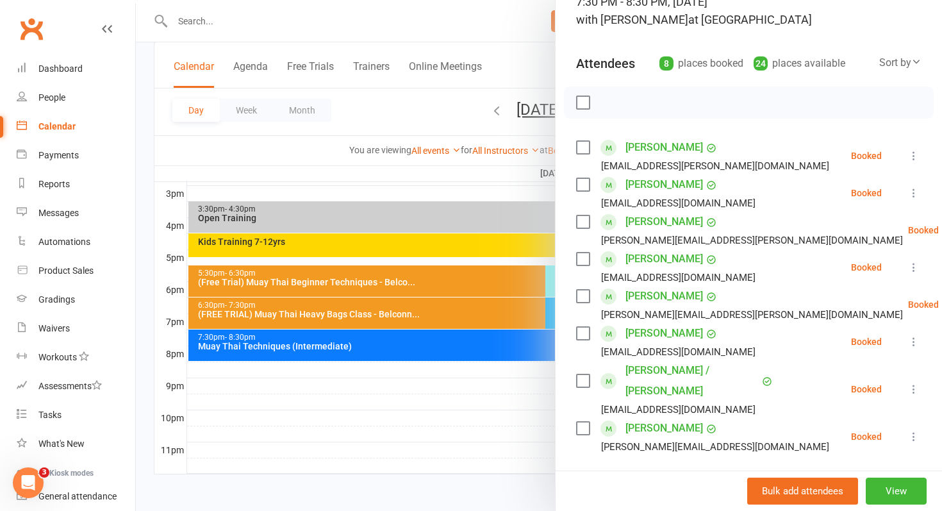
click at [648, 418] on link "Toby Smith" at bounding box center [665, 428] width 78 height 21
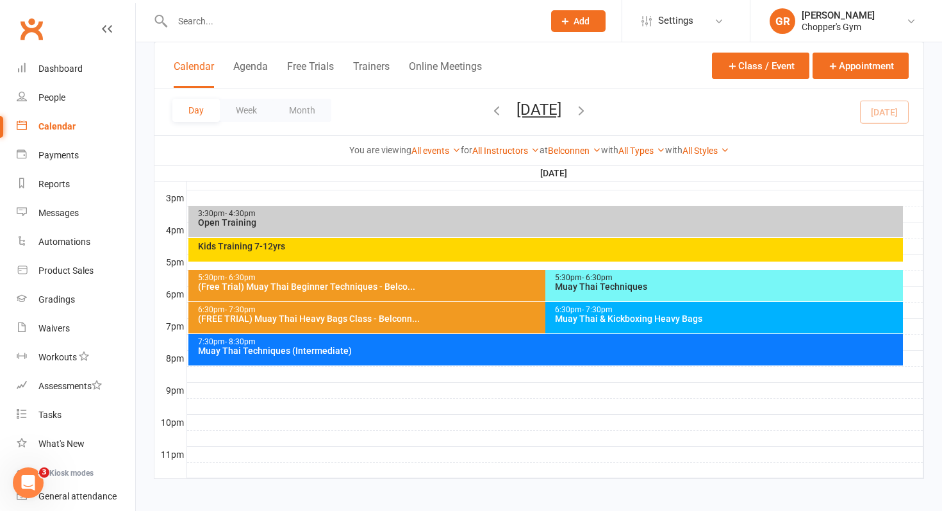
scroll to position [556, 0]
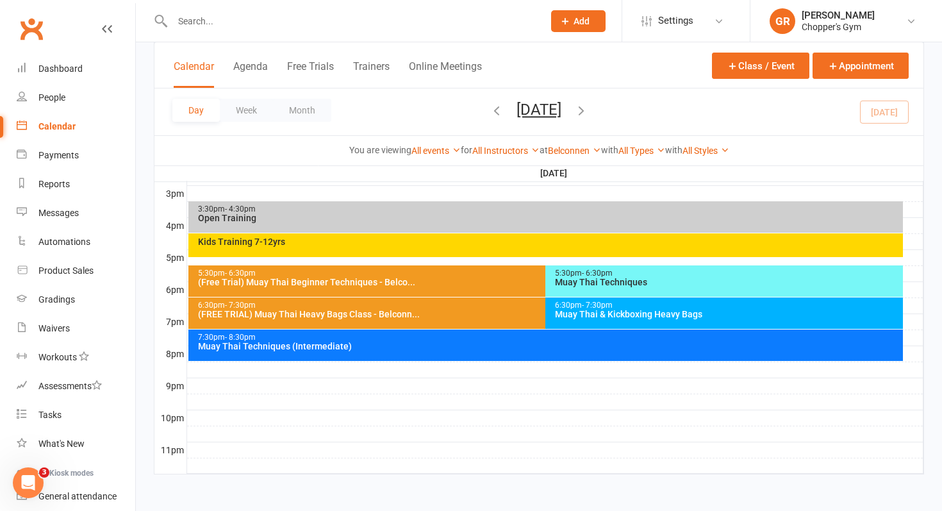
click at [633, 356] on div "7:30pm - 8:30pm Muay Thai Techniques (Intermediate)" at bounding box center [545, 344] width 715 height 31
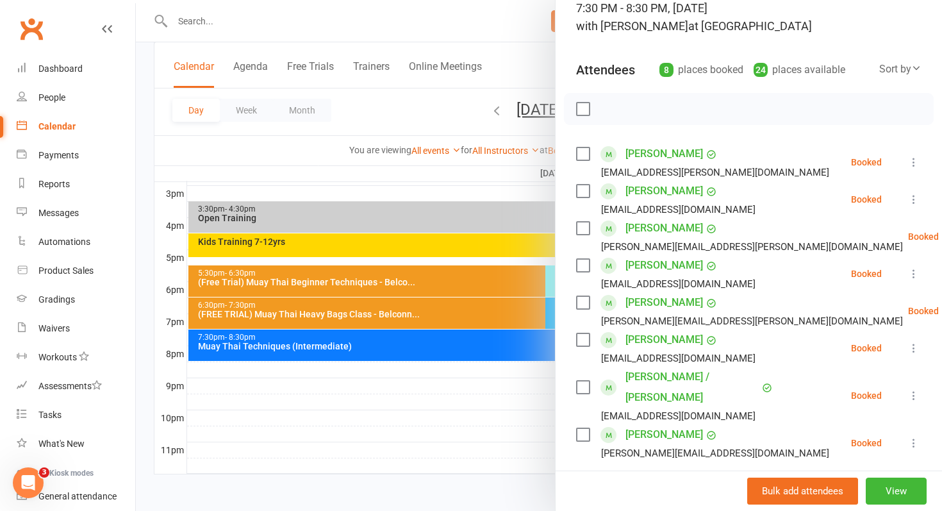
scroll to position [97, 0]
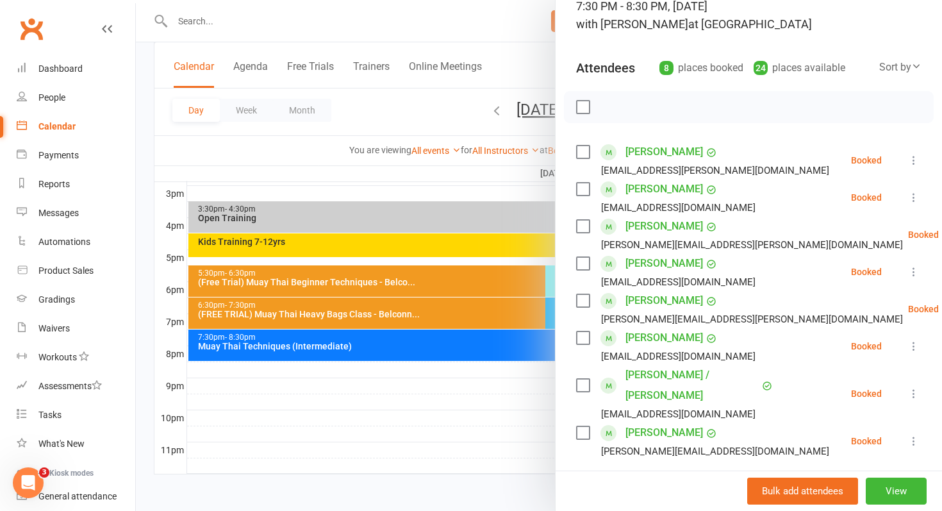
click at [481, 432] on div at bounding box center [539, 255] width 806 height 511
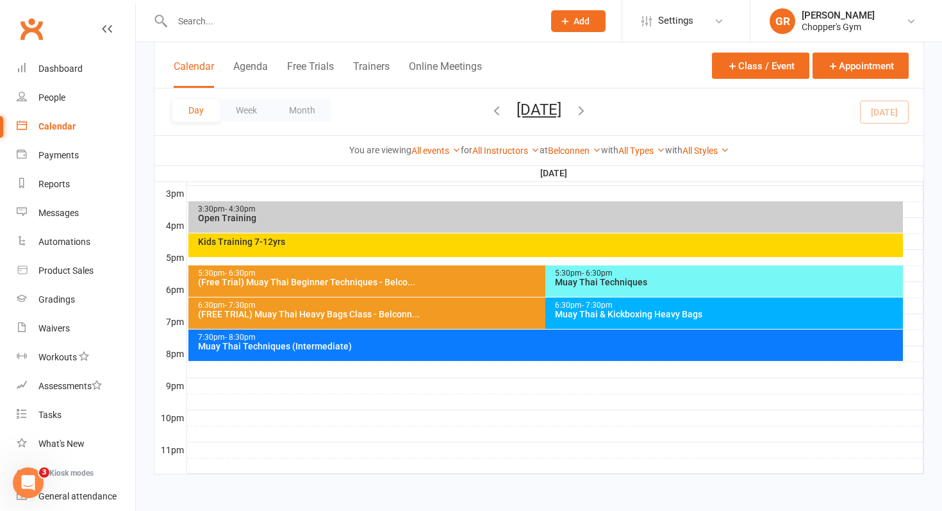
click at [477, 245] on div "Kids Training 7-12yrs" at bounding box center [549, 241] width 704 height 9
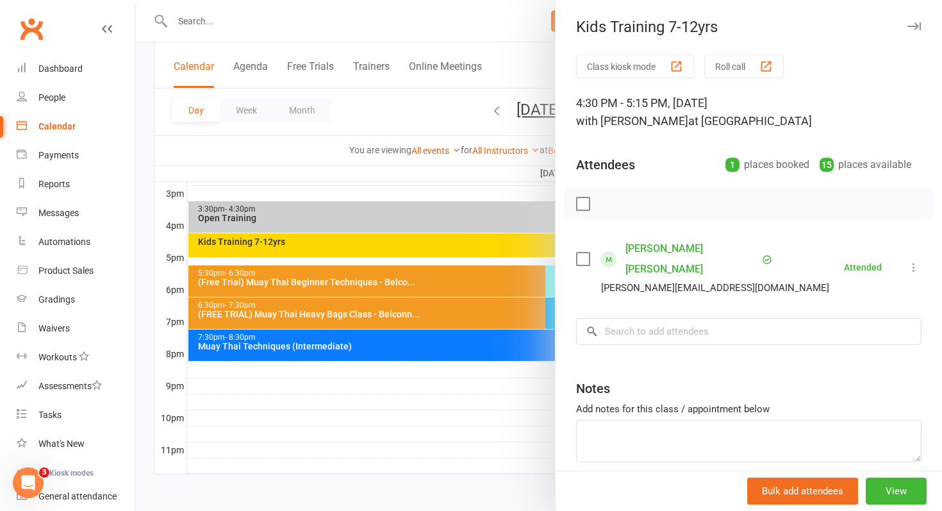
drag, startPoint x: 477, startPoint y: 245, endPoint x: 567, endPoint y: 15, distance: 246.4
click at [567, 0] on div "Kids Training 7-12yrs Class kiosk mode Roll call 4:30 PM - 5:15 PM, Tuesday, Au…" at bounding box center [539, 0] width 806 height 0
click at [68, 270] on div "Product Sales" at bounding box center [65, 270] width 55 height 10
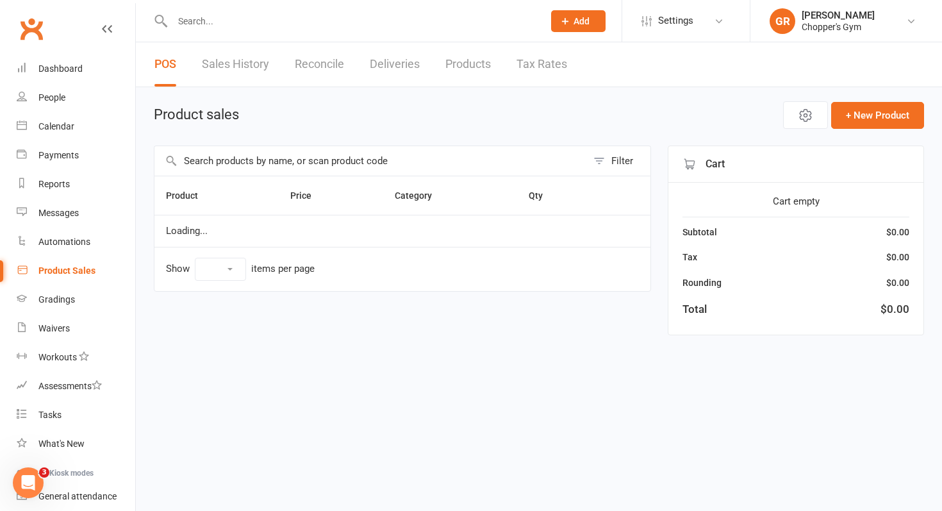
select select "100"
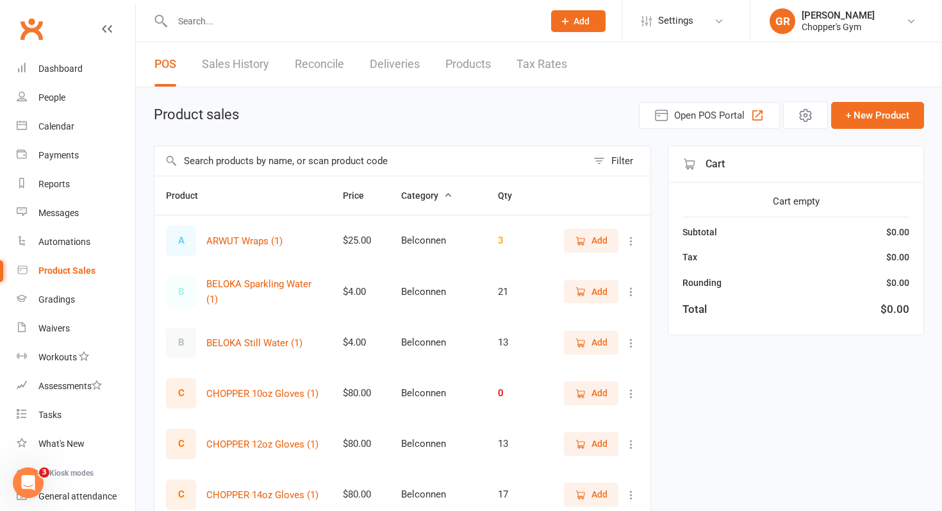
click at [249, 165] on input "text" at bounding box center [370, 160] width 433 height 29
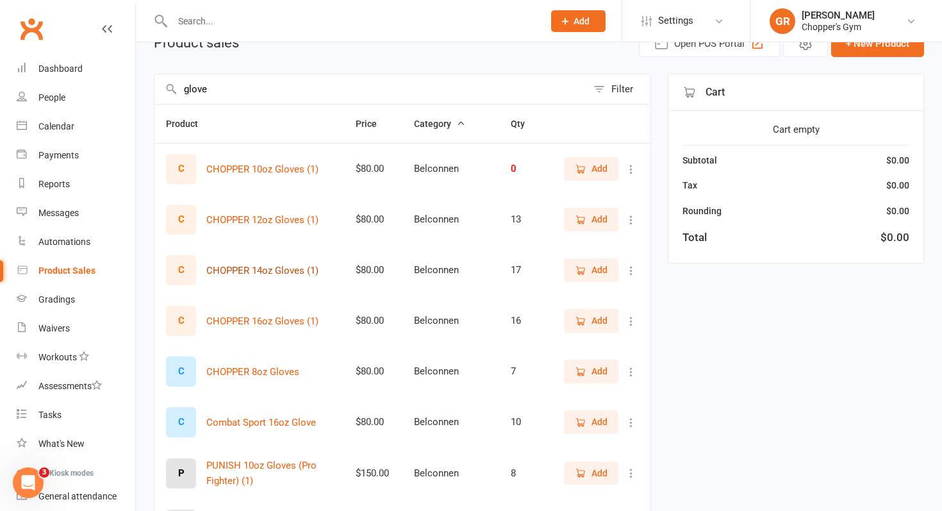
scroll to position [72, 0]
type input "glove"
click at [584, 369] on icon "button" at bounding box center [581, 371] width 12 height 12
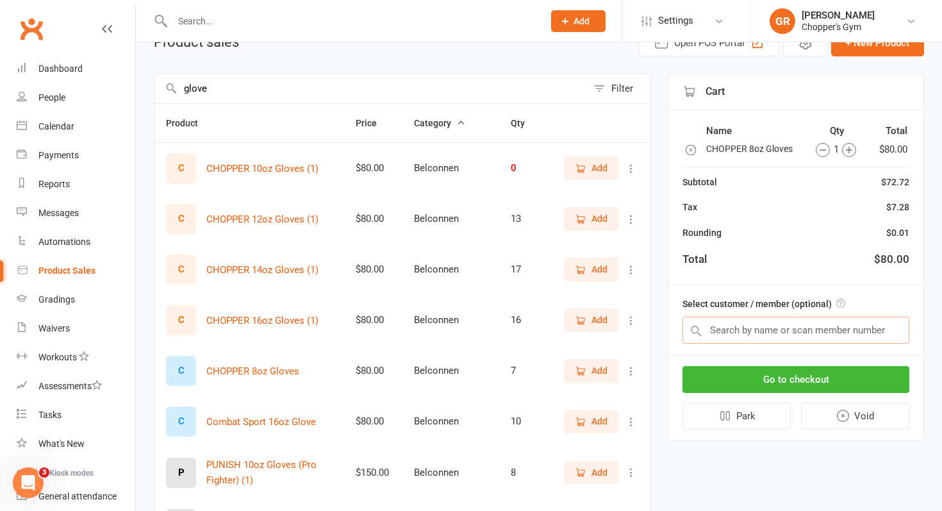
click at [765, 334] on input "text" at bounding box center [796, 330] width 227 height 27
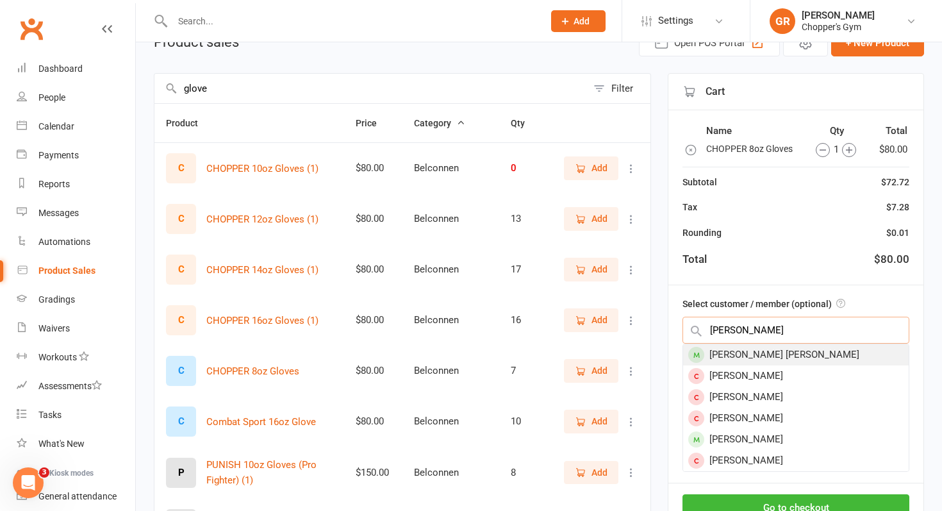
type input "max li"
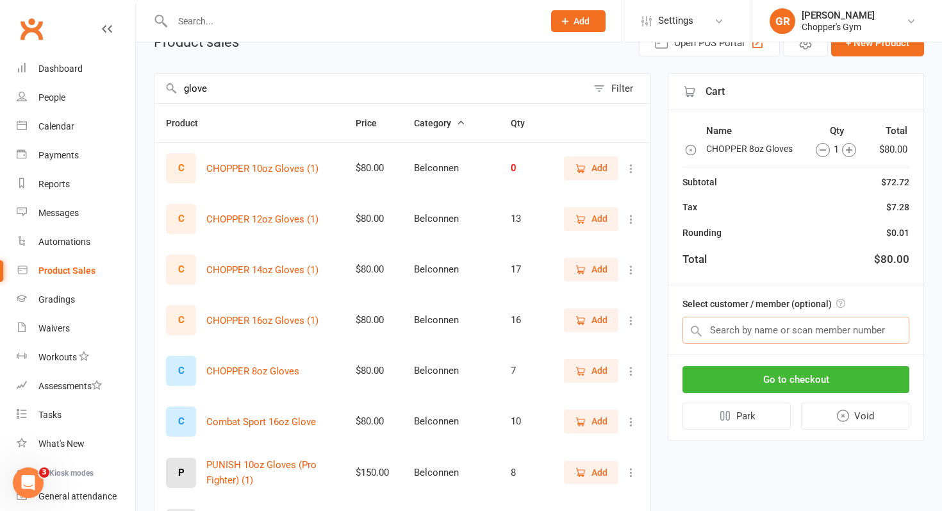
click at [831, 329] on input "text" at bounding box center [796, 330] width 227 height 27
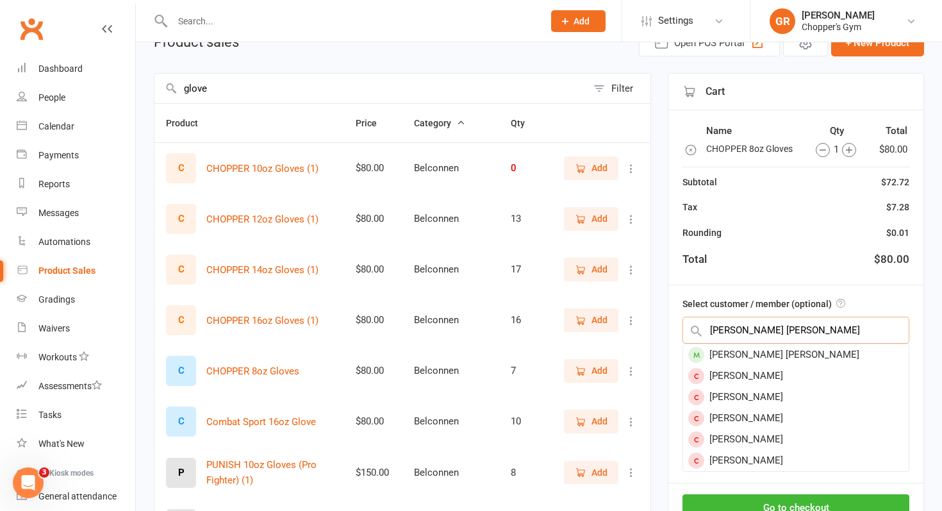
type input "max li donni lewis"
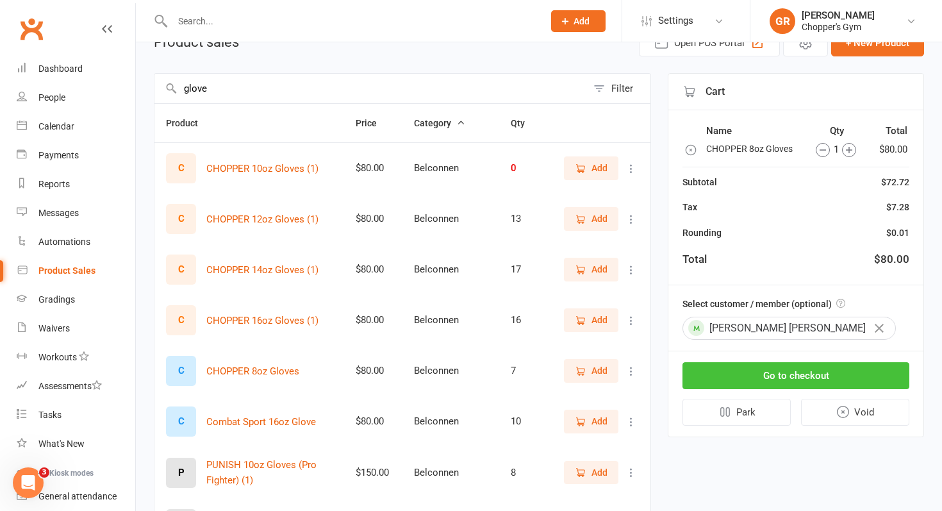
click at [859, 371] on button "Go to checkout" at bounding box center [796, 375] width 227 height 27
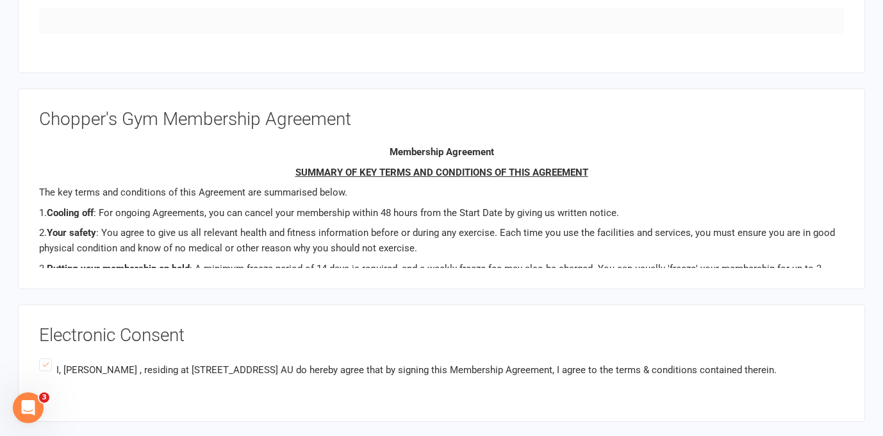
scroll to position [1246, 0]
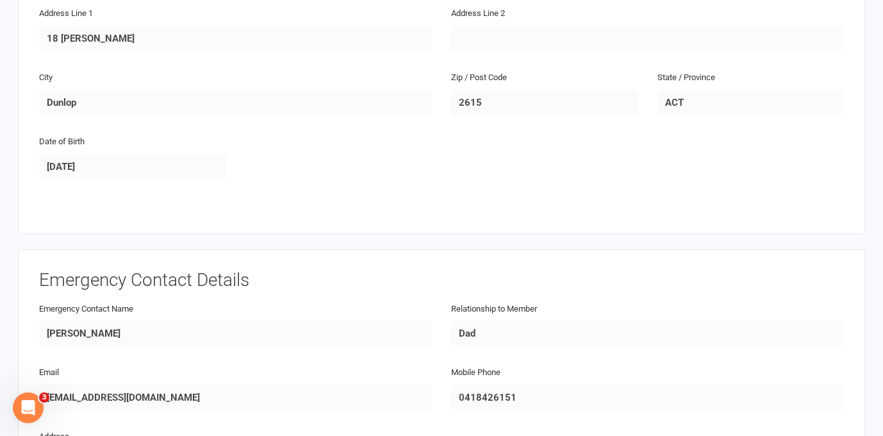
scroll to position [818, 0]
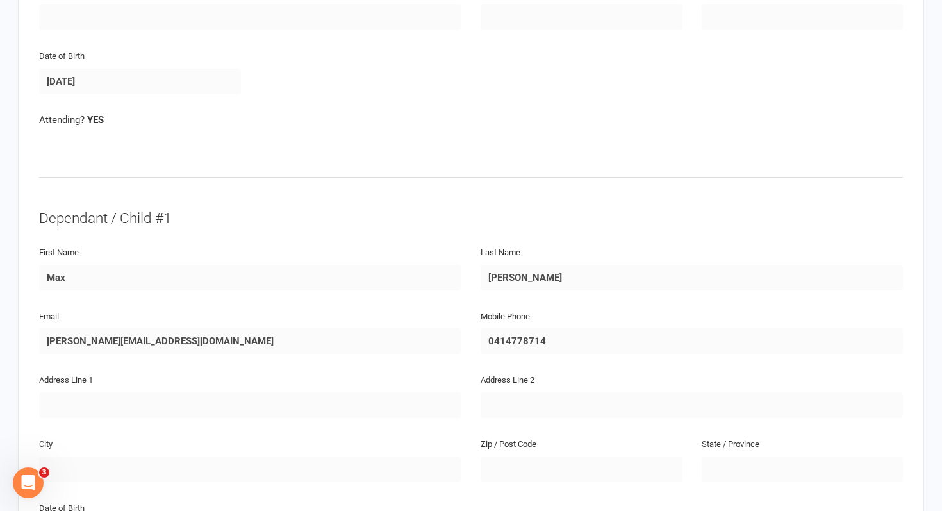
scroll to position [454, 0]
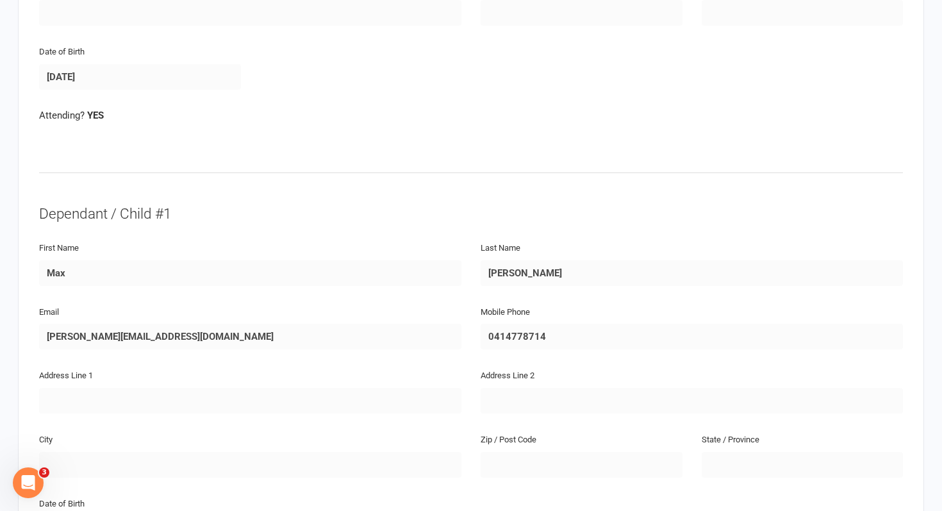
click at [275, 270] on div "First Name Max Last Name Li donni - Lewis" at bounding box center [470, 272] width 883 height 64
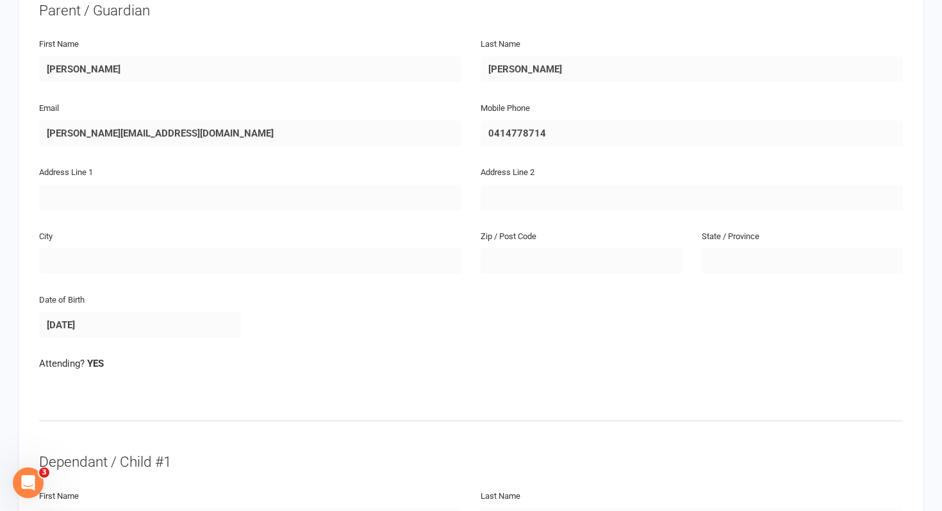
scroll to position [0, 0]
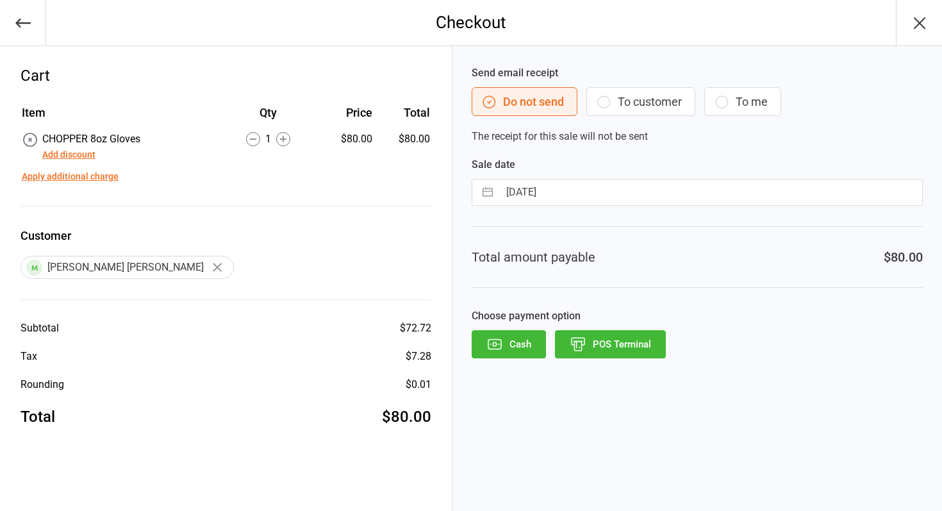
click at [599, 346] on button "POS Terminal" at bounding box center [610, 344] width 111 height 28
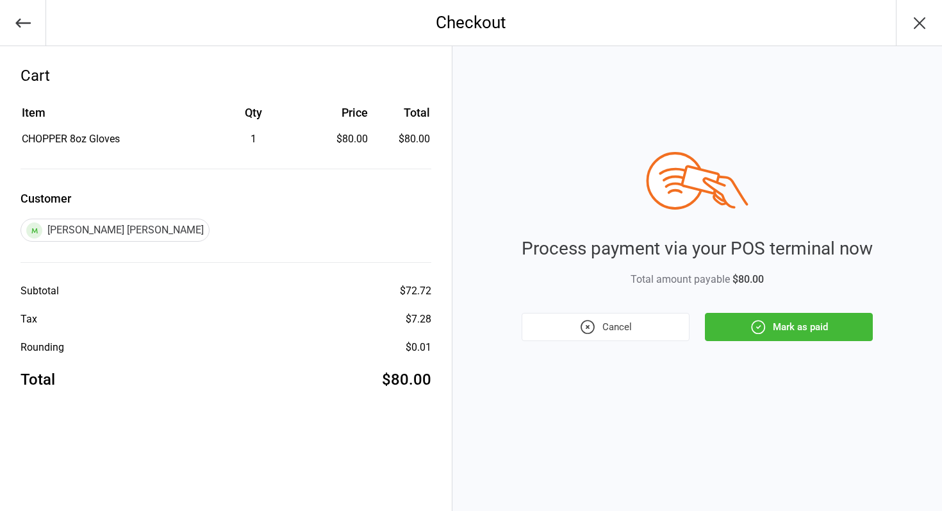
click at [749, 319] on button "Mark as paid" at bounding box center [789, 327] width 168 height 28
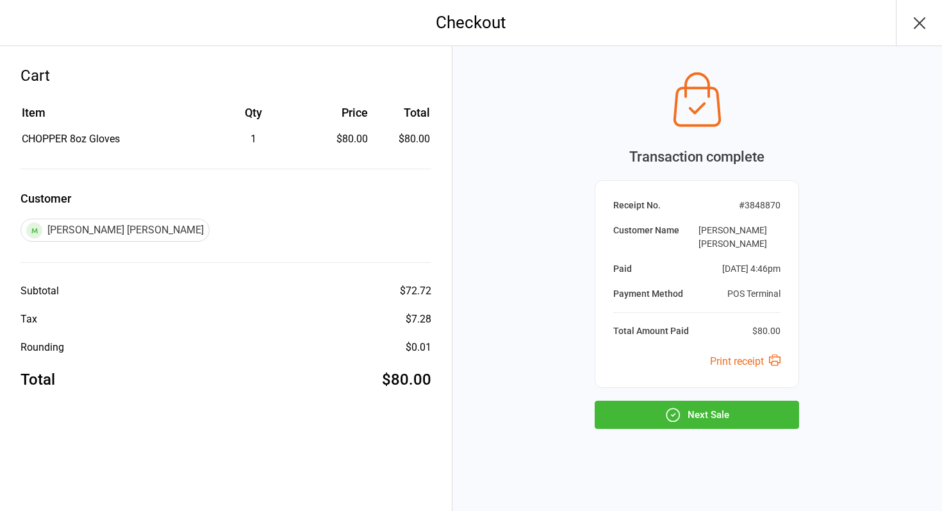
click at [649, 414] on button "Next Sale" at bounding box center [697, 415] width 204 height 28
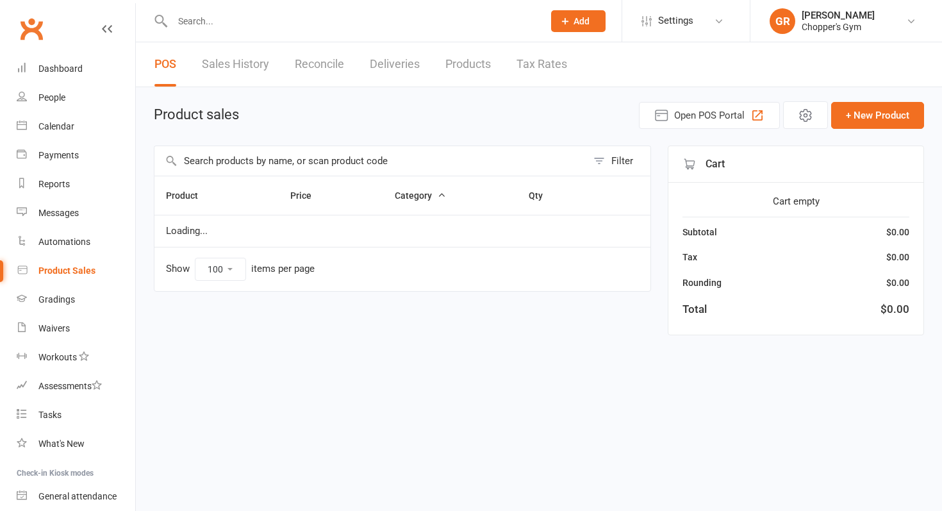
select select "100"
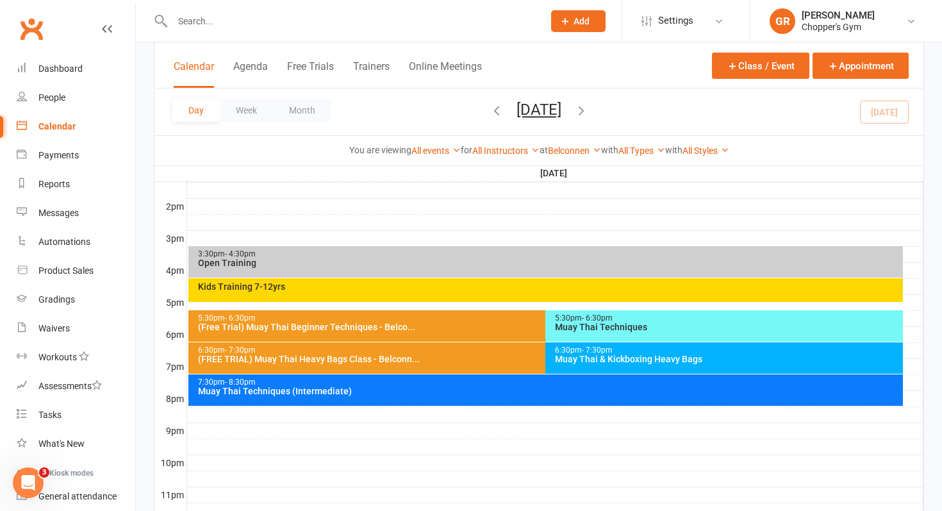
scroll to position [511, 0]
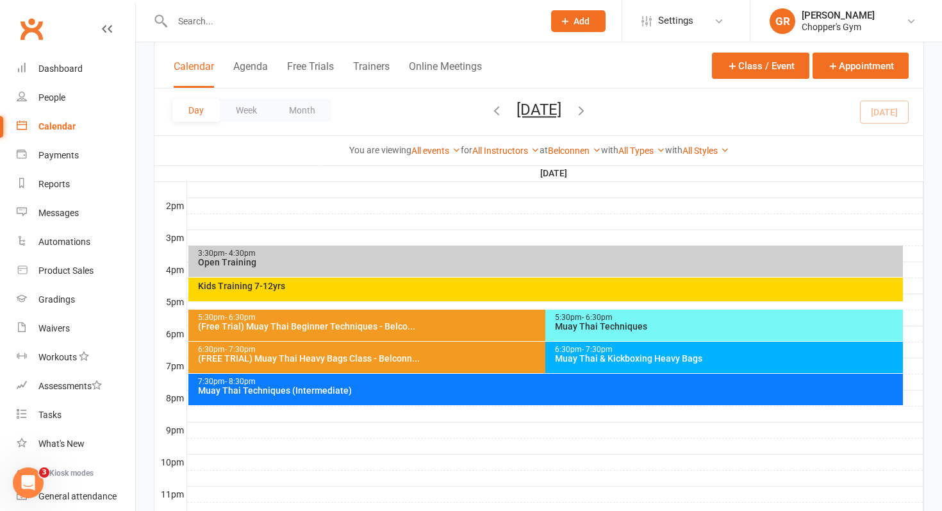
click at [595, 363] on div "6:30pm - 7:30pm Muay Thai & Kickboxing Heavy Bags" at bounding box center [724, 357] width 358 height 31
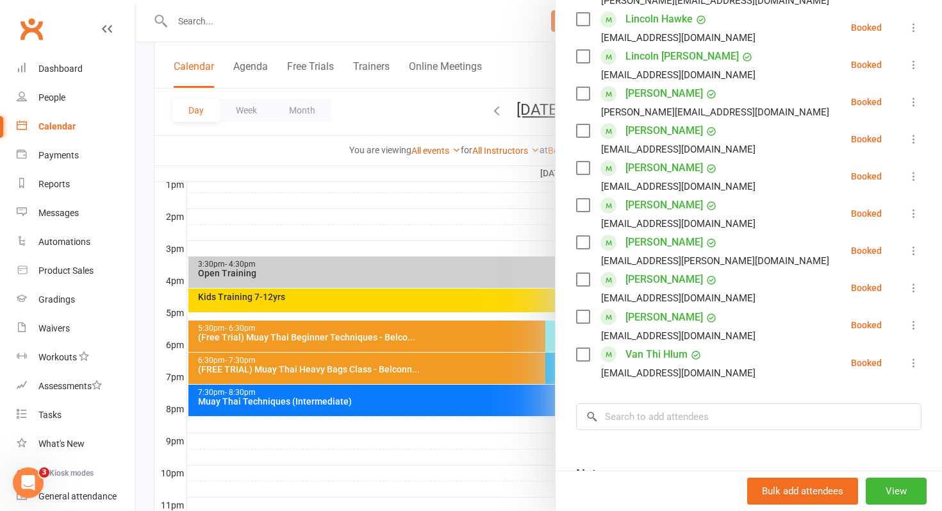
scroll to position [499, 0]
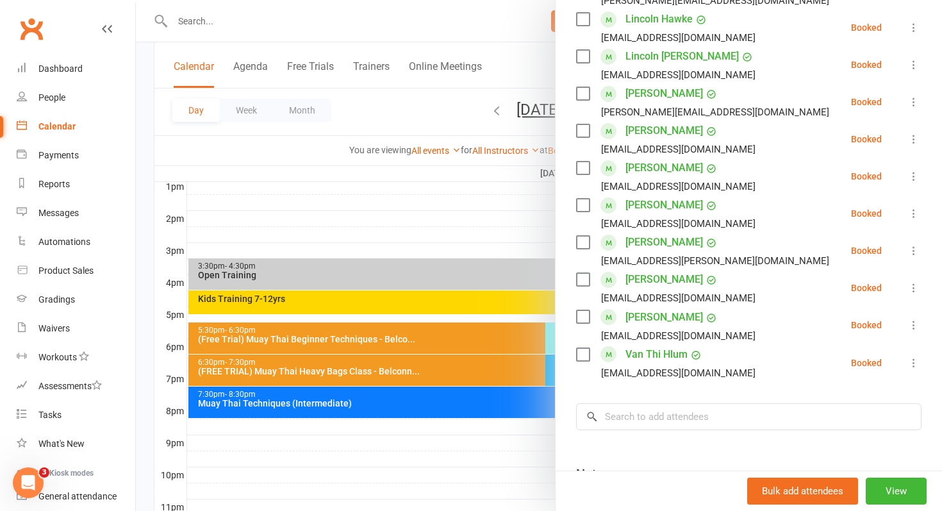
click at [502, 341] on div at bounding box center [539, 255] width 806 height 511
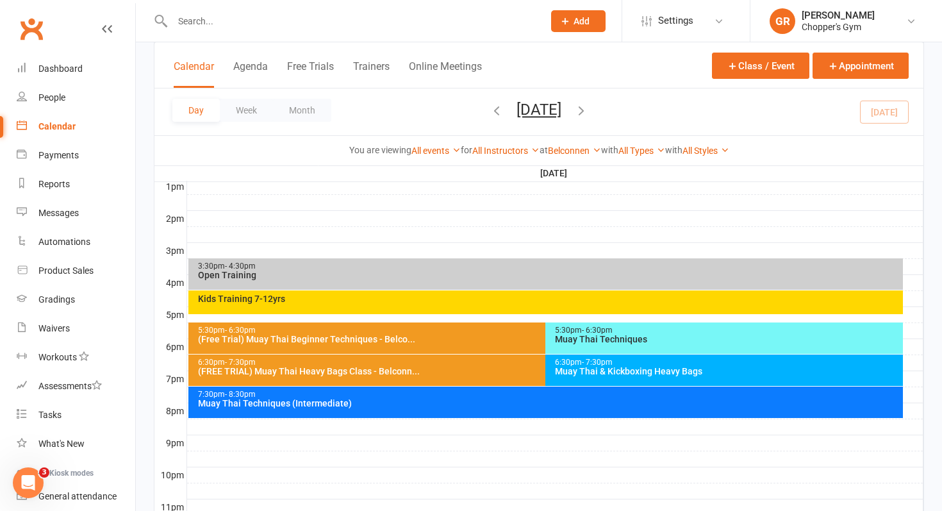
click at [563, 344] on div "Muay Thai Techniques" at bounding box center [727, 339] width 346 height 9
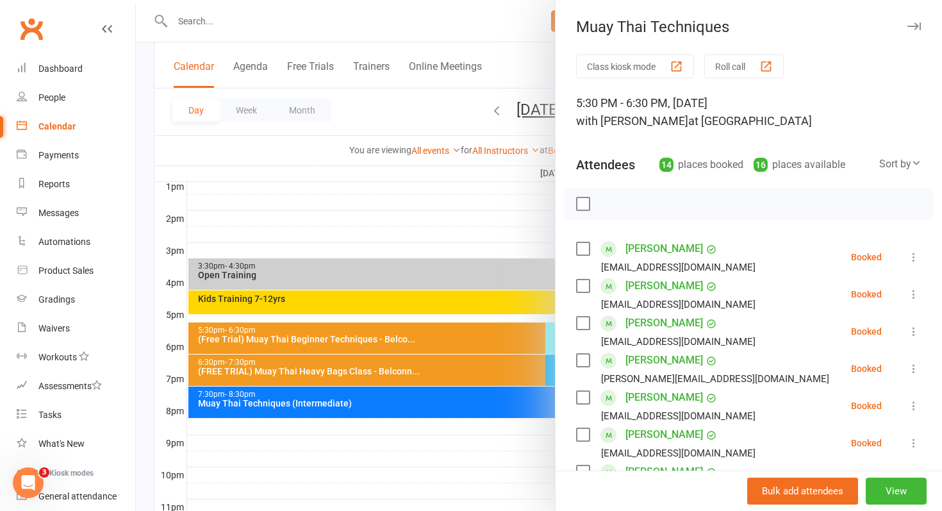
click at [536, 322] on div at bounding box center [539, 255] width 806 height 511
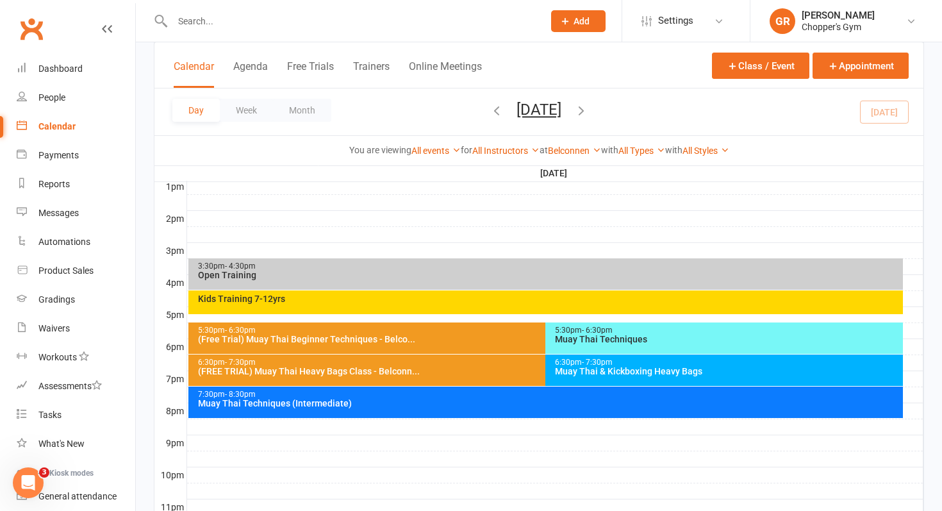
click at [555, 335] on div "Muay Thai Techniques" at bounding box center [727, 339] width 346 height 9
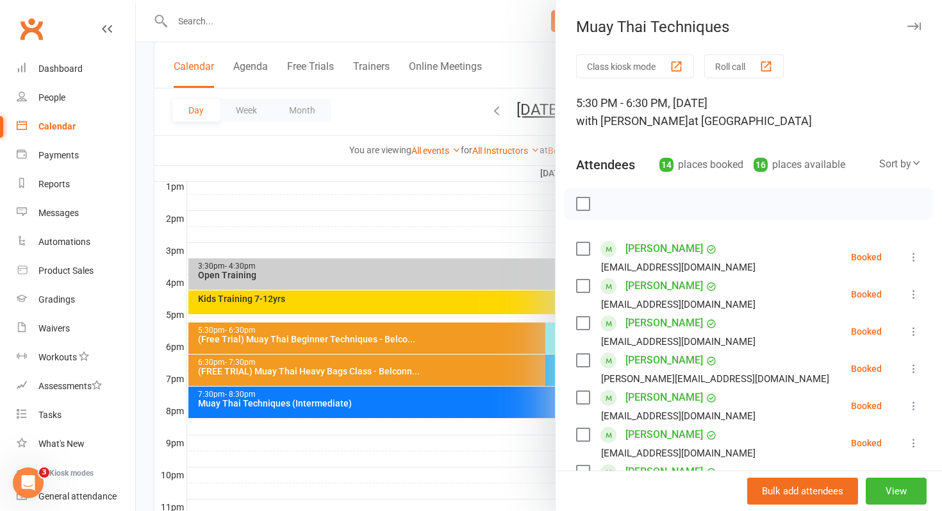
click at [915, 292] on icon at bounding box center [913, 294] width 13 height 13
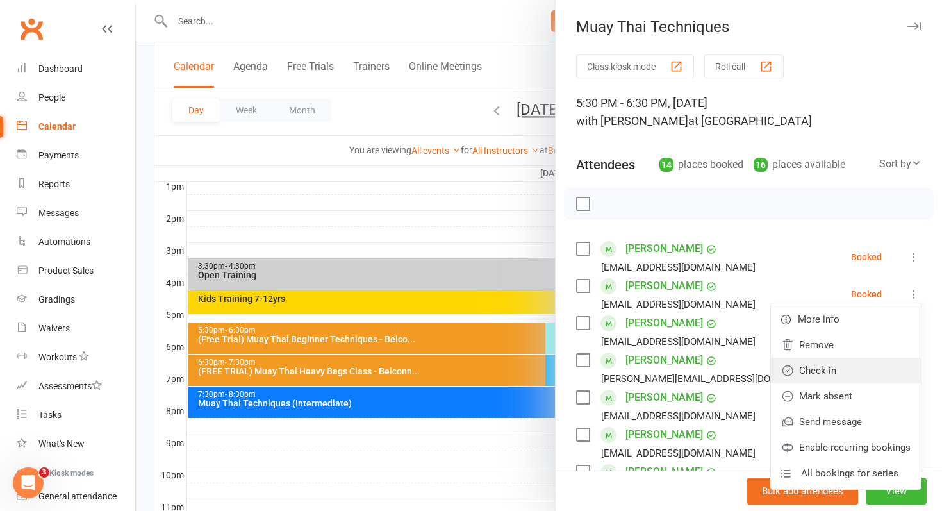
click at [864, 370] on link "Check in" at bounding box center [846, 371] width 150 height 26
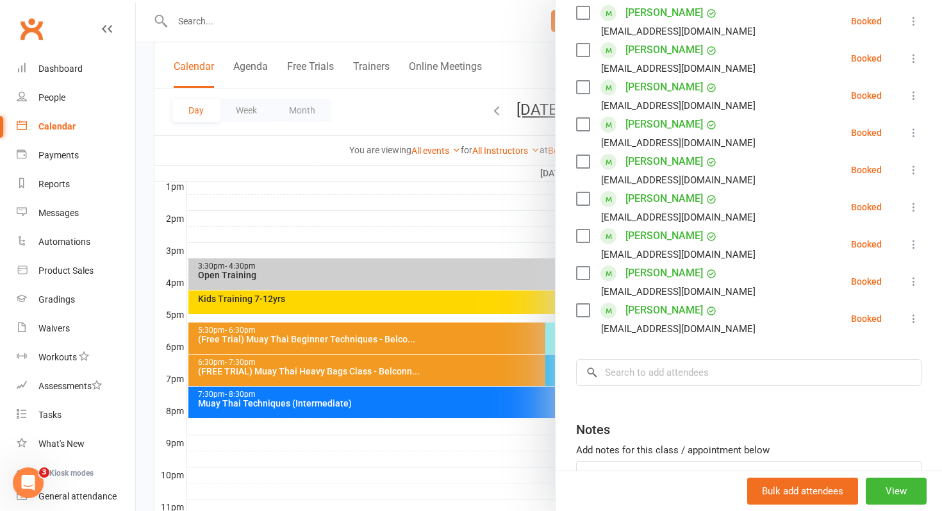
scroll to position [374, 0]
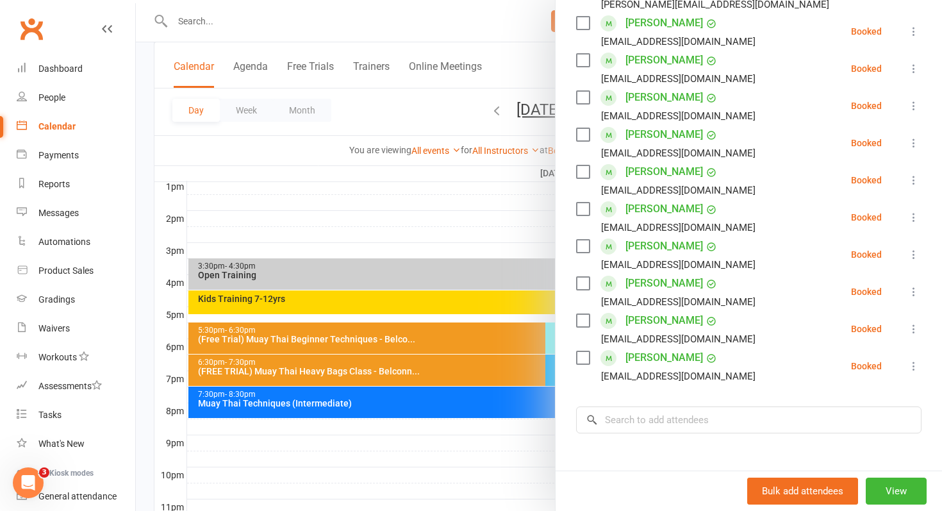
click at [914, 326] on icon at bounding box center [913, 328] width 13 height 13
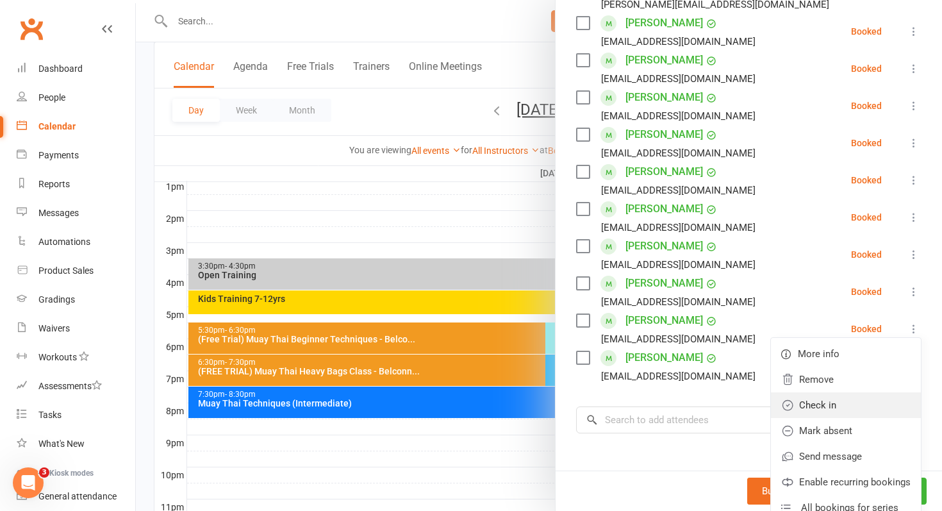
click at [861, 400] on link "Check in" at bounding box center [846, 405] width 150 height 26
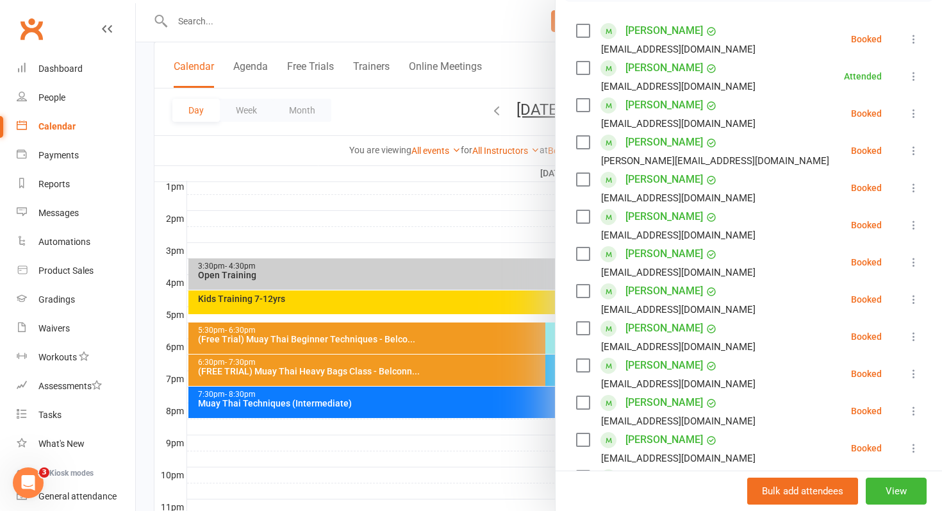
scroll to position [202, 0]
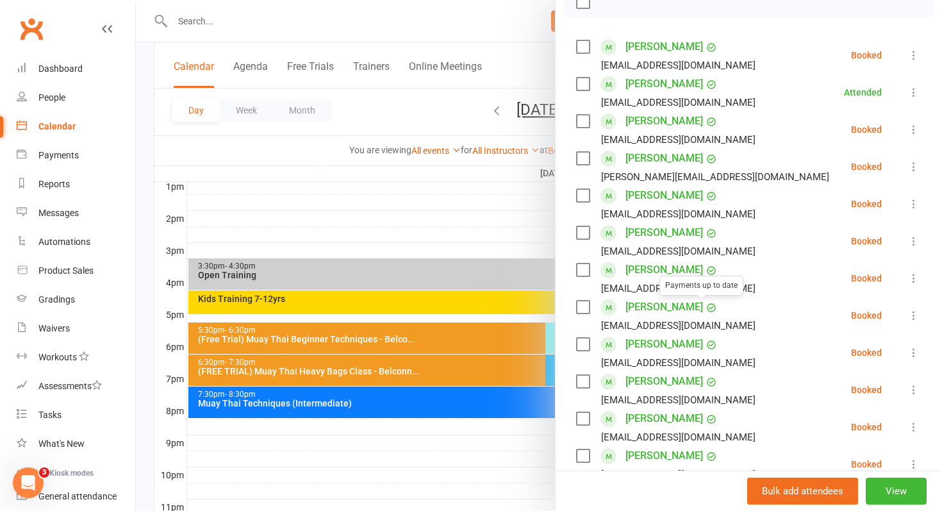
click at [665, 277] on div "Payments up to date" at bounding box center [701, 286] width 84 height 20
click at [665, 269] on link "Mackenzie Swift" at bounding box center [665, 270] width 78 height 21
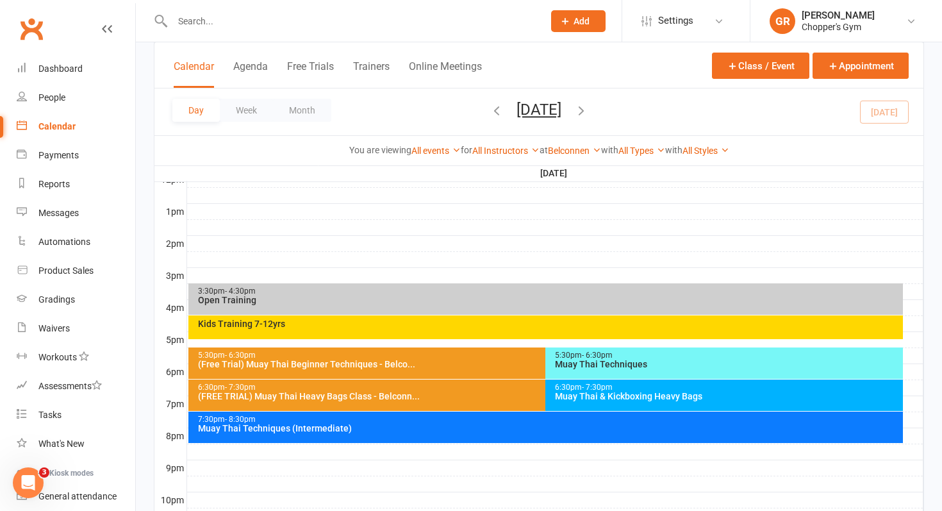
scroll to position [466, 0]
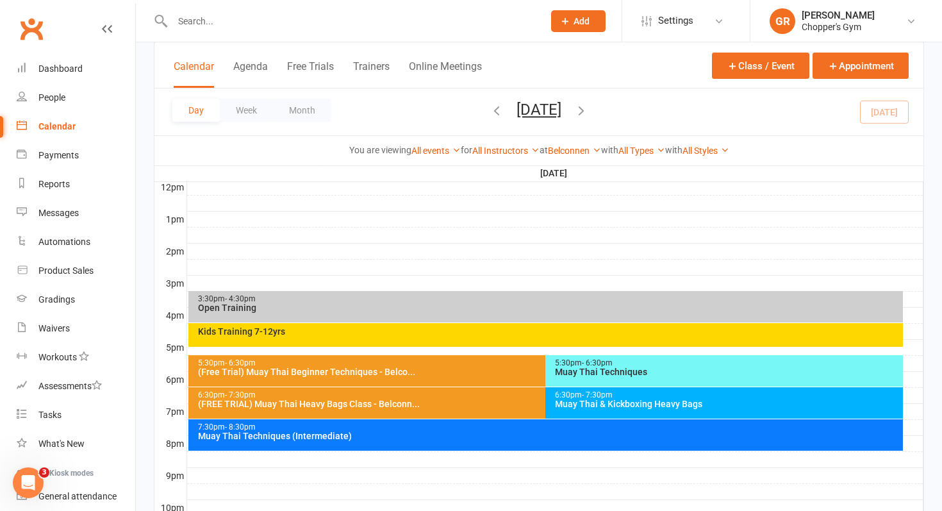
click at [731, 374] on div "Muay Thai Techniques" at bounding box center [727, 371] width 346 height 9
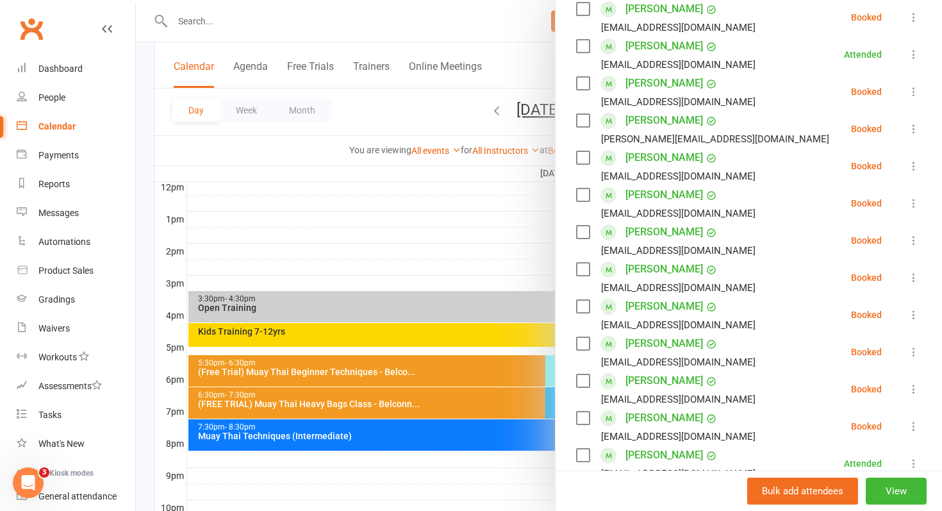
scroll to position [290, 0]
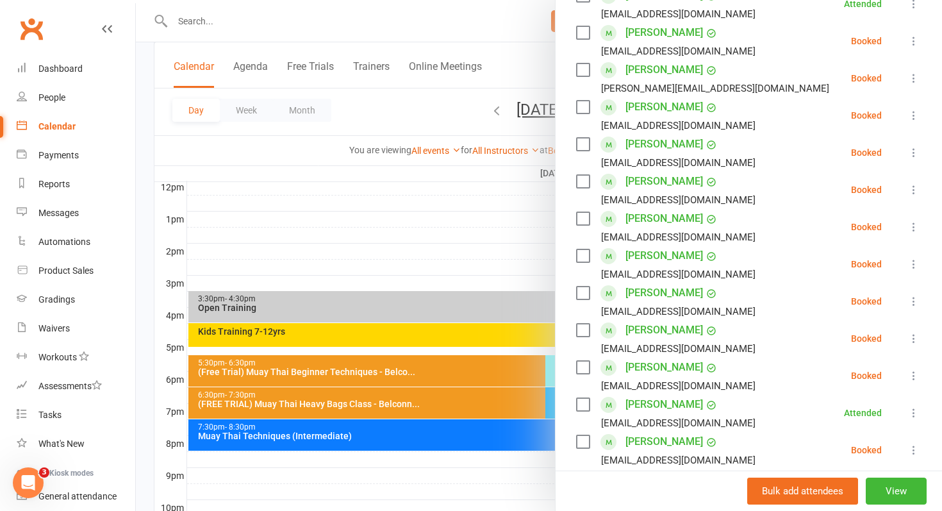
click at [911, 188] on icon at bounding box center [913, 189] width 13 height 13
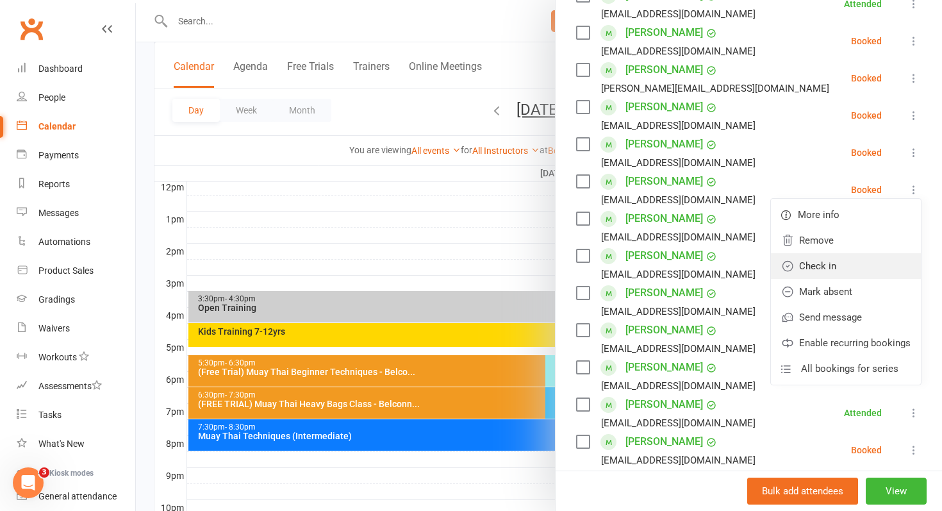
click at [864, 266] on link "Check in" at bounding box center [846, 266] width 150 height 26
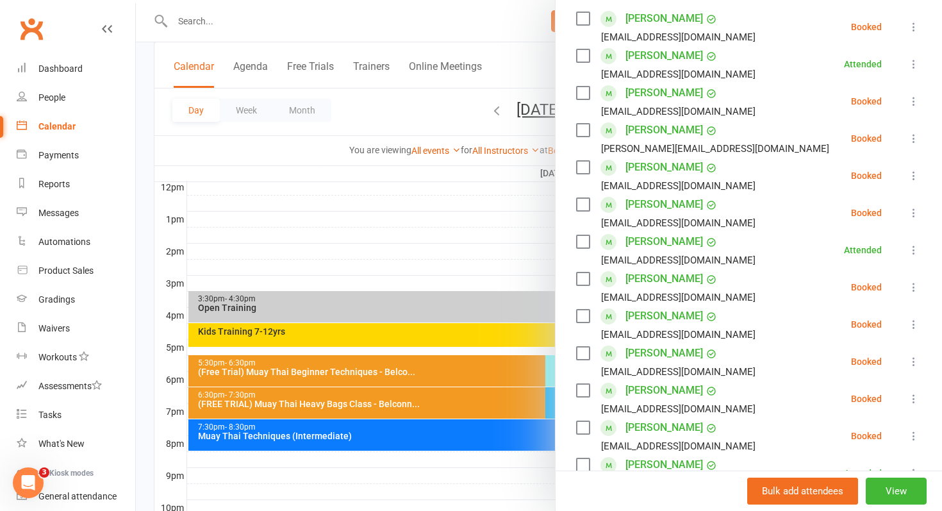
scroll to position [225, 0]
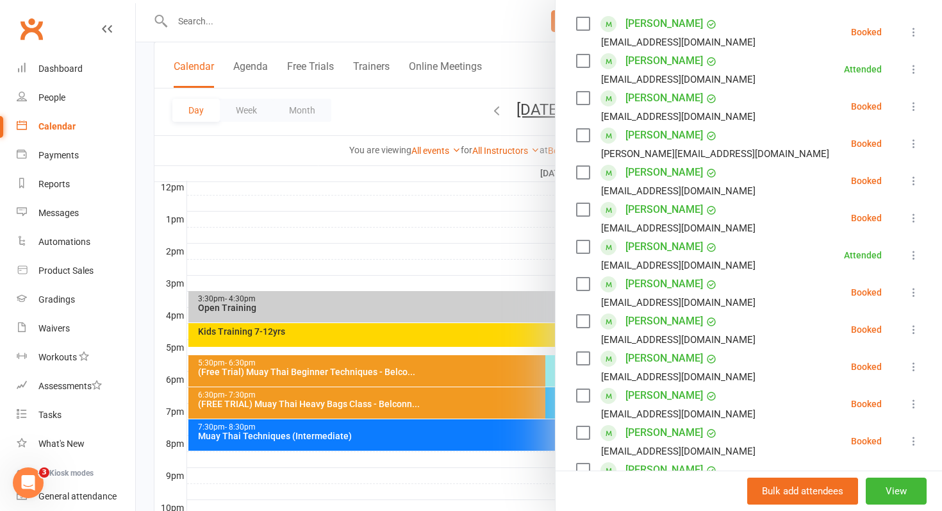
click at [652, 322] on link "Matt Haydon" at bounding box center [665, 321] width 78 height 21
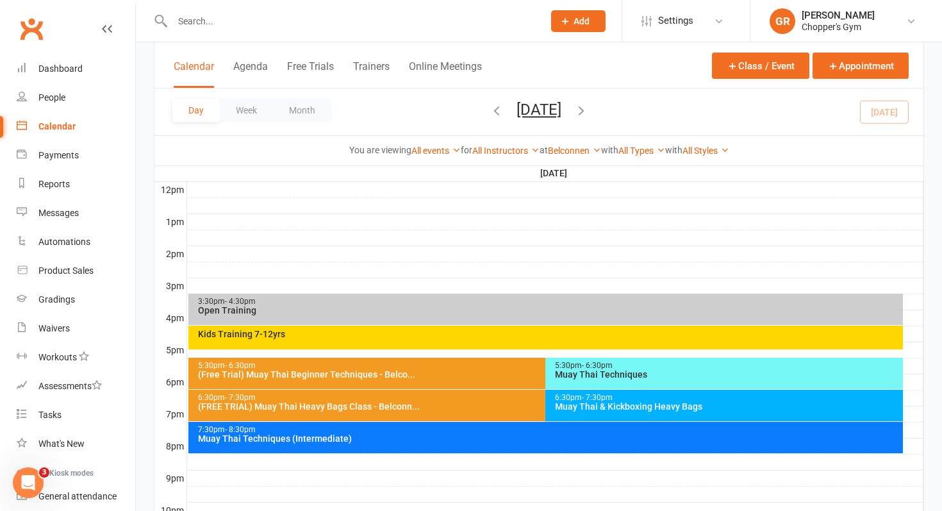
scroll to position [556, 0]
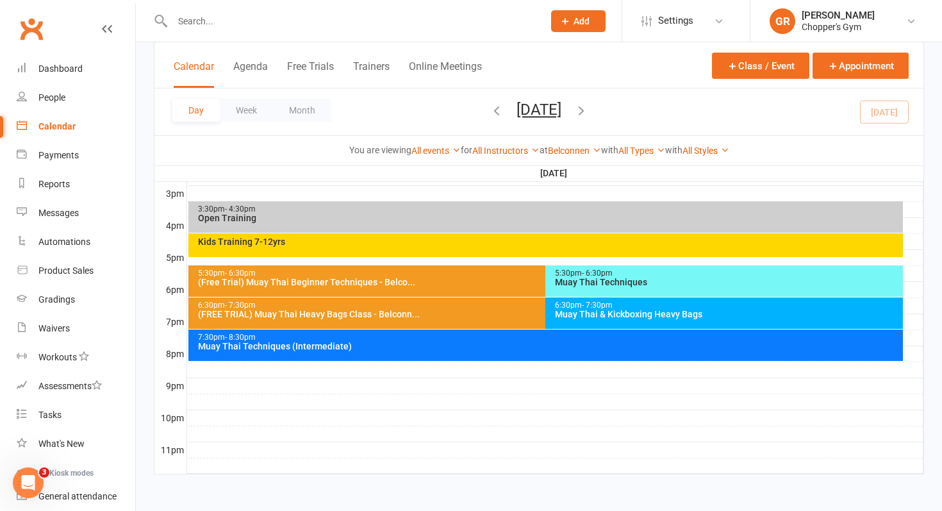
click at [656, 279] on div "Muay Thai Techniques" at bounding box center [727, 282] width 346 height 9
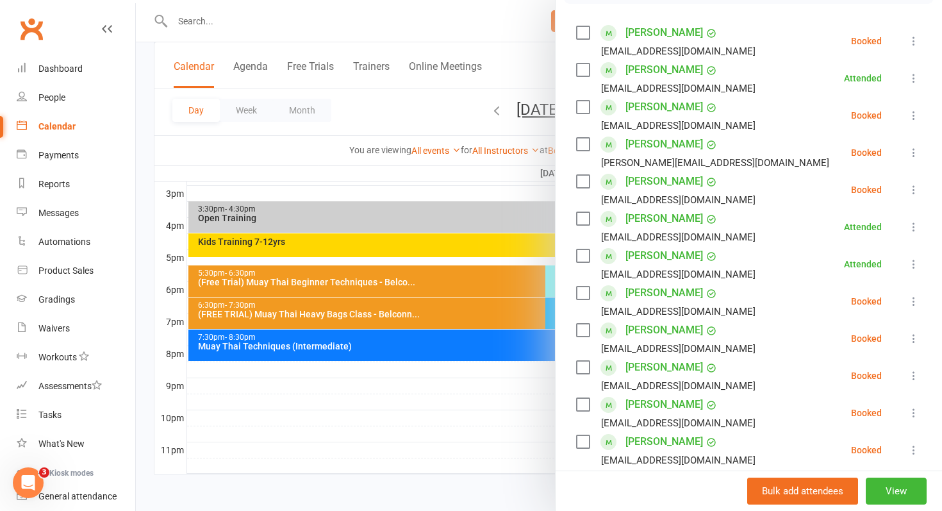
scroll to position [169, 0]
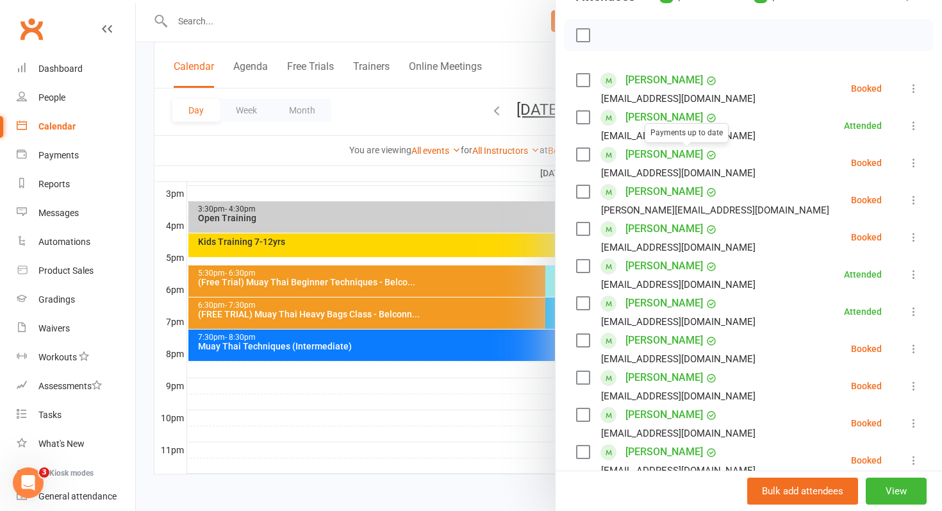
click at [664, 154] on link "Henry Clark" at bounding box center [665, 154] width 78 height 21
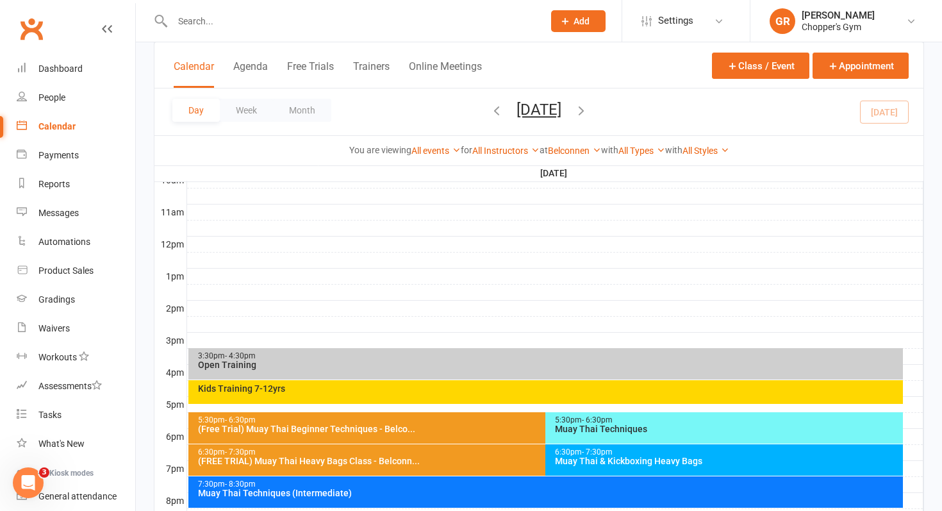
scroll to position [419, 0]
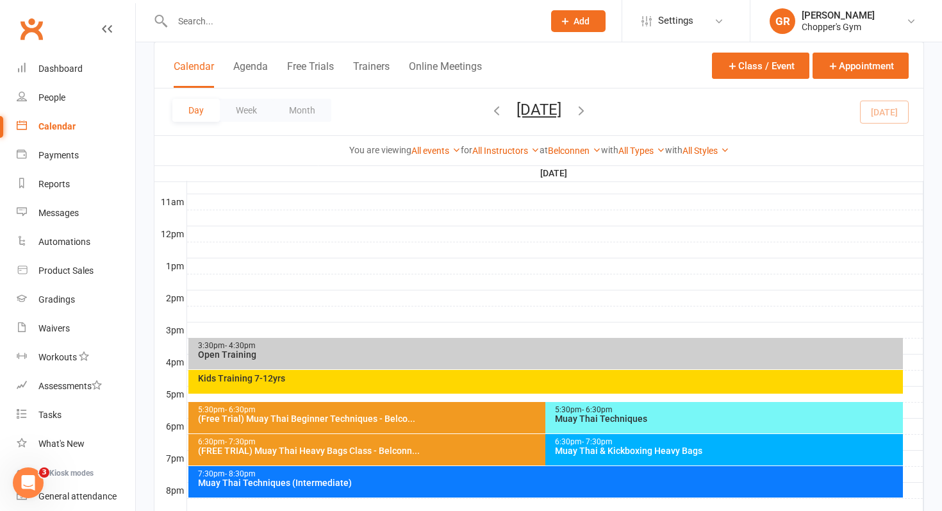
click at [695, 406] on div "5:30pm - 6:30pm" at bounding box center [727, 410] width 346 height 8
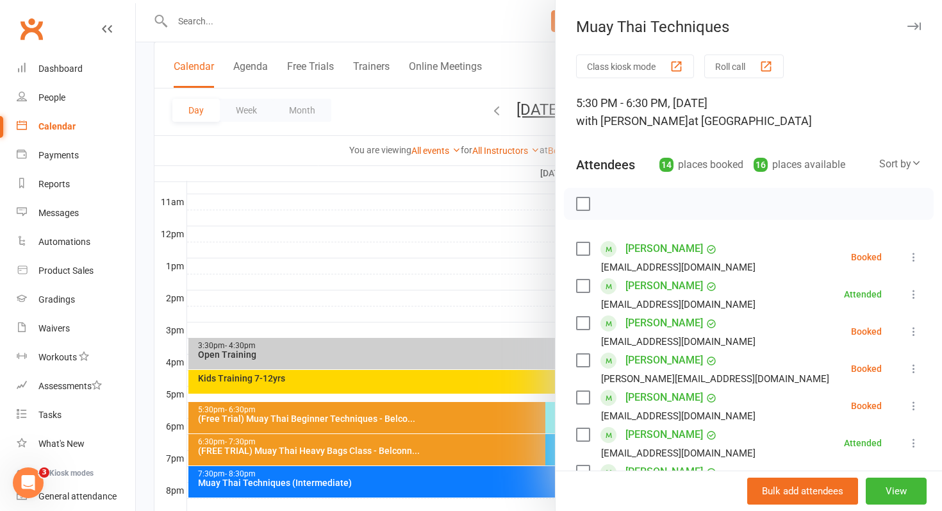
click at [684, 246] on link "Bianca Poppy" at bounding box center [665, 248] width 78 height 21
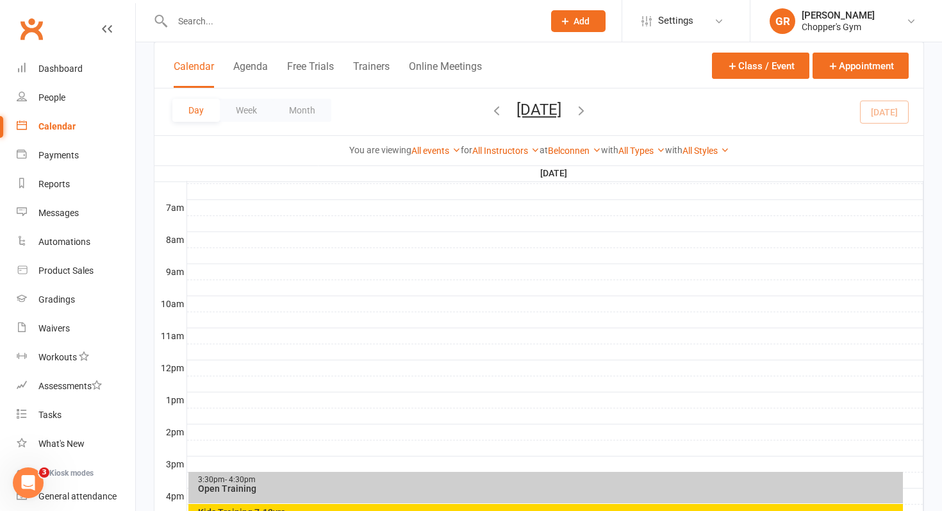
scroll to position [556, 0]
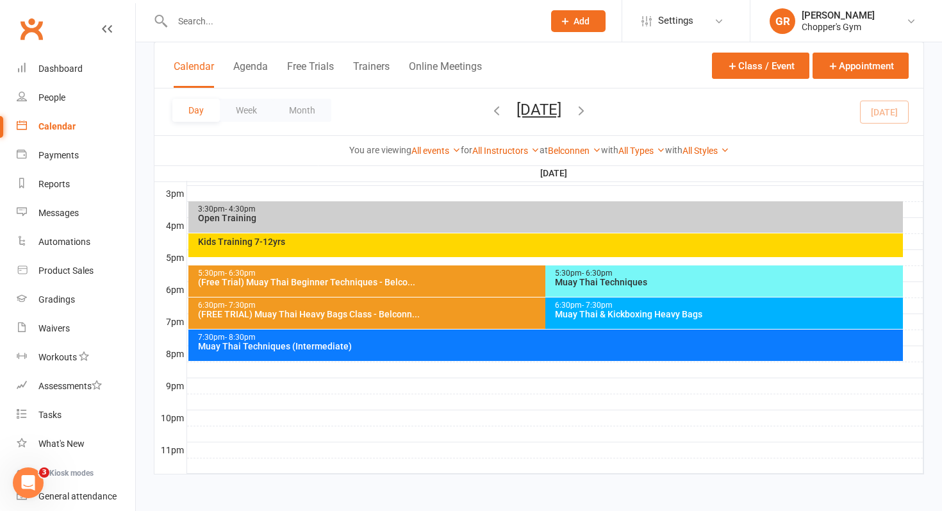
click at [803, 274] on div "5:30pm - 6:30pm" at bounding box center [727, 273] width 346 height 8
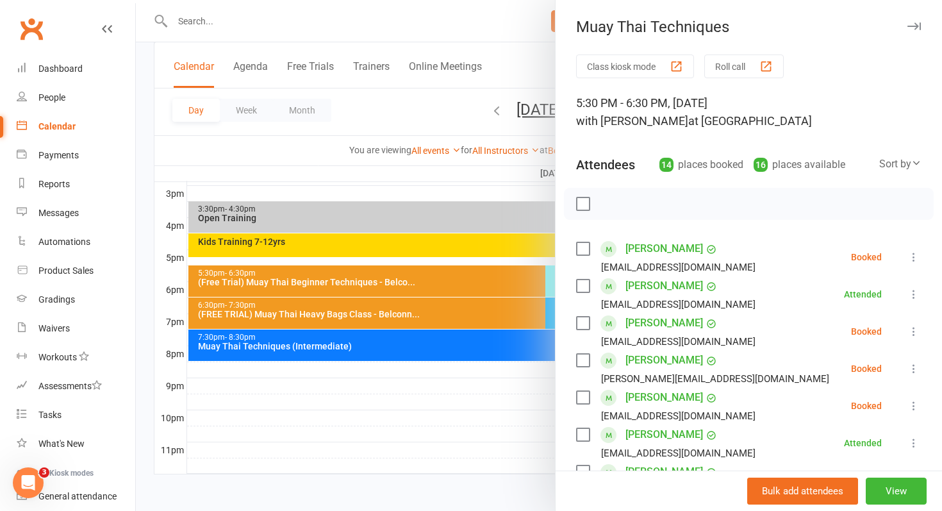
click at [915, 251] on icon at bounding box center [913, 257] width 13 height 13
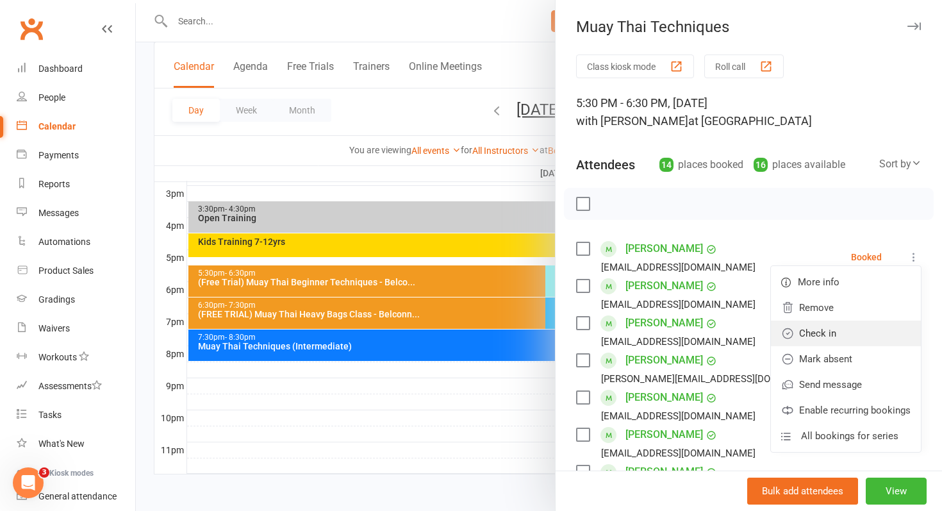
click at [872, 325] on link "Check in" at bounding box center [846, 333] width 150 height 26
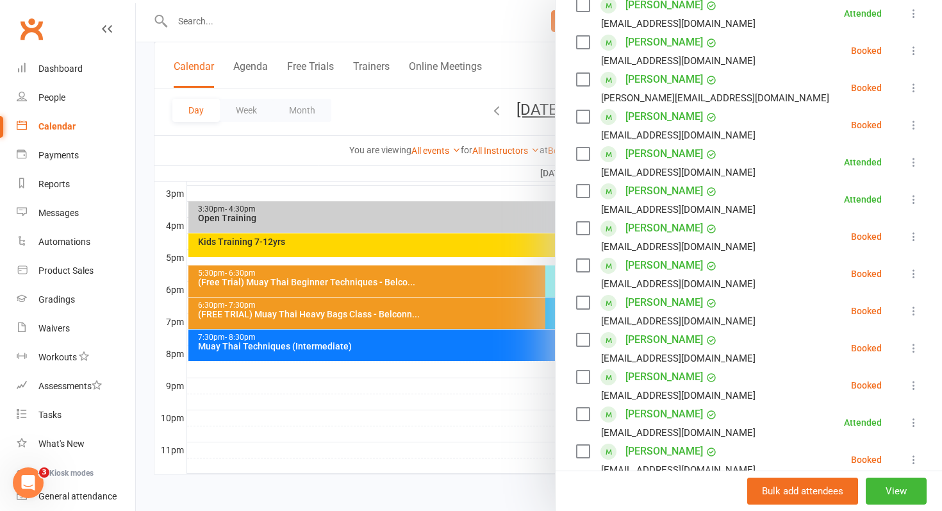
scroll to position [283, 0]
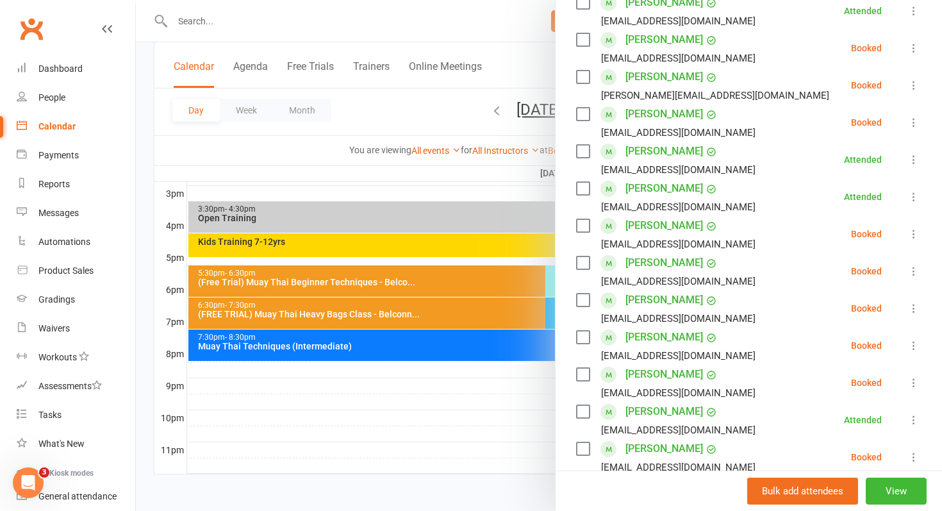
click at [913, 236] on icon at bounding box center [913, 234] width 13 height 13
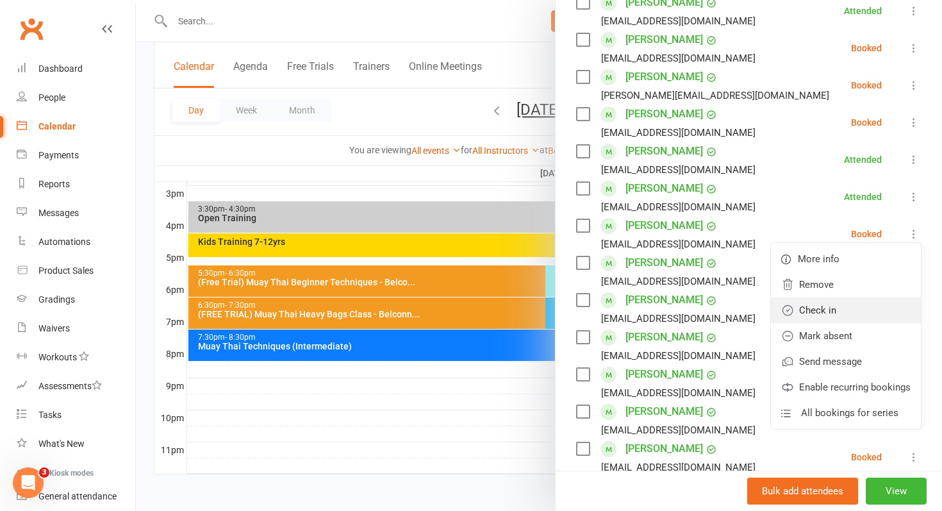
click at [866, 311] on link "Check in" at bounding box center [846, 310] width 150 height 26
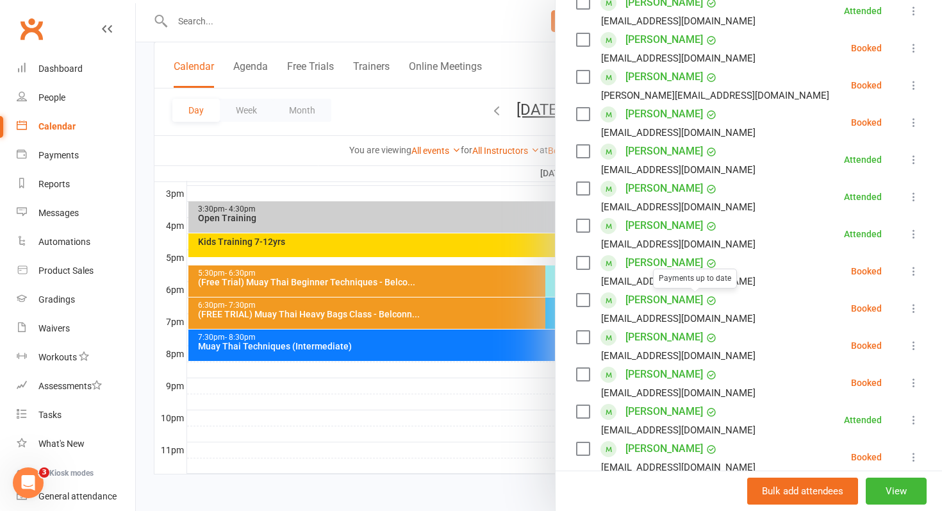
click at [649, 295] on link "Matt Shenton" at bounding box center [665, 300] width 78 height 21
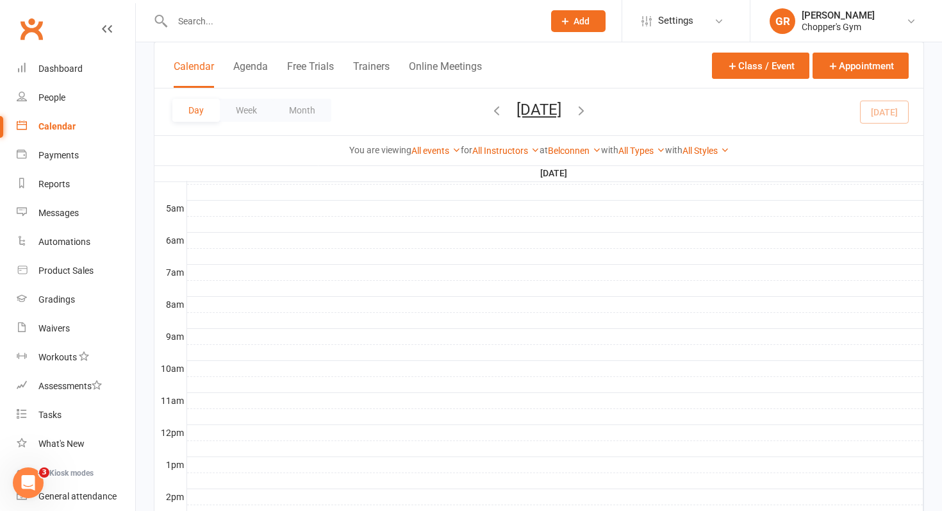
scroll to position [556, 0]
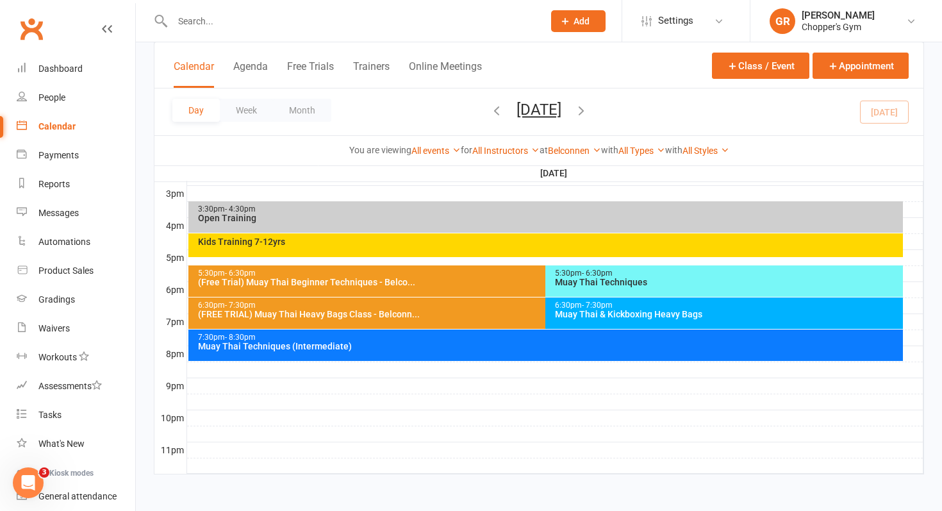
click at [687, 278] on div "Muay Thai Techniques" at bounding box center [727, 282] width 346 height 9
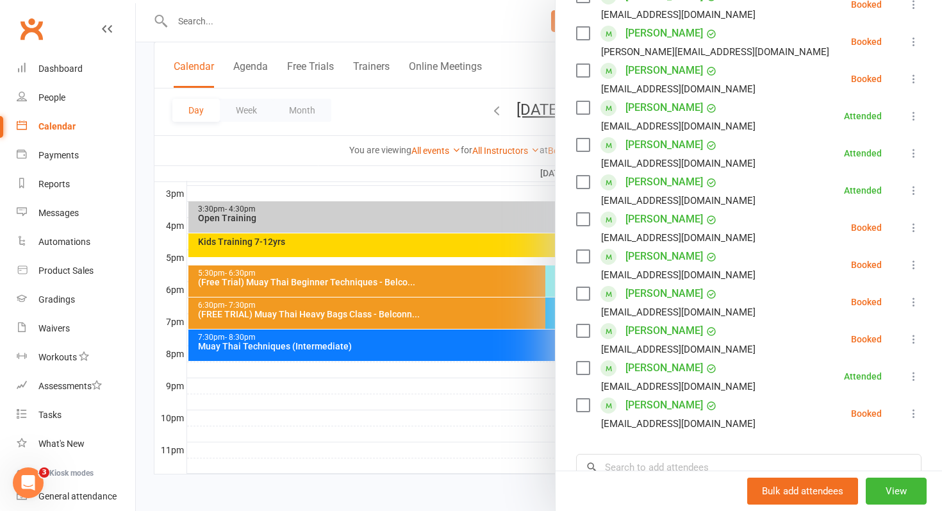
scroll to position [329, 0]
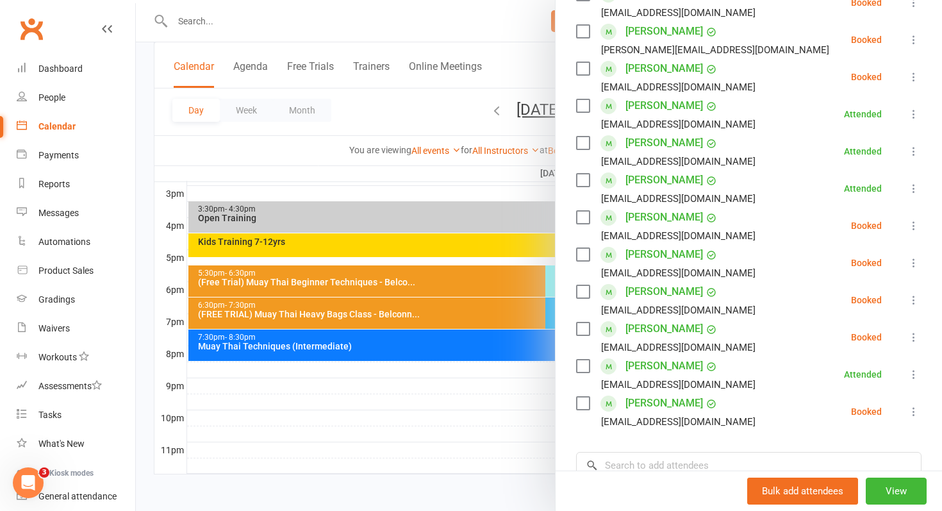
click at [916, 267] on icon at bounding box center [913, 262] width 13 height 13
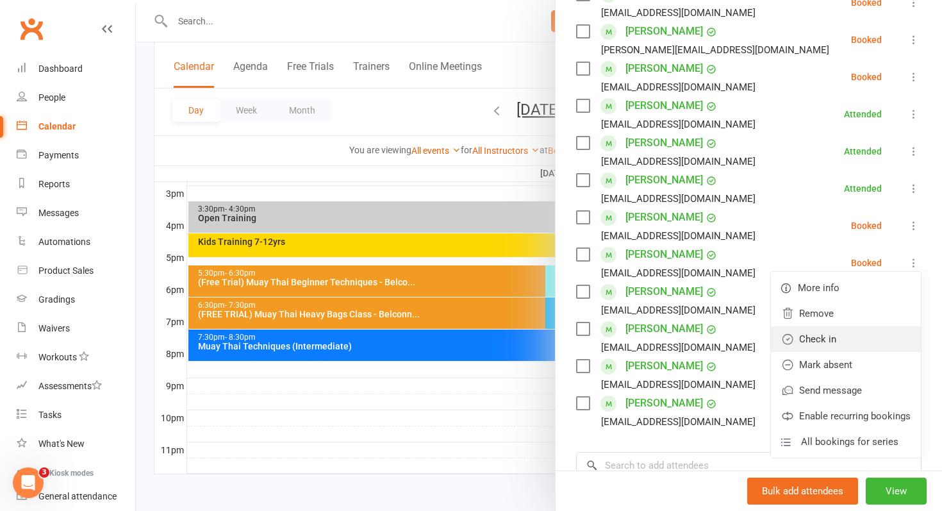
click at [880, 340] on link "Check in" at bounding box center [846, 339] width 150 height 26
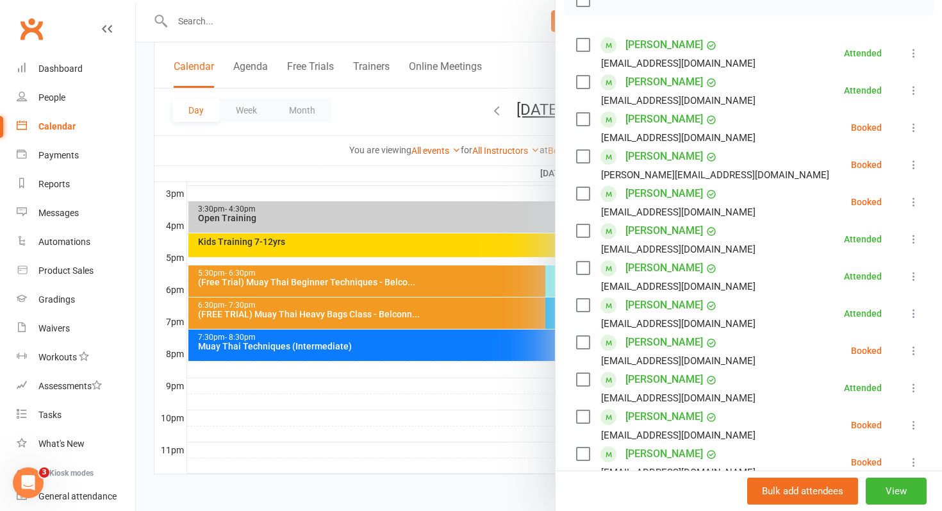
scroll to position [192, 0]
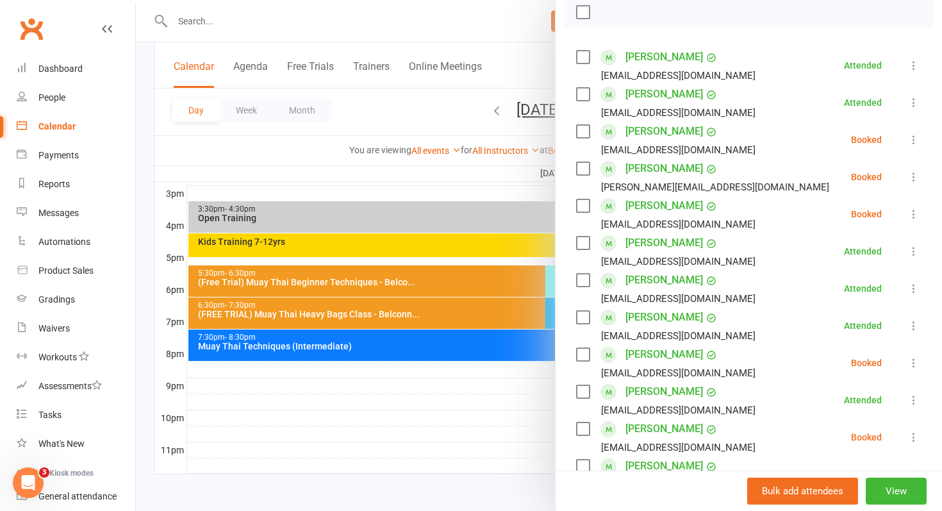
click at [915, 210] on icon at bounding box center [913, 214] width 13 height 13
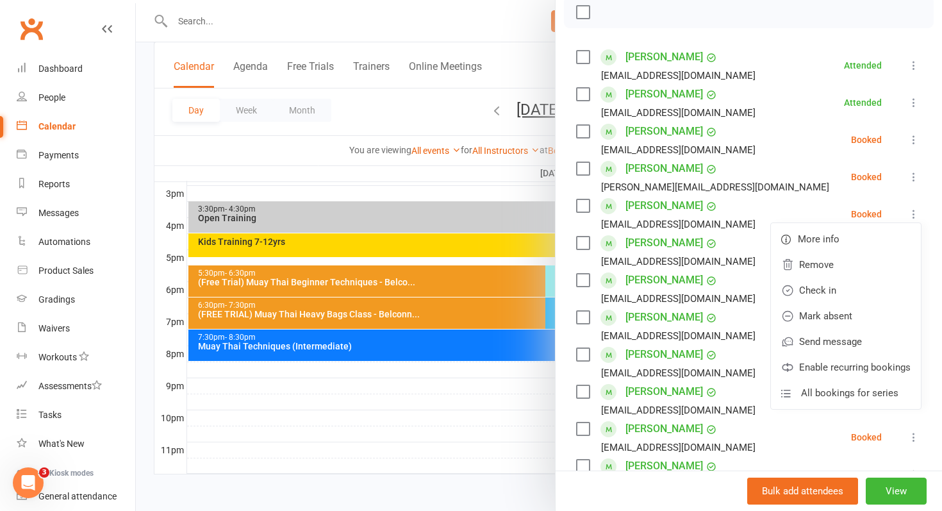
click at [893, 42] on div "Class kiosk mode Roll call 5:30 PM - 6:30 PM, Tuesday, August, 12, 2025 with Ga…" at bounding box center [749, 330] width 386 height 934
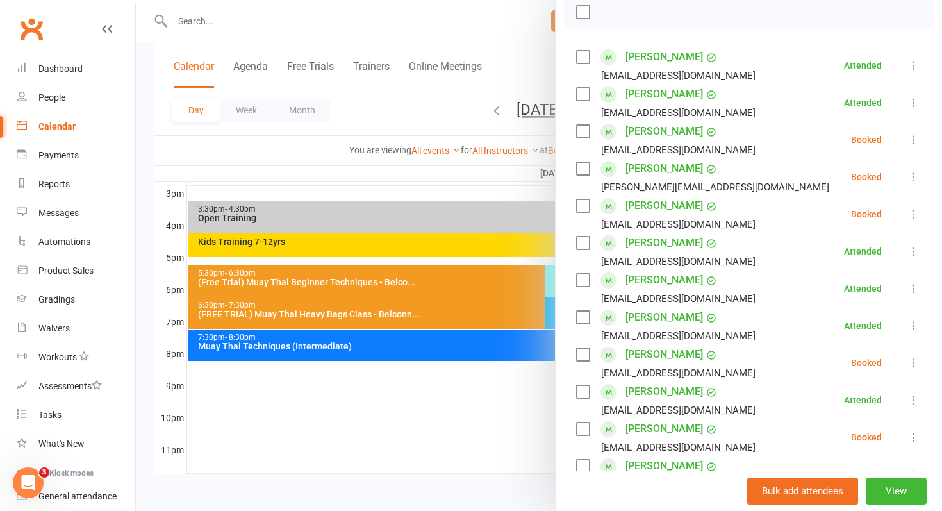
click at [675, 272] on link "Mackenzie Swift" at bounding box center [665, 280] width 78 height 21
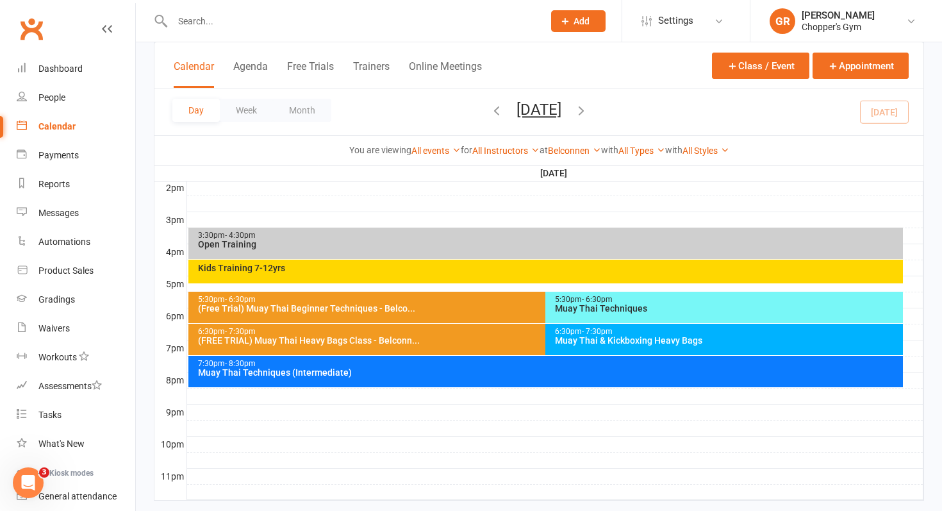
scroll to position [529, 0]
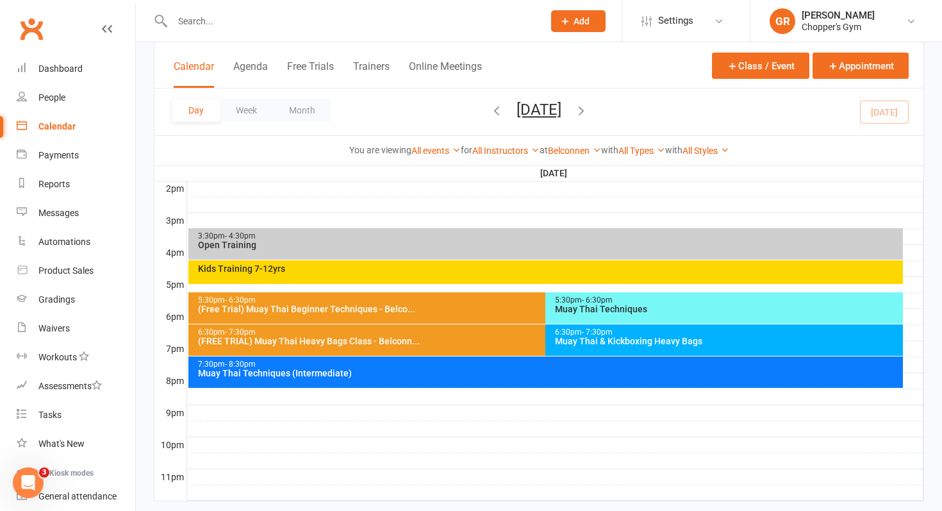
click at [834, 305] on div "Muay Thai Techniques" at bounding box center [727, 308] width 346 height 9
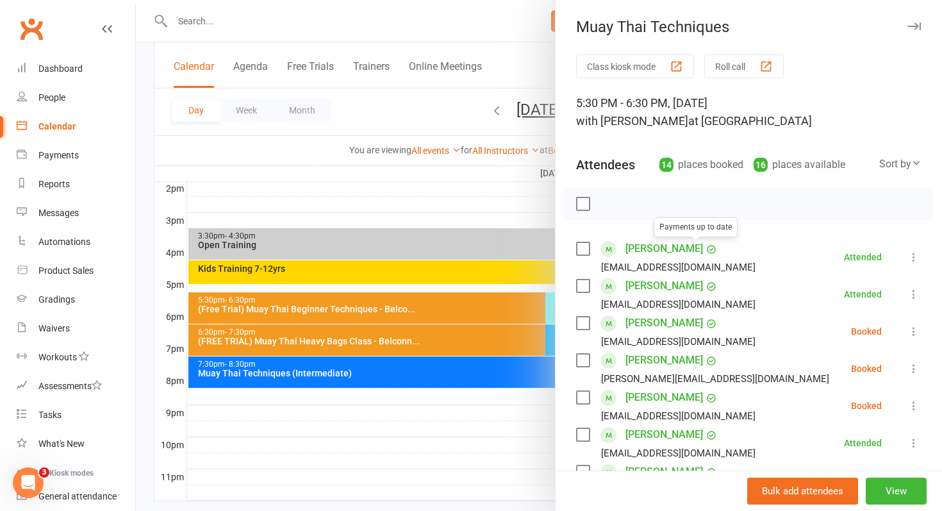
click at [674, 251] on link "Bianca Poppy" at bounding box center [665, 248] width 78 height 21
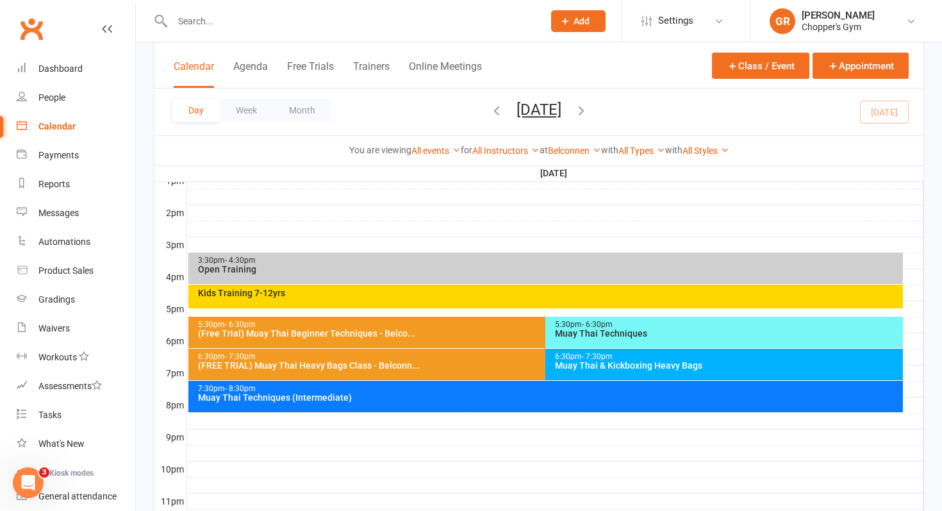
scroll to position [556, 0]
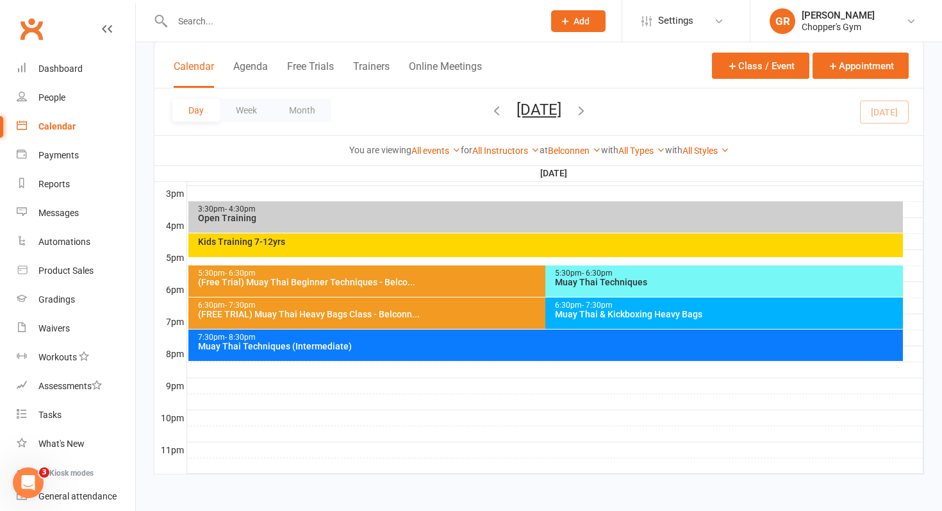
click at [806, 269] on div "5:30pm - 6:30pm" at bounding box center [727, 273] width 346 height 8
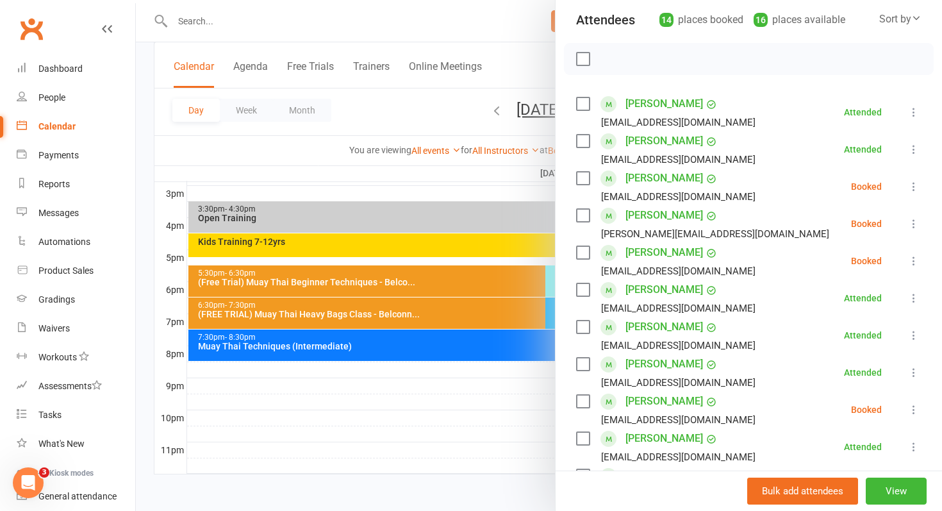
scroll to position [145, 0]
click at [915, 229] on icon at bounding box center [913, 223] width 13 height 13
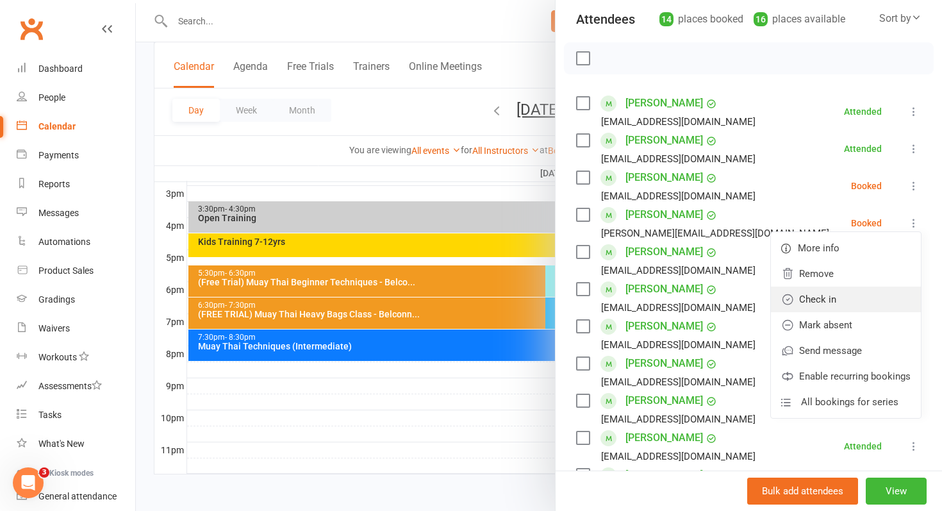
click at [886, 297] on link "Check in" at bounding box center [846, 299] width 150 height 26
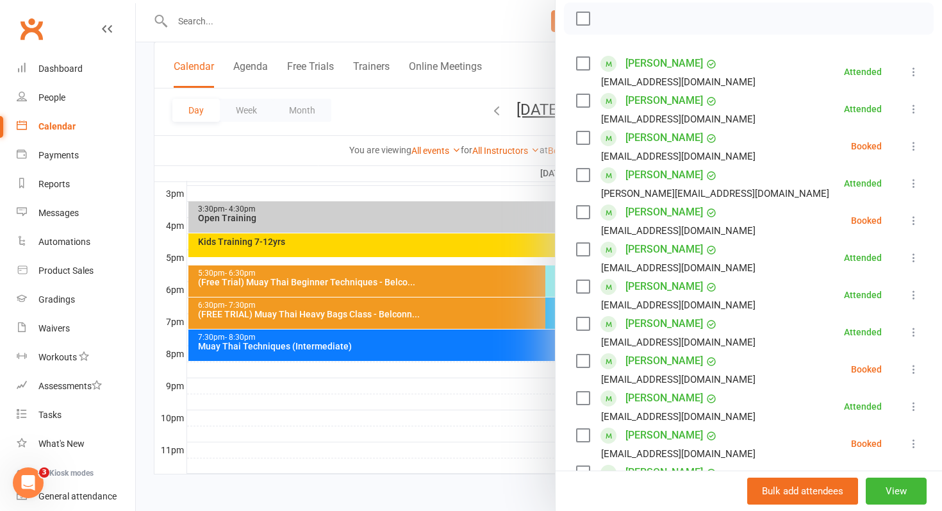
scroll to position [186, 0]
click at [642, 358] on link "Matt Haydon" at bounding box center [665, 360] width 78 height 21
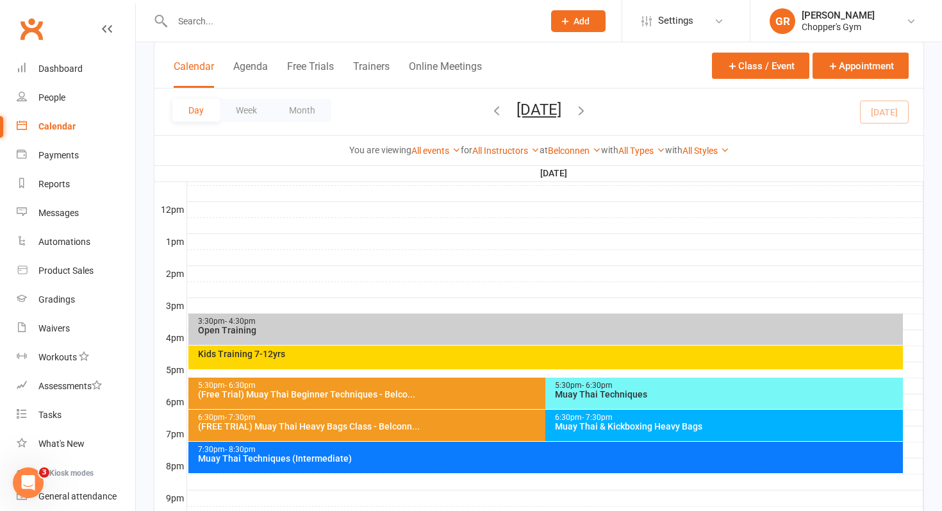
scroll to position [556, 0]
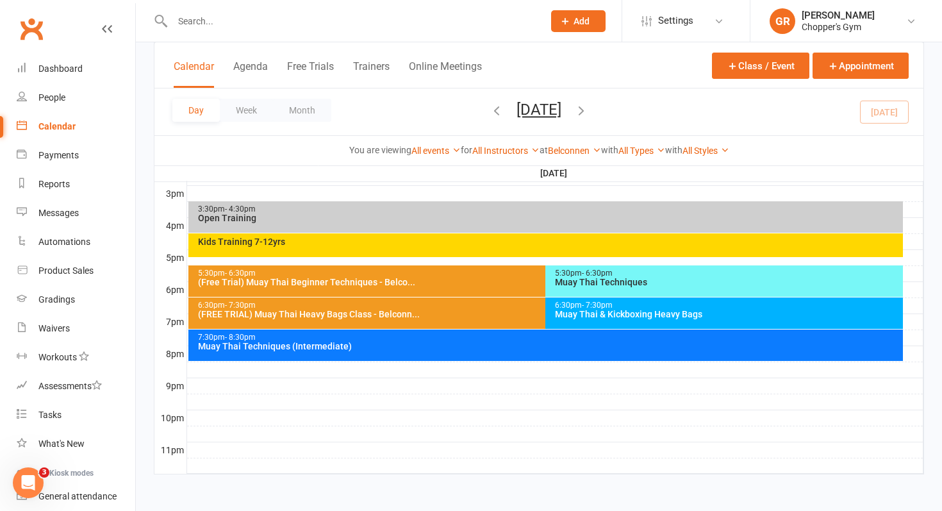
click at [780, 269] on div "5:30pm - 6:30pm" at bounding box center [727, 273] width 346 height 8
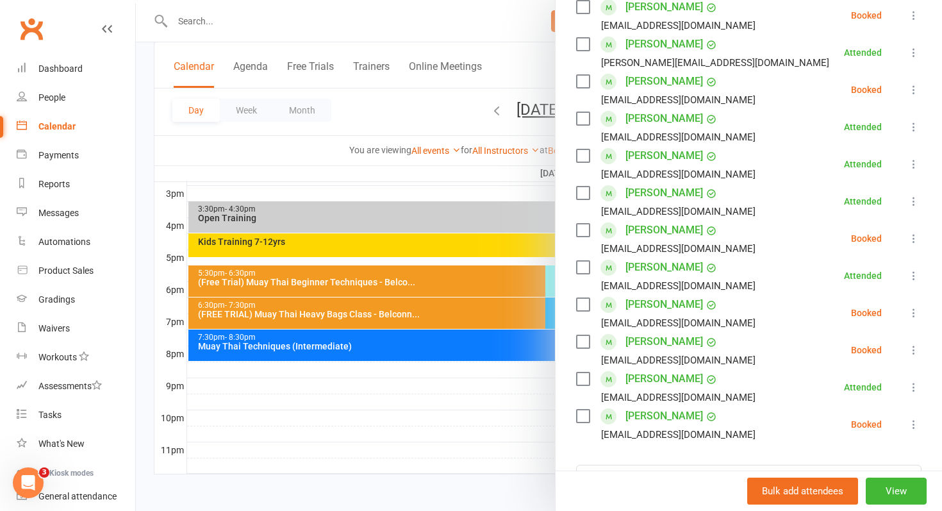
scroll to position [284, 0]
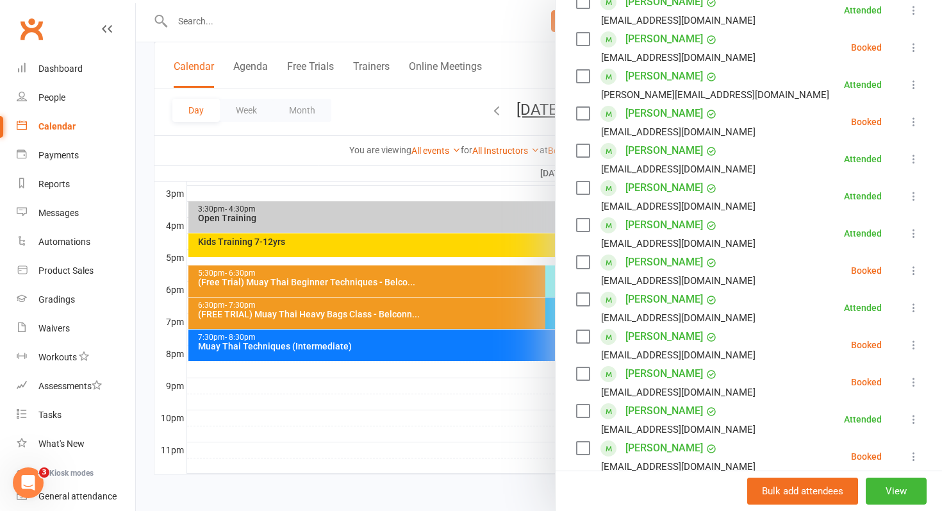
click at [652, 333] on link "Mikah Freeman" at bounding box center [665, 336] width 78 height 21
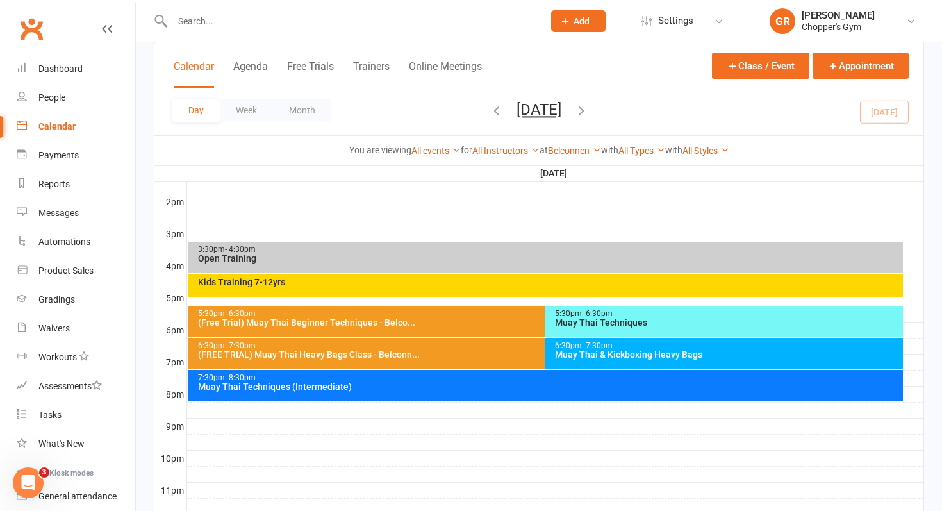
scroll to position [516, 0]
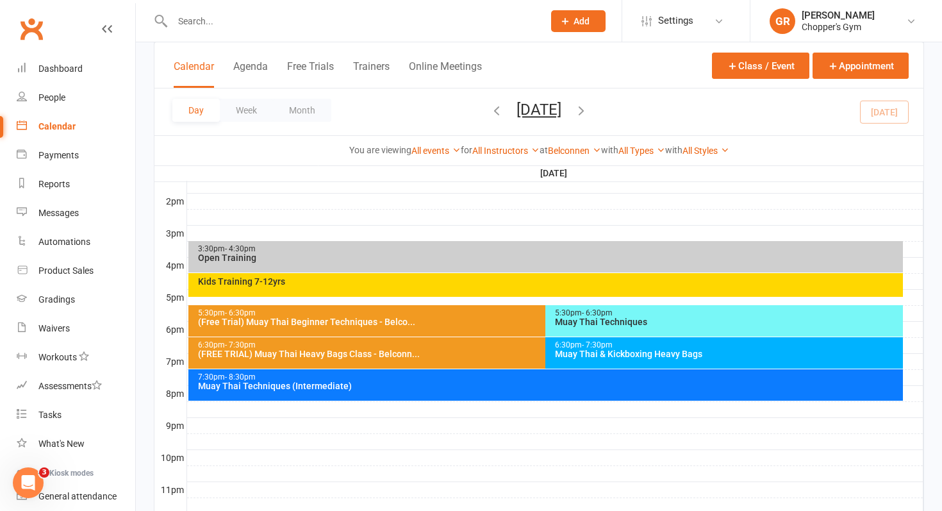
click at [758, 319] on div "Muay Thai Techniques" at bounding box center [727, 321] width 346 height 9
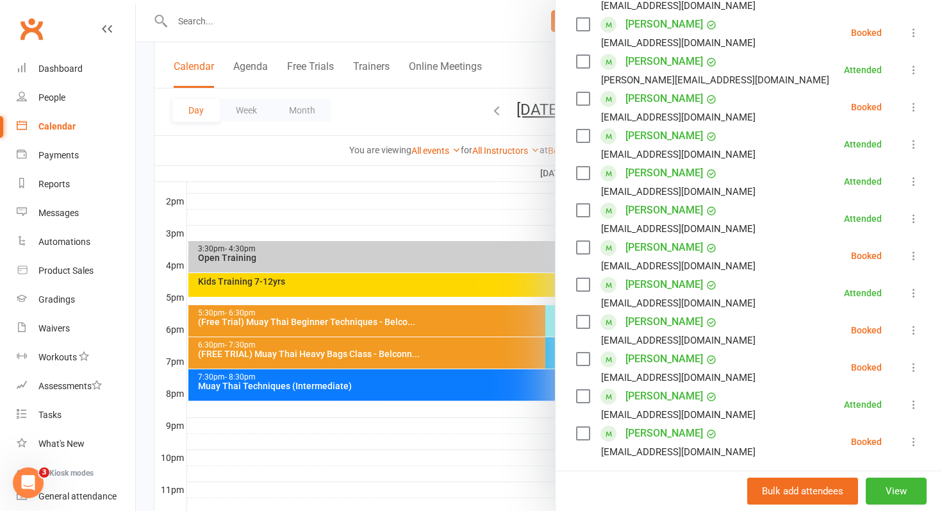
scroll to position [315, 0]
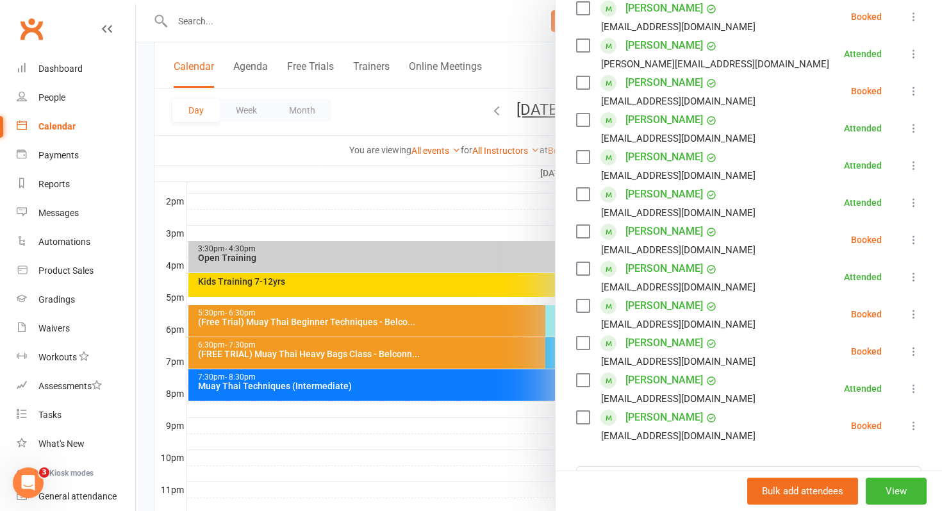
click at [916, 315] on icon at bounding box center [913, 314] width 13 height 13
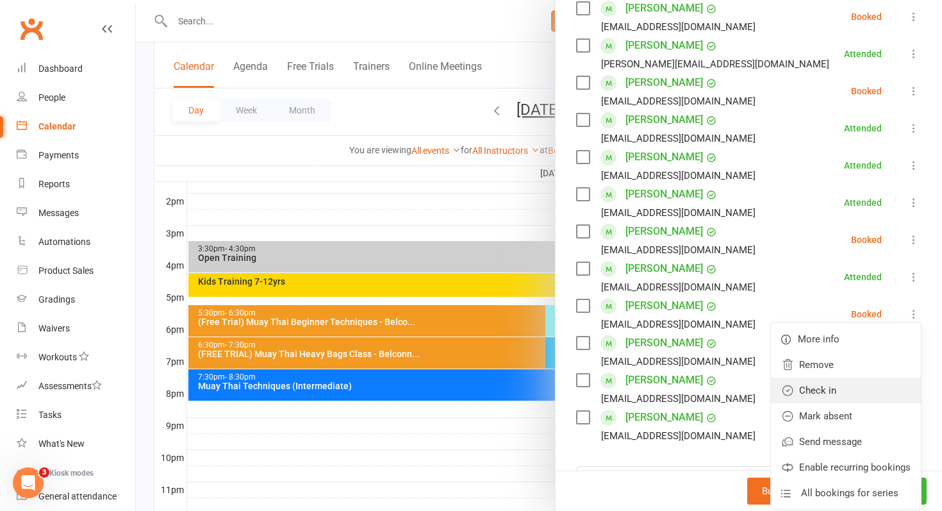
click at [854, 389] on link "Check in" at bounding box center [846, 390] width 150 height 26
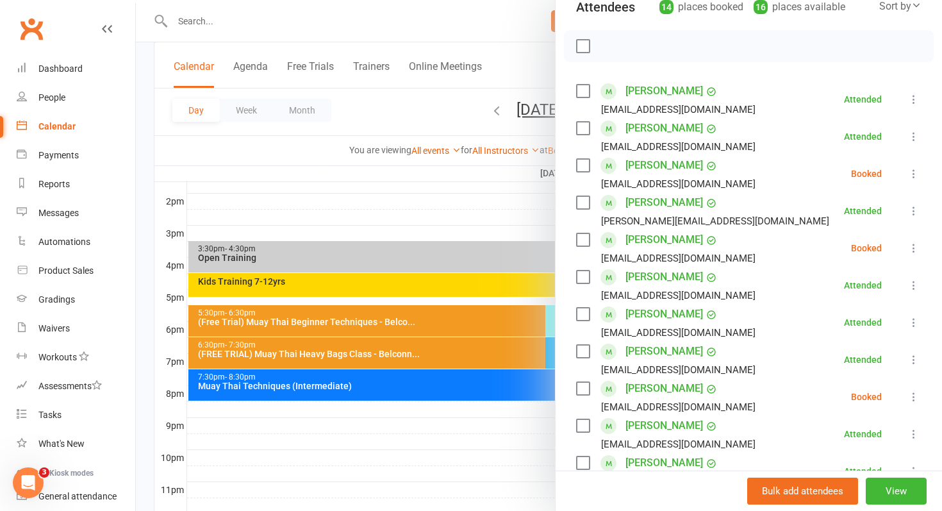
scroll to position [140, 0]
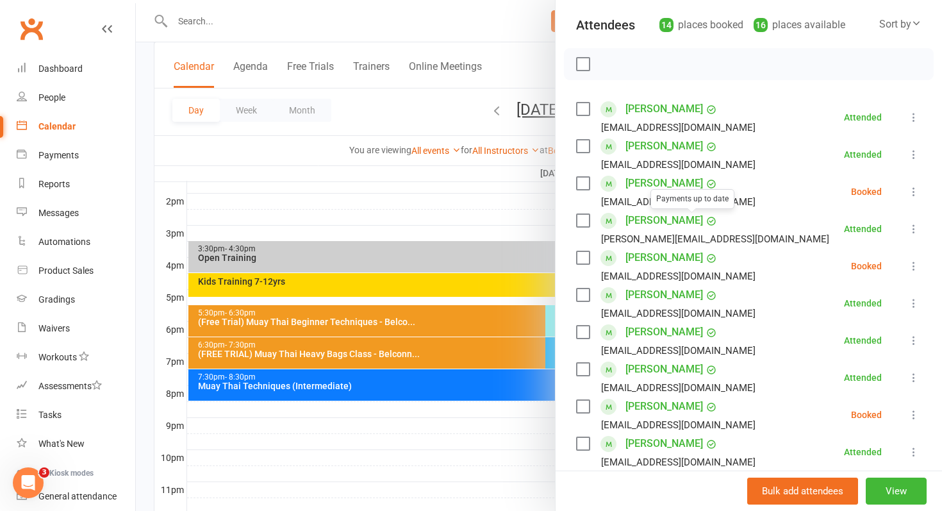
click at [661, 219] on link "Hugh Boland" at bounding box center [665, 220] width 78 height 21
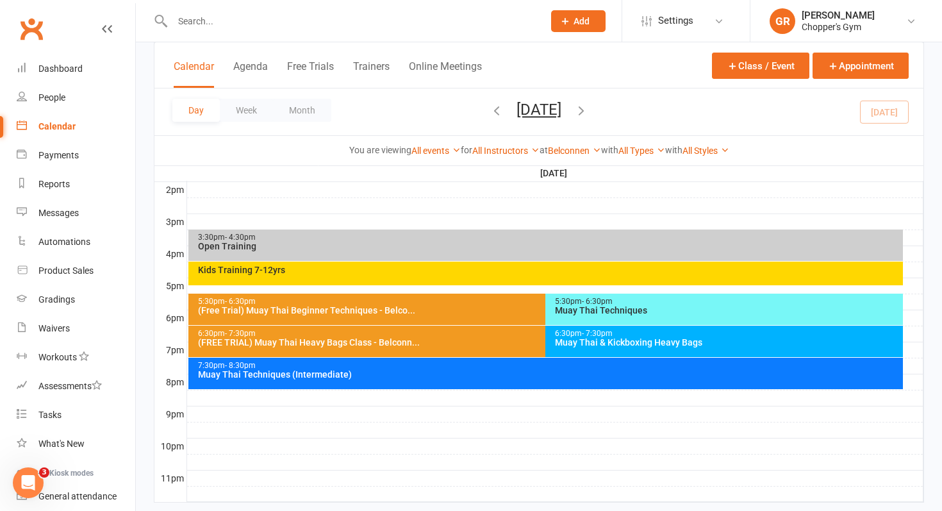
scroll to position [556, 0]
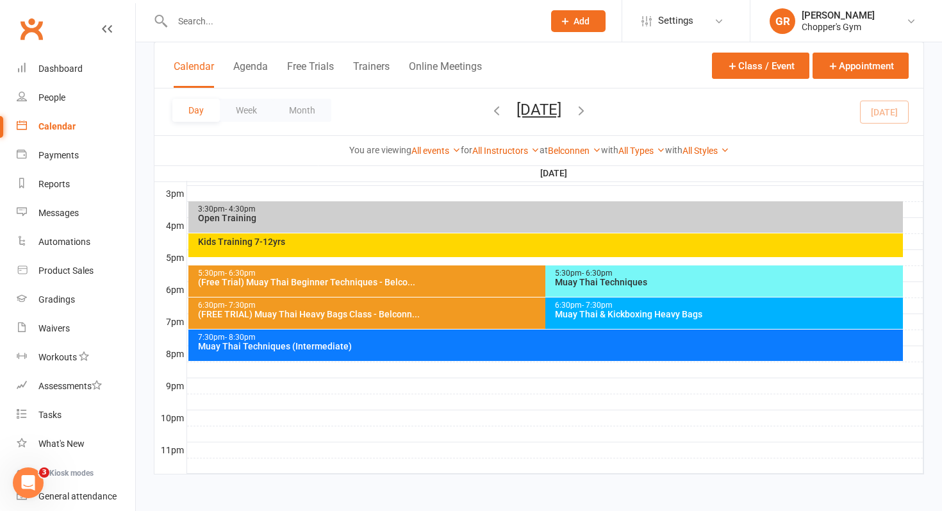
click at [864, 270] on div "5:30pm - 6:30pm" at bounding box center [727, 273] width 346 height 8
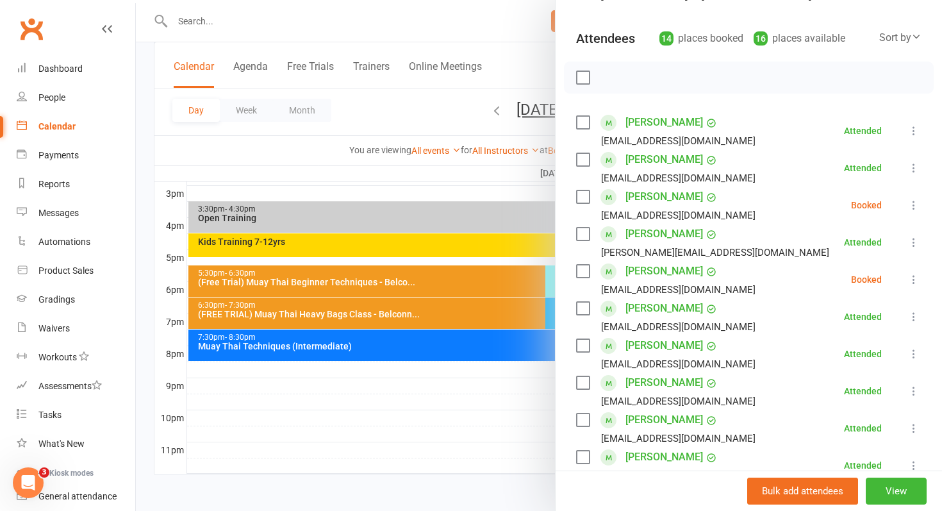
scroll to position [0, 0]
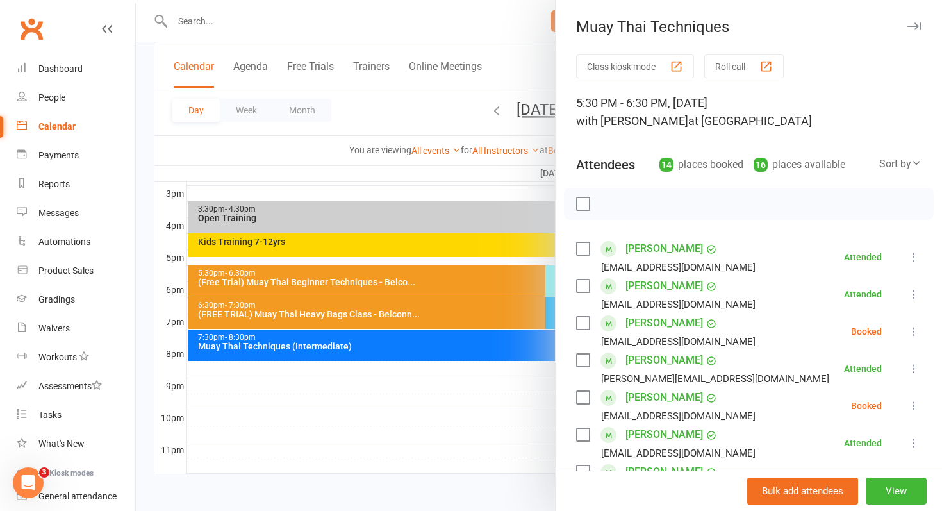
click at [916, 409] on icon at bounding box center [913, 405] width 13 height 13
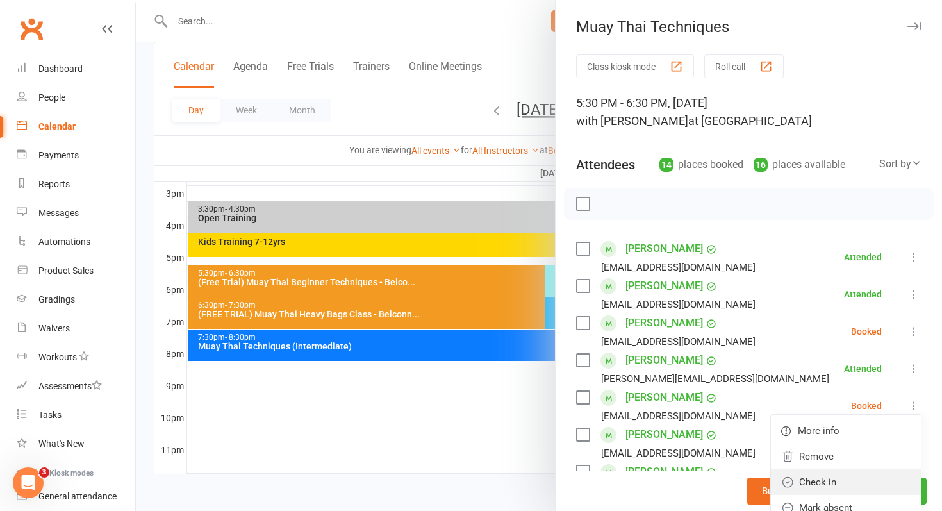
click at [859, 481] on link "Check in" at bounding box center [846, 482] width 150 height 26
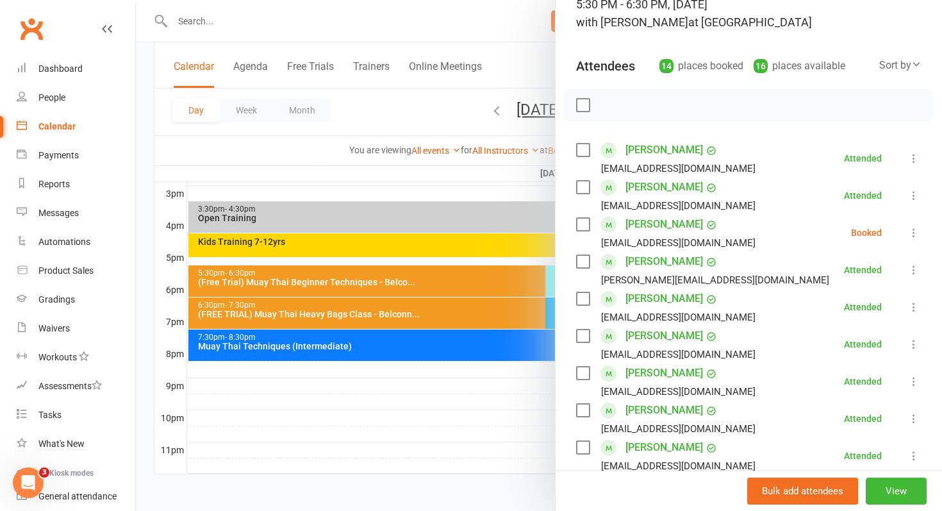
scroll to position [104, 0]
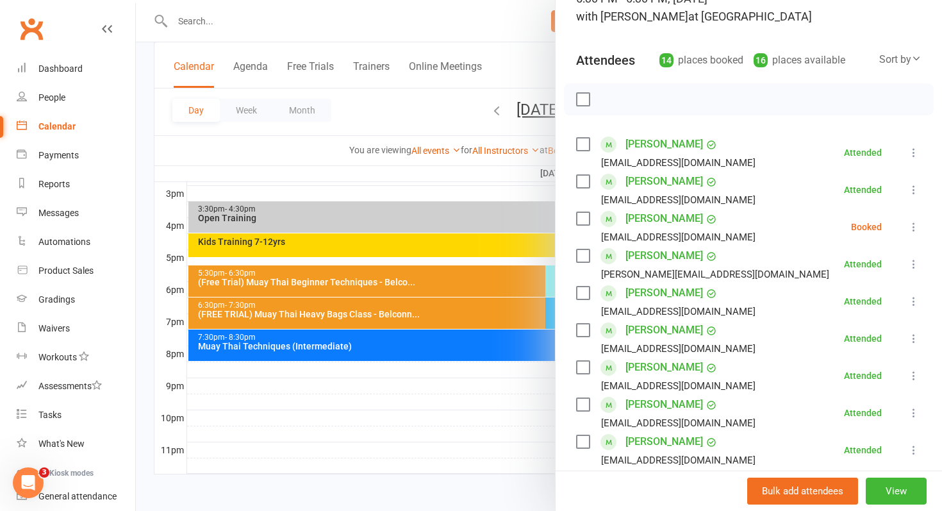
click at [916, 229] on icon at bounding box center [913, 226] width 13 height 13
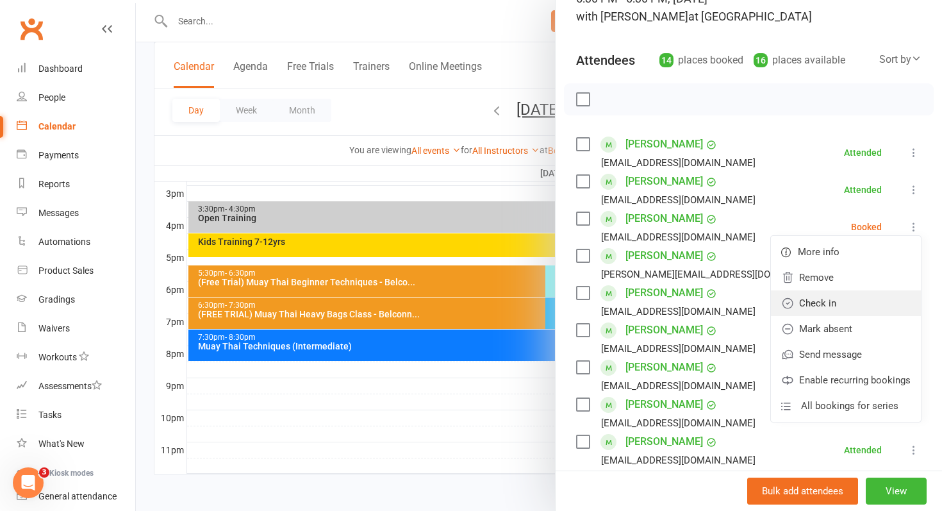
click at [872, 302] on link "Check in" at bounding box center [846, 303] width 150 height 26
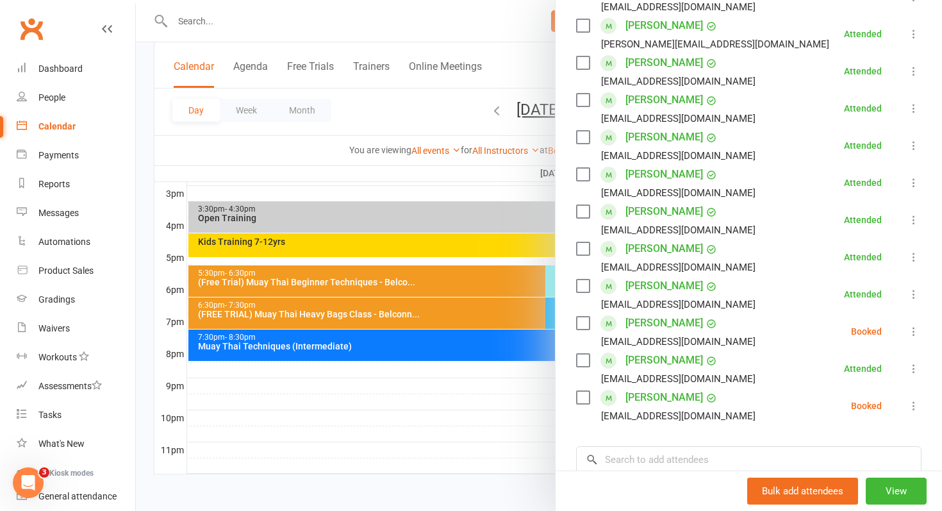
scroll to position [334, 0]
click at [493, 443] on div at bounding box center [539, 255] width 806 height 511
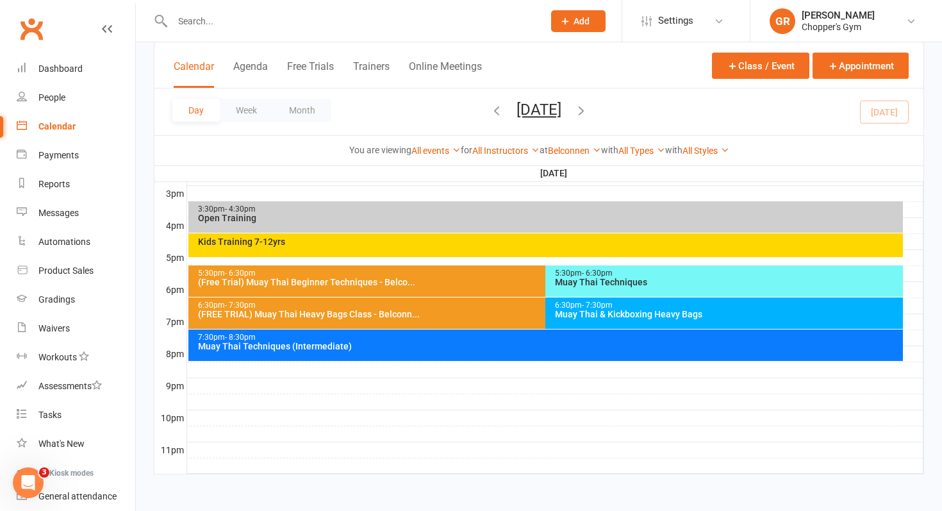
click at [592, 278] on div "Muay Thai Techniques" at bounding box center [727, 282] width 346 height 9
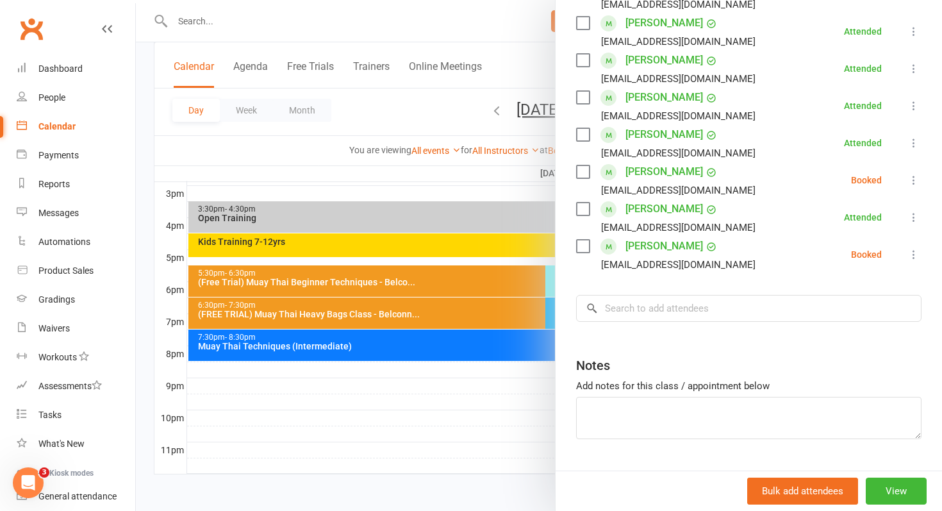
scroll to position [518, 0]
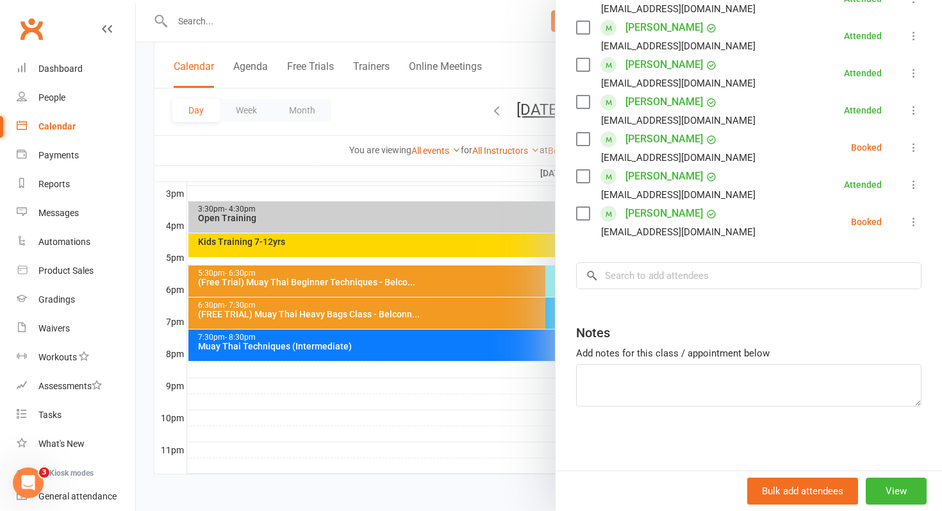
click at [913, 147] on icon at bounding box center [913, 147] width 13 height 13
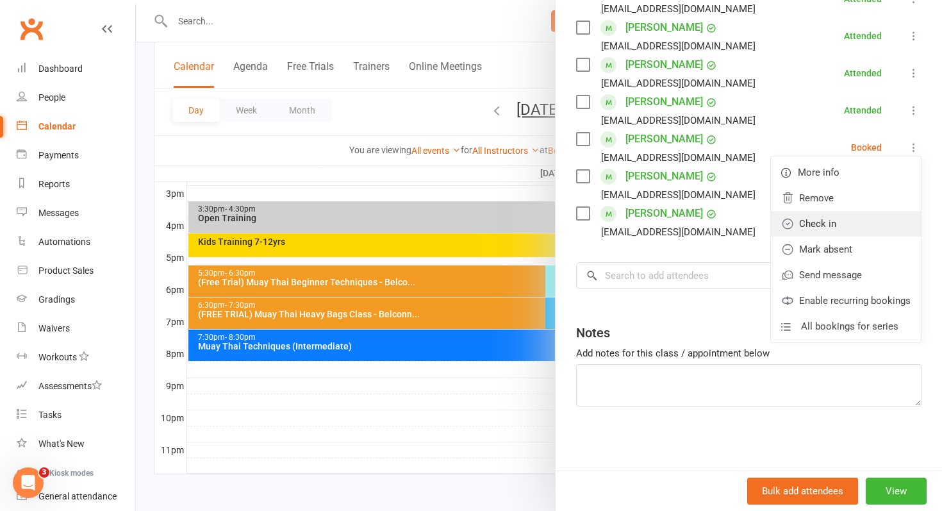
click at [838, 224] on link "Check in" at bounding box center [846, 224] width 150 height 26
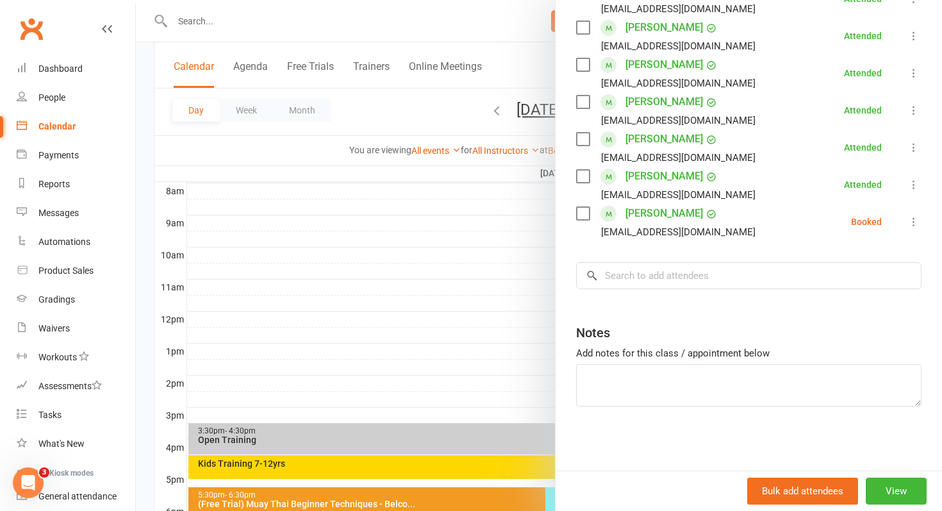
scroll to position [226, 0]
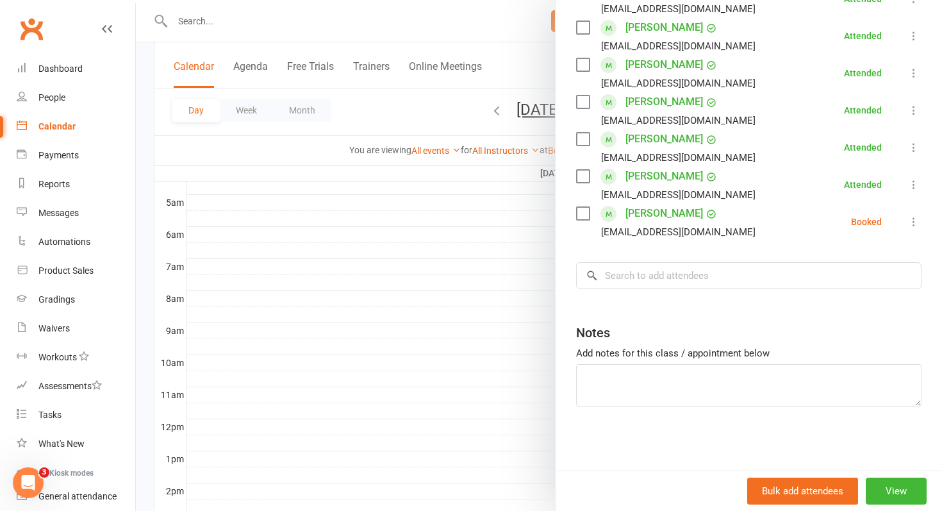
click at [668, 211] on link "Tony Nguyen" at bounding box center [665, 213] width 78 height 21
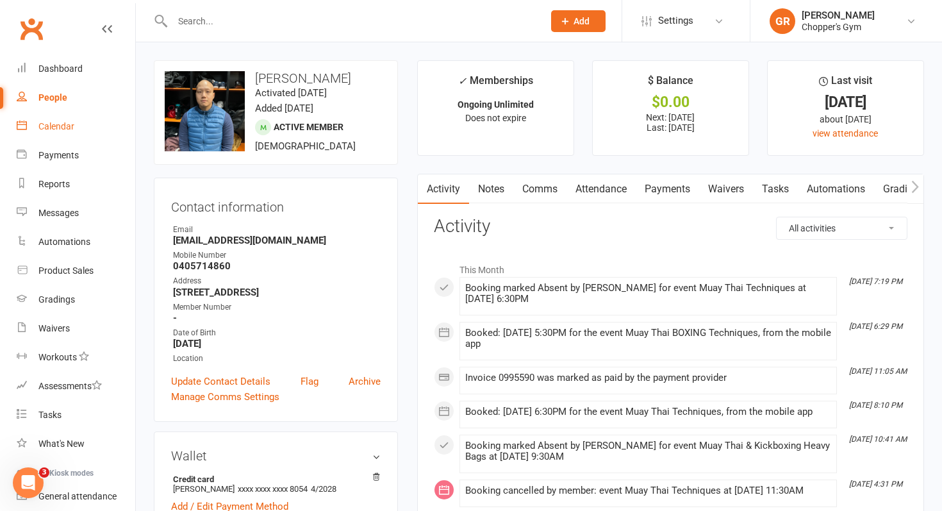
click at [56, 130] on div "Calendar" at bounding box center [56, 126] width 36 height 10
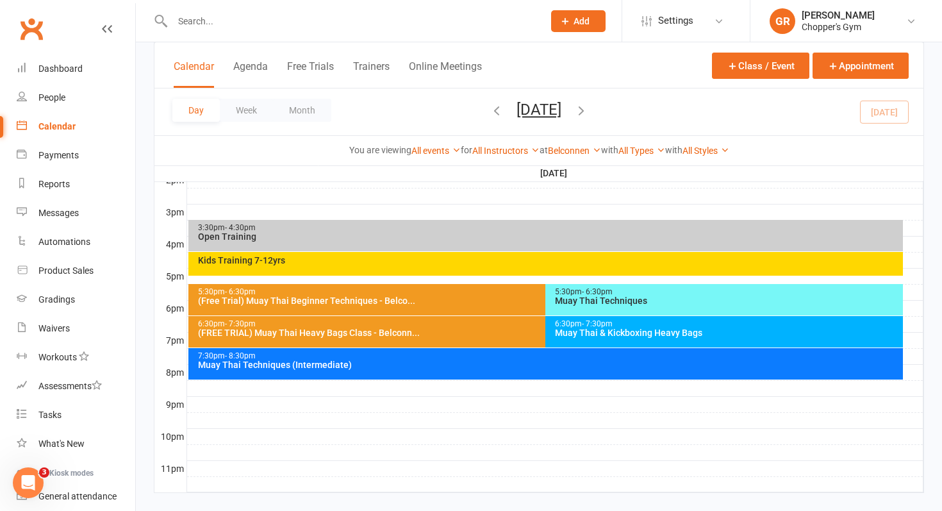
scroll to position [547, 0]
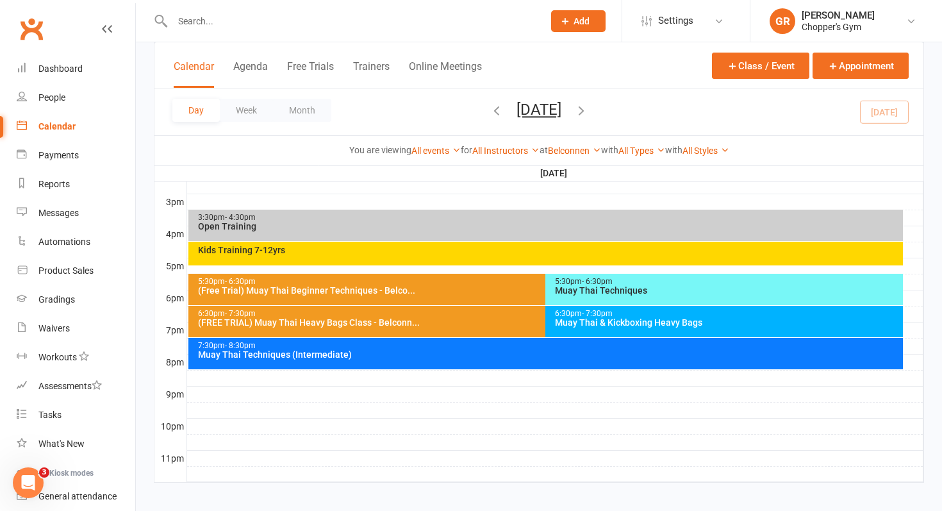
click at [602, 293] on div "Muay Thai Techniques" at bounding box center [727, 290] width 346 height 9
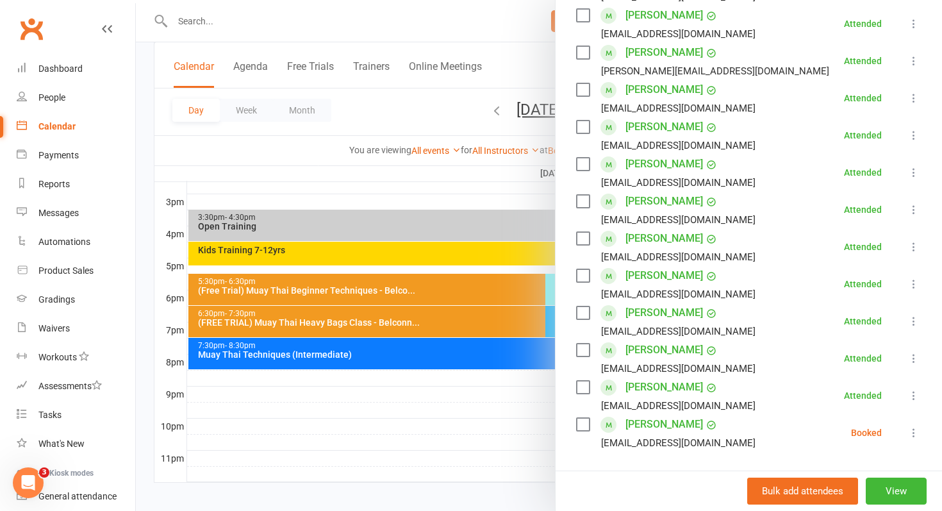
scroll to position [518, 0]
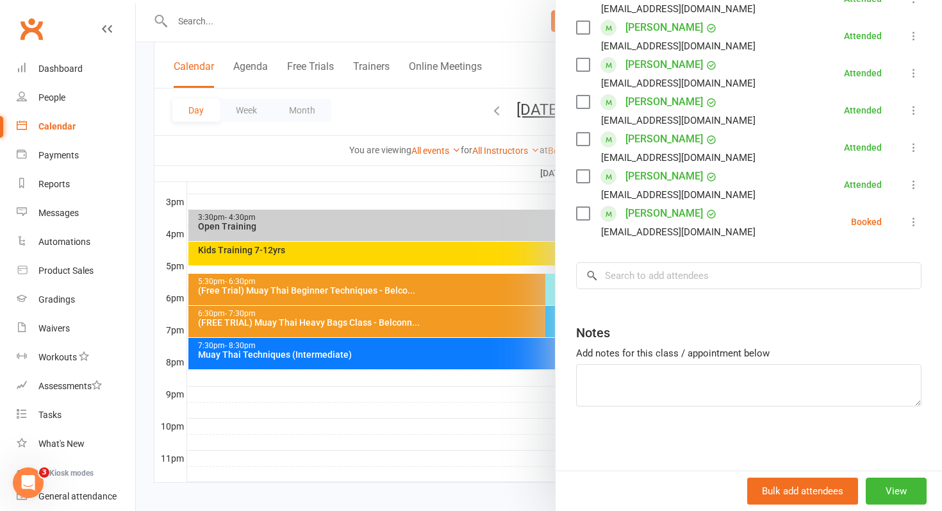
click at [916, 226] on icon at bounding box center [913, 221] width 13 height 13
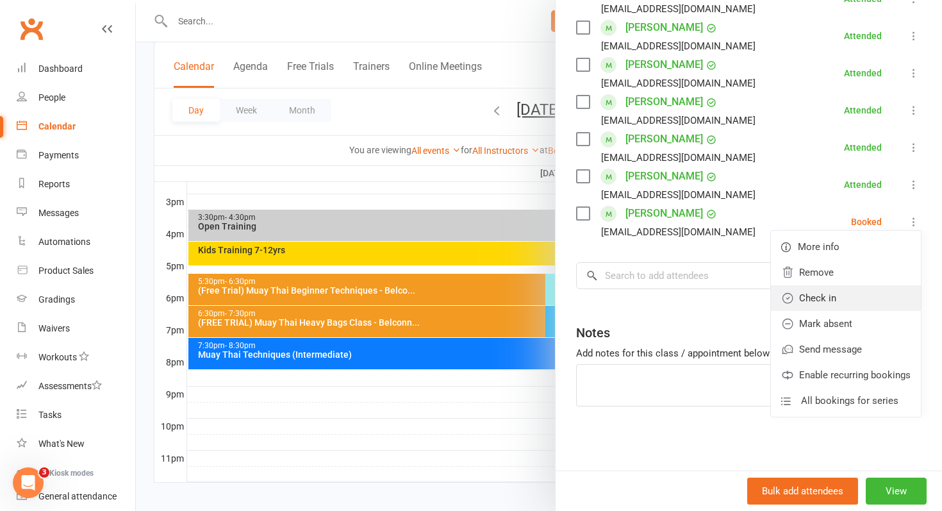
click at [862, 290] on link "Check in" at bounding box center [846, 298] width 150 height 26
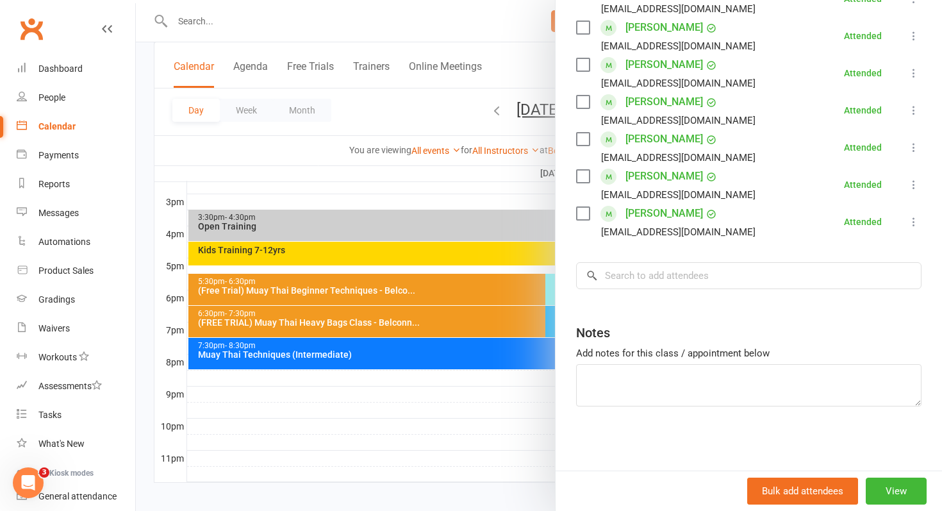
click at [392, 193] on div at bounding box center [539, 255] width 806 height 511
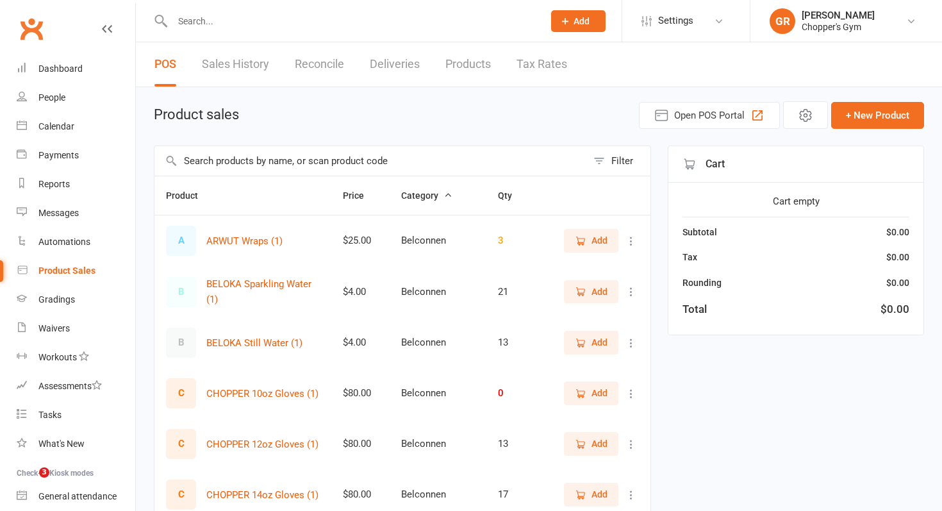
select select "100"
